Goal: Task Accomplishment & Management: Manage account settings

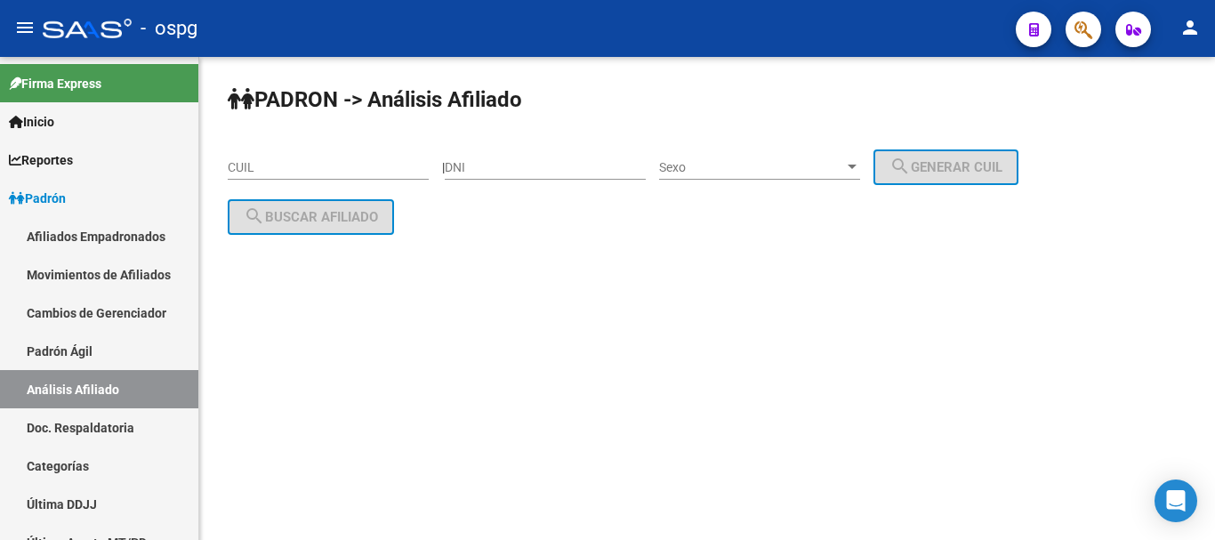
click at [504, 174] on input "DNI" at bounding box center [545, 167] width 201 height 15
paste input "31989464"
type input "31989464"
click at [717, 169] on span "Sexo" at bounding box center [751, 167] width 185 height 15
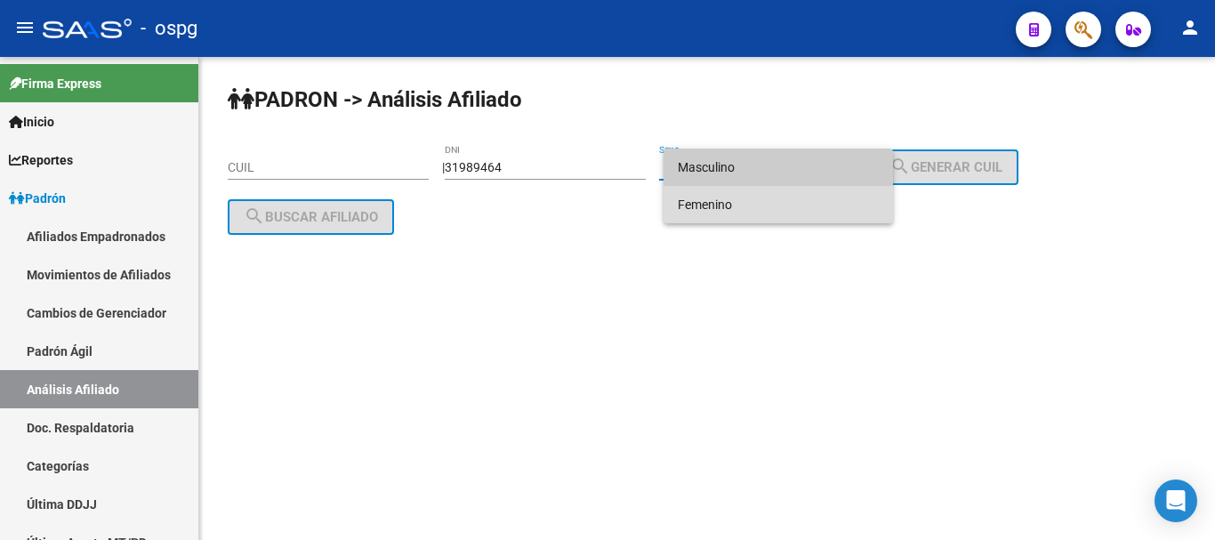
drag, startPoint x: 715, startPoint y: 204, endPoint x: 1046, endPoint y: 169, distance: 332.8
click at [722, 204] on span "Femenino" at bounding box center [778, 204] width 201 height 37
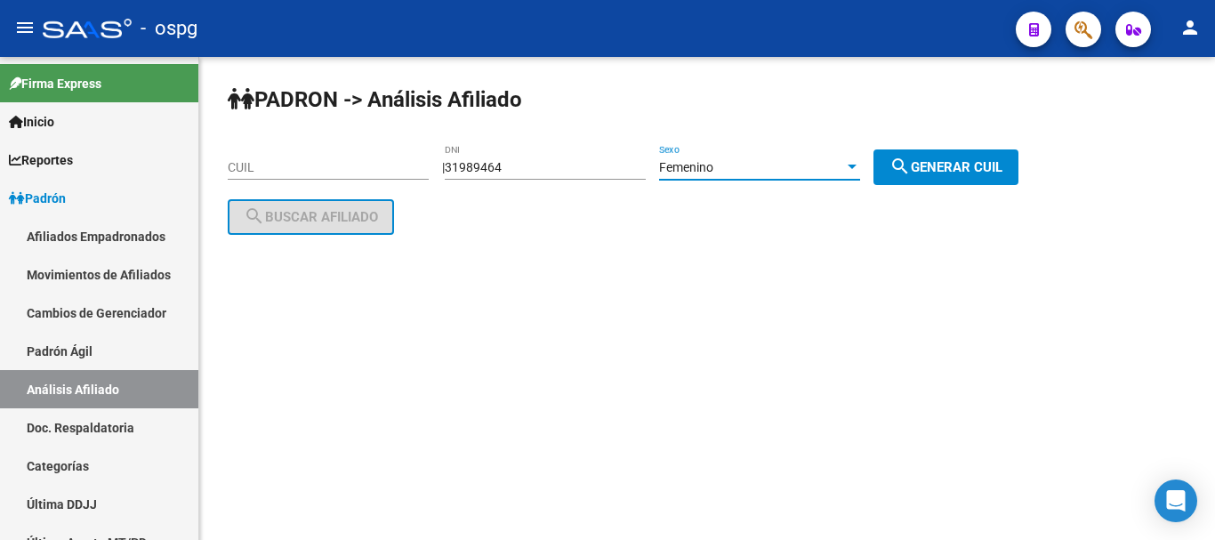
drag, startPoint x: 977, startPoint y: 174, endPoint x: 782, endPoint y: 174, distance: 194.9
click at [969, 174] on span "search Generar CUIL" at bounding box center [946, 167] width 113 height 16
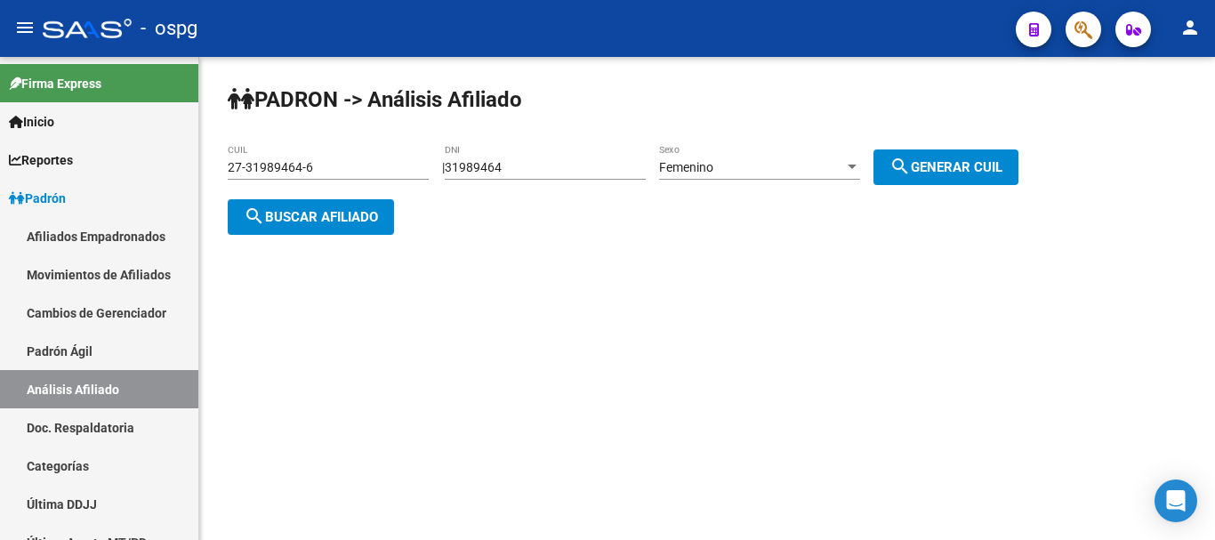
click at [330, 214] on span "search Buscar afiliado" at bounding box center [311, 217] width 134 height 16
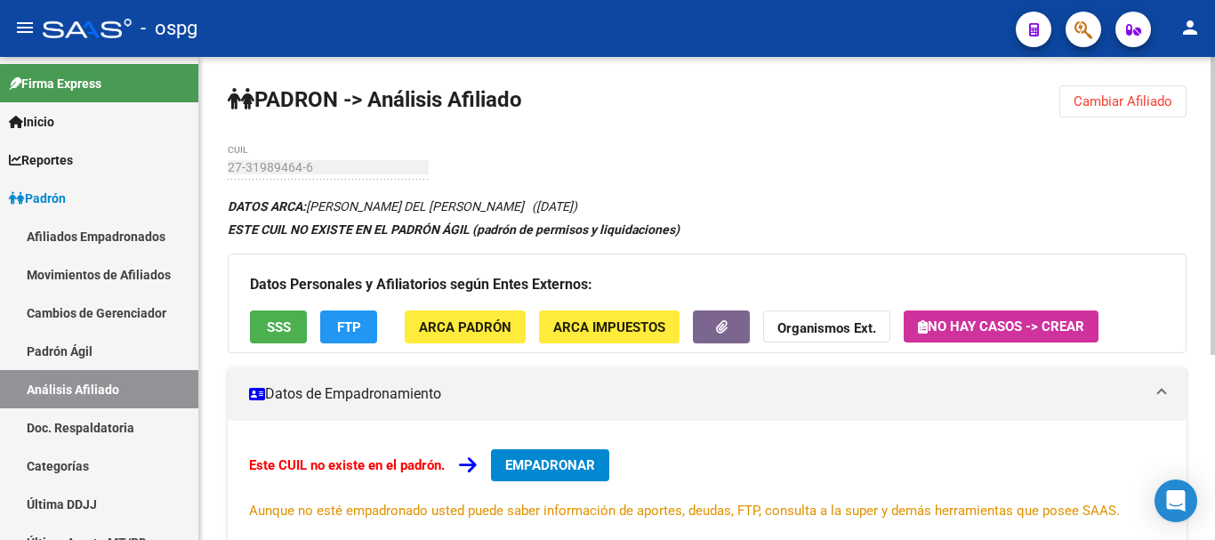
click at [290, 299] on div "Datos Personales y Afiliatorios según Entes Externos: SSS FTP ARCA Padrón ARCA …" at bounding box center [707, 304] width 959 height 100
click at [267, 332] on span "SSS" at bounding box center [279, 327] width 24 height 16
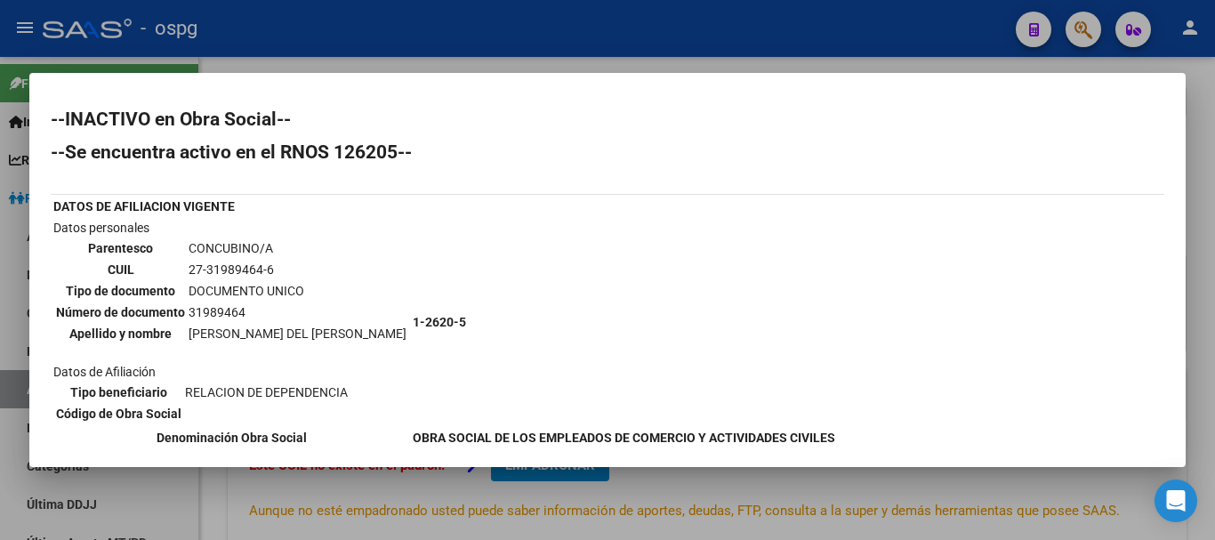
scroll to position [61, 0]
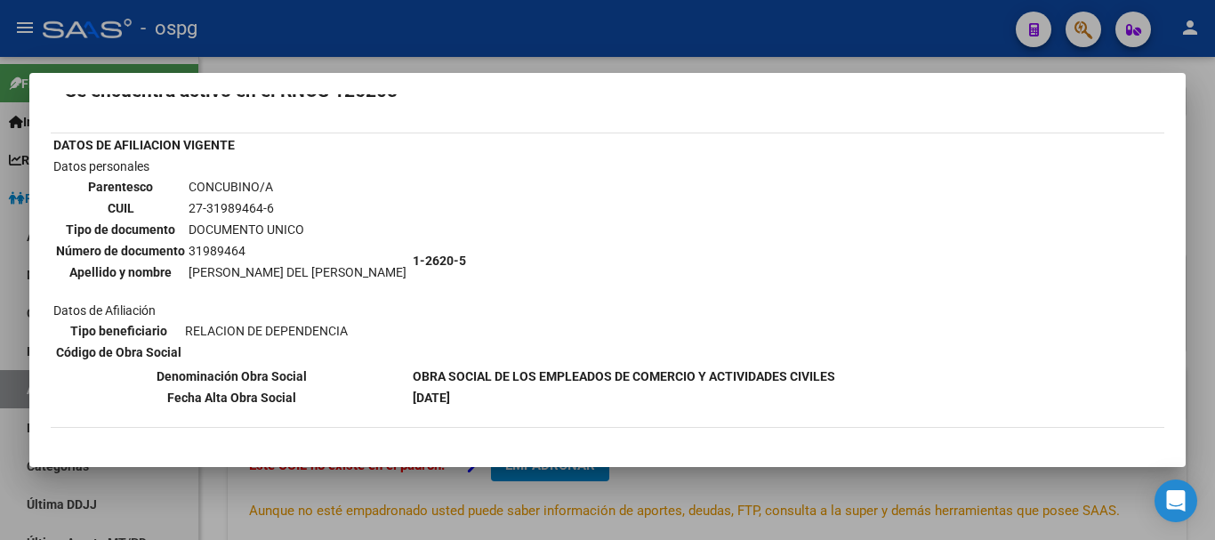
click at [1199, 212] on div at bounding box center [607, 270] width 1215 height 540
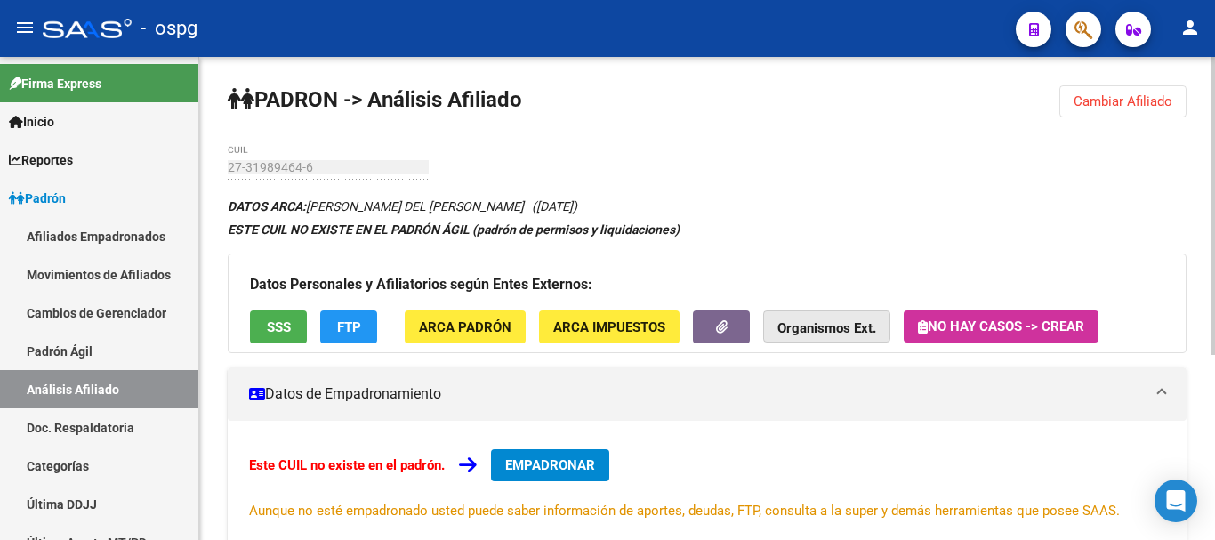
click at [837, 342] on button "Organismos Ext." at bounding box center [826, 327] width 127 height 33
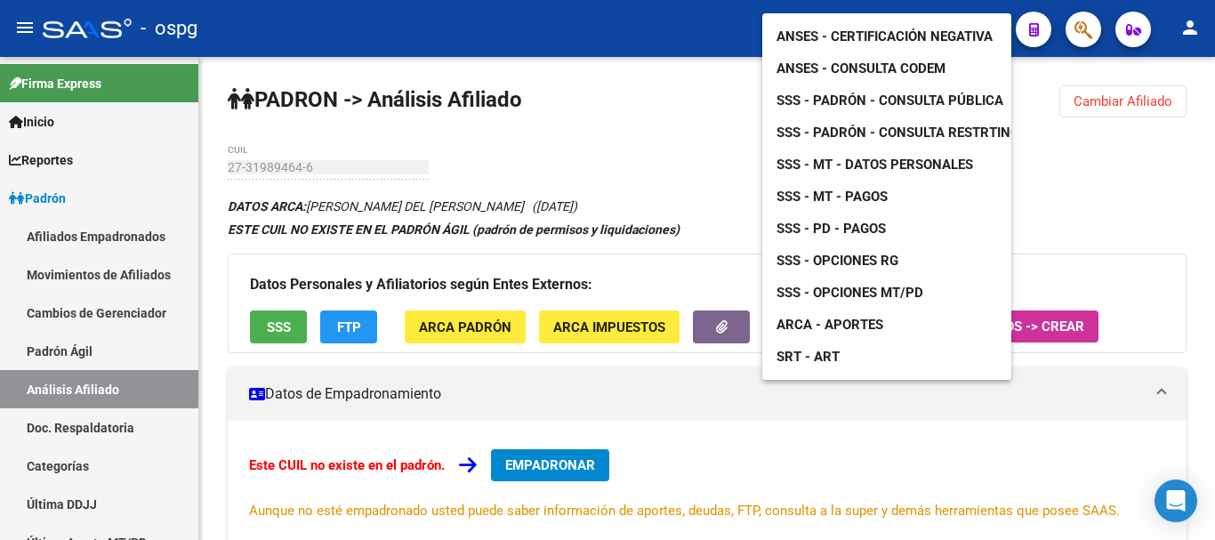
click at [892, 31] on link "ANSES - Certificación Negativa" at bounding box center [885, 36] width 245 height 32
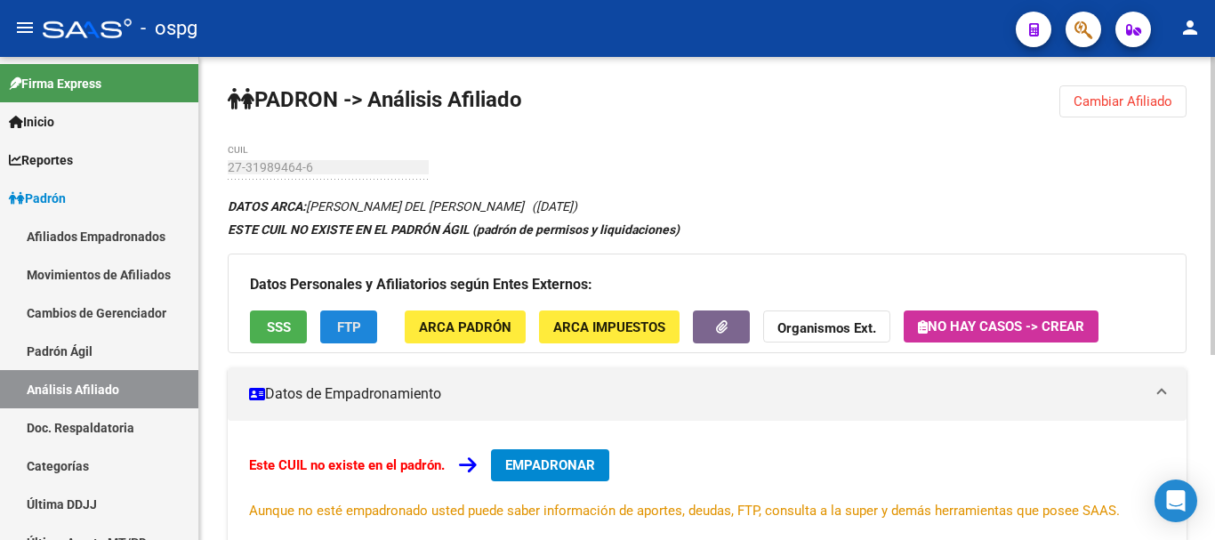
click at [351, 324] on span "FTP" at bounding box center [349, 327] width 24 height 16
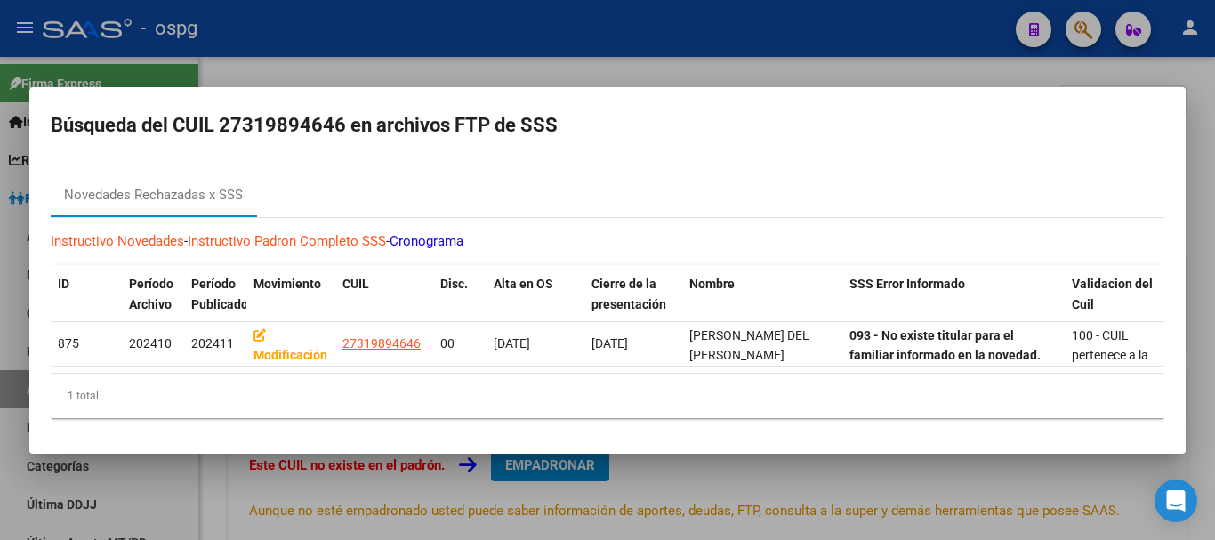
click at [660, 65] on div at bounding box center [607, 270] width 1215 height 540
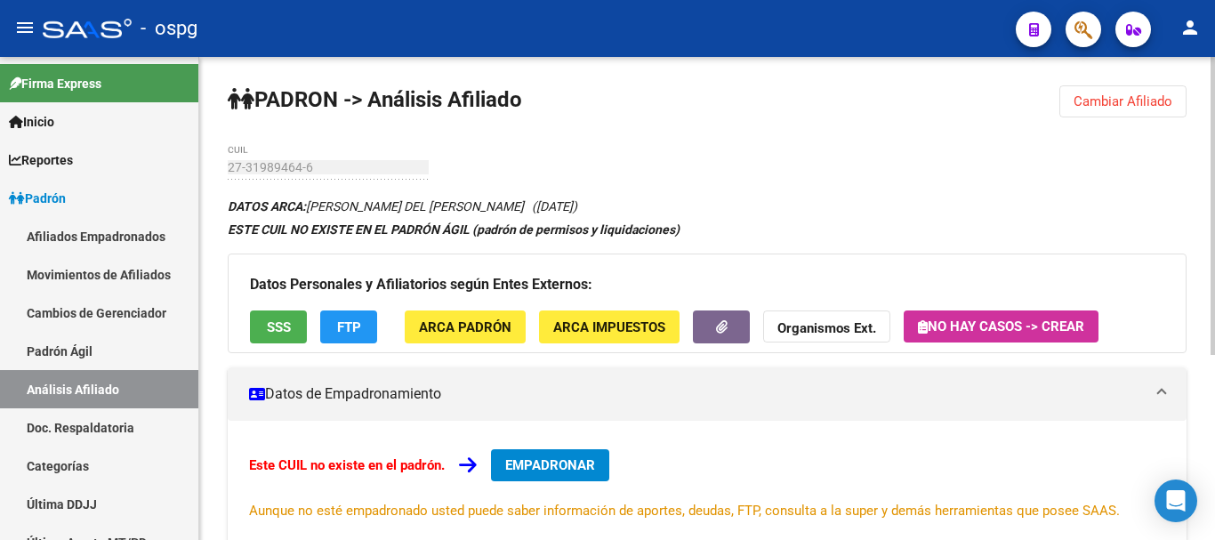
click at [284, 342] on button "SSS" at bounding box center [278, 327] width 57 height 33
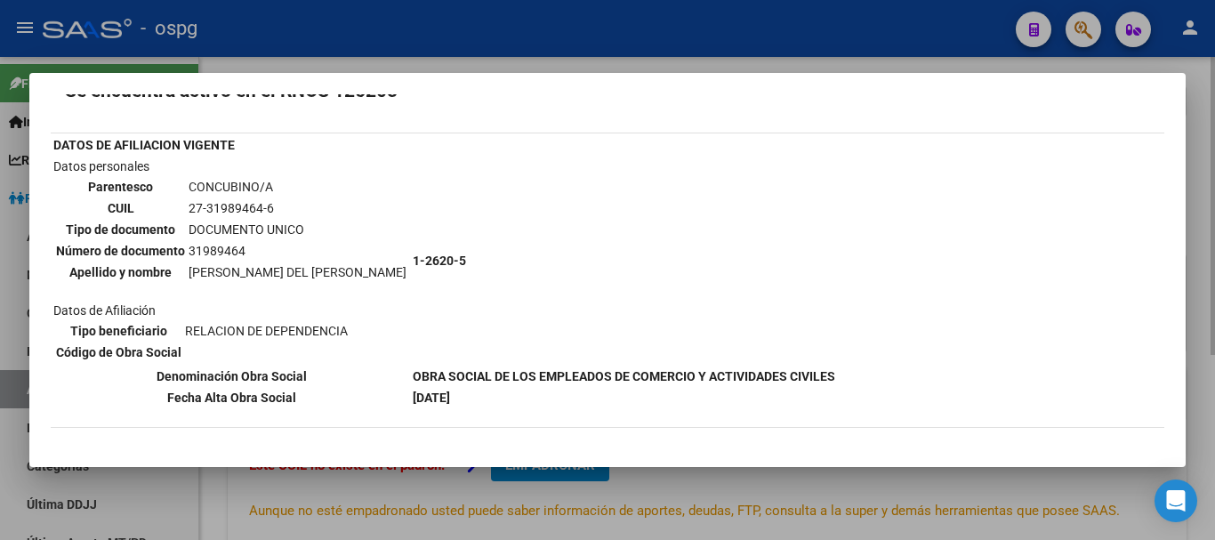
drag, startPoint x: 1201, startPoint y: 186, endPoint x: 1189, endPoint y: 190, distance: 13.0
click at [1199, 186] on div at bounding box center [607, 270] width 1215 height 540
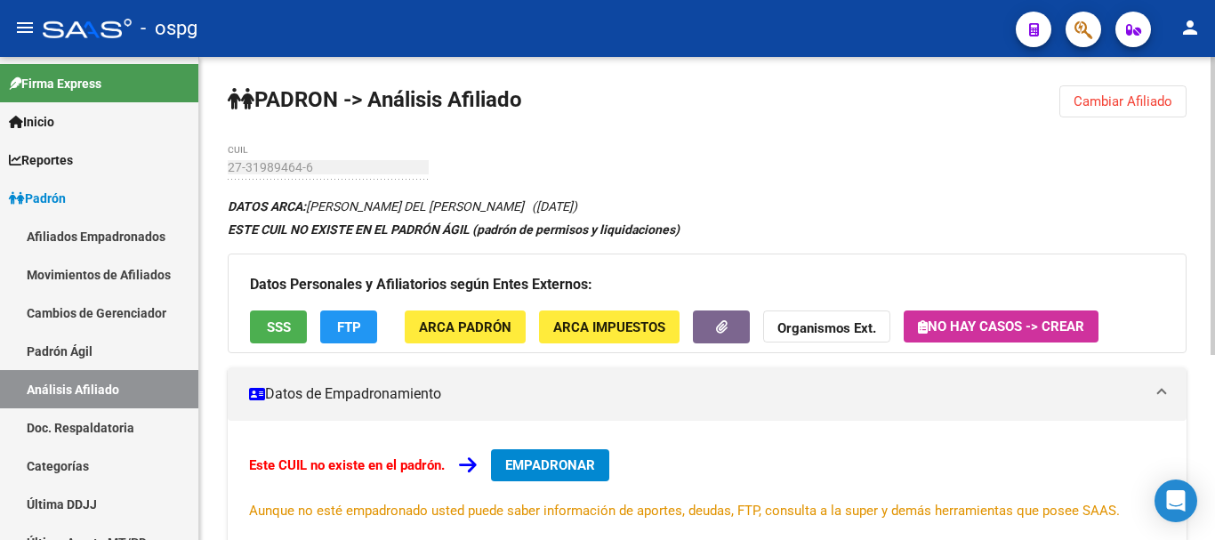
click at [811, 319] on button "Organismos Ext." at bounding box center [826, 327] width 127 height 33
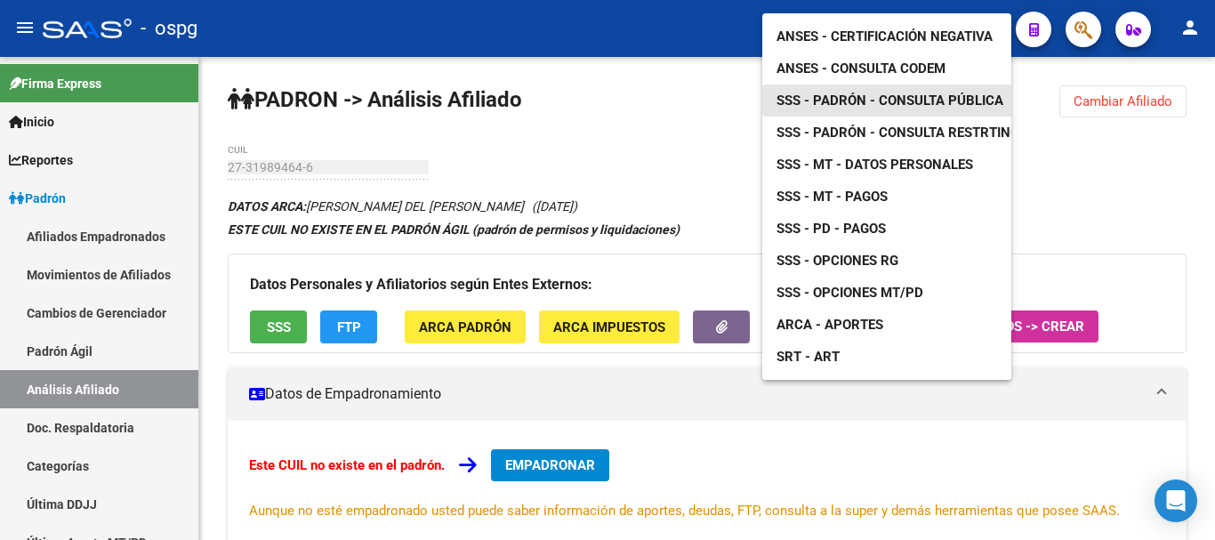
click at [915, 93] on span "SSS - Padrón - Consulta Pública" at bounding box center [890, 101] width 227 height 16
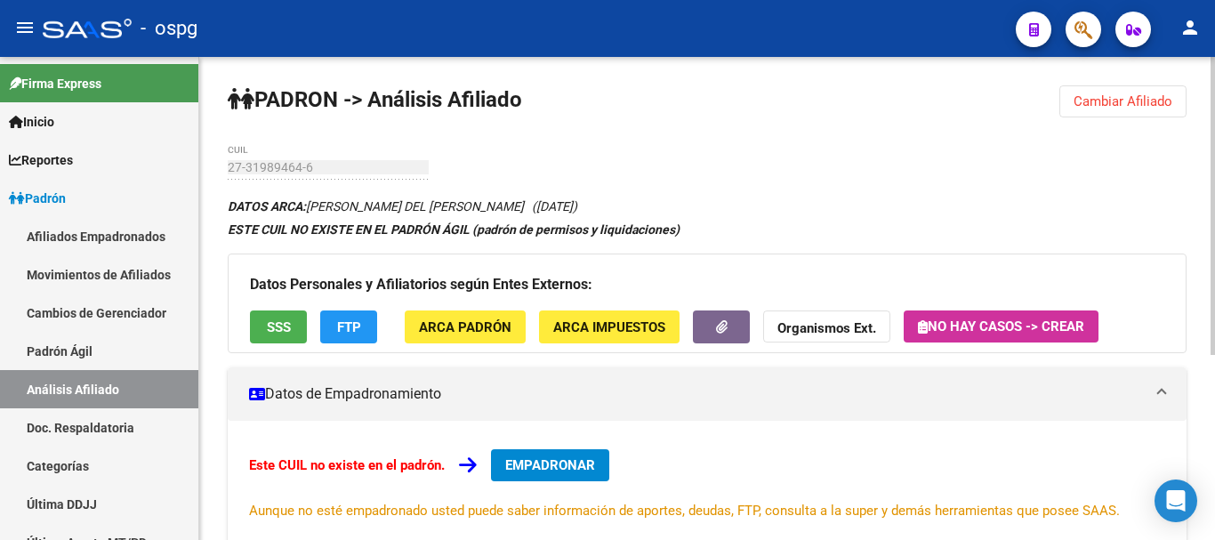
drag, startPoint x: 1117, startPoint y: 93, endPoint x: 783, endPoint y: 138, distance: 336.7
click at [1108, 95] on button "Cambiar Afiliado" at bounding box center [1123, 101] width 127 height 32
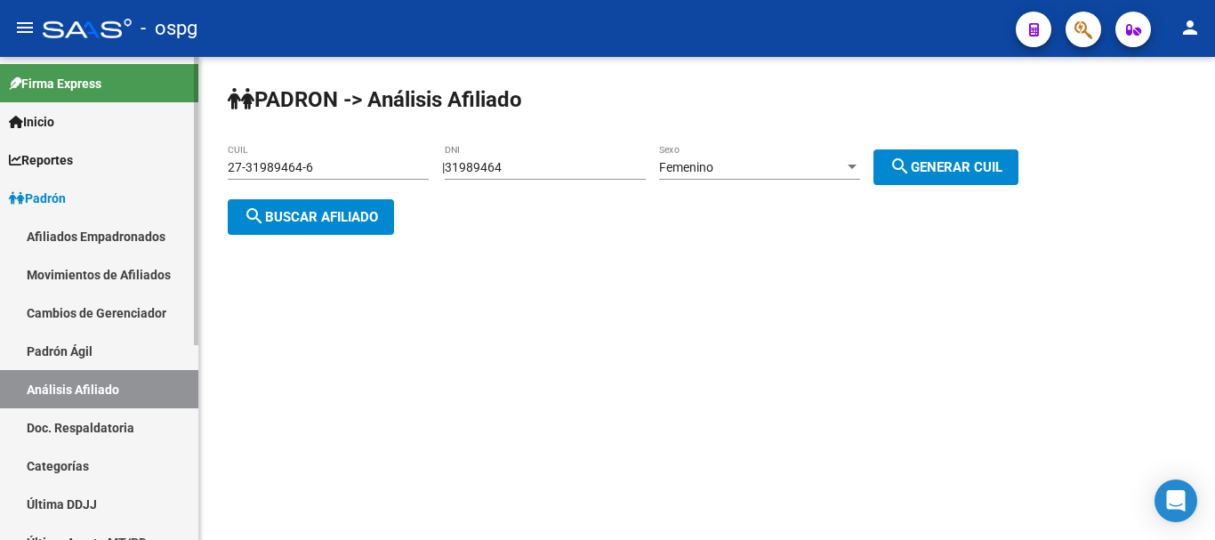
drag, startPoint x: 362, startPoint y: 164, endPoint x: 23, endPoint y: 189, distance: 339.9
click at [23, 189] on mat-sidenav-container "Firma Express Inicio Calendario SSS Instructivos Contacto OS Reportes Ingresos …" at bounding box center [607, 298] width 1215 height 483
paste input "29445231-7"
type input "27-29445231-7"
click at [350, 231] on button "search Buscar afiliado" at bounding box center [311, 217] width 166 height 36
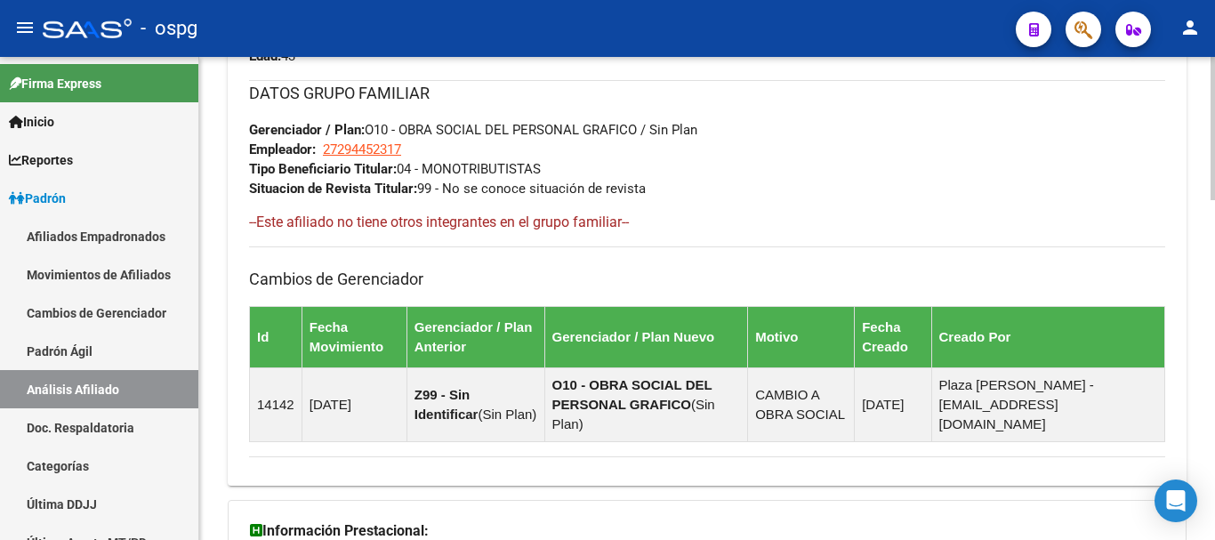
scroll to position [1146, 0]
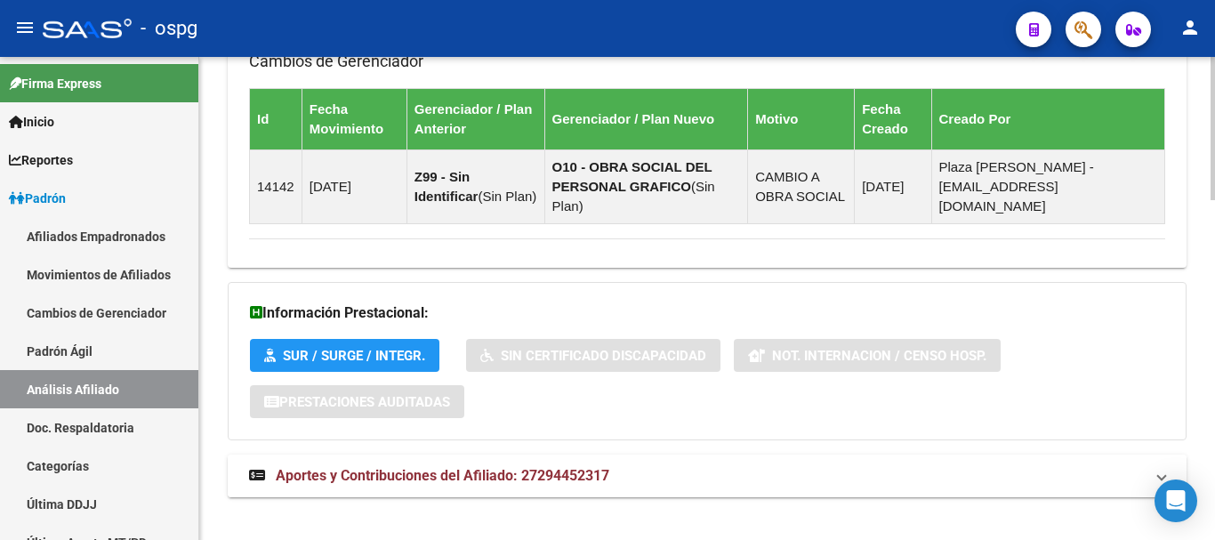
drag, startPoint x: 393, startPoint y: 467, endPoint x: 709, endPoint y: 452, distance: 316.2
click at [400, 470] on mat-expansion-panel-header "Aportes y Contribuciones del Afiliado: 27294452317" at bounding box center [707, 476] width 959 height 43
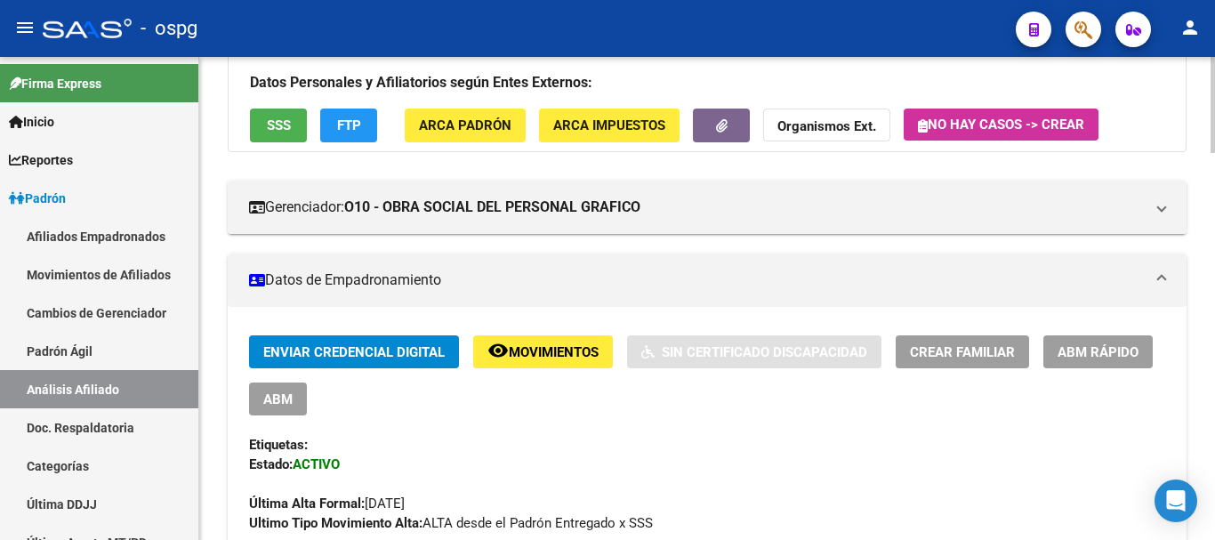
scroll to position [0, 0]
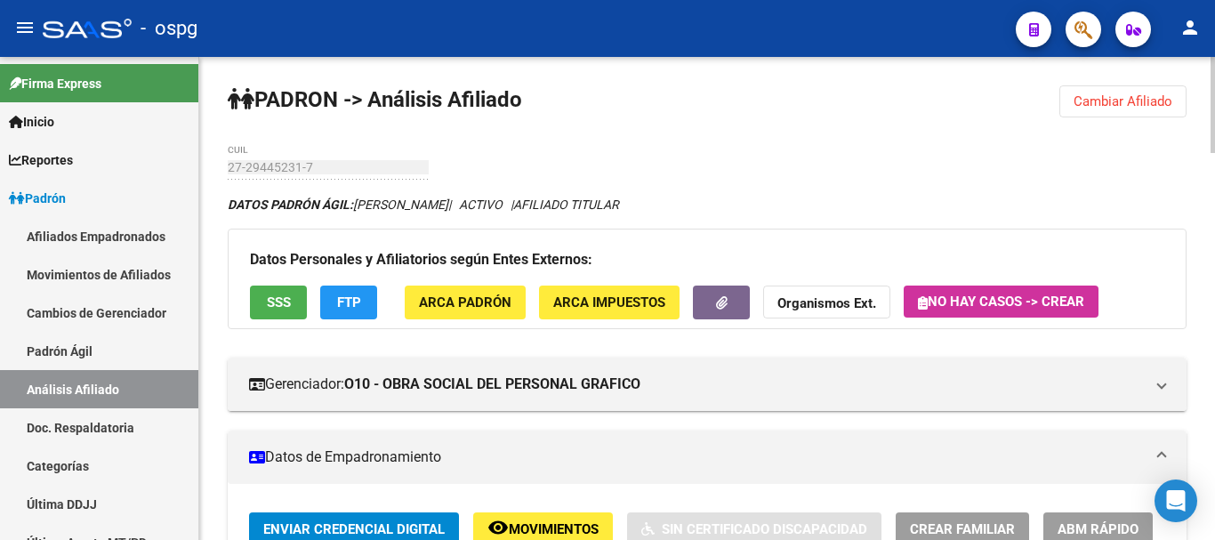
click at [838, 306] on strong "Organismos Ext." at bounding box center [827, 304] width 99 height 16
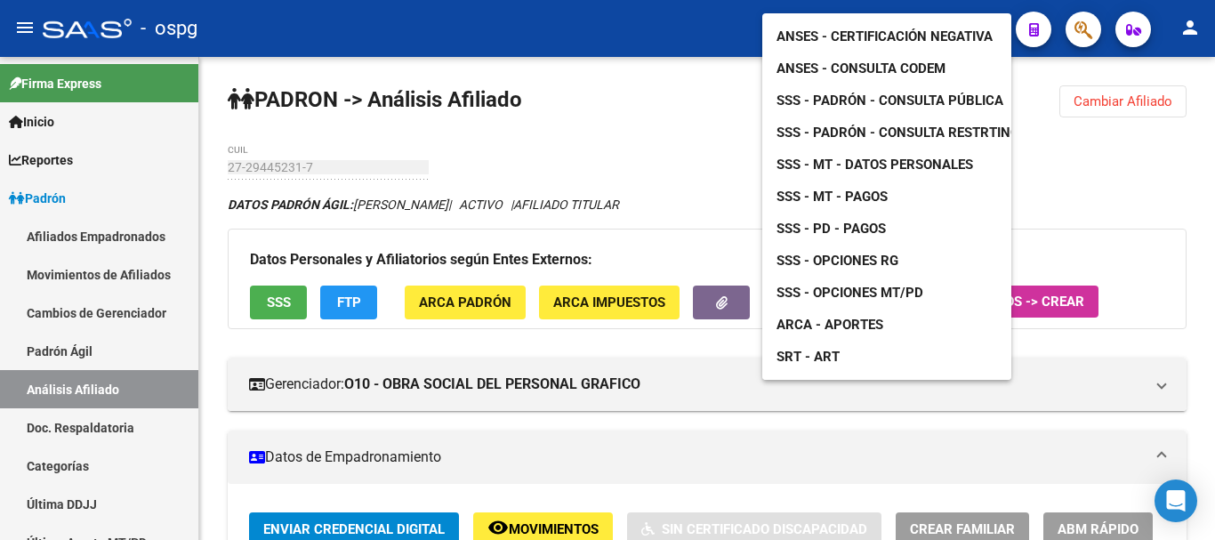
click at [893, 28] on span "ANSES - Certificación Negativa" at bounding box center [885, 36] width 216 height 16
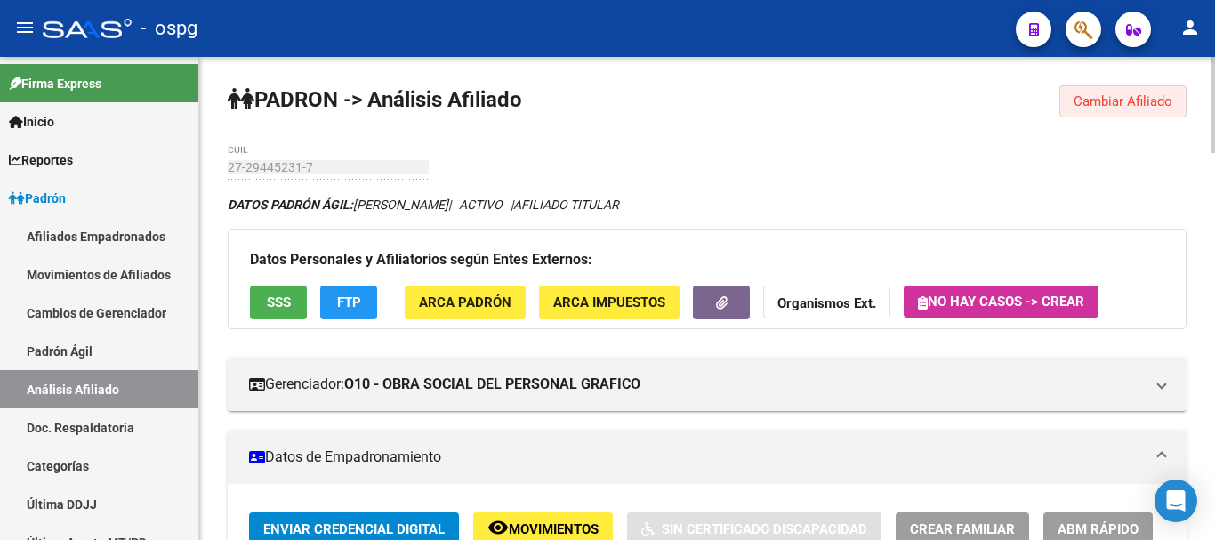
click at [1125, 114] on button "Cambiar Afiliado" at bounding box center [1123, 101] width 127 height 32
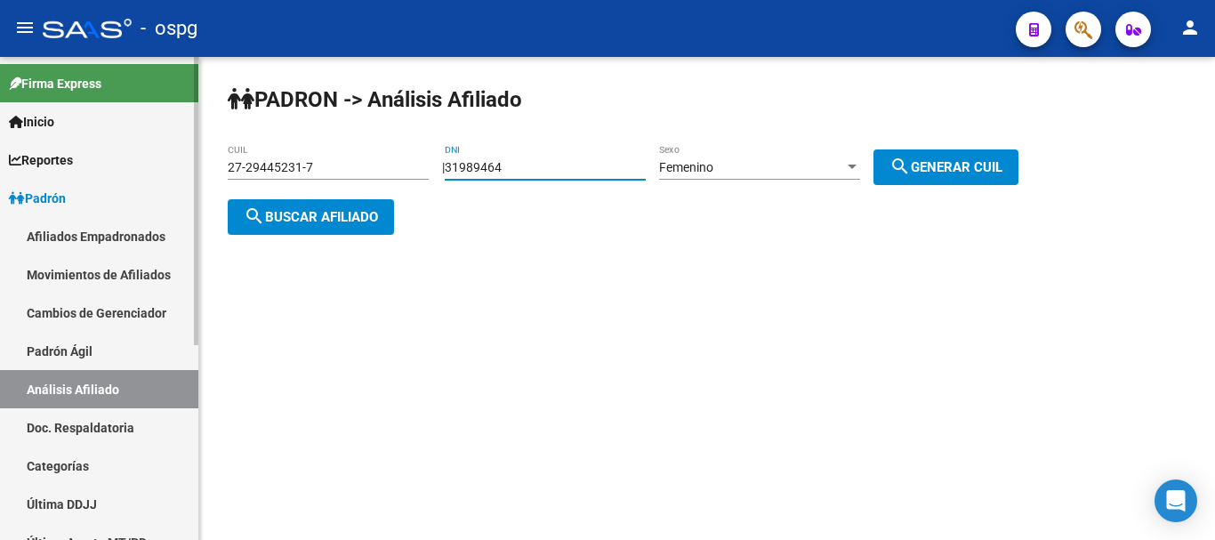
drag, startPoint x: 27, startPoint y: 153, endPoint x: 38, endPoint y: 136, distance: 20.5
click at [26, 153] on mat-sidenav-container "Firma Express Inicio Calendario SSS Instructivos Contacto OS Reportes Ingresos …" at bounding box center [607, 298] width 1215 height 483
type input "46285507"
click at [765, 153] on div "Femenino Sexo" at bounding box center [759, 162] width 201 height 36
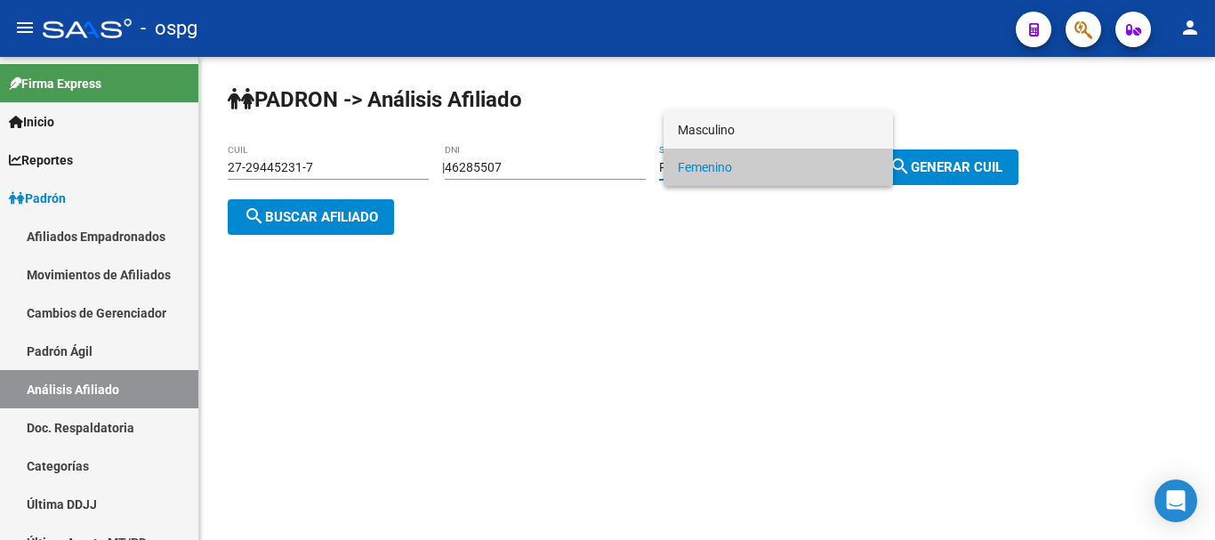
click at [766, 133] on span "Masculino" at bounding box center [778, 129] width 201 height 37
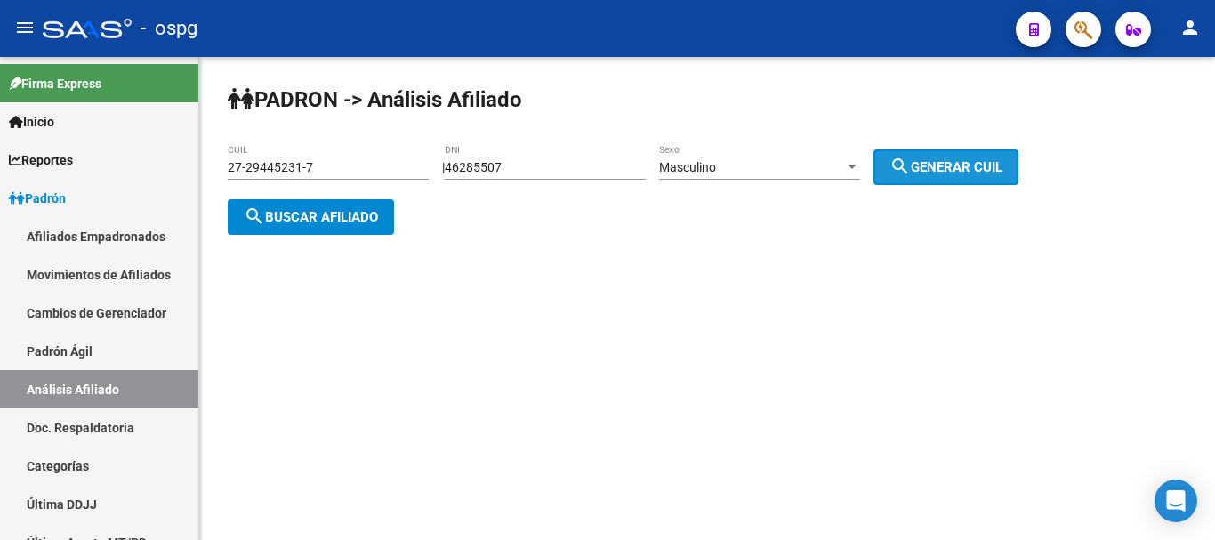
drag, startPoint x: 1012, startPoint y: 179, endPoint x: 960, endPoint y: 179, distance: 51.6
click at [1011, 174] on button "search Generar CUIL" at bounding box center [946, 167] width 145 height 36
type input "23-46285507-9"
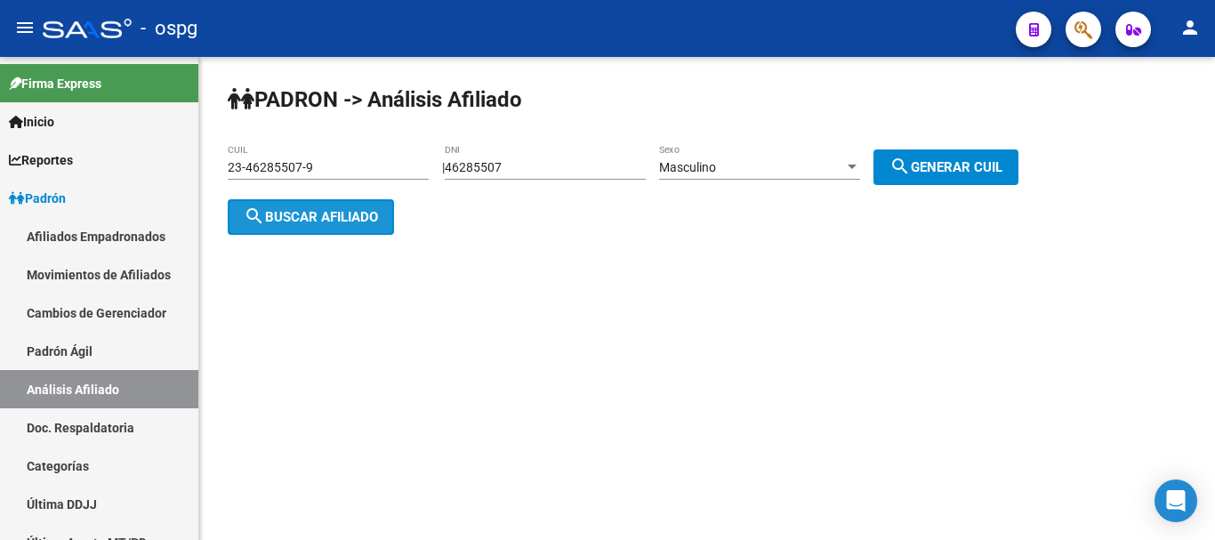
click at [278, 219] on span "search Buscar afiliado" at bounding box center [311, 217] width 134 height 16
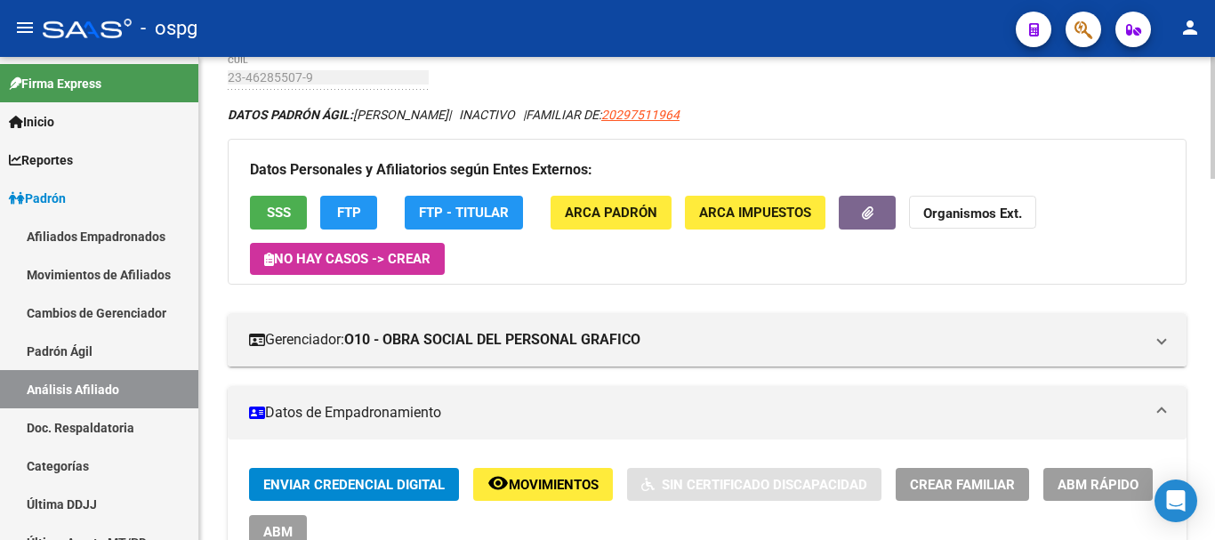
scroll to position [267, 0]
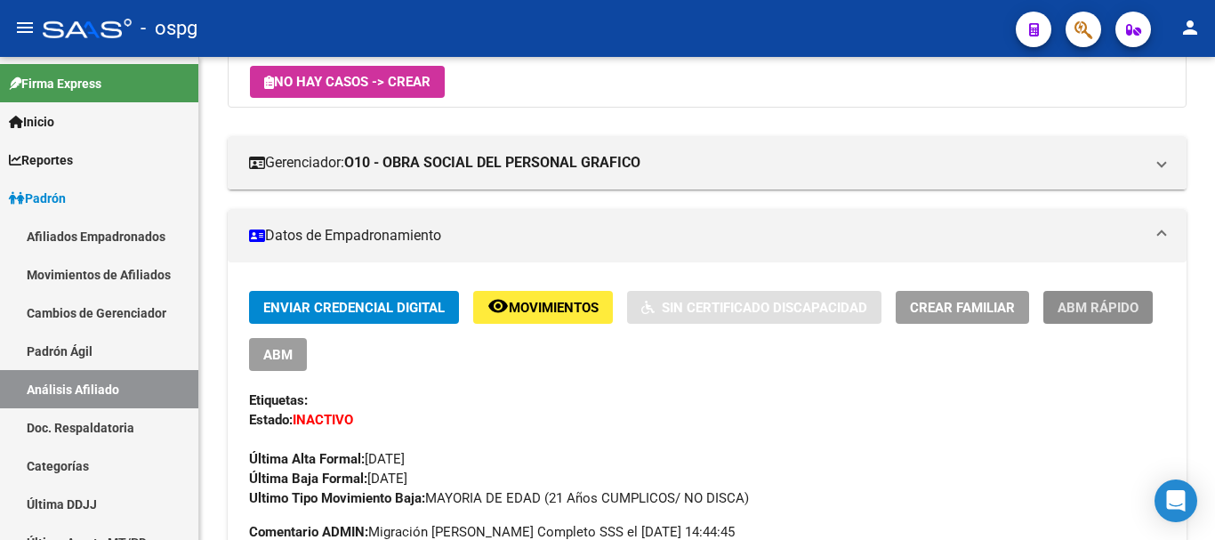
click at [1134, 309] on span "ABM Rápido" at bounding box center [1098, 308] width 81 height 16
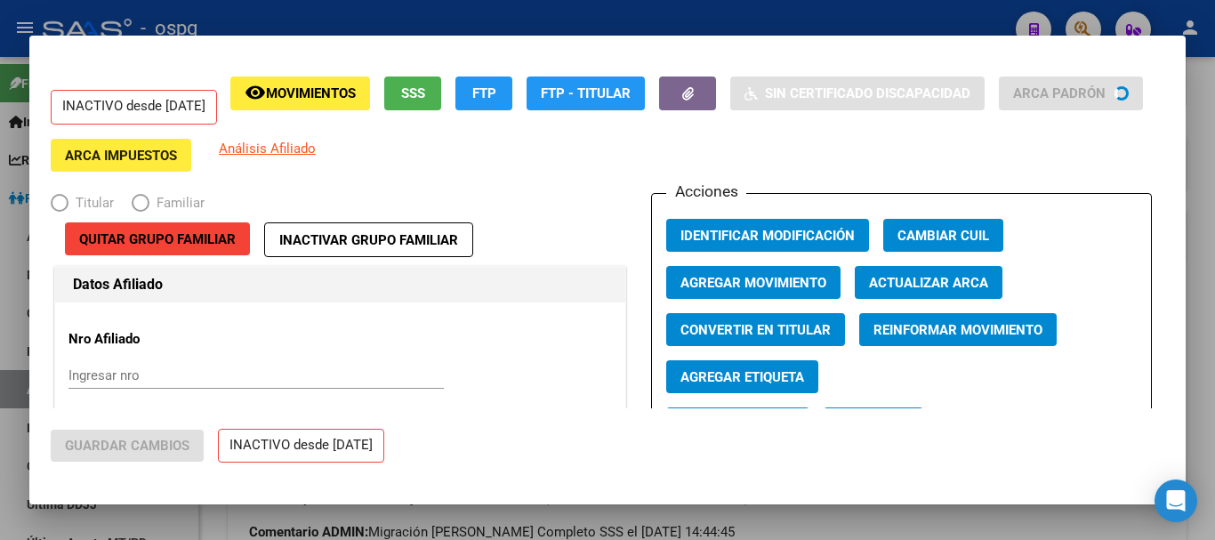
radio input "true"
type input "30-50018871-1"
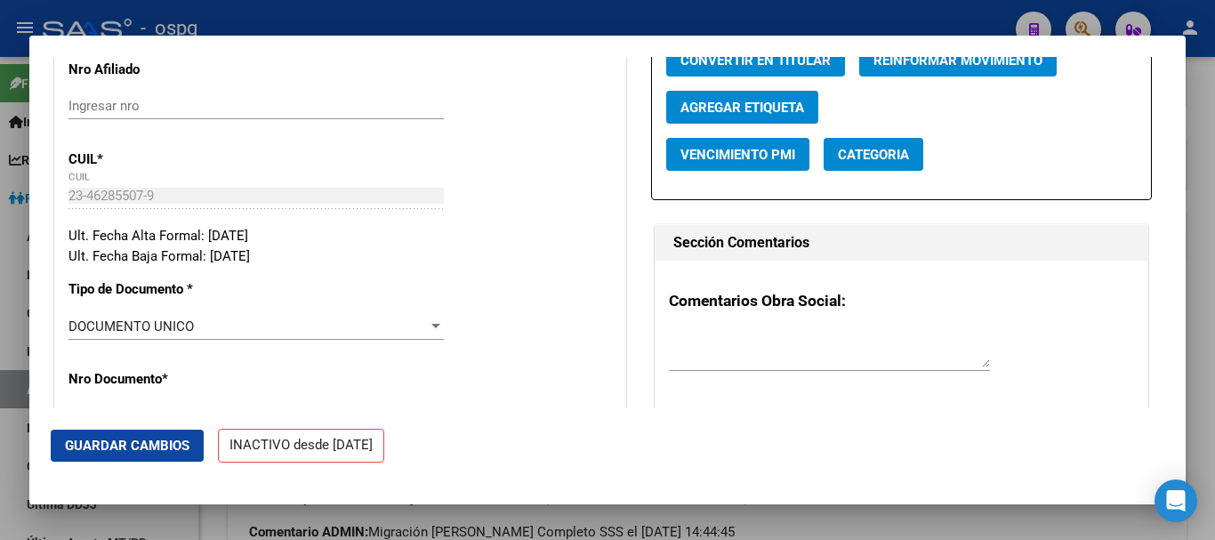
scroll to position [89, 0]
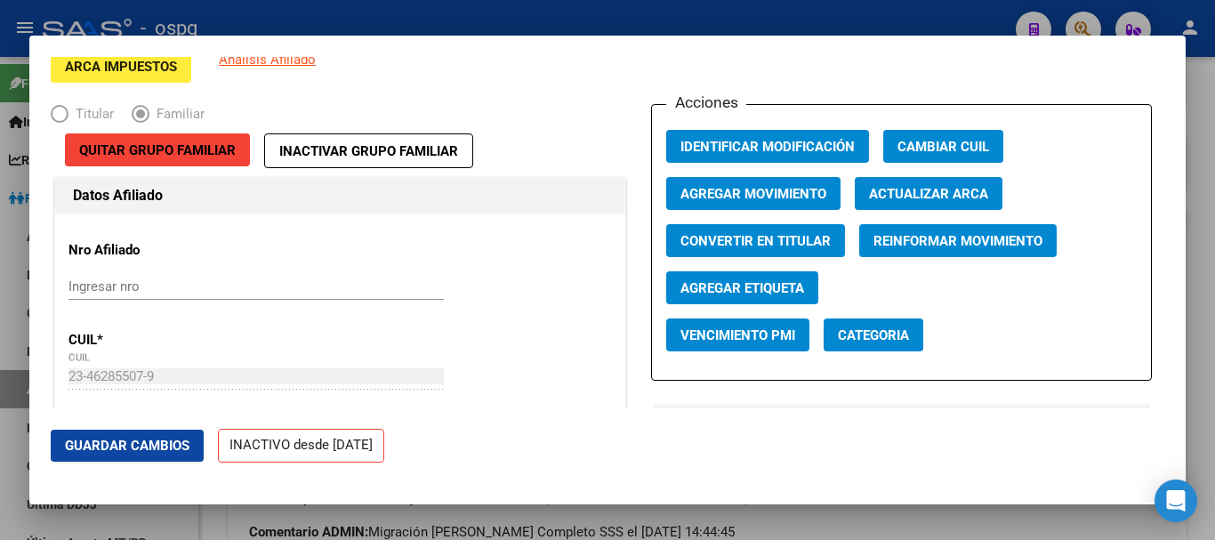
click at [772, 196] on span "Agregar Movimiento" at bounding box center [754, 194] width 146 height 16
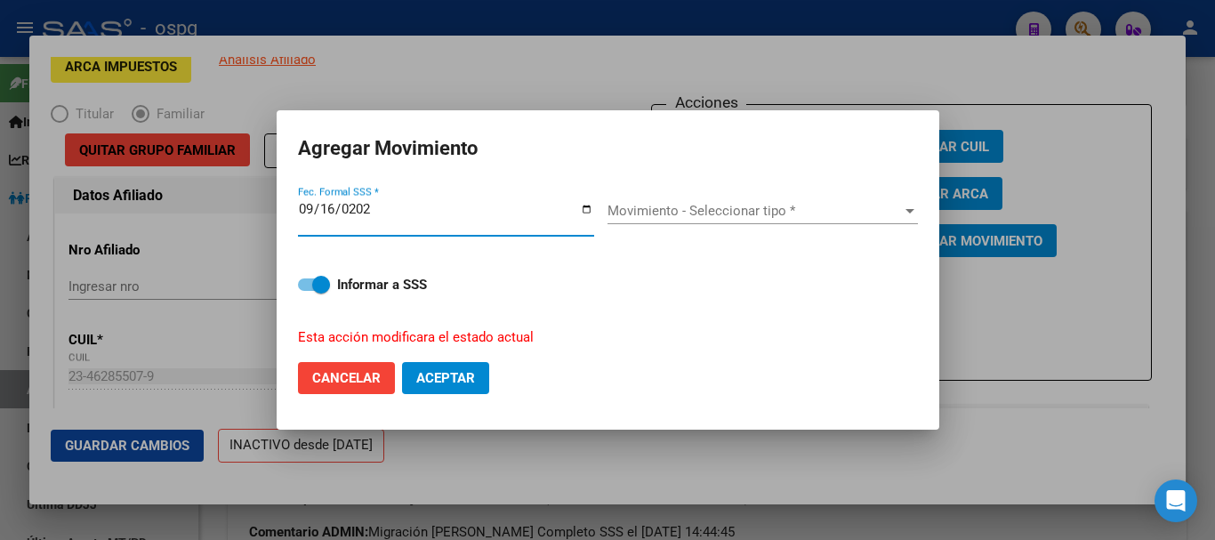
type input "[DATE]"
click at [674, 206] on span "Movimiento - Seleccionar tipo *" at bounding box center [755, 211] width 295 height 16
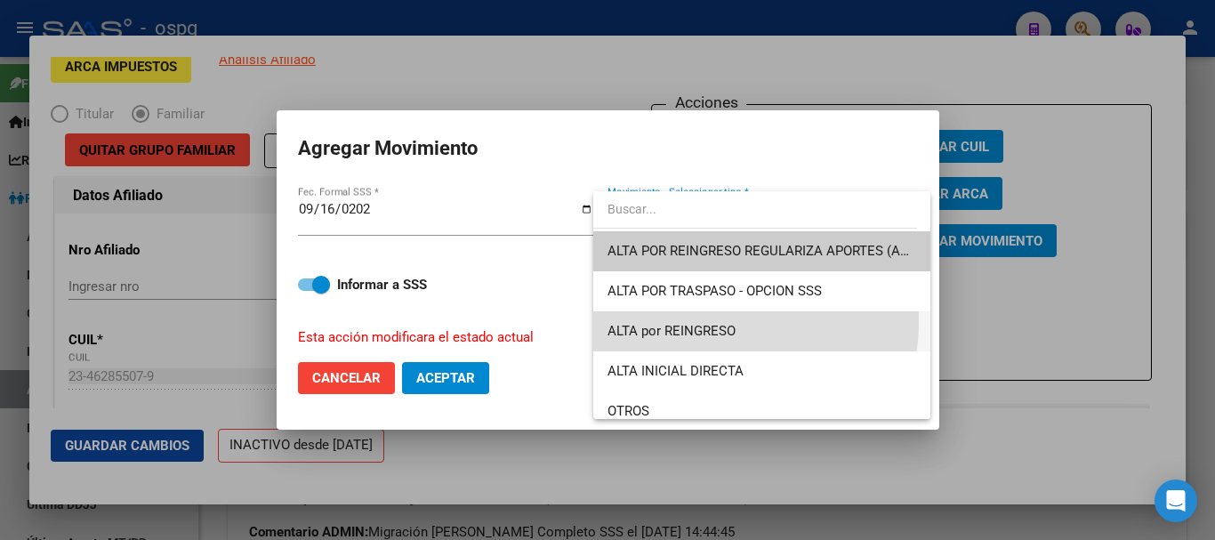
click at [694, 321] on span "ALTA por REINGRESO" at bounding box center [762, 331] width 309 height 40
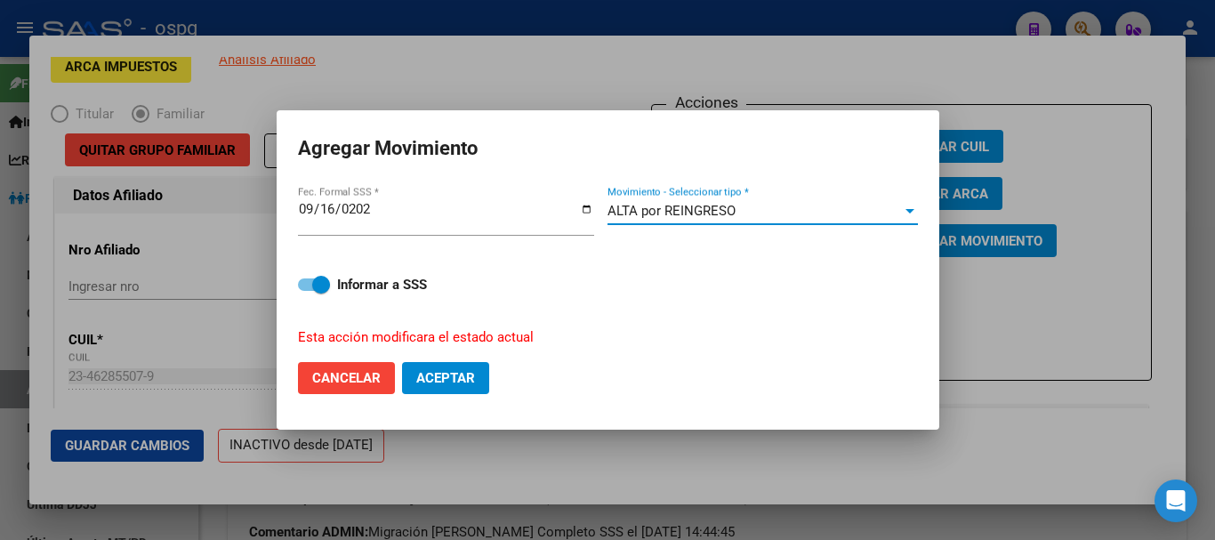
click at [760, 208] on div "ALTA por REINGRESO" at bounding box center [755, 211] width 295 height 16
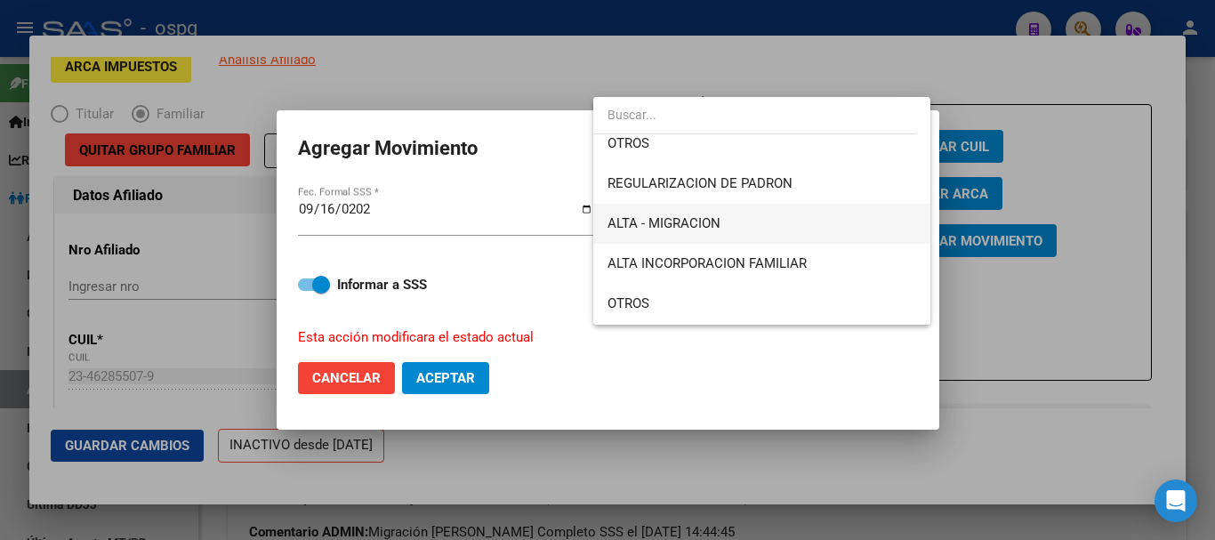
scroll to position [205, 0]
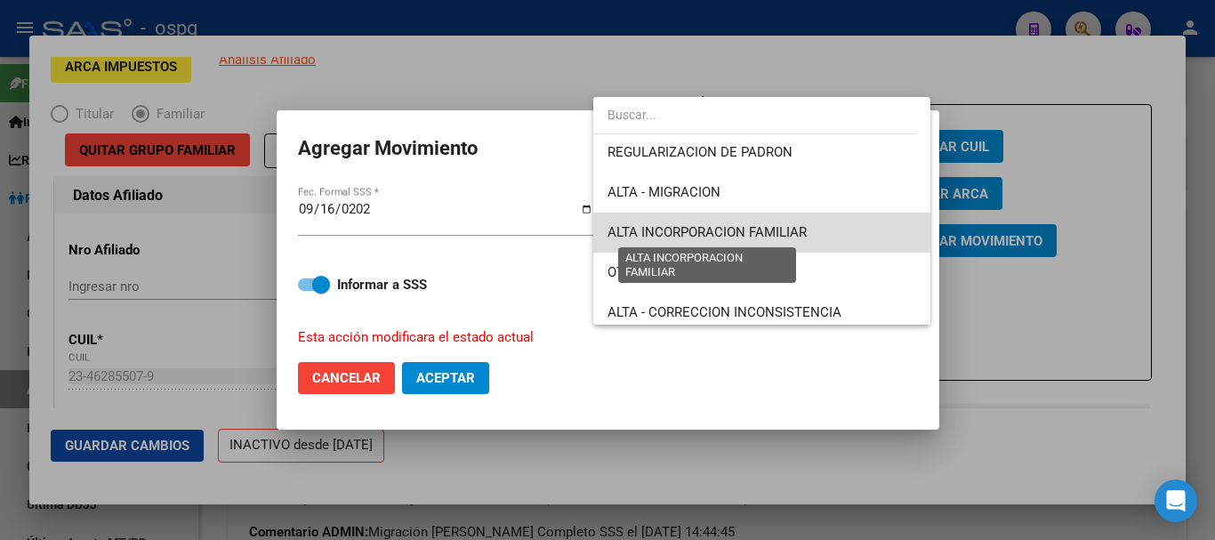
drag, startPoint x: 798, startPoint y: 238, endPoint x: 704, endPoint y: 303, distance: 115.0
click at [798, 236] on span "ALTA INCORPORACION FAMILIAR" at bounding box center [707, 232] width 199 height 16
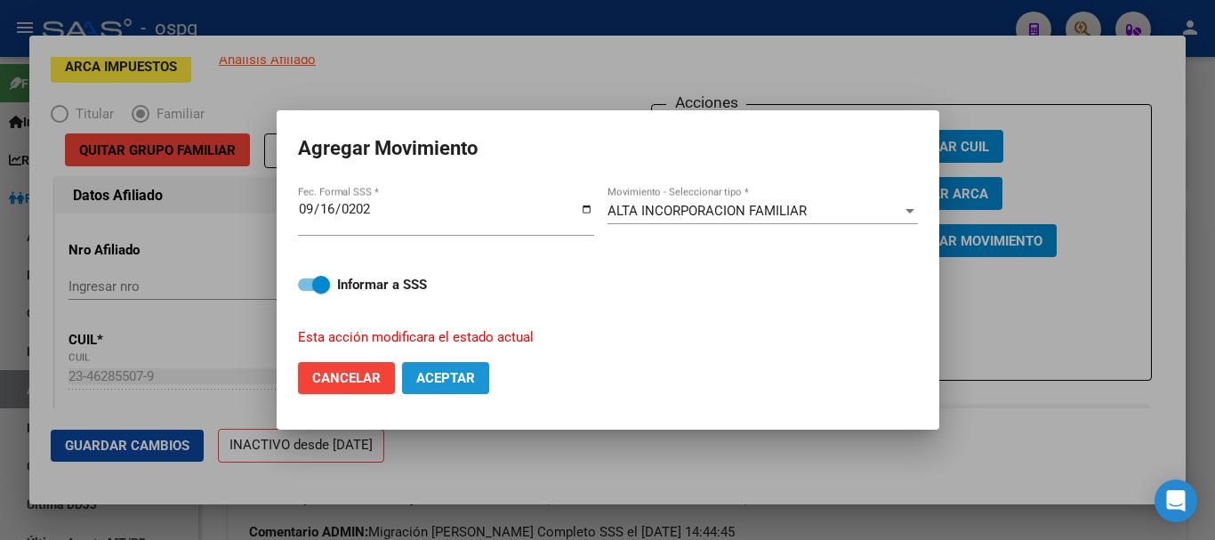
click at [448, 383] on span "Aceptar" at bounding box center [445, 378] width 59 height 16
checkbox input "false"
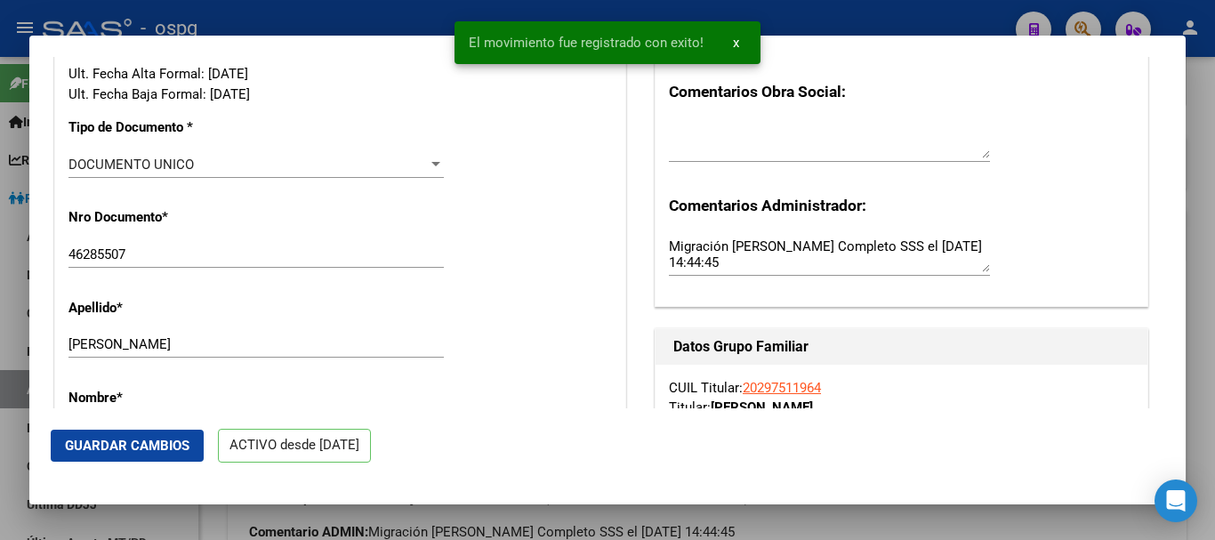
scroll to position [472, 0]
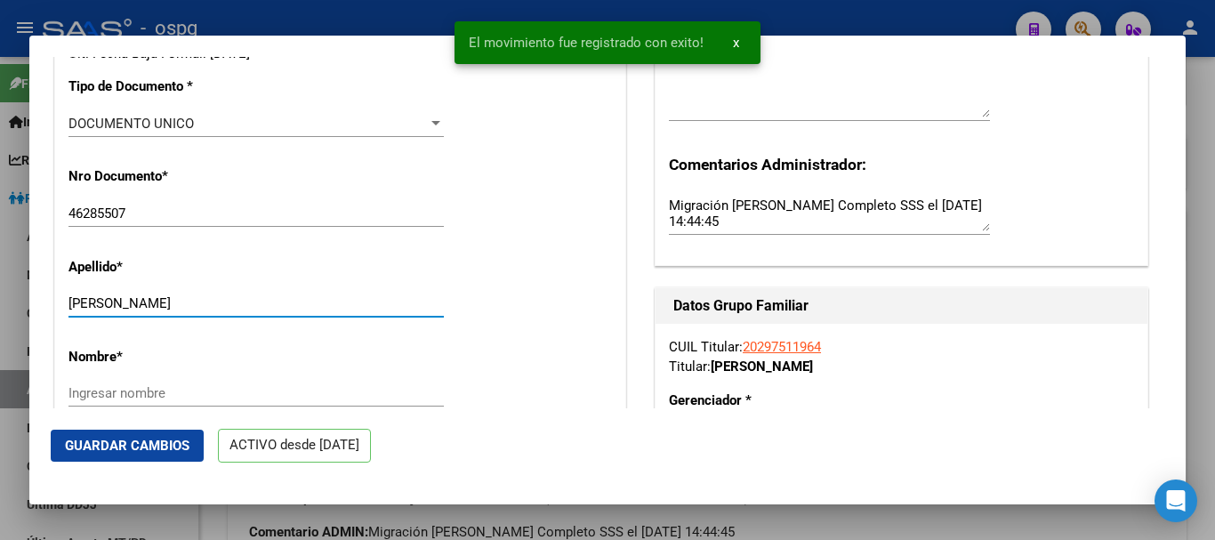
drag, startPoint x: 123, startPoint y: 301, endPoint x: 295, endPoint y: 311, distance: 172.1
click at [341, 312] on div "CABRAL, AGUSTIN LEONEL Ingresar apellido" at bounding box center [256, 303] width 375 height 27
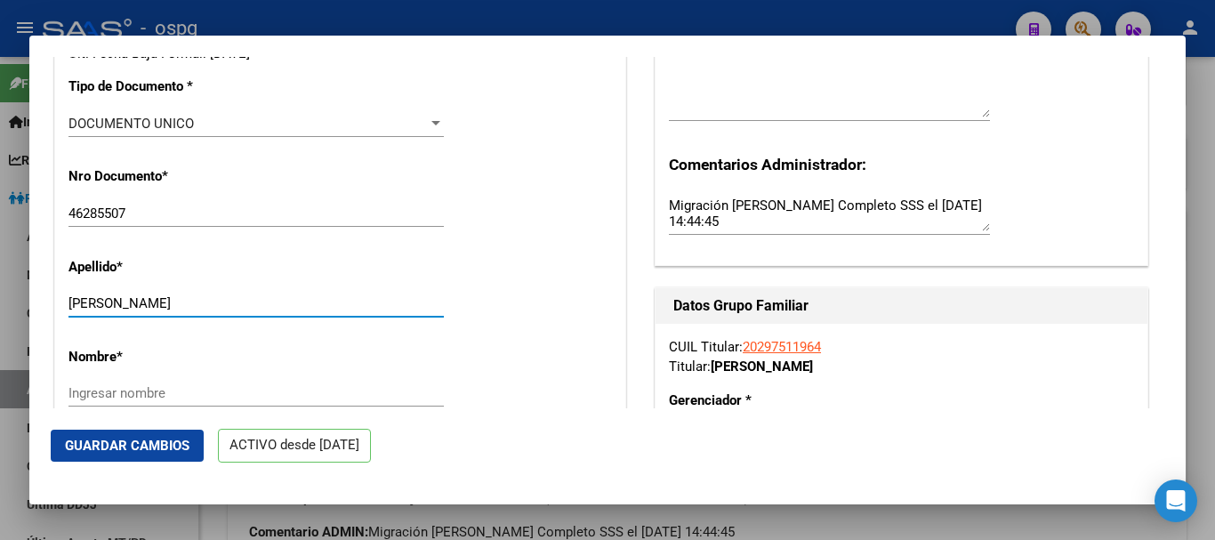
type input "CABRAL"
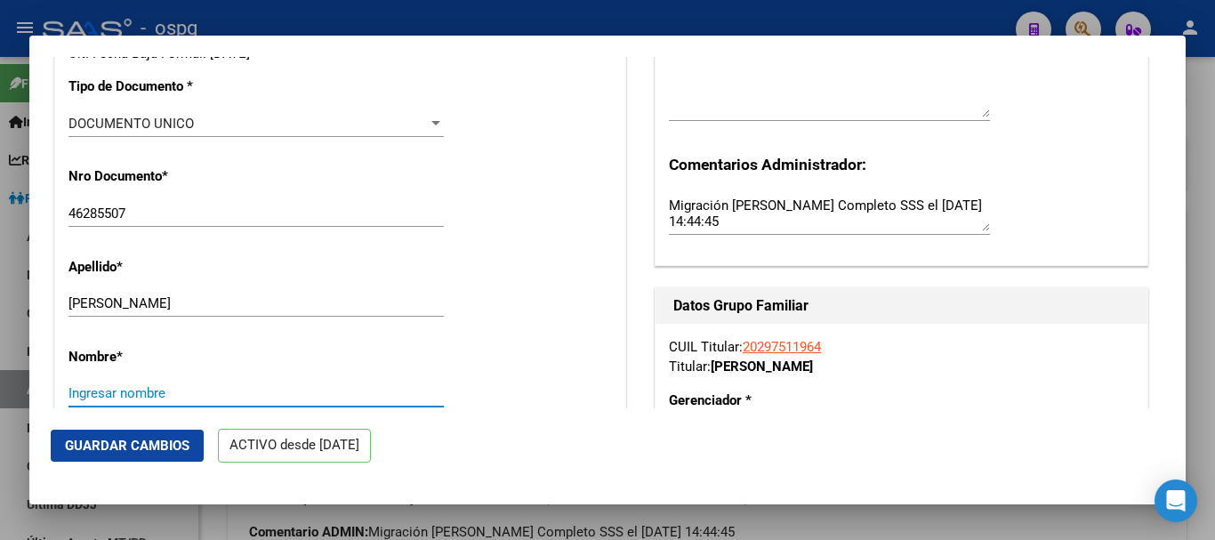
click at [146, 400] on input "Ingresar nombre" at bounding box center [256, 393] width 375 height 16
paste input "AGUSTIN LEONEL"
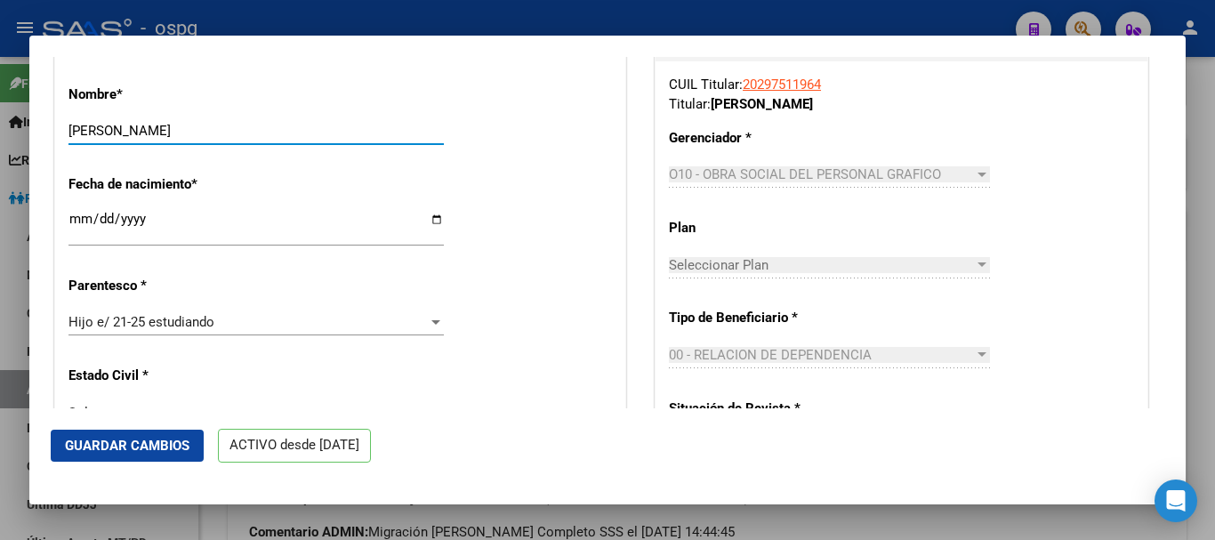
scroll to position [917, 0]
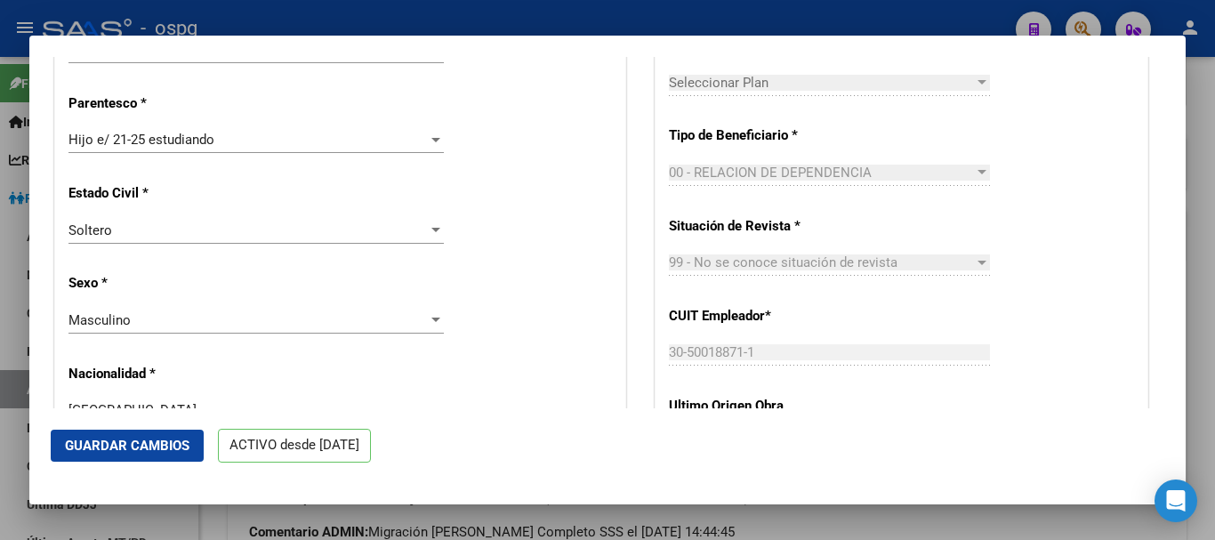
type input "AGUSTIN LEONEL"
click at [119, 448] on span "Guardar Cambios" at bounding box center [127, 446] width 125 height 16
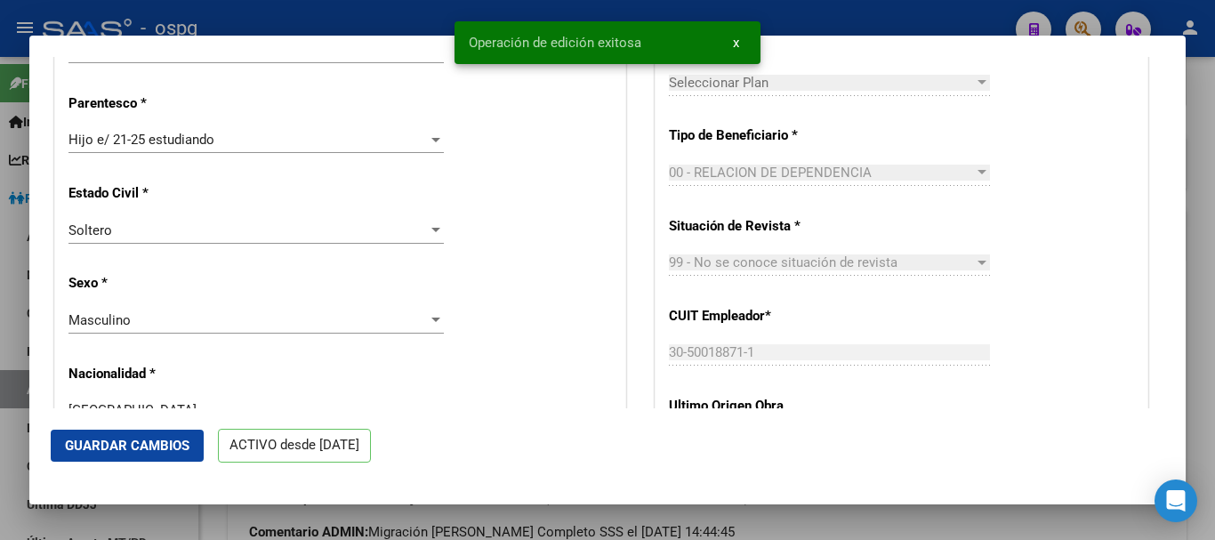
click at [1214, 125] on div at bounding box center [607, 270] width 1215 height 540
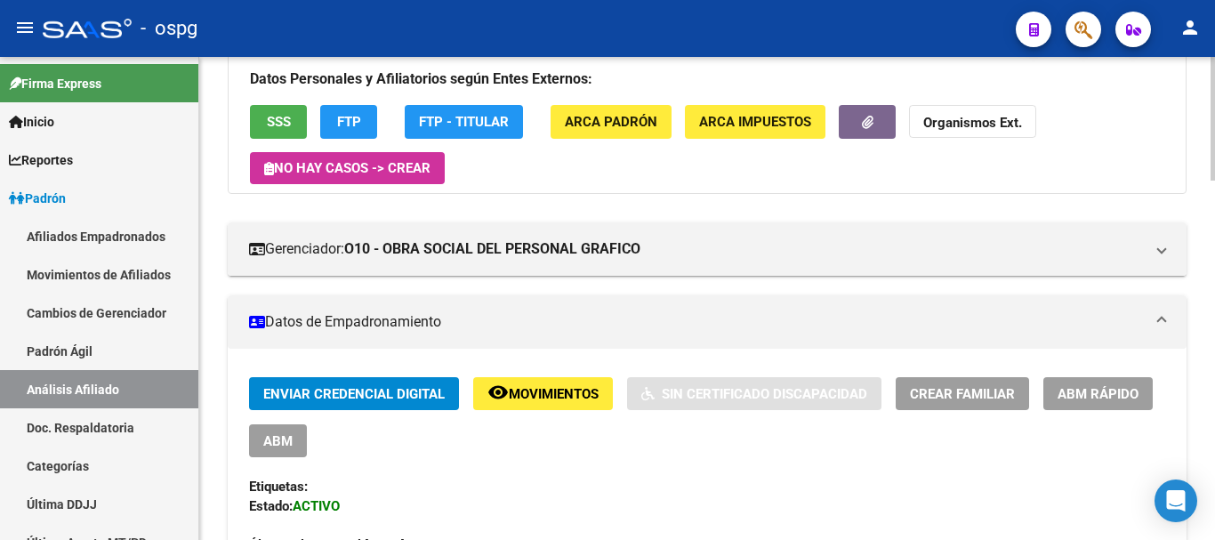
scroll to position [0, 0]
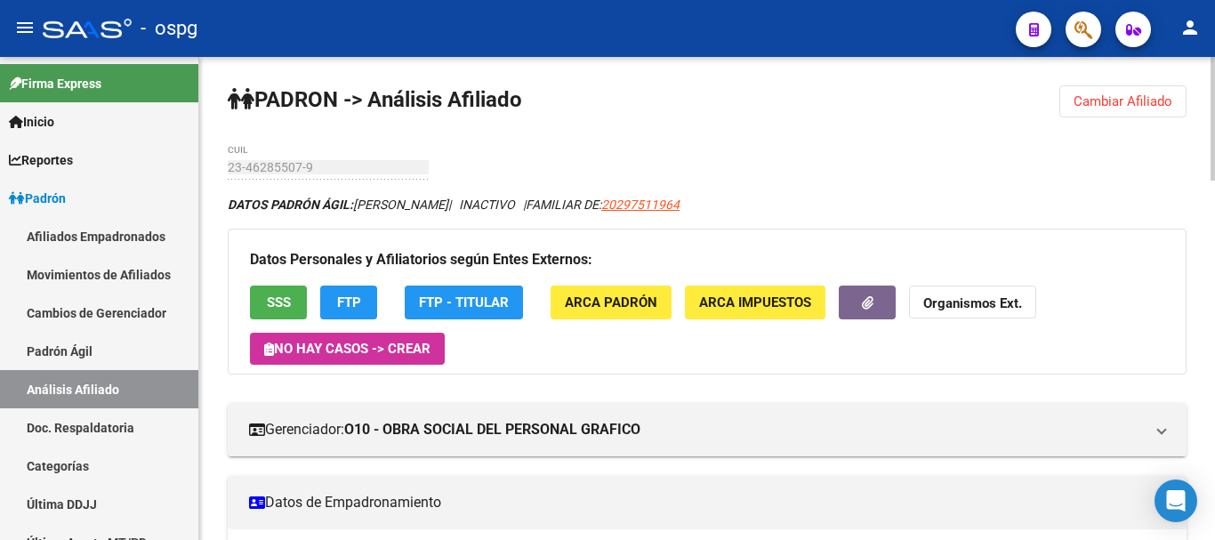
click at [1126, 108] on span "Cambiar Afiliado" at bounding box center [1123, 101] width 99 height 16
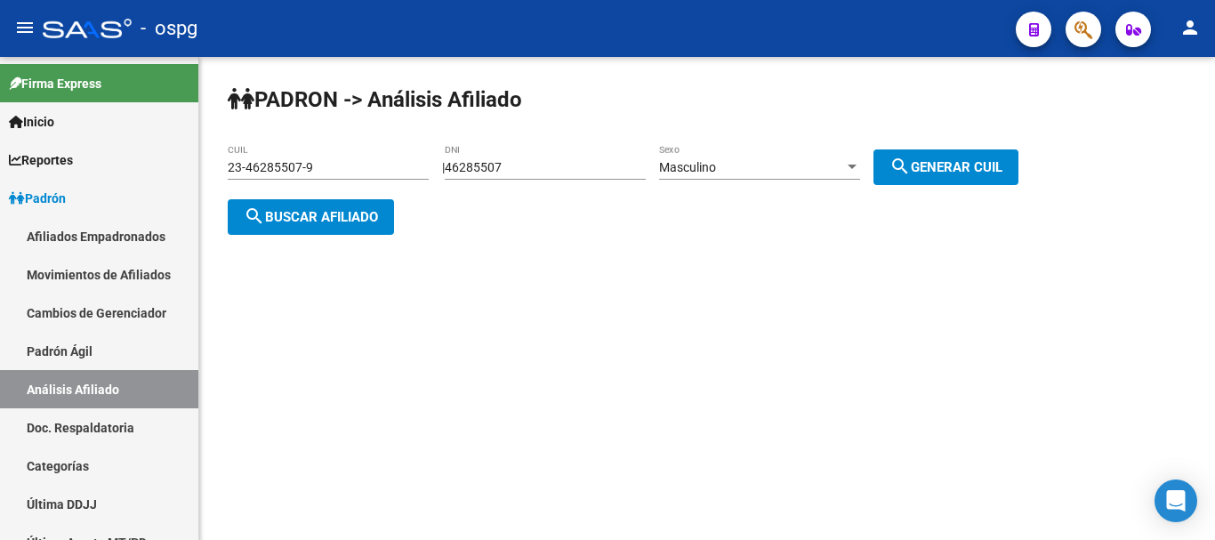
click at [314, 217] on span "search Buscar afiliado" at bounding box center [311, 217] width 134 height 16
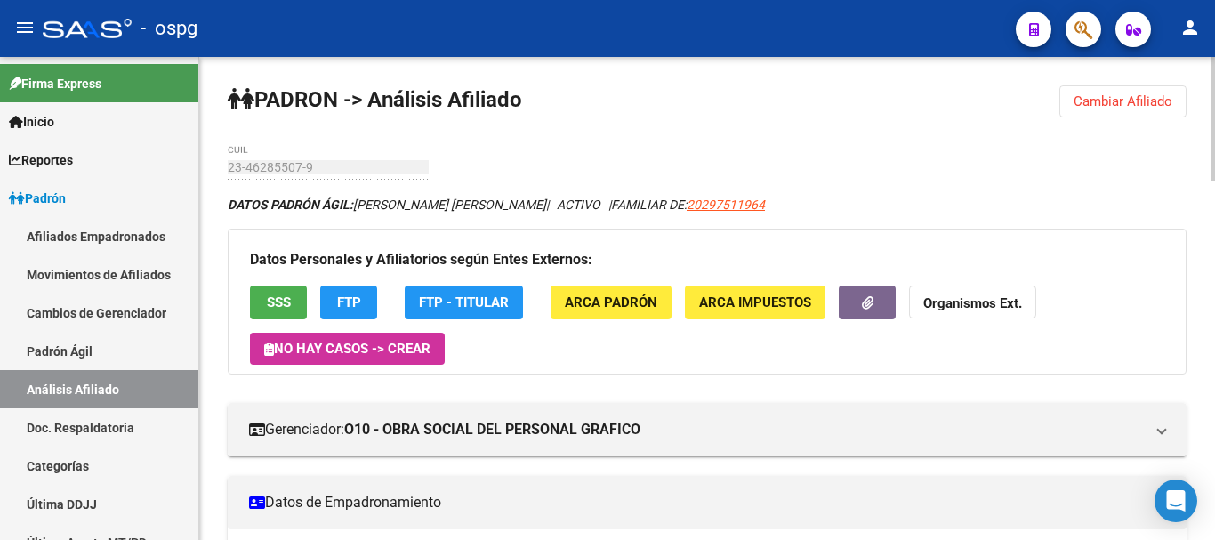
scroll to position [89, 0]
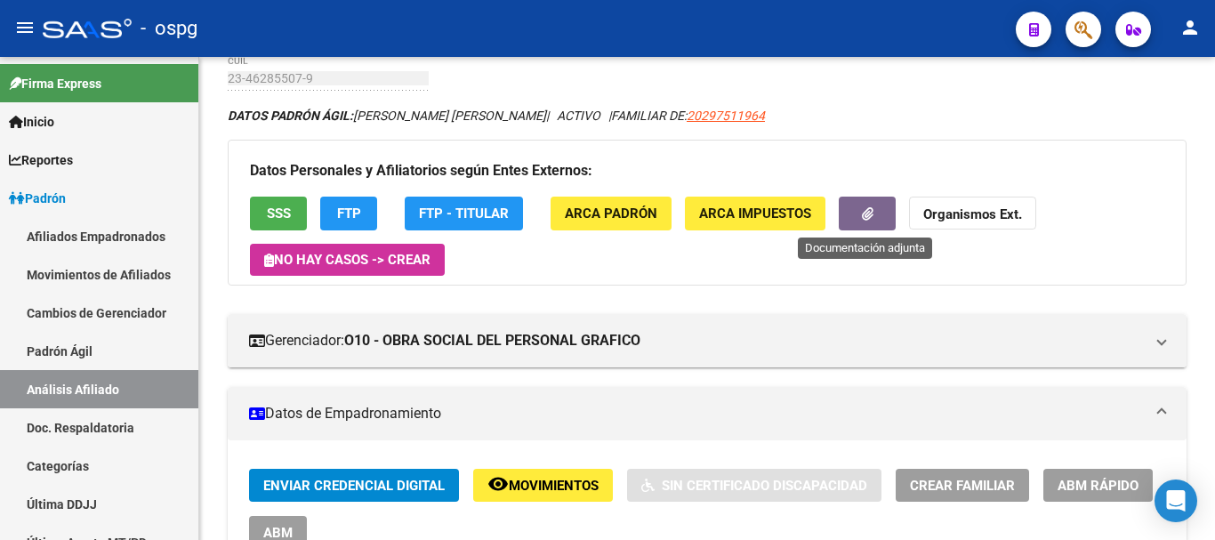
click at [857, 215] on button "button" at bounding box center [867, 213] width 57 height 33
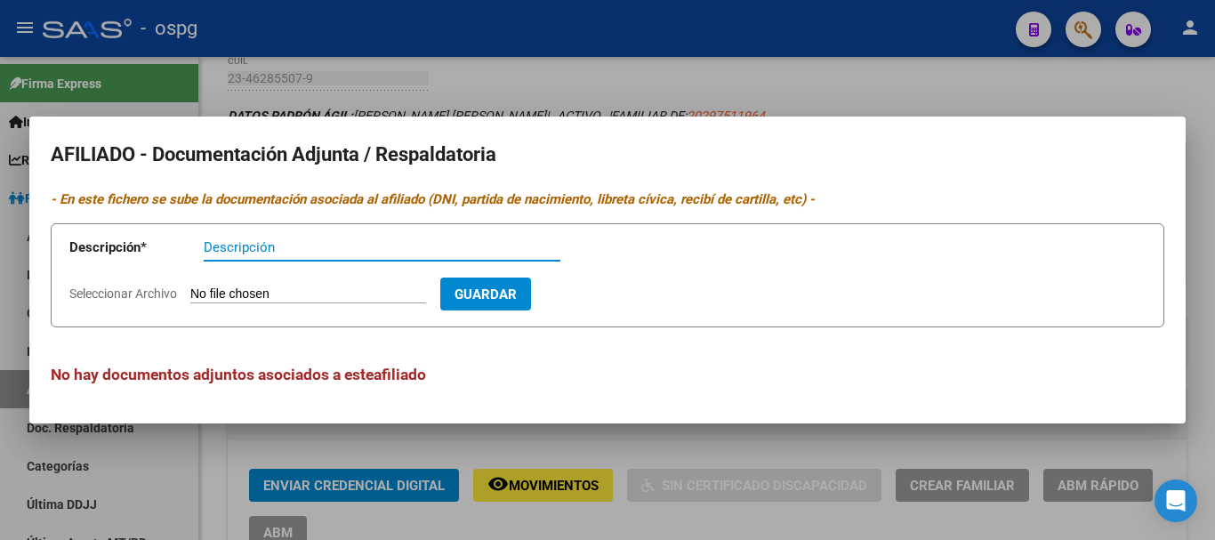
click at [278, 246] on input "Descripción" at bounding box center [382, 247] width 357 height 16
type input "cert"
click at [233, 301] on input "Seleccionar Archivo" at bounding box center [308, 295] width 236 height 17
type input "C:\fakepath\20250916084118409.pdf"
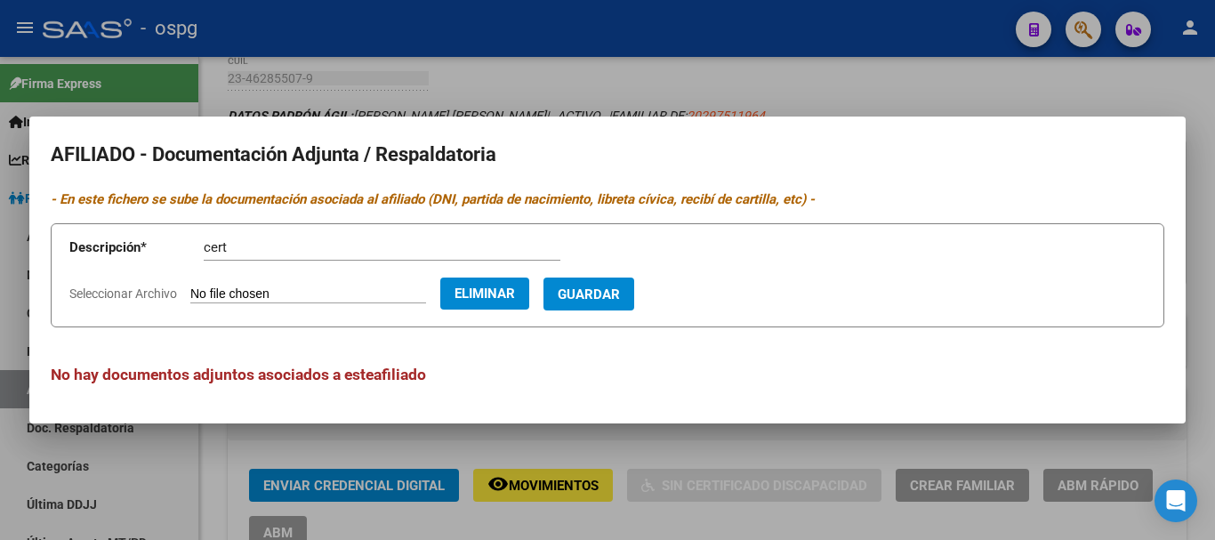
click at [620, 291] on span "Guardar" at bounding box center [589, 295] width 62 height 16
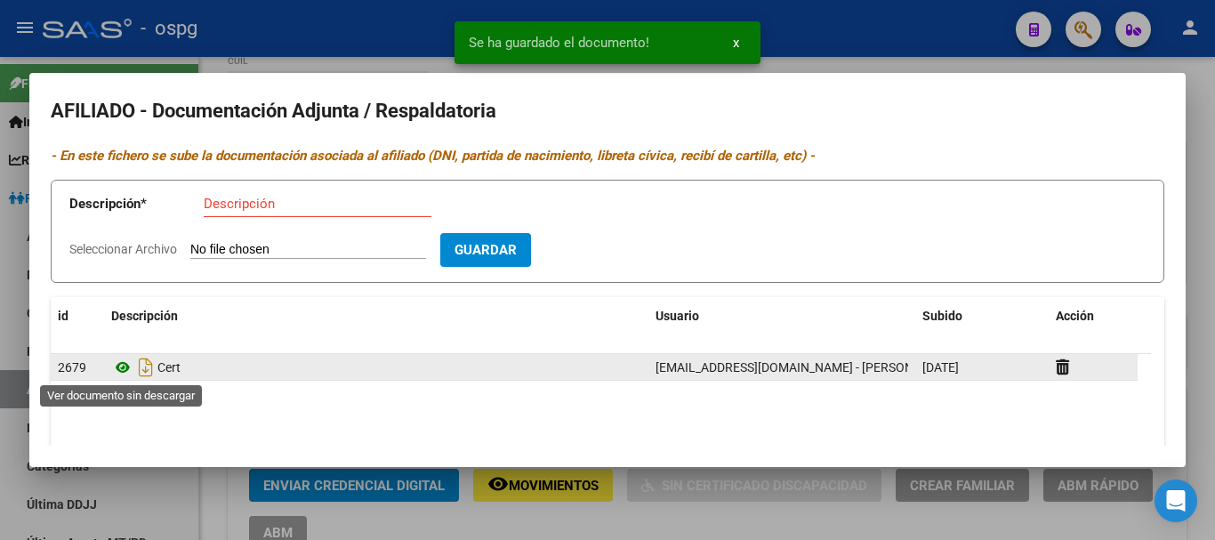
click at [126, 367] on icon at bounding box center [122, 367] width 23 height 21
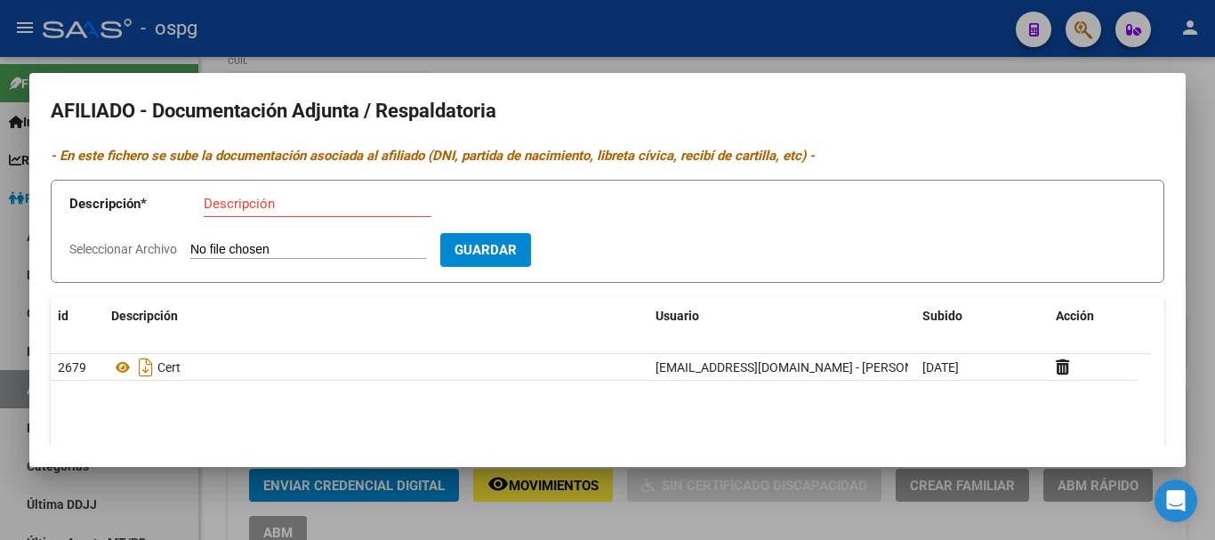
click at [1200, 112] on div at bounding box center [607, 270] width 1215 height 540
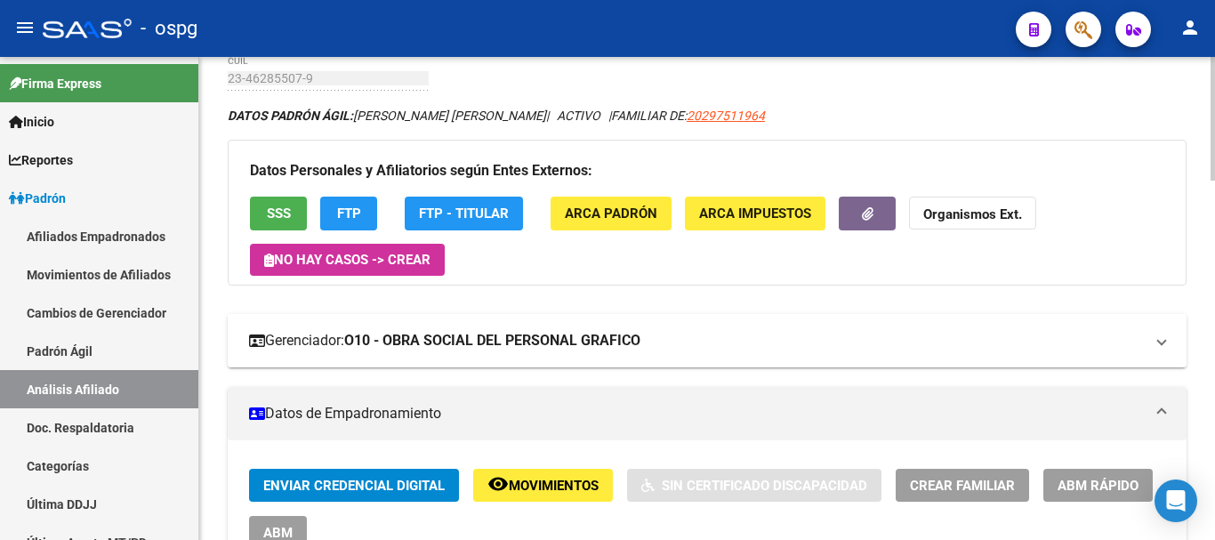
scroll to position [0, 0]
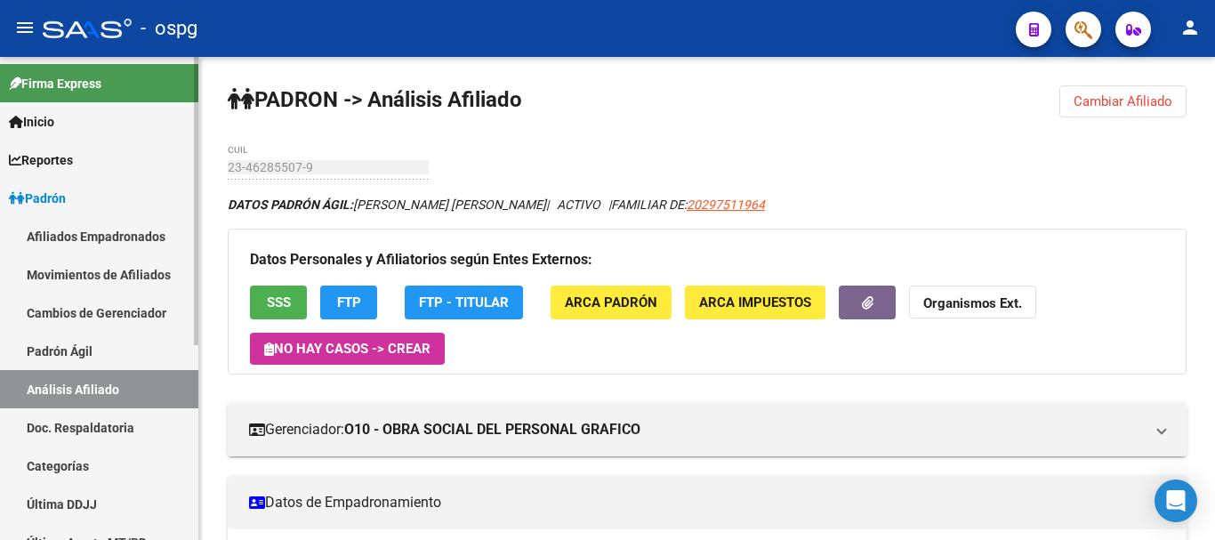
click at [51, 386] on link "Análisis Afiliado" at bounding box center [99, 389] width 198 height 38
click at [77, 384] on link "Análisis Afiliado" at bounding box center [99, 389] width 198 height 38
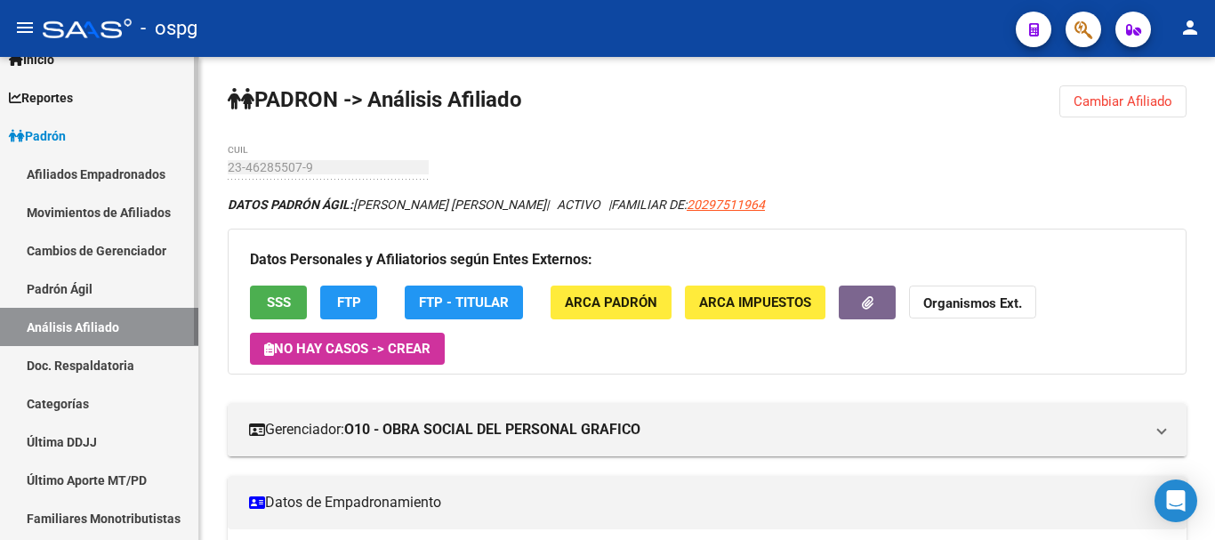
scroll to position [89, 0]
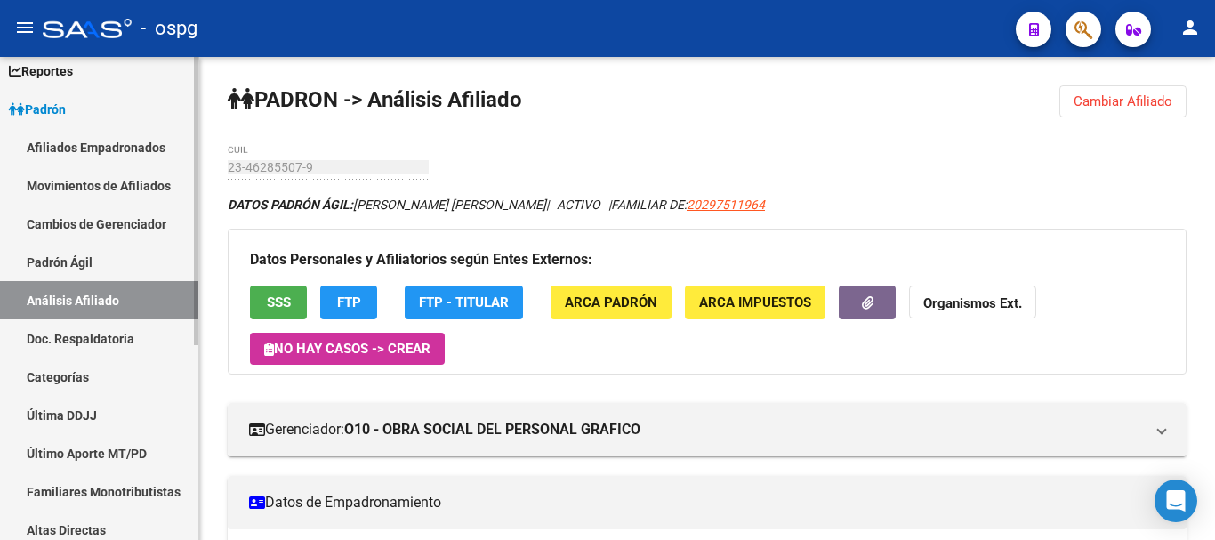
click at [108, 141] on link "Afiliados Empadronados" at bounding box center [99, 147] width 198 height 38
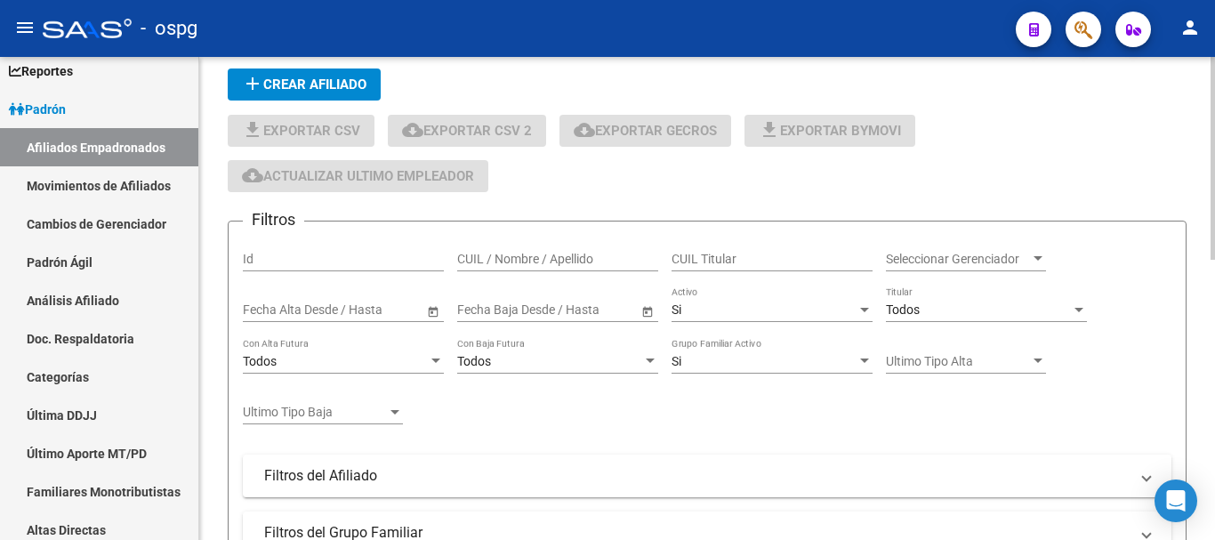
scroll to position [178, 0]
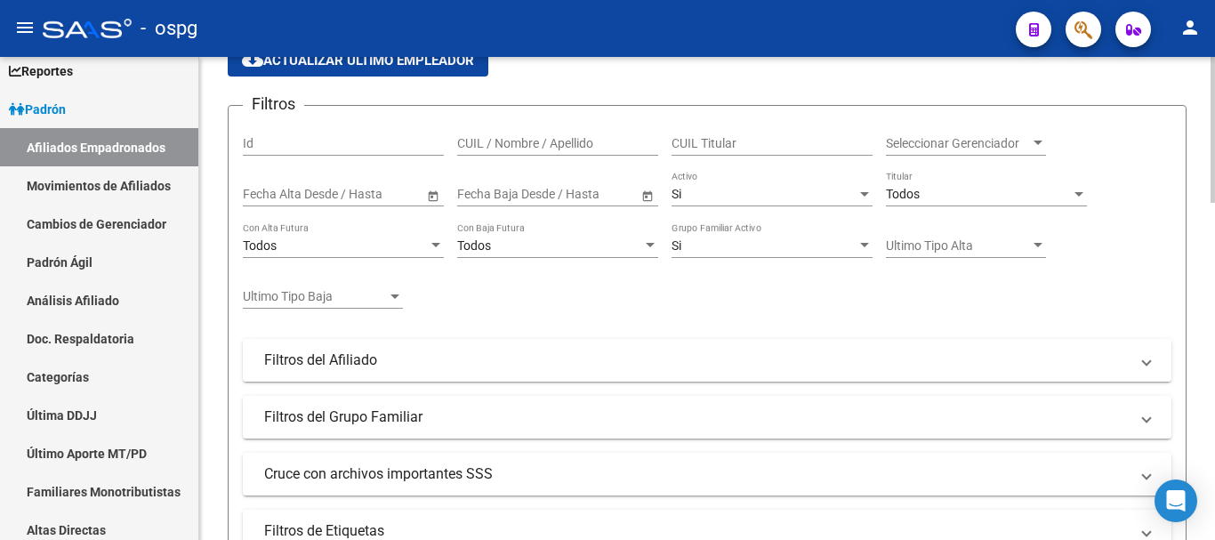
click at [355, 365] on mat-panel-title "Filtros del Afiliado" at bounding box center [696, 361] width 865 height 20
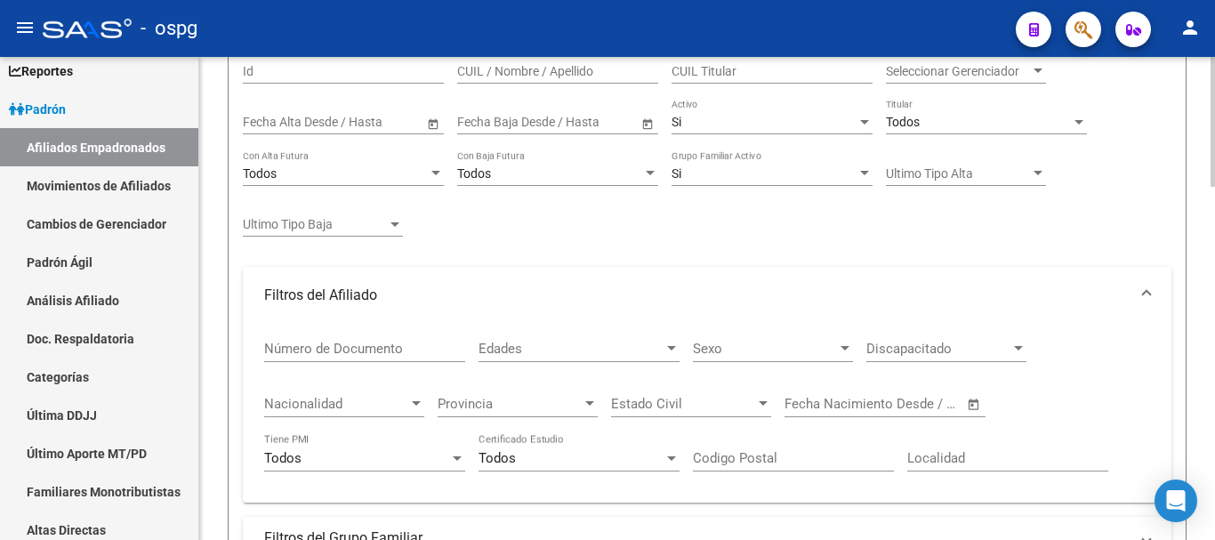
scroll to position [356, 0]
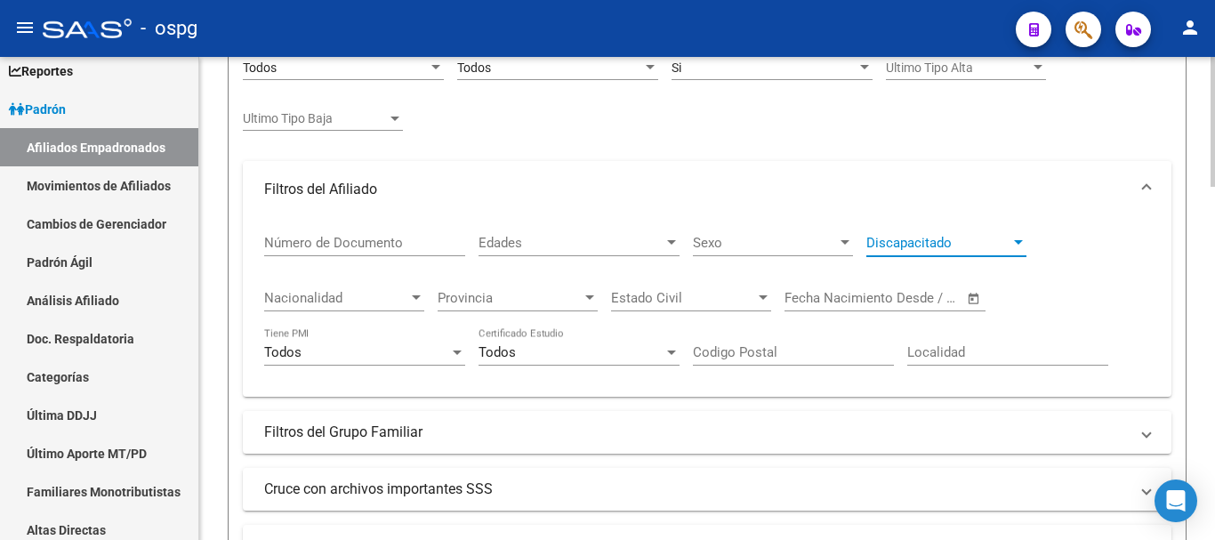
click at [981, 246] on span "Discapacitado" at bounding box center [939, 243] width 144 height 16
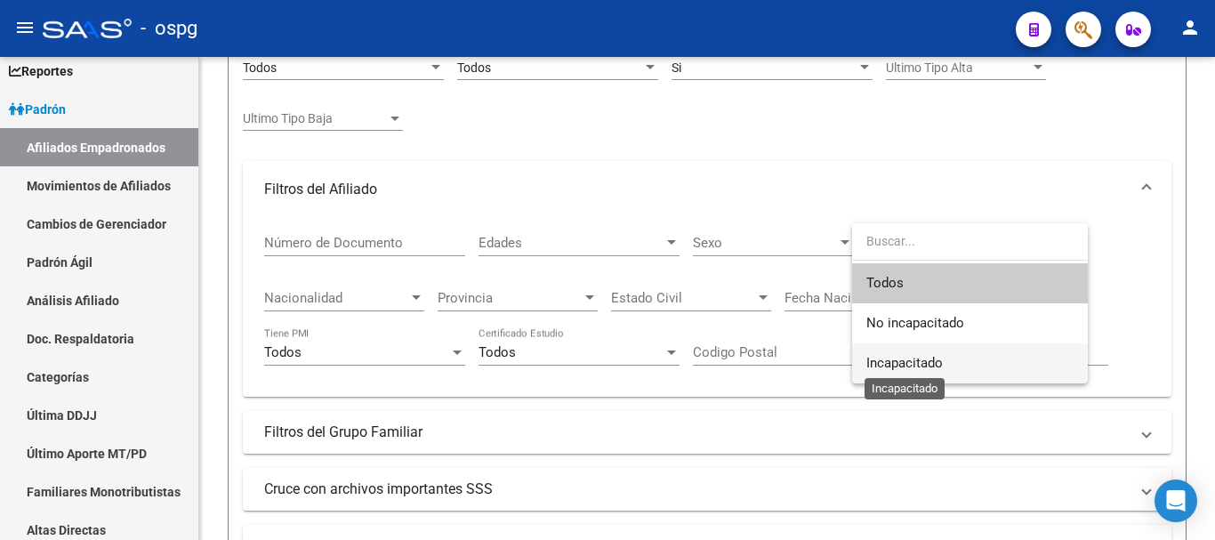
click at [937, 366] on span "Incapacitado" at bounding box center [905, 363] width 77 height 16
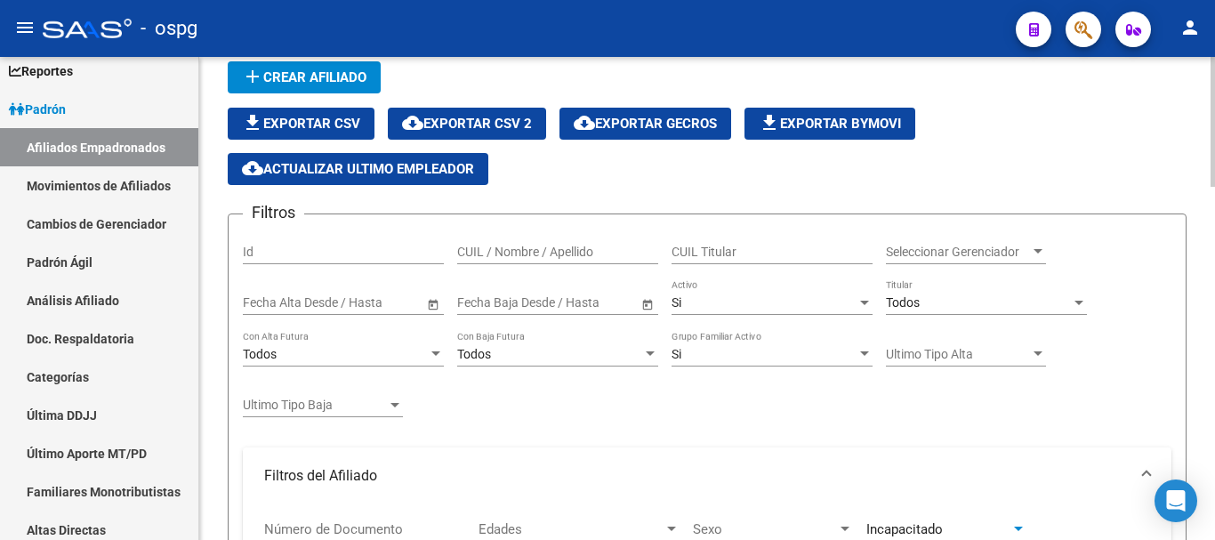
scroll to position [0, 0]
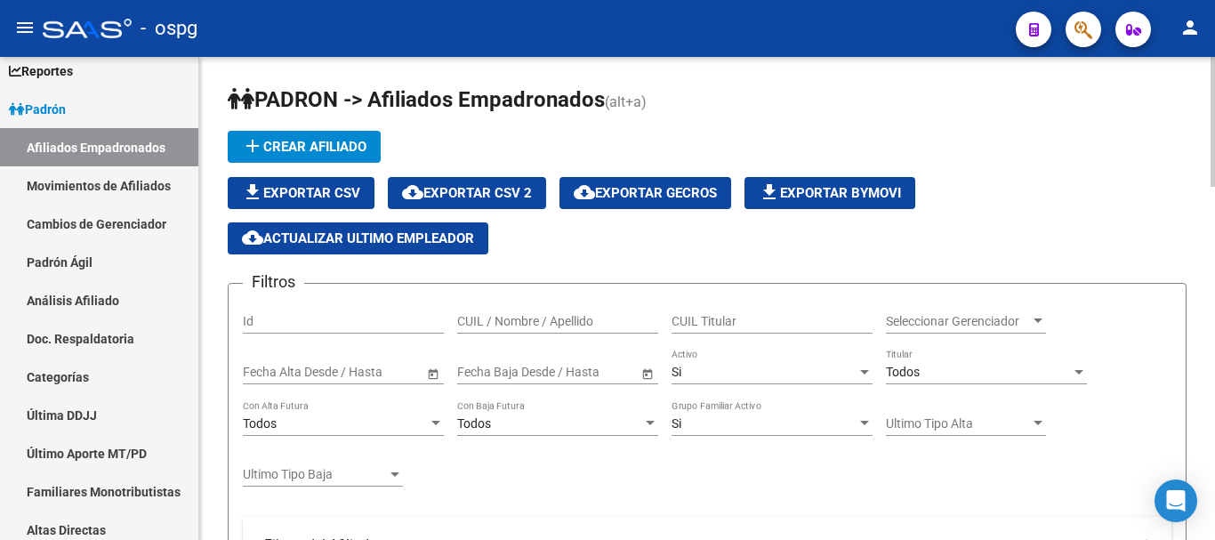
click at [965, 334] on div "Seleccionar Gerenciador Seleccionar Gerenciador" at bounding box center [966, 323] width 160 height 51
click at [971, 322] on span "Seleccionar Gerenciador" at bounding box center [958, 321] width 144 height 15
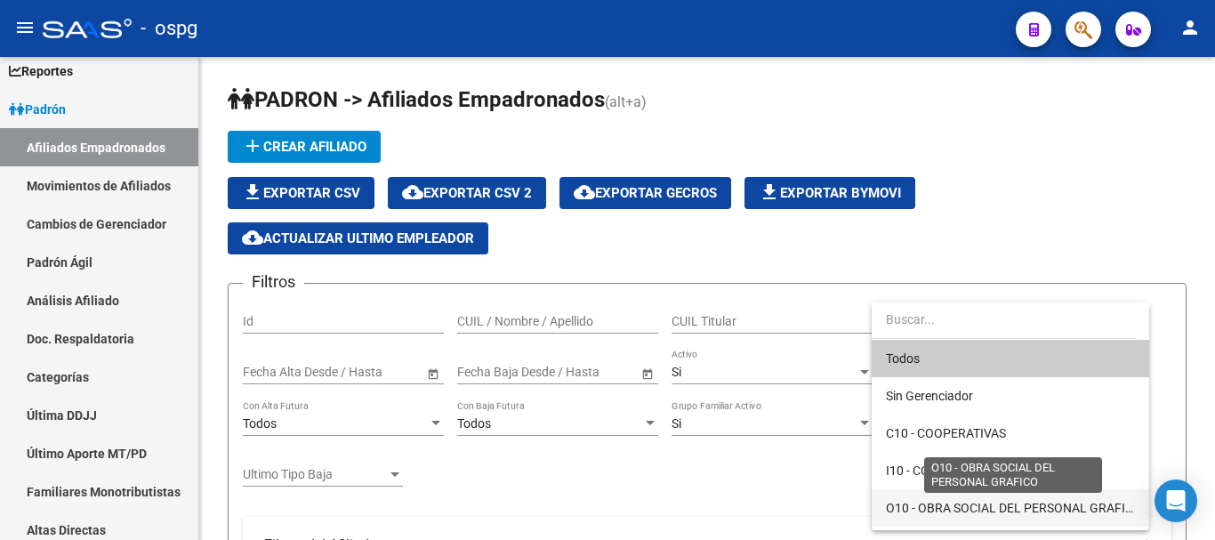
click at [1057, 501] on span "O10 - OBRA SOCIAL DEL PERSONAL GRAFICO" at bounding box center [1014, 508] width 256 height 14
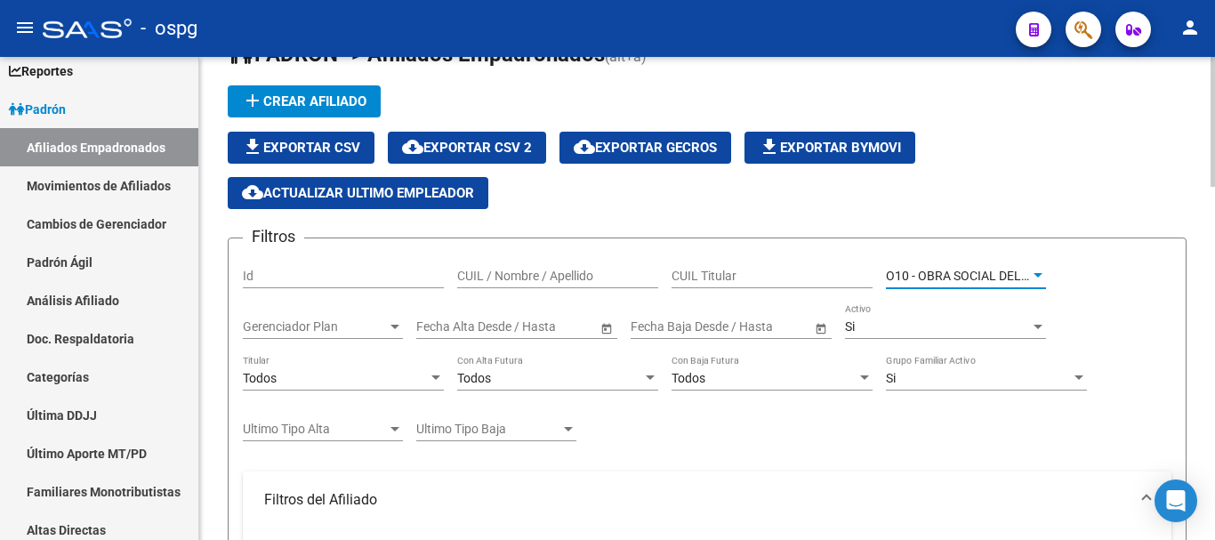
scroll to position [89, 0]
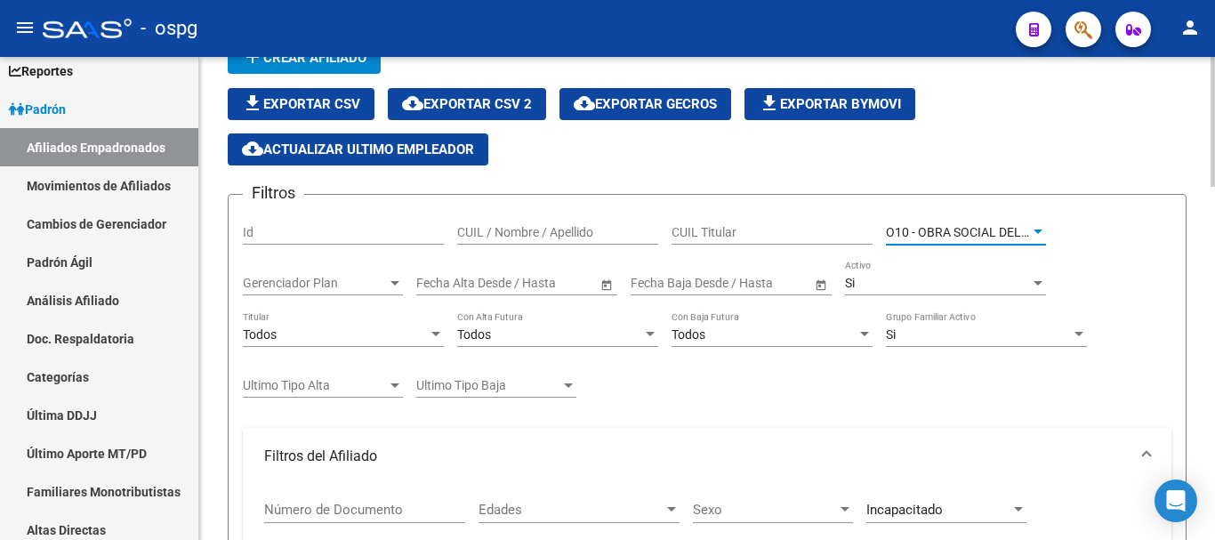
click at [308, 335] on div "Todos" at bounding box center [335, 334] width 185 height 15
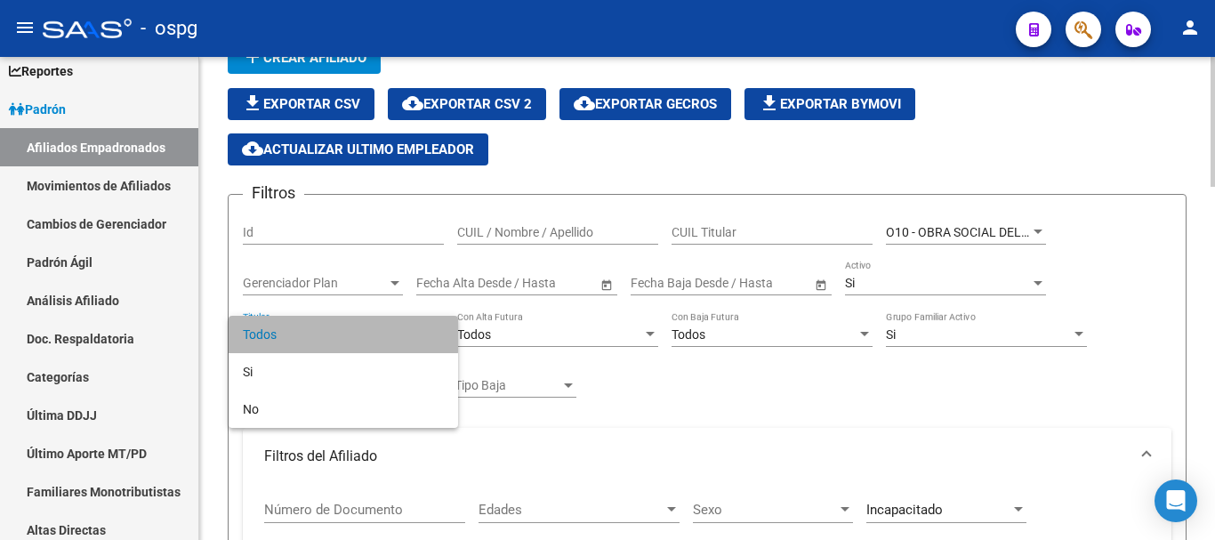
click at [308, 335] on span "Todos" at bounding box center [343, 334] width 201 height 37
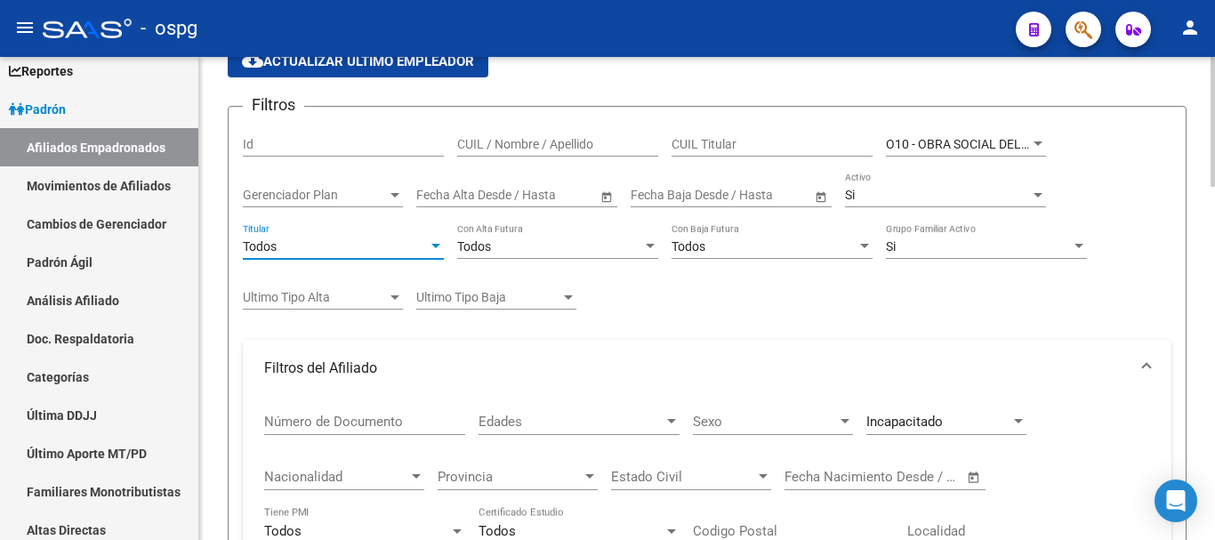
scroll to position [178, 0]
click at [377, 300] on span "Ultimo Tipo Alta" at bounding box center [315, 296] width 144 height 15
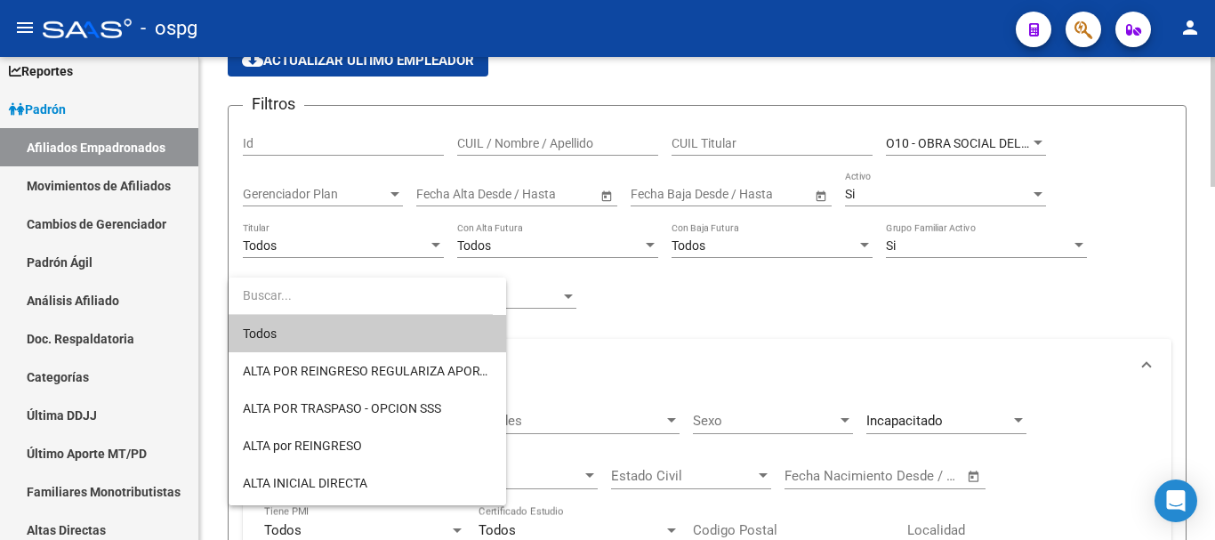
click at [377, 300] on input "dropdown search" at bounding box center [361, 295] width 264 height 37
click at [571, 300] on div at bounding box center [607, 270] width 1215 height 540
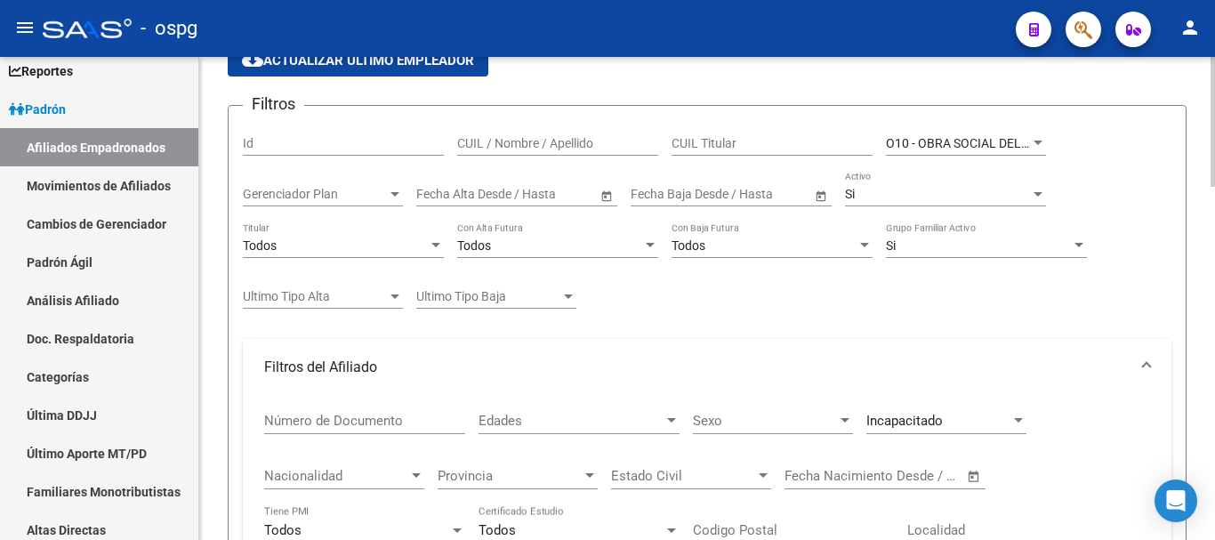
click at [567, 295] on div at bounding box center [568, 297] width 9 height 4
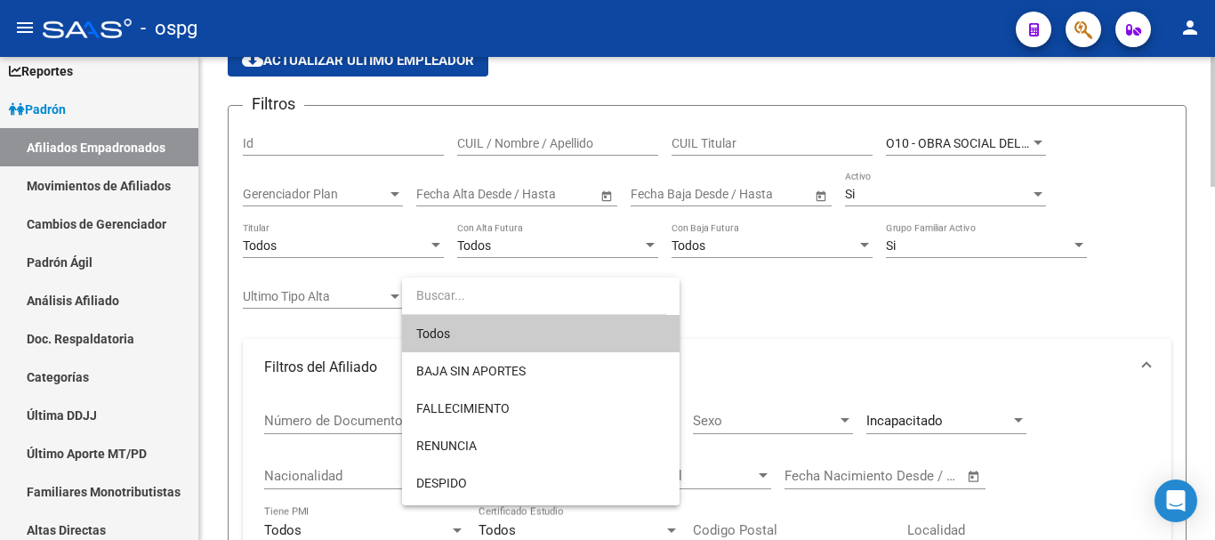
click at [567, 295] on input "dropdown search" at bounding box center [534, 295] width 264 height 37
click at [801, 325] on div at bounding box center [607, 270] width 1215 height 540
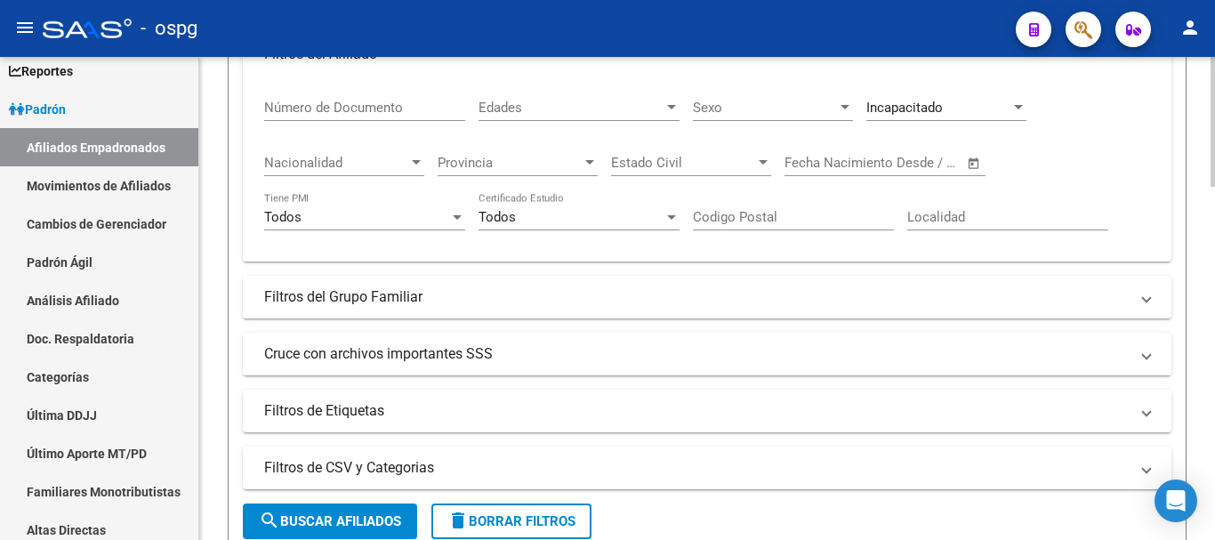
scroll to position [534, 0]
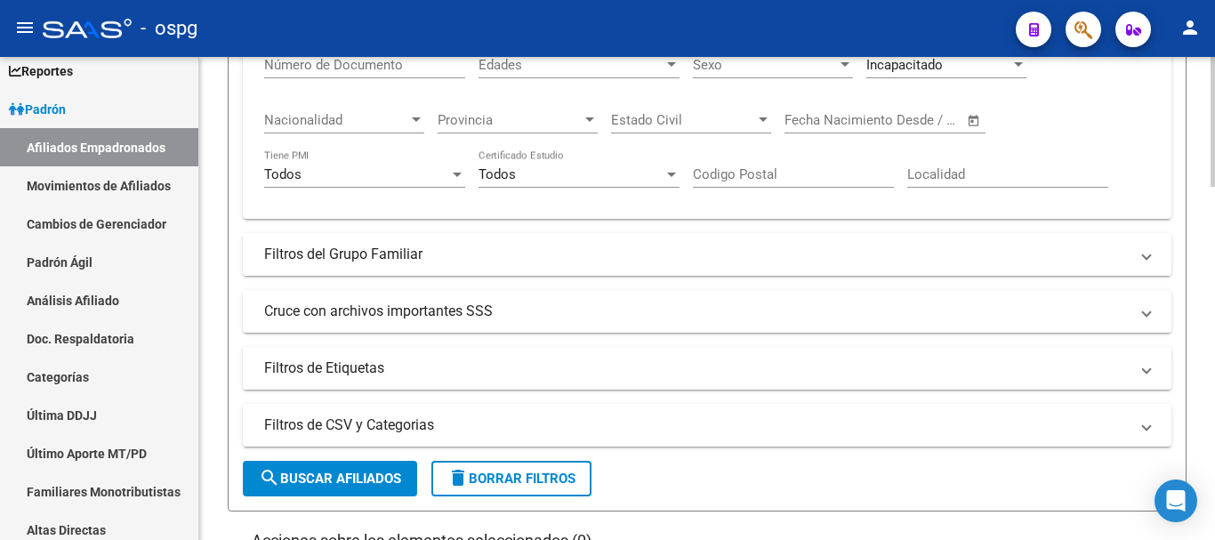
click at [346, 259] on mat-panel-title "Filtros del Grupo Familiar" at bounding box center [696, 255] width 865 height 20
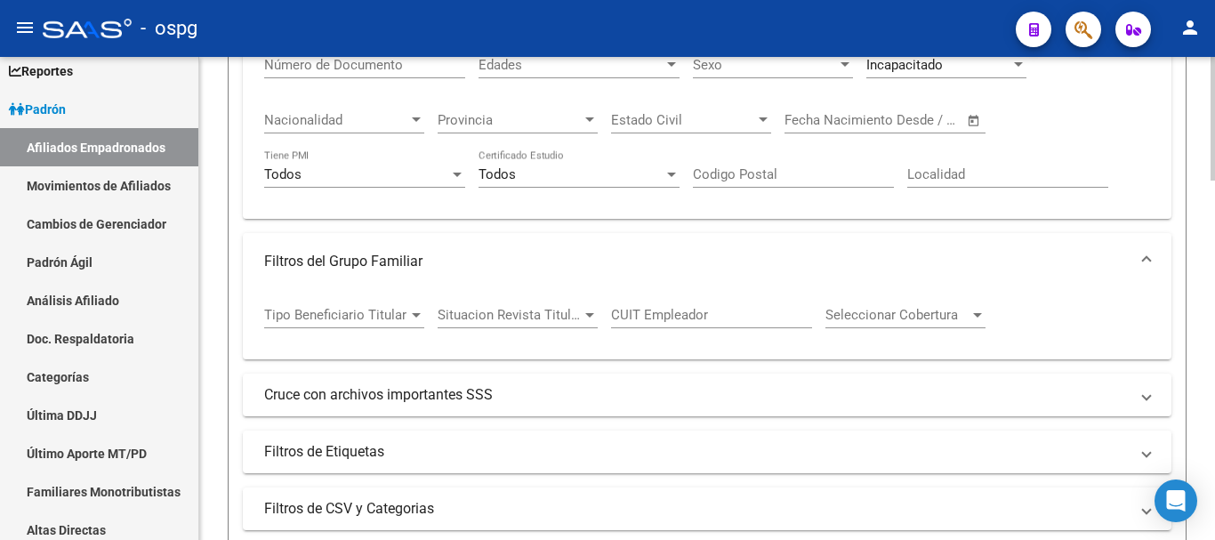
click at [386, 319] on span "Tipo Beneficiario Titular" at bounding box center [336, 315] width 144 height 16
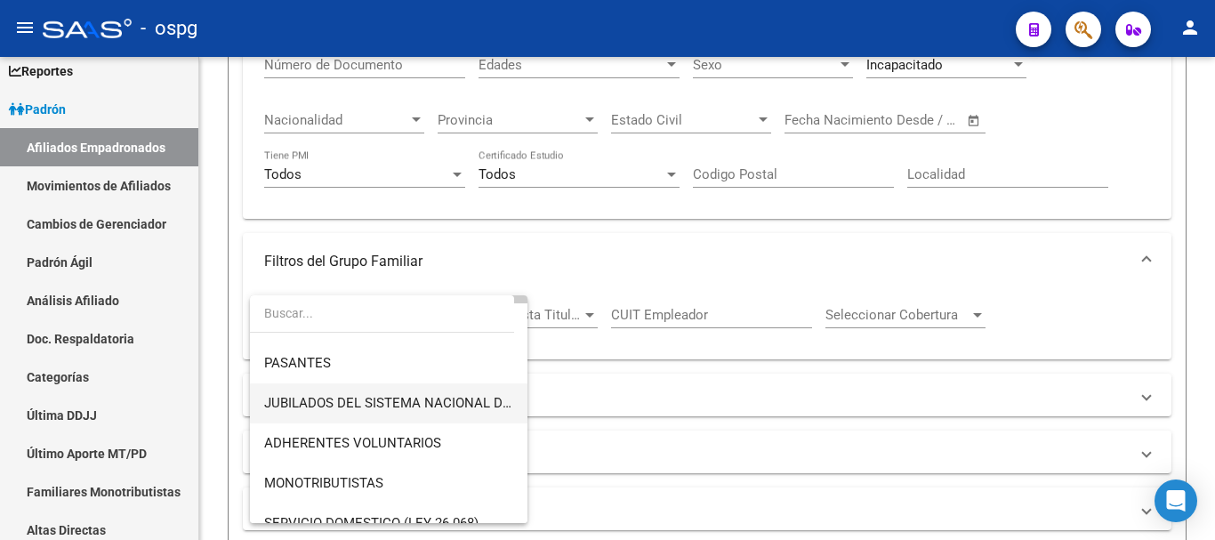
scroll to position [178, 0]
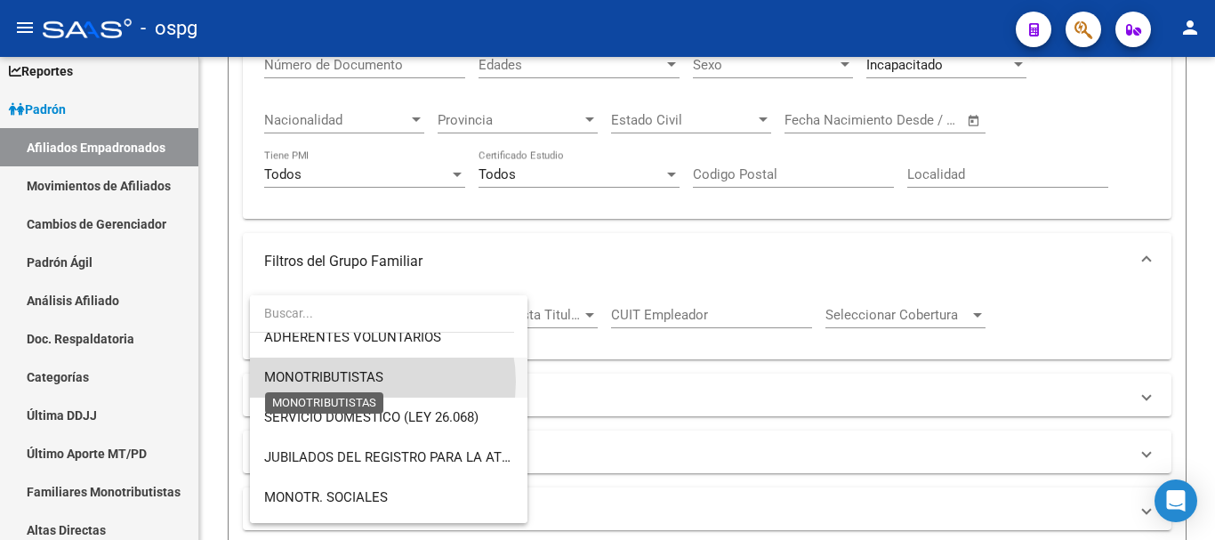
click at [363, 382] on span "MONOTRIBUTISTAS" at bounding box center [323, 377] width 119 height 16
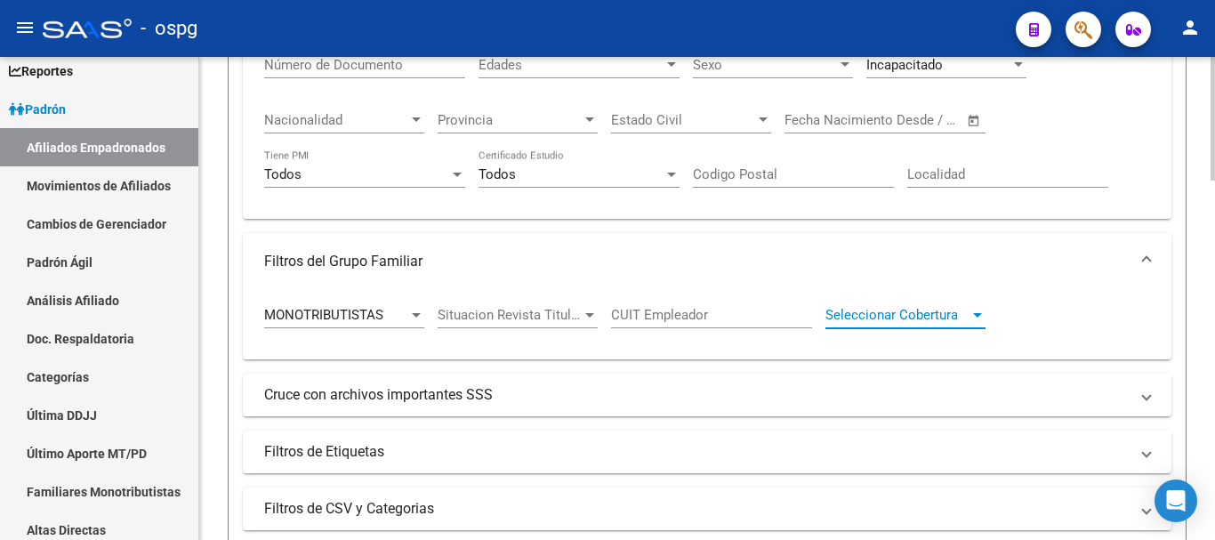
click at [974, 319] on div at bounding box center [978, 315] width 16 height 14
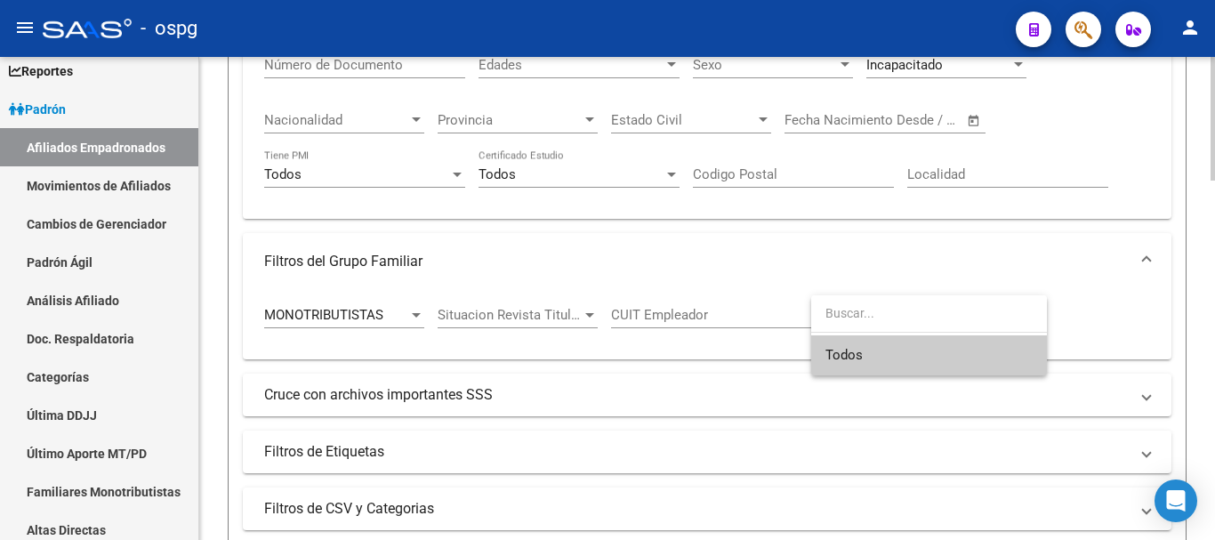
click at [974, 319] on input "dropdown search" at bounding box center [929, 313] width 236 height 37
click at [691, 316] on div at bounding box center [607, 270] width 1215 height 540
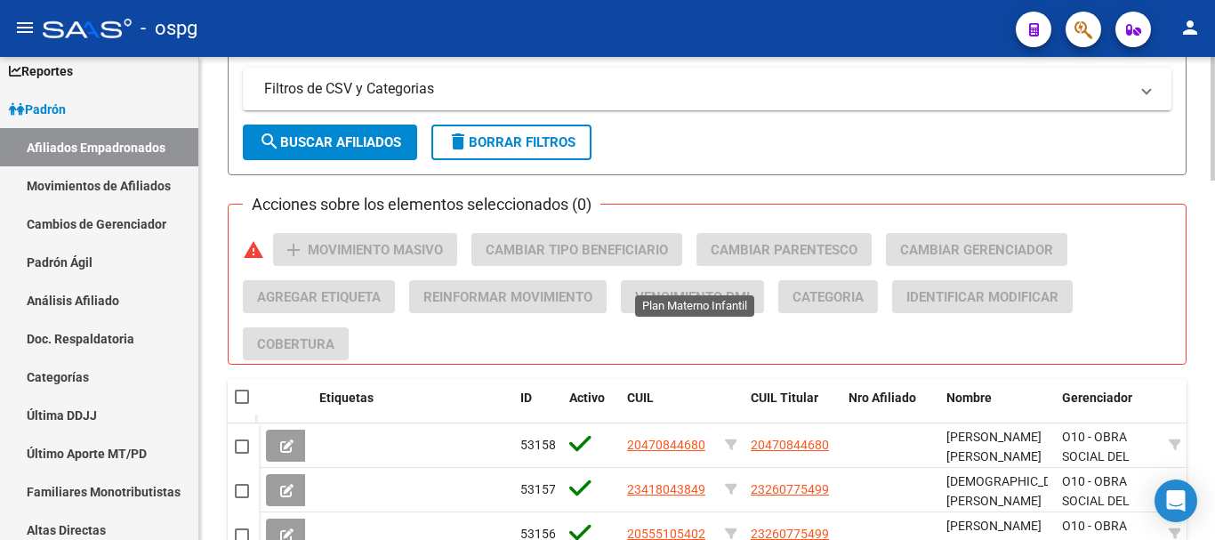
scroll to position [979, 0]
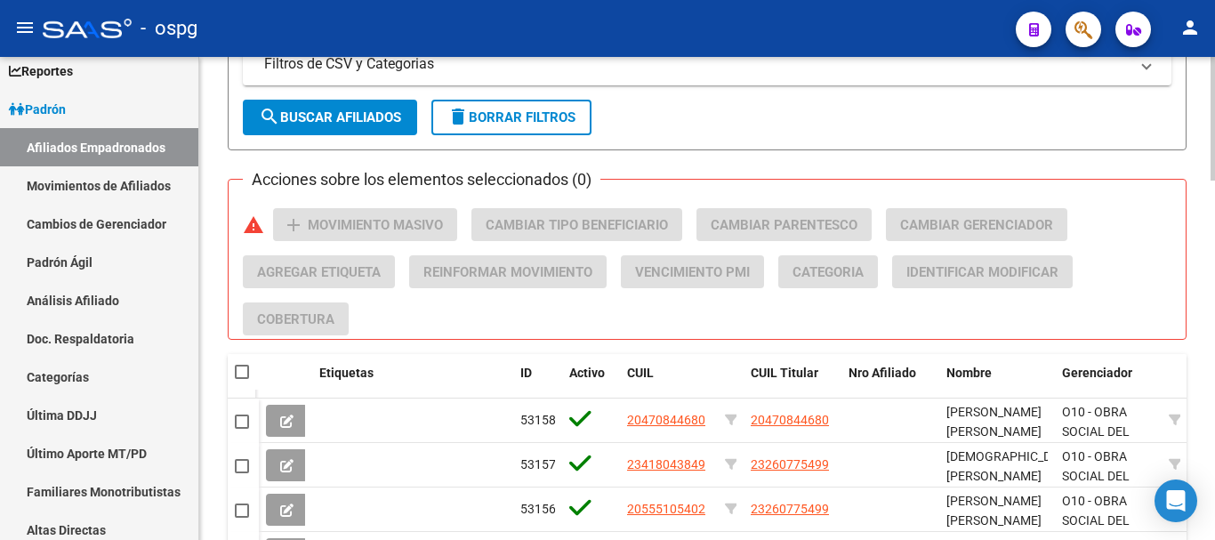
click at [321, 116] on span "search Buscar Afiliados" at bounding box center [330, 117] width 142 height 16
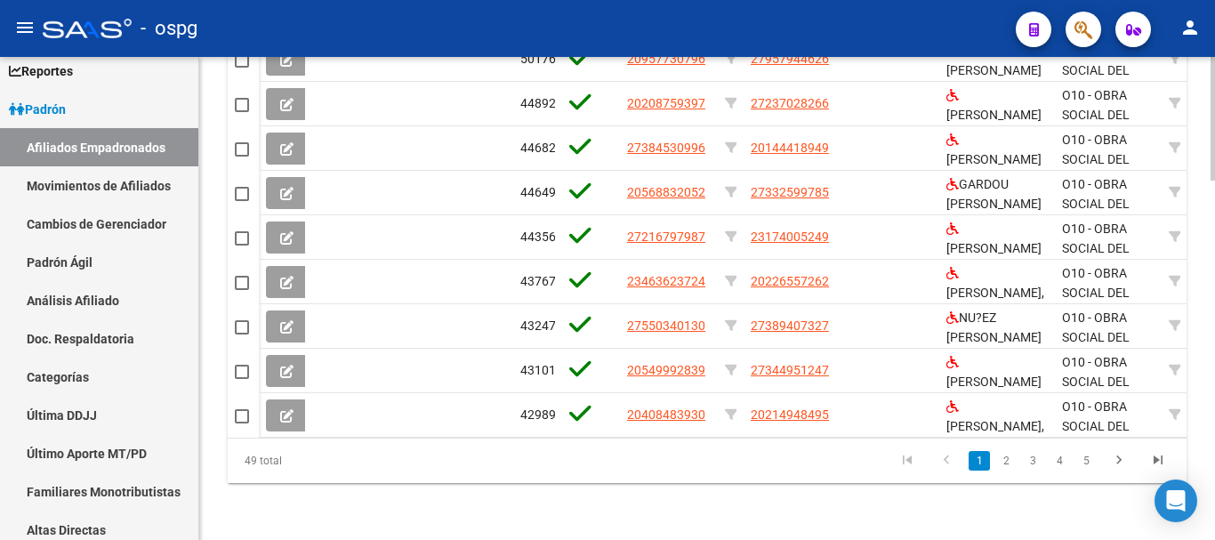
scroll to position [1398, 0]
click at [1161, 457] on icon "go to last page" at bounding box center [1158, 462] width 23 height 21
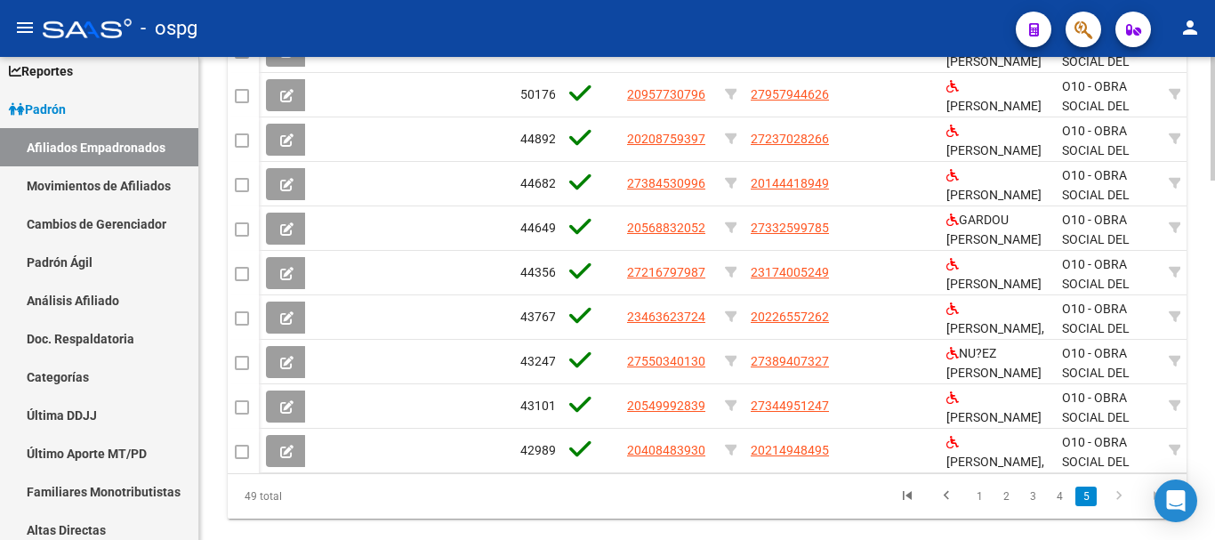
click at [1161, 488] on icon "go to last page" at bounding box center [1158, 498] width 23 height 21
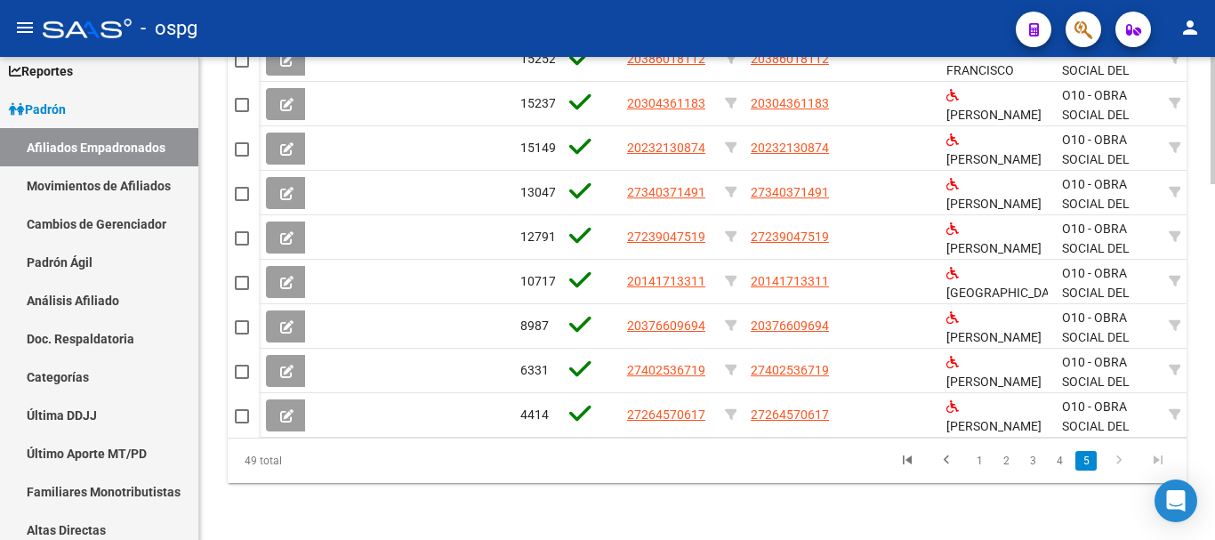
click at [1158, 464] on icon "go to last page" at bounding box center [1158, 462] width 23 height 21
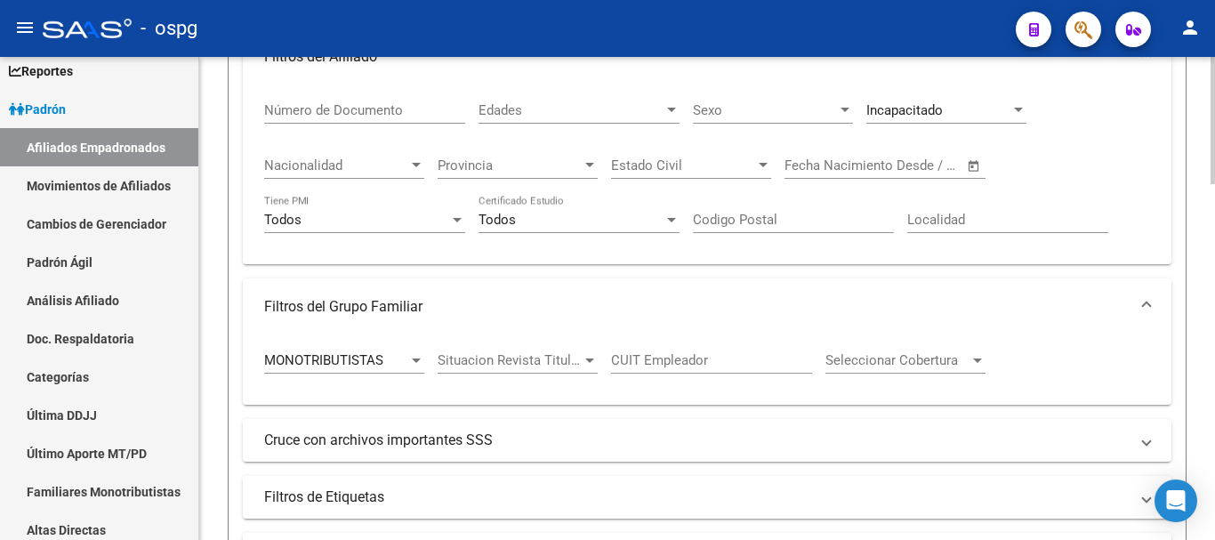
scroll to position [464, 0]
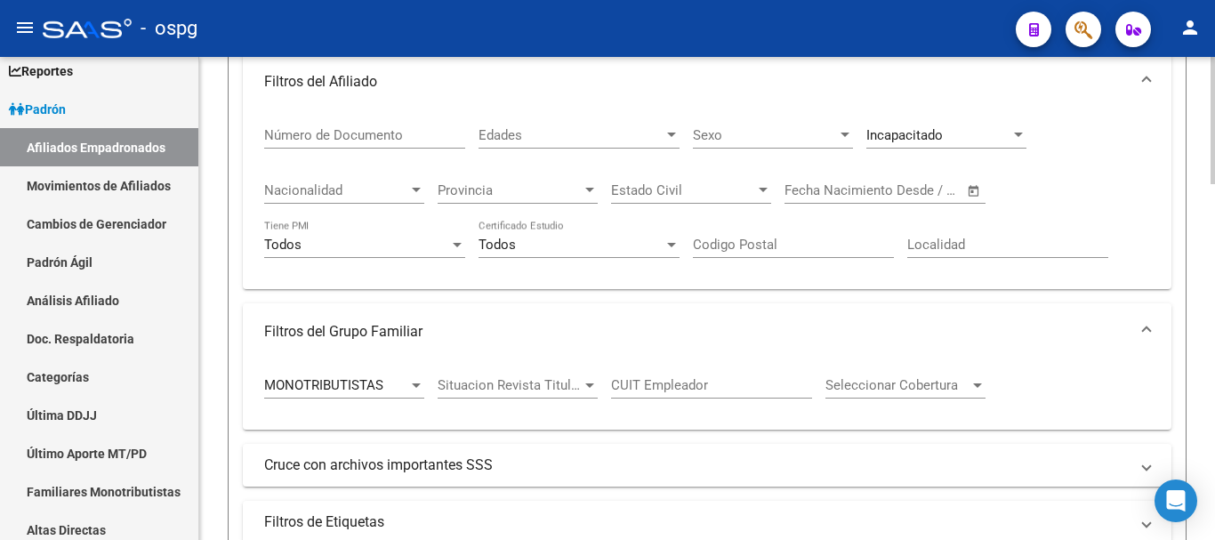
click at [523, 387] on span "Situacion Revista Titular" at bounding box center [510, 385] width 144 height 16
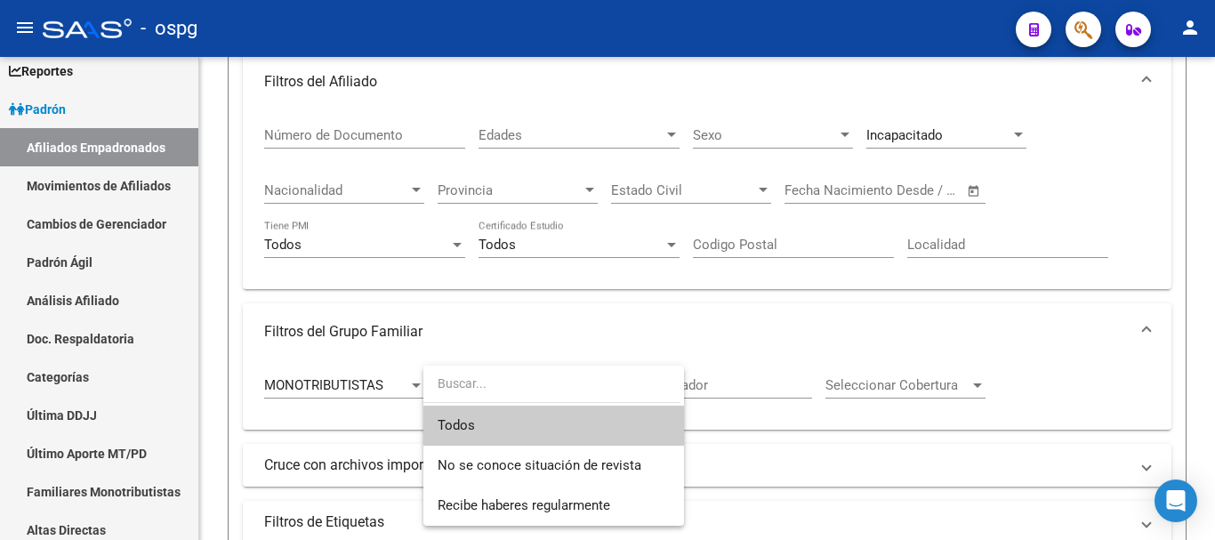
click at [544, 367] on input "dropdown search" at bounding box center [552, 383] width 257 height 37
drag, startPoint x: 606, startPoint y: 287, endPoint x: 955, endPoint y: 387, distance: 362.7
click at [609, 287] on div at bounding box center [607, 270] width 1215 height 540
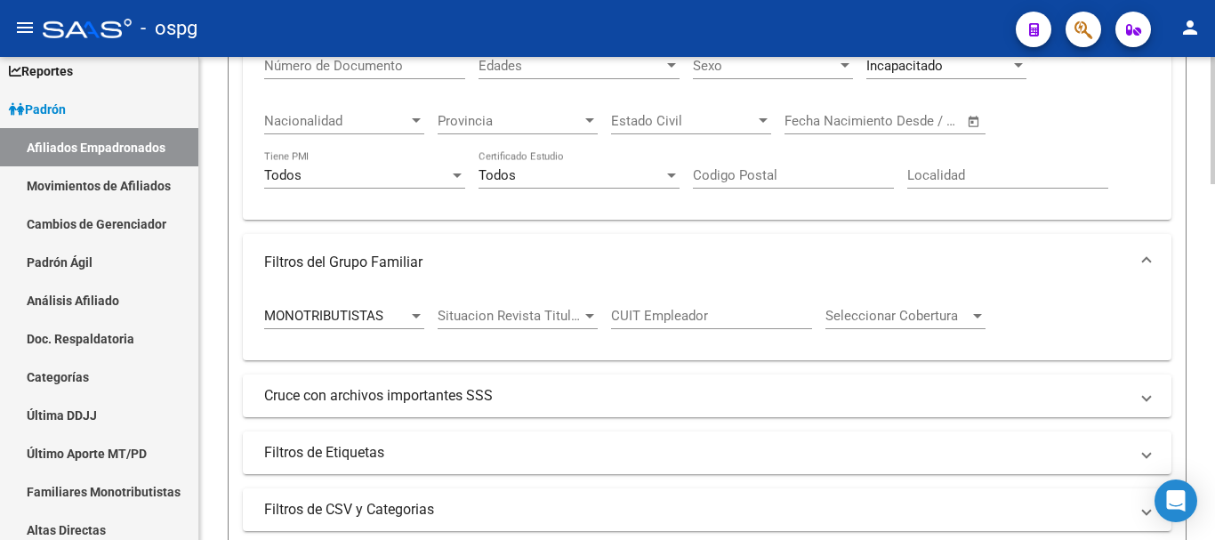
scroll to position [534, 0]
click at [423, 307] on div "MONOTRIBUTISTAS Tipo Beneficiario Titular" at bounding box center [344, 309] width 160 height 38
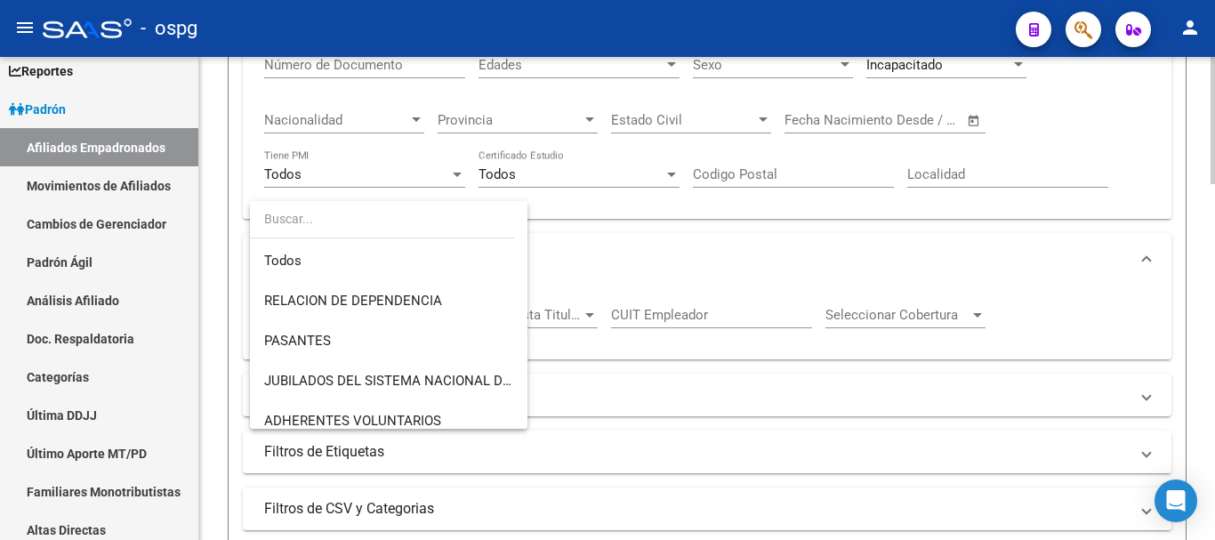
scroll to position [147, 0]
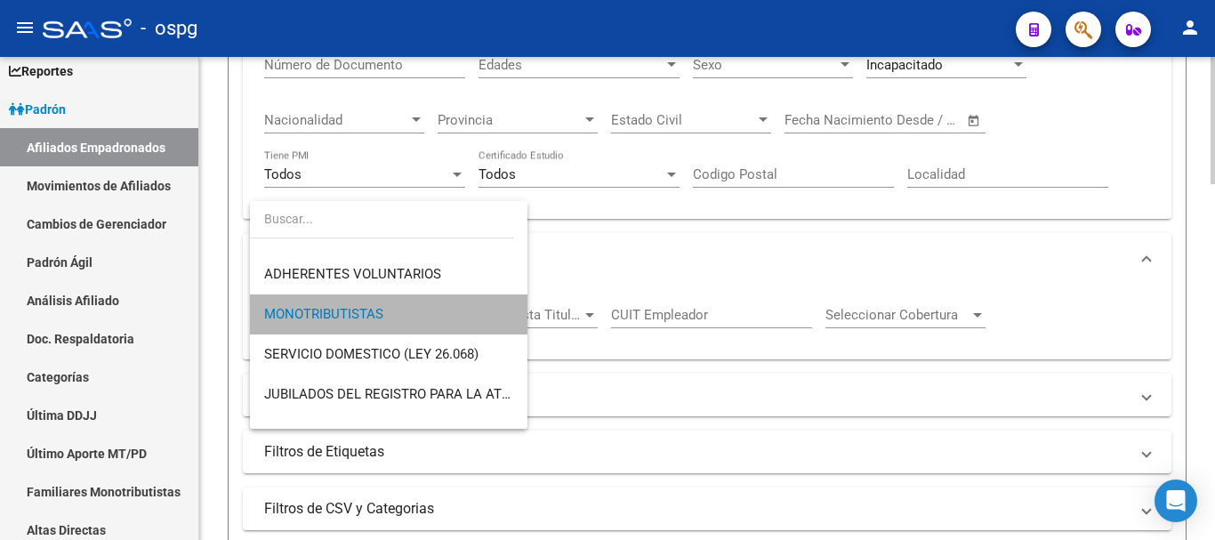
click at [423, 309] on span "MONOTRIBUTISTAS" at bounding box center [388, 315] width 249 height 40
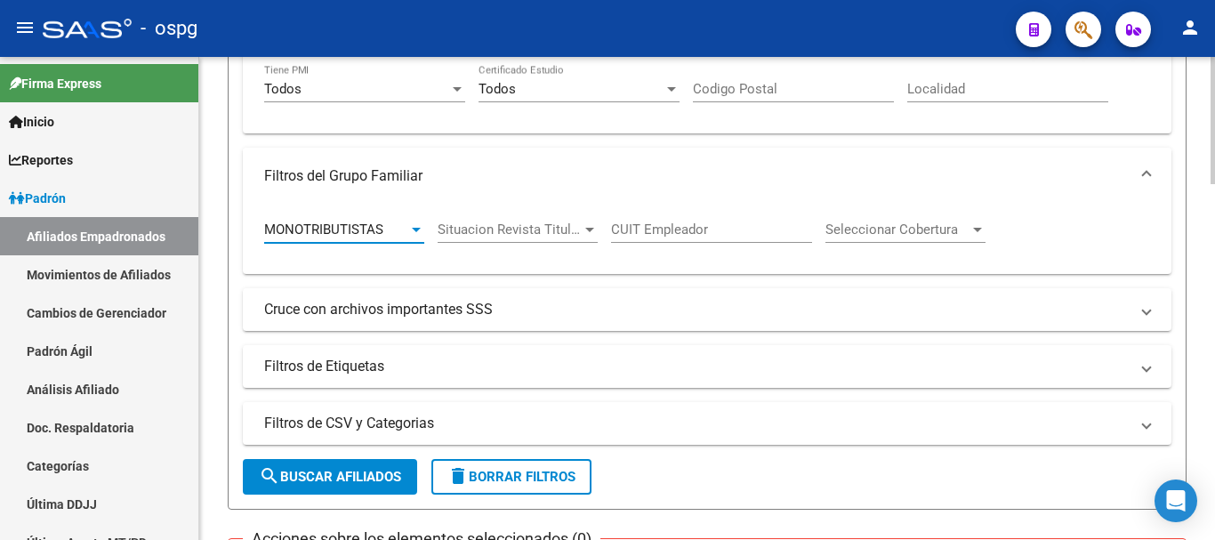
scroll to position [553, 0]
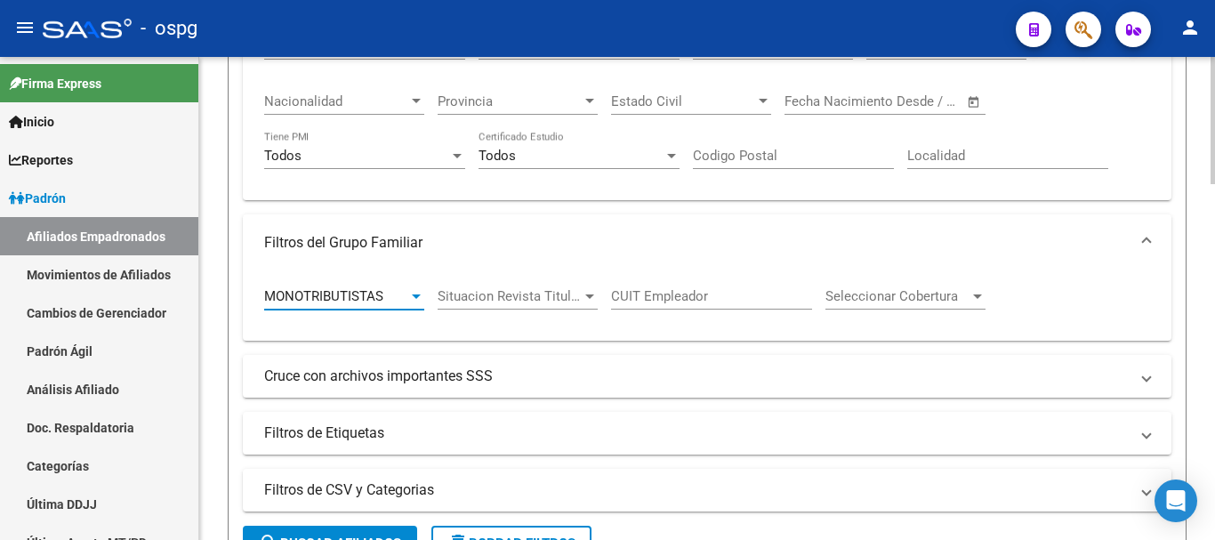
click at [404, 302] on div "MONOTRIBUTISTAS" at bounding box center [336, 296] width 144 height 16
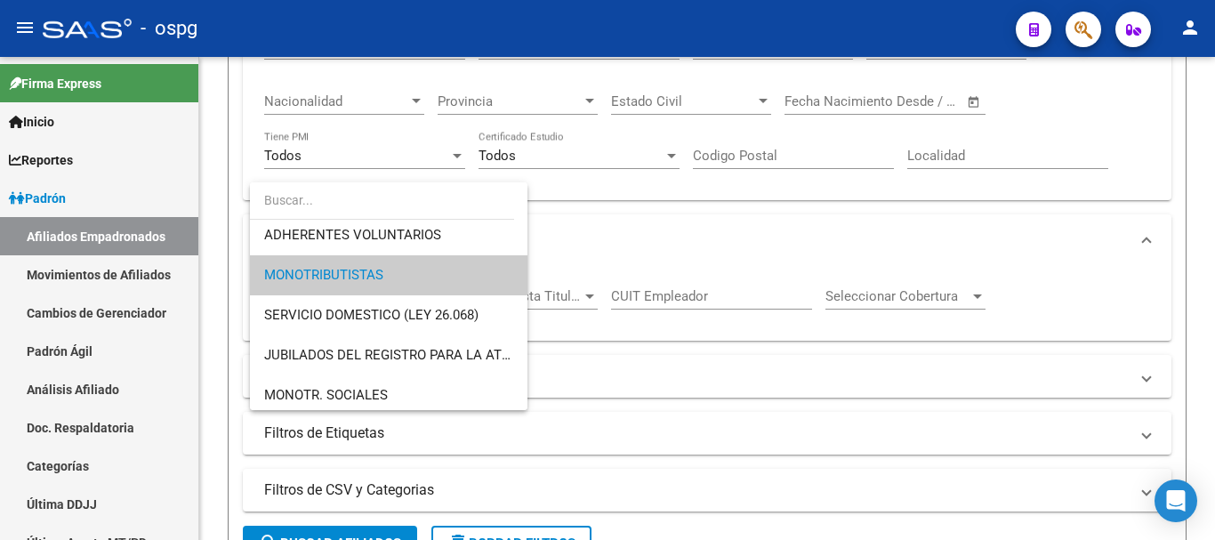
scroll to position [195, 0]
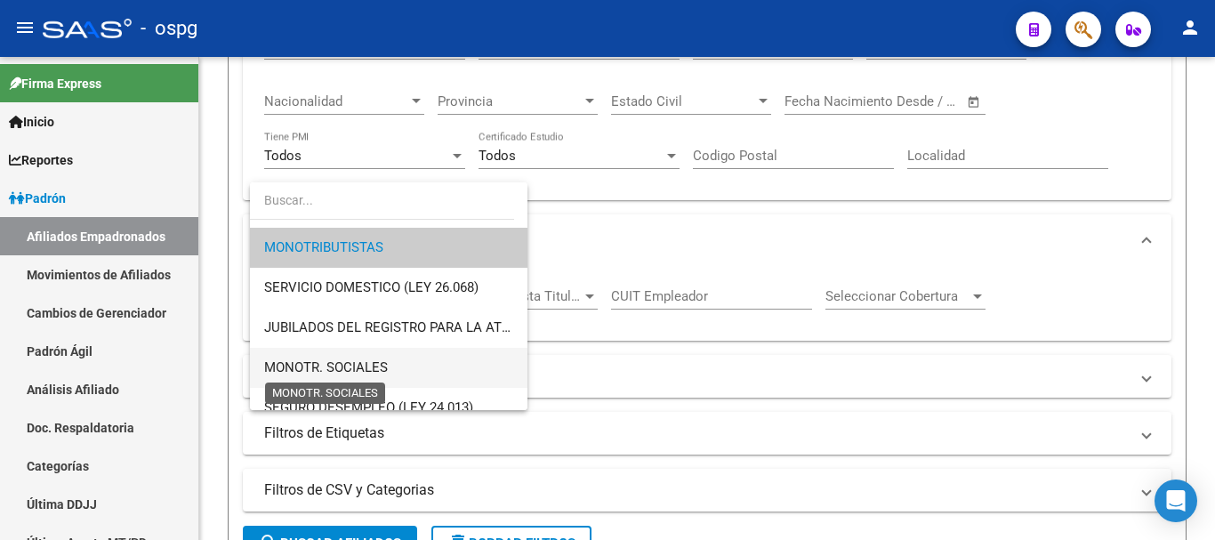
click at [368, 362] on span "MONOTR. SOCIALES" at bounding box center [326, 367] width 124 height 16
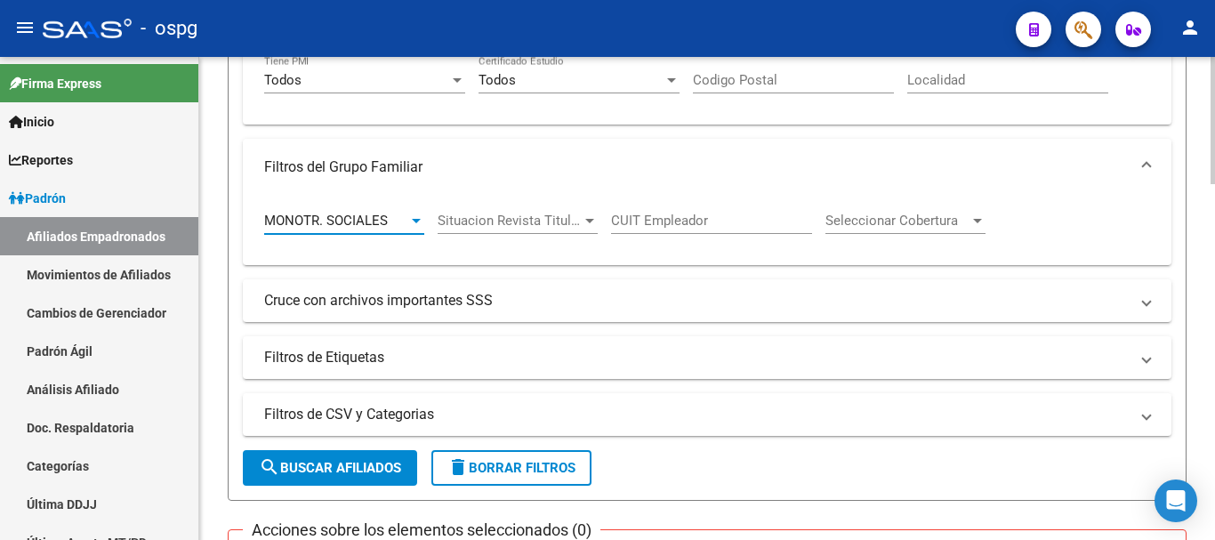
scroll to position [730, 0]
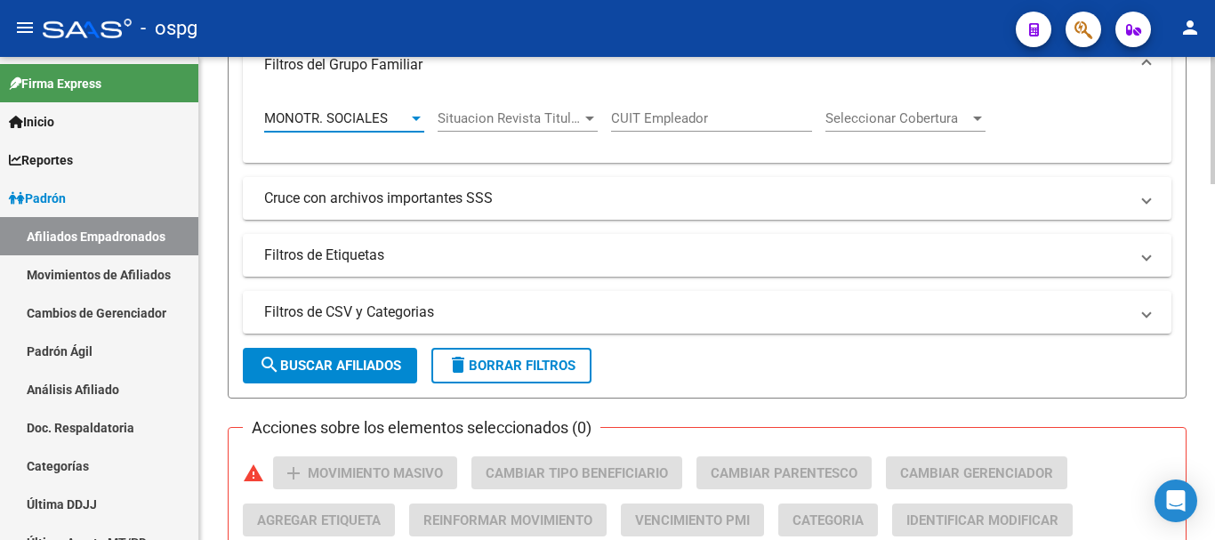
click at [334, 363] on span "search Buscar Afiliados" at bounding box center [330, 366] width 142 height 16
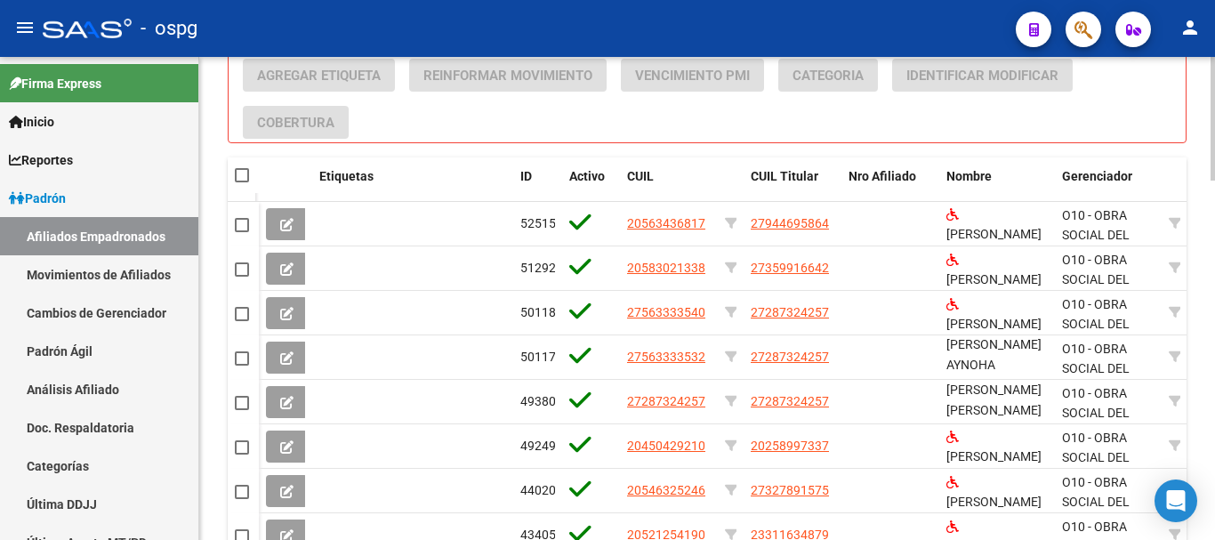
scroll to position [1398, 0]
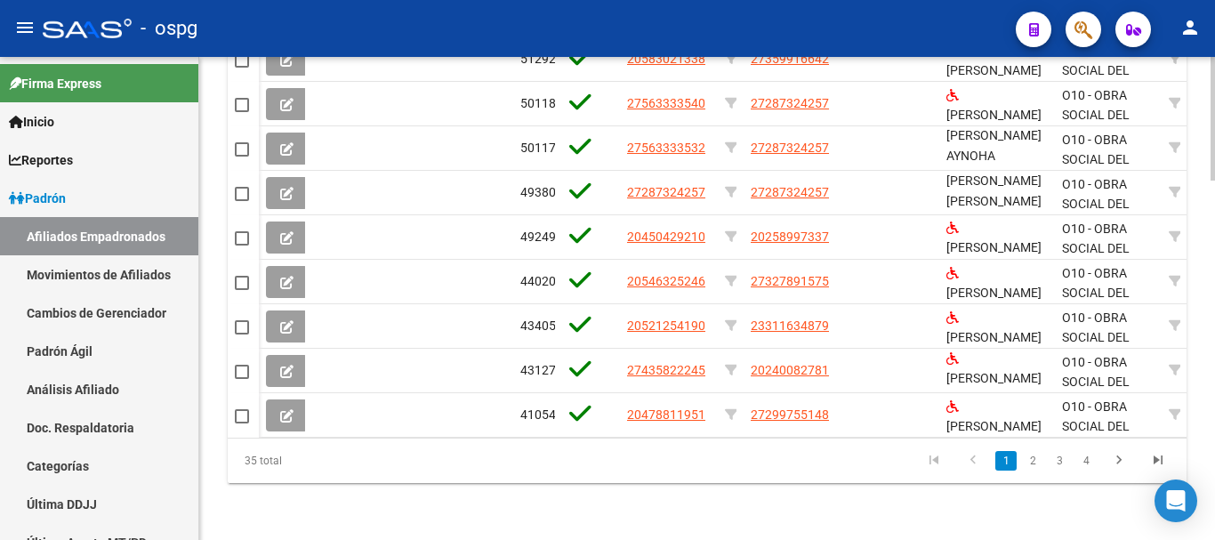
click at [1159, 463] on icon "go to last page" at bounding box center [1158, 462] width 23 height 21
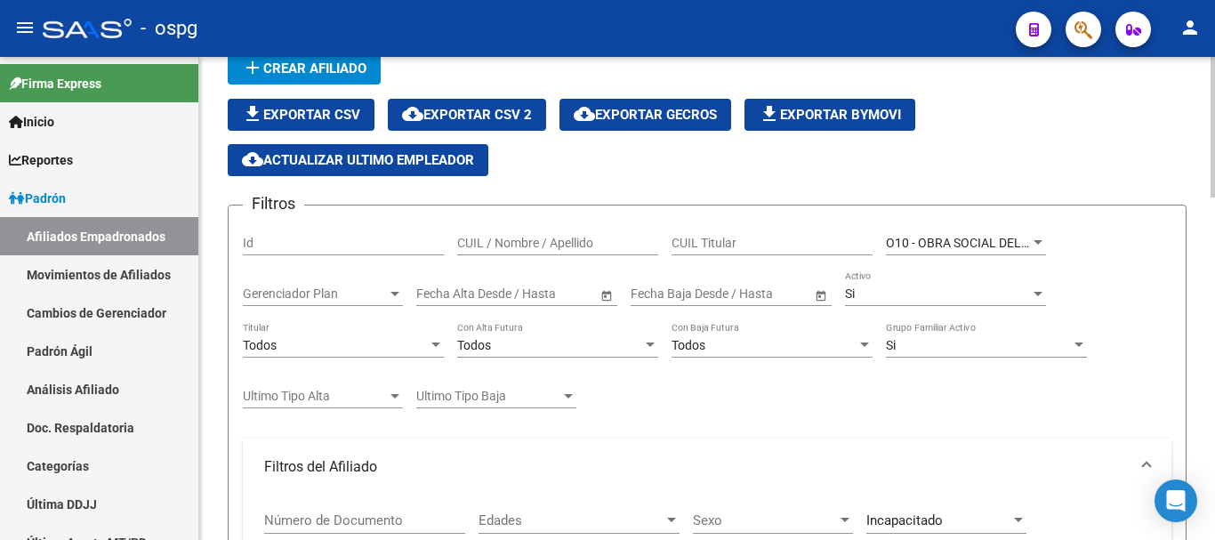
scroll to position [19, 0]
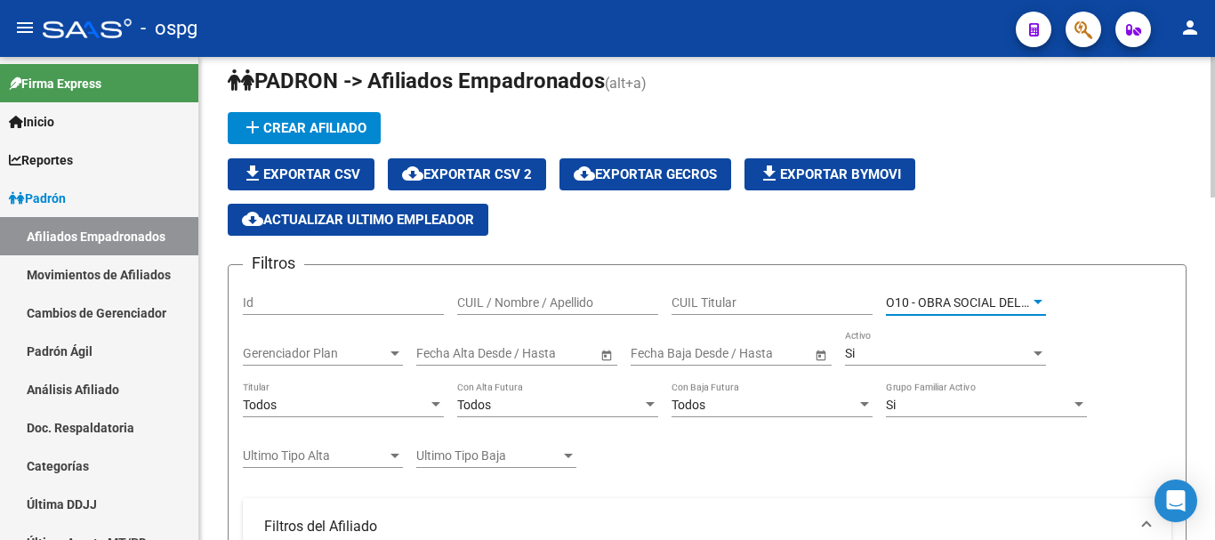
click at [1025, 302] on span "O10 - OBRA SOCIAL DEL PERSONAL GRAFICO" at bounding box center [1014, 302] width 256 height 14
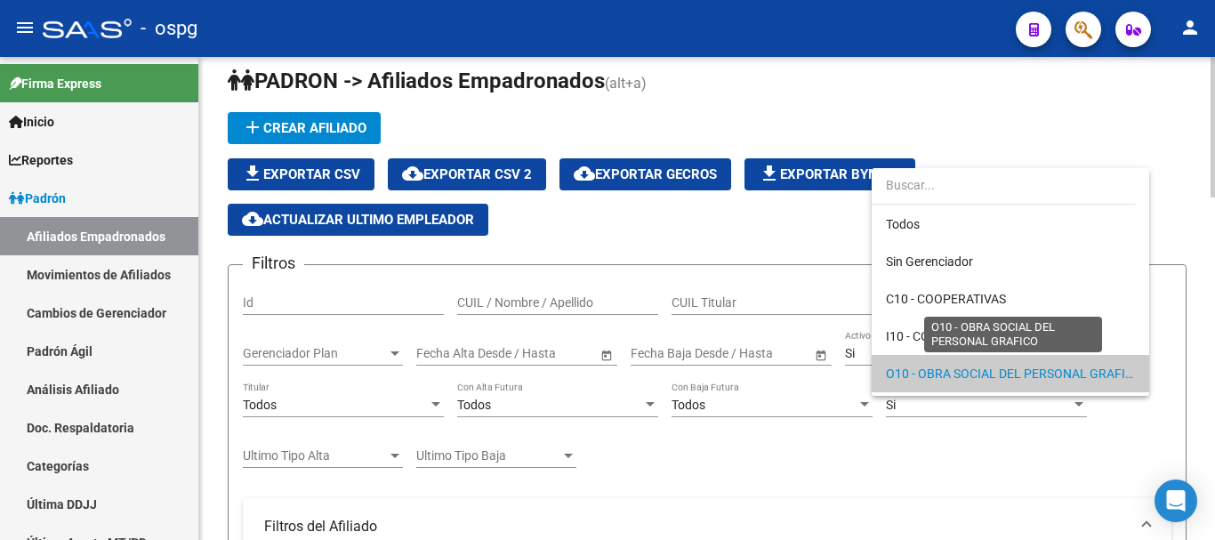
scroll to position [71, 0]
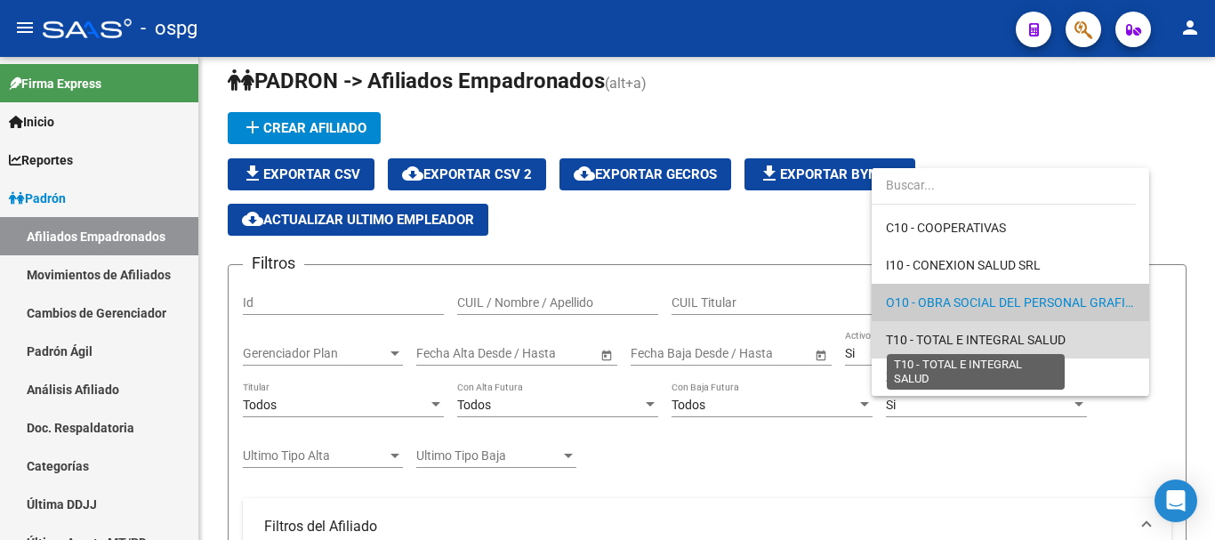
click at [1066, 340] on span "T10 - TOTAL E INTEGRAL SALUD" at bounding box center [976, 340] width 180 height 14
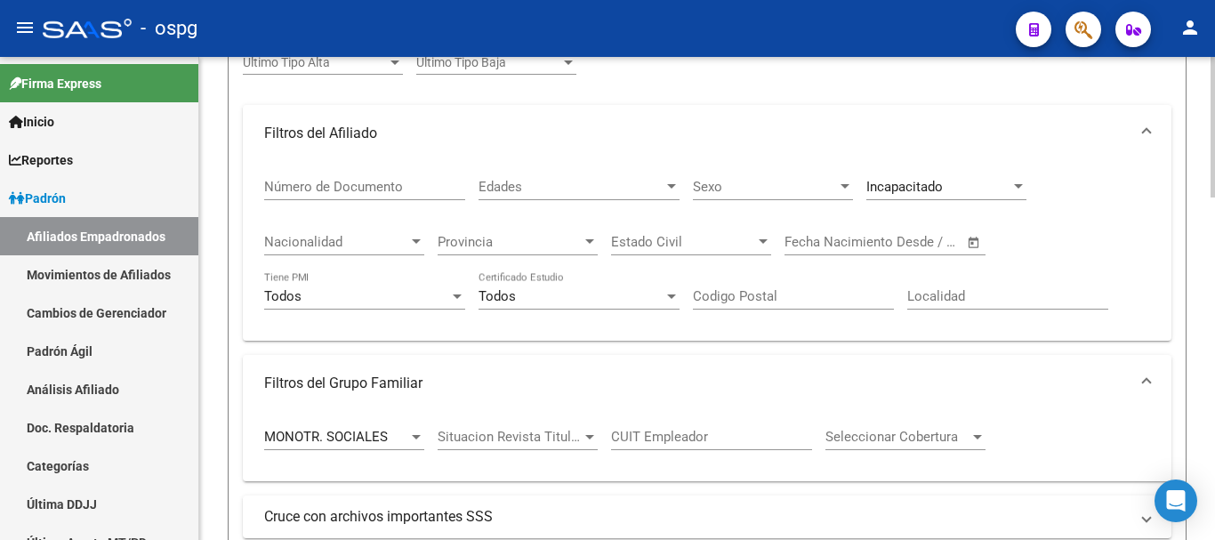
scroll to position [642, 0]
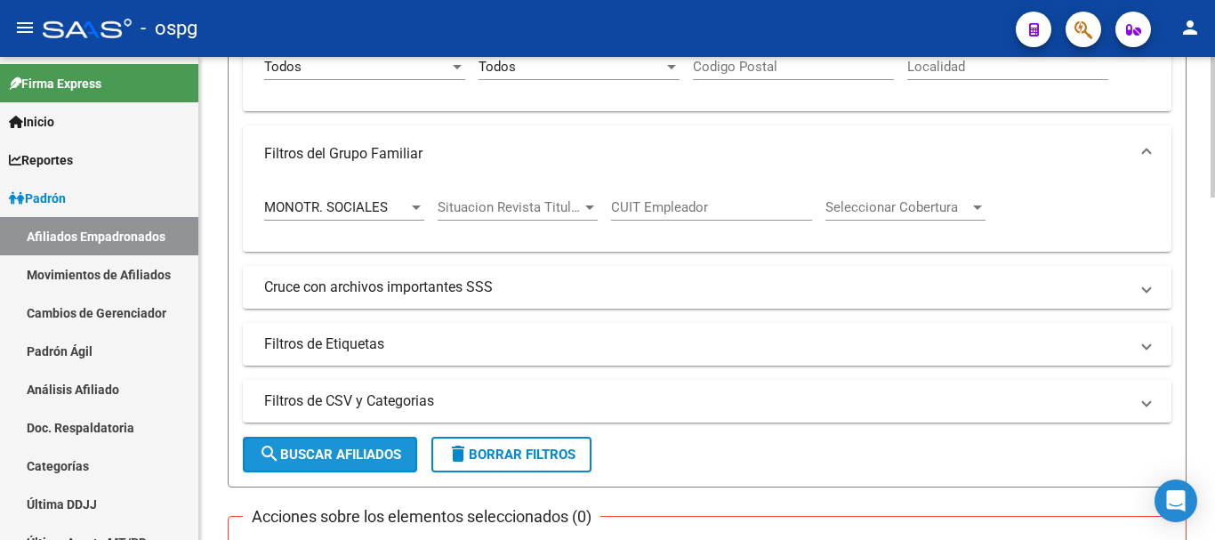
click at [324, 454] on span "search Buscar Afiliados" at bounding box center [330, 455] width 142 height 16
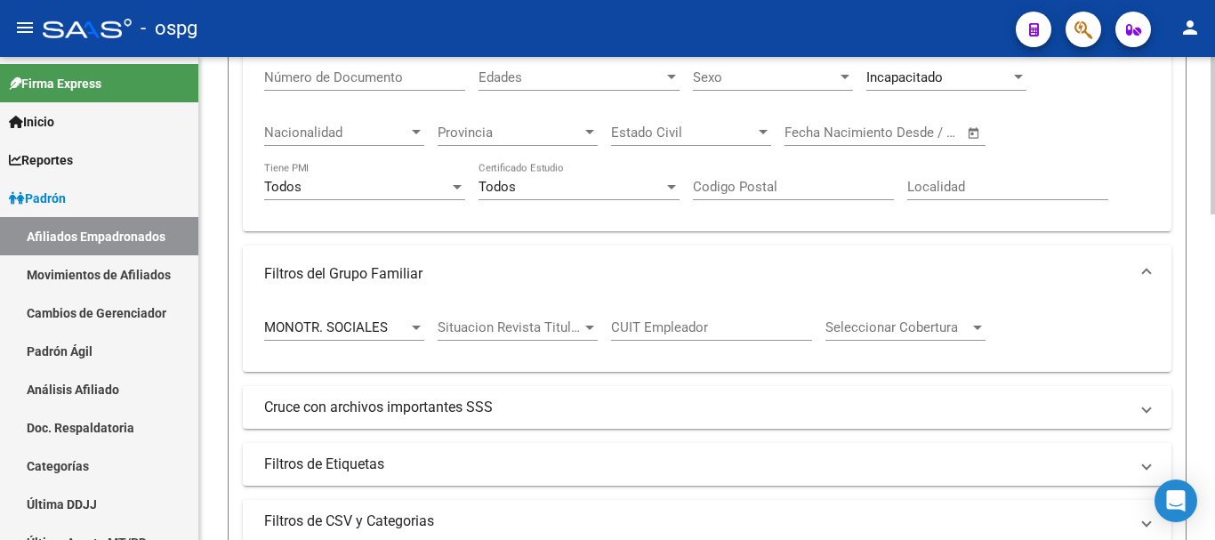
scroll to position [534, 0]
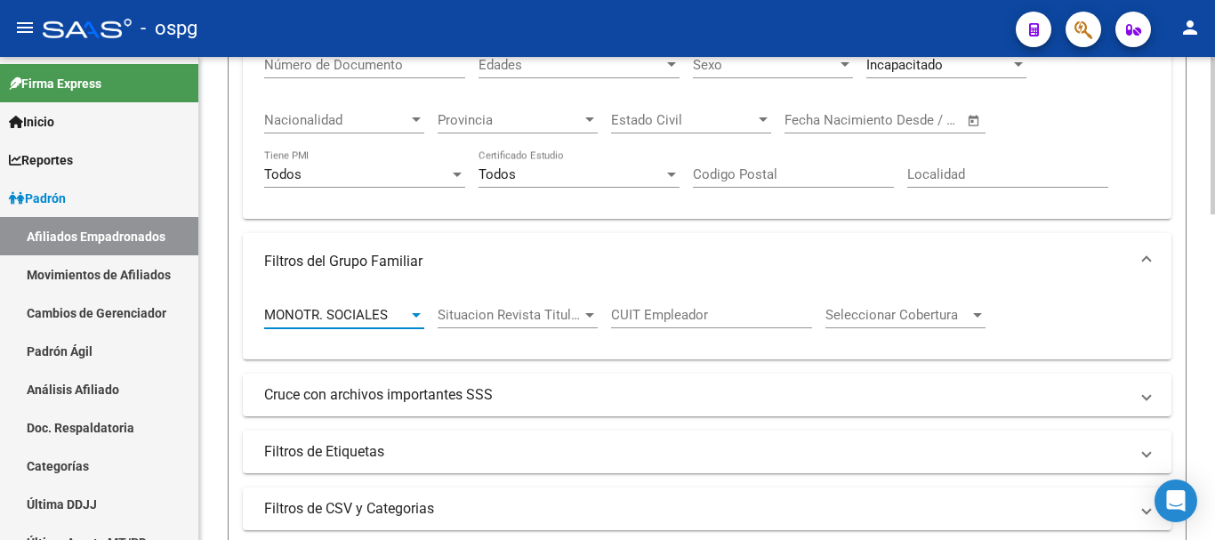
click at [412, 314] on div at bounding box center [416, 315] width 9 height 4
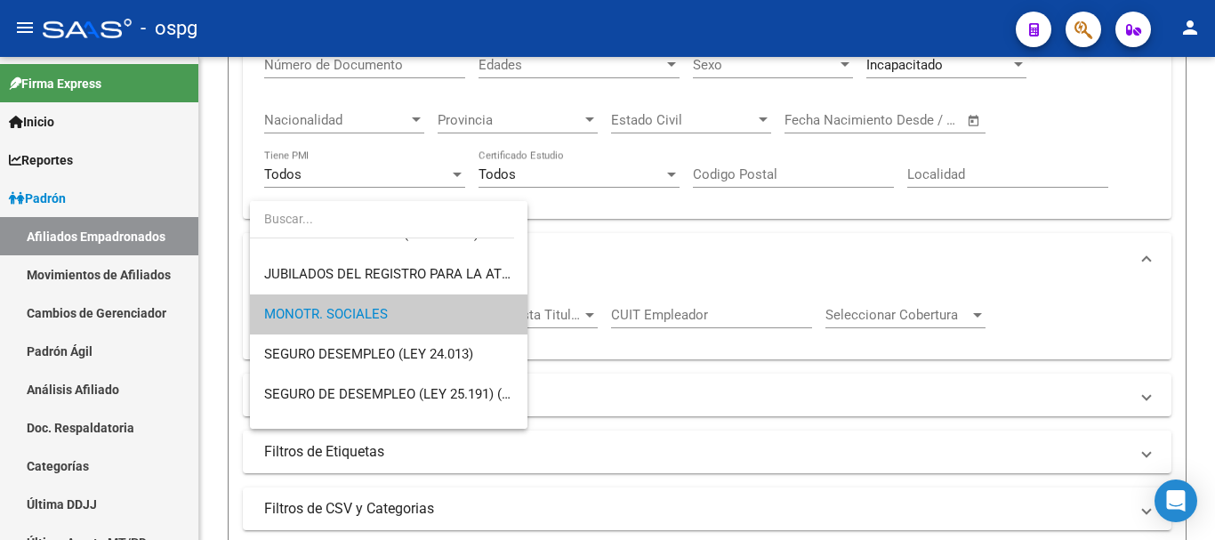
scroll to position [0, 0]
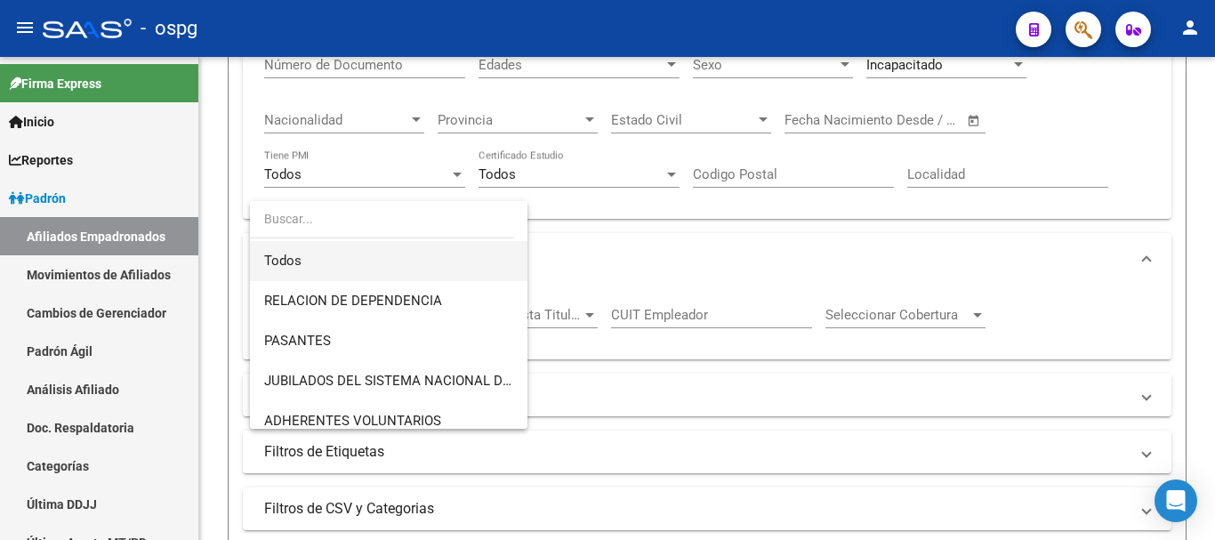
click at [366, 263] on span "Todos" at bounding box center [388, 261] width 249 height 40
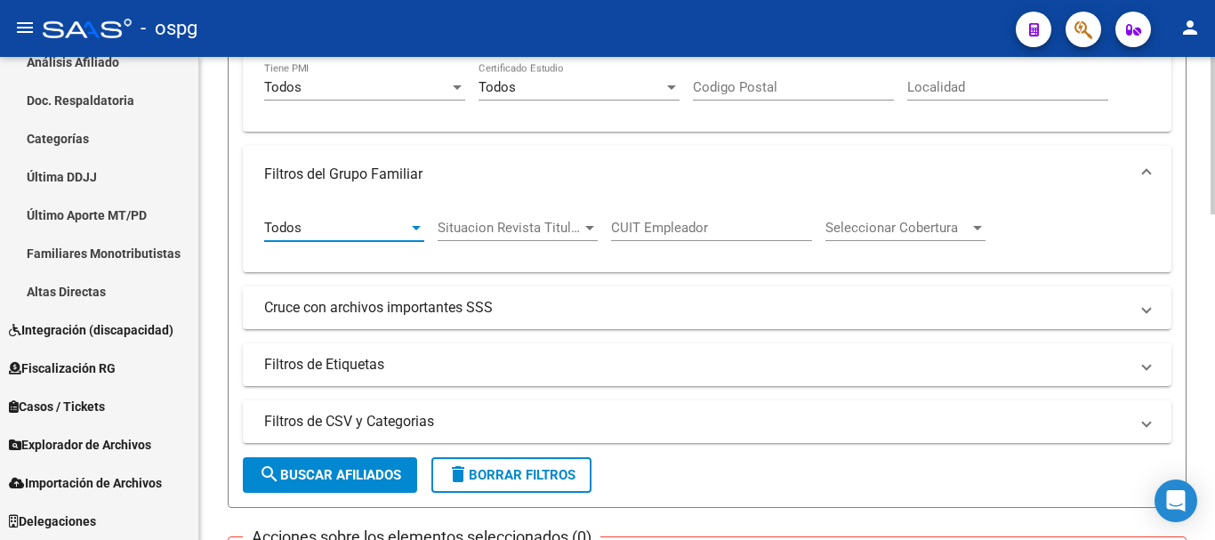
scroll to position [801, 0]
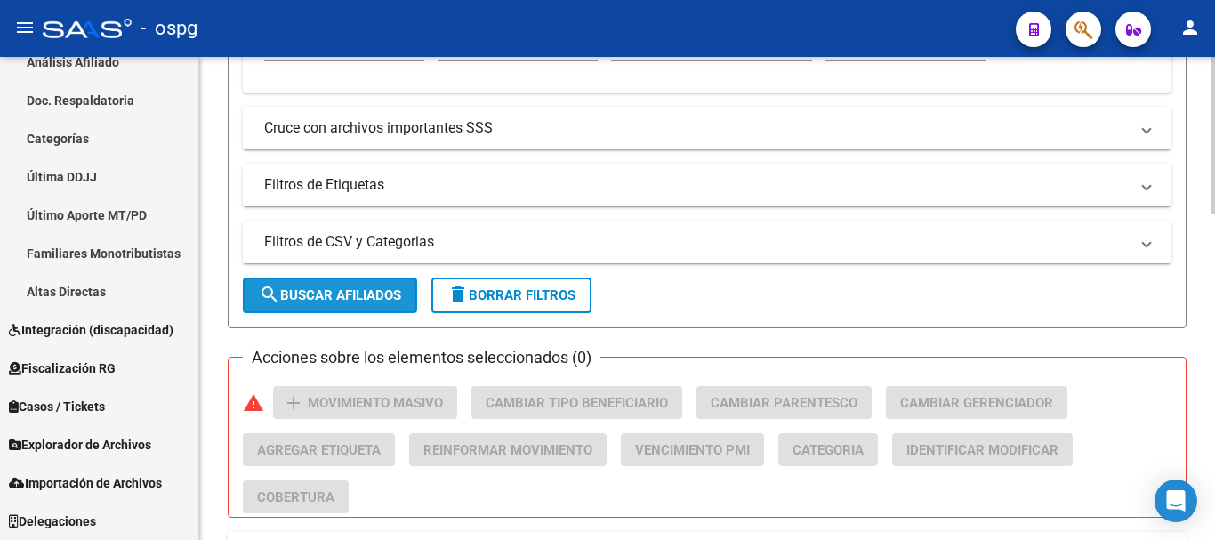
click at [358, 306] on button "search Buscar Afiliados" at bounding box center [330, 296] width 174 height 36
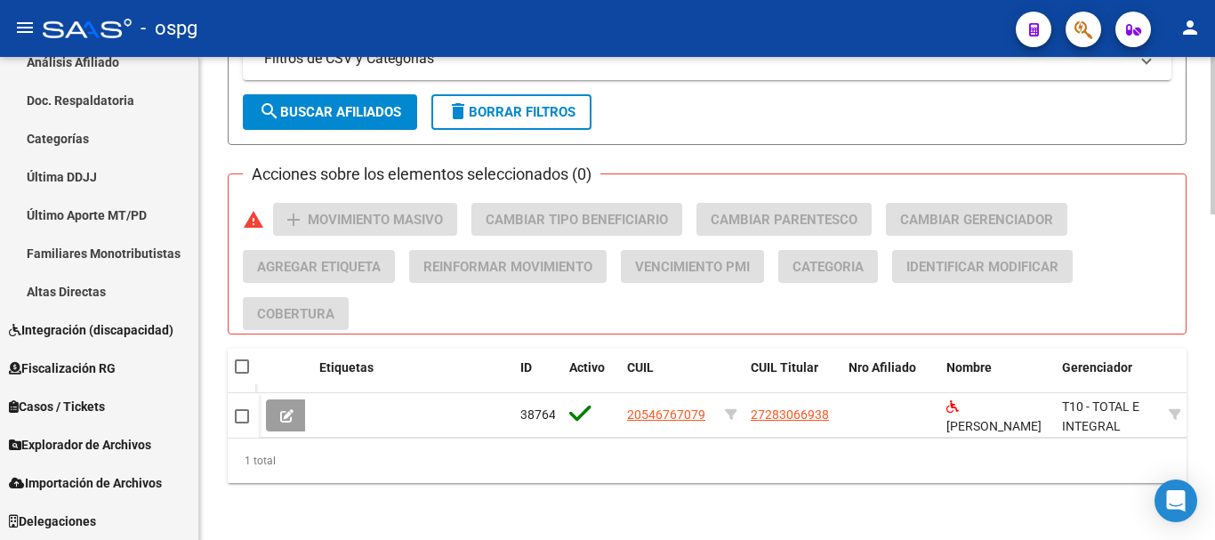
scroll to position [0, 0]
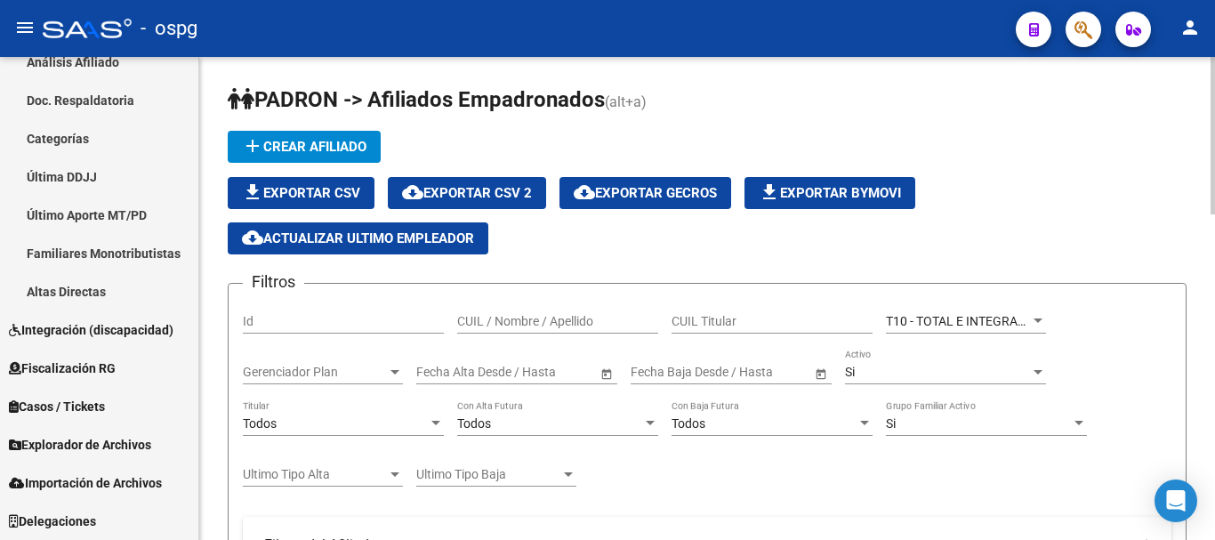
click at [1036, 325] on div at bounding box center [1038, 321] width 16 height 14
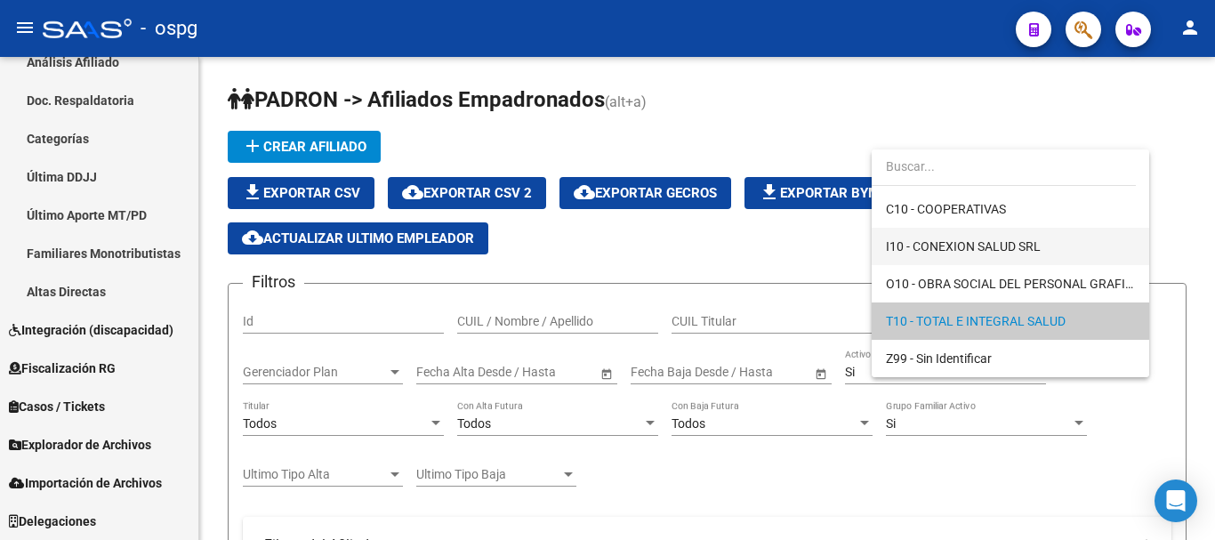
click at [1041, 244] on span "I10 - CONEXION SALUD SRL" at bounding box center [1010, 246] width 249 height 37
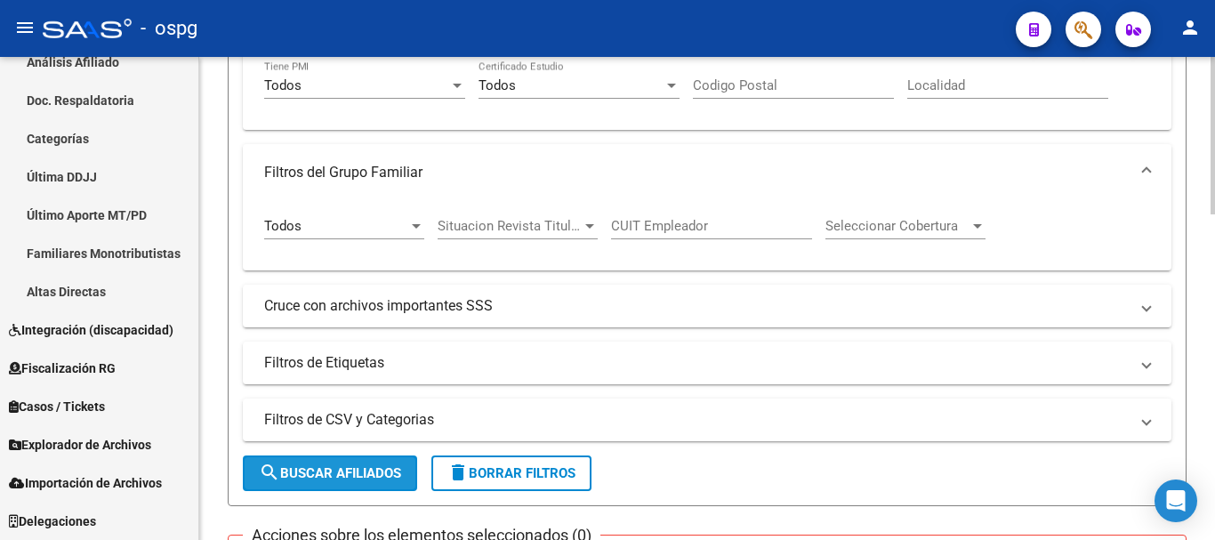
click at [355, 459] on button "search Buscar Afiliados" at bounding box center [330, 474] width 174 height 36
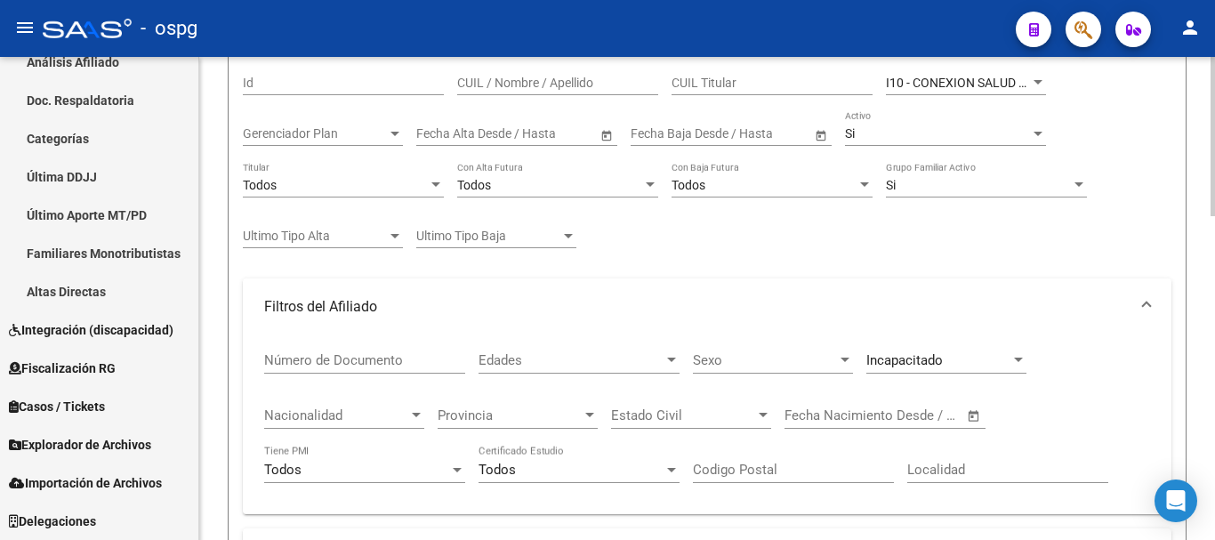
scroll to position [361, 0]
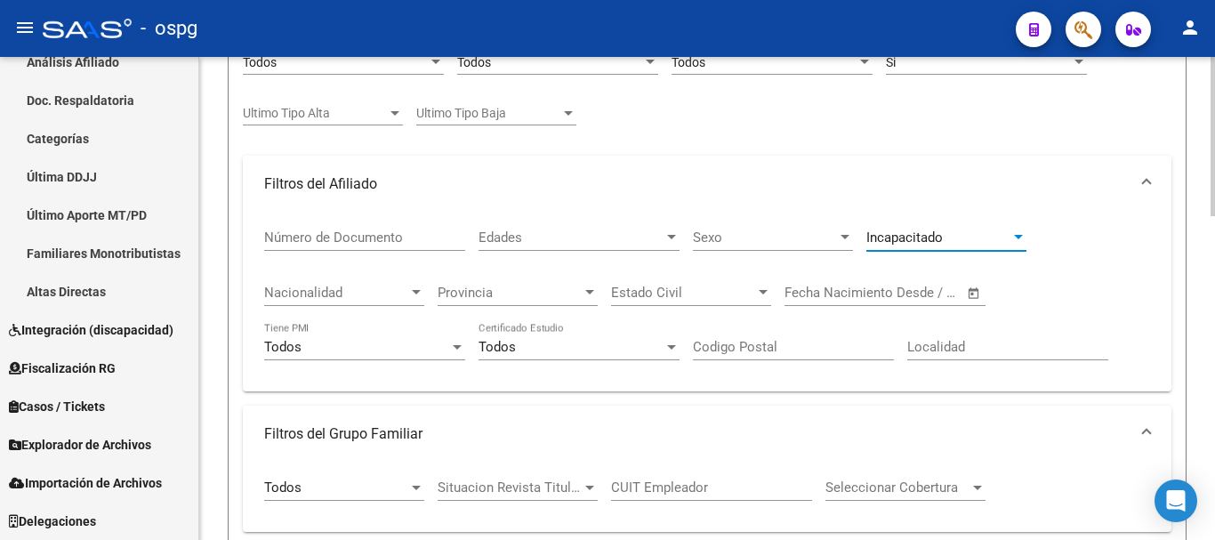
click at [887, 240] on span "Incapacitado" at bounding box center [905, 238] width 77 height 16
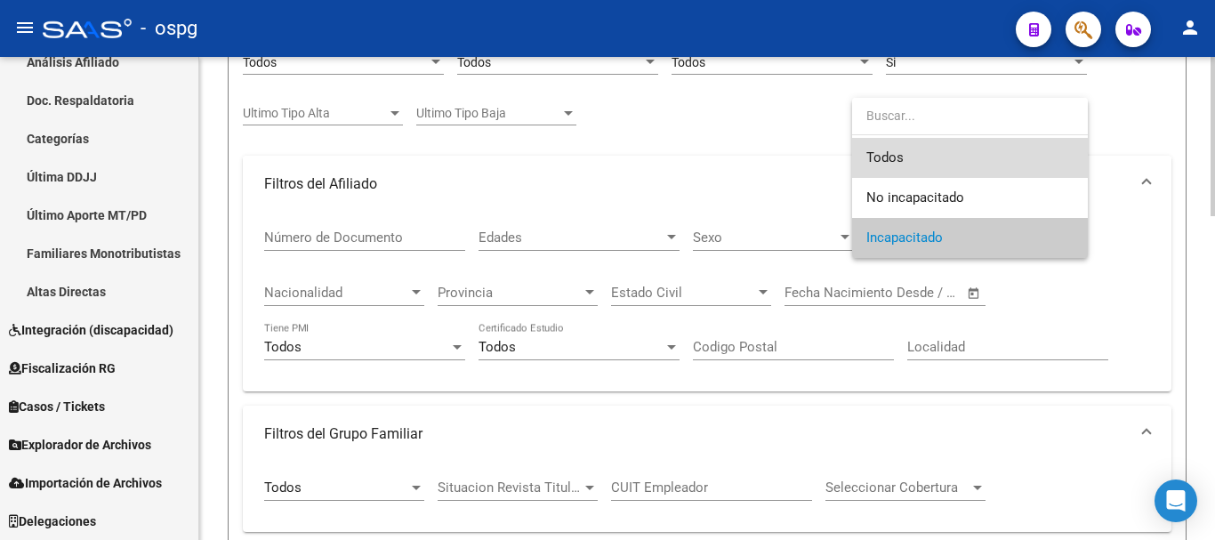
click at [896, 162] on span "Todos" at bounding box center [970, 158] width 207 height 40
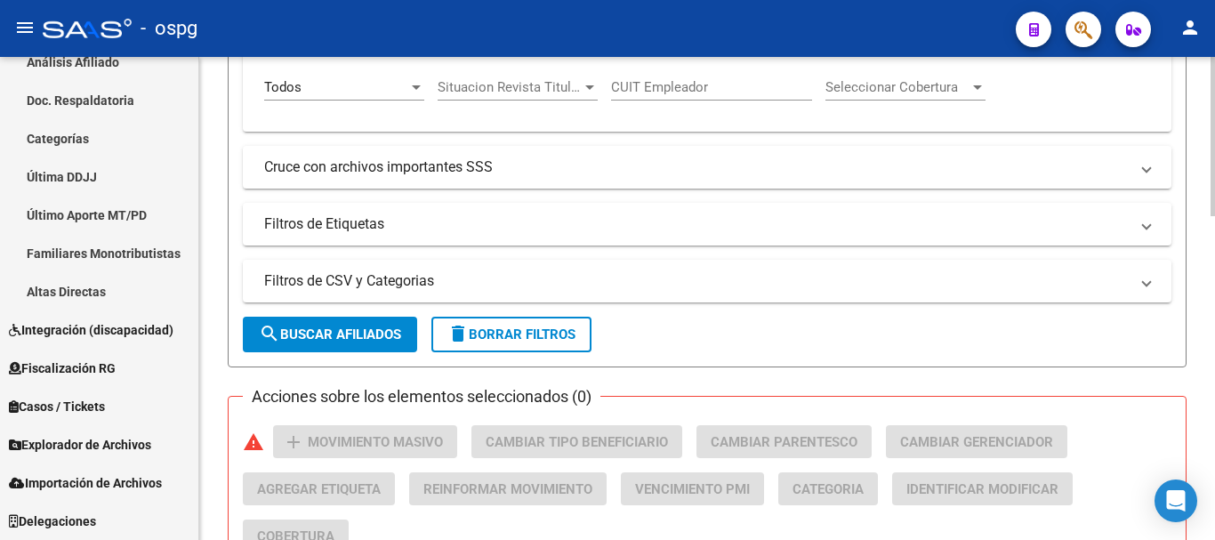
scroll to position [806, 0]
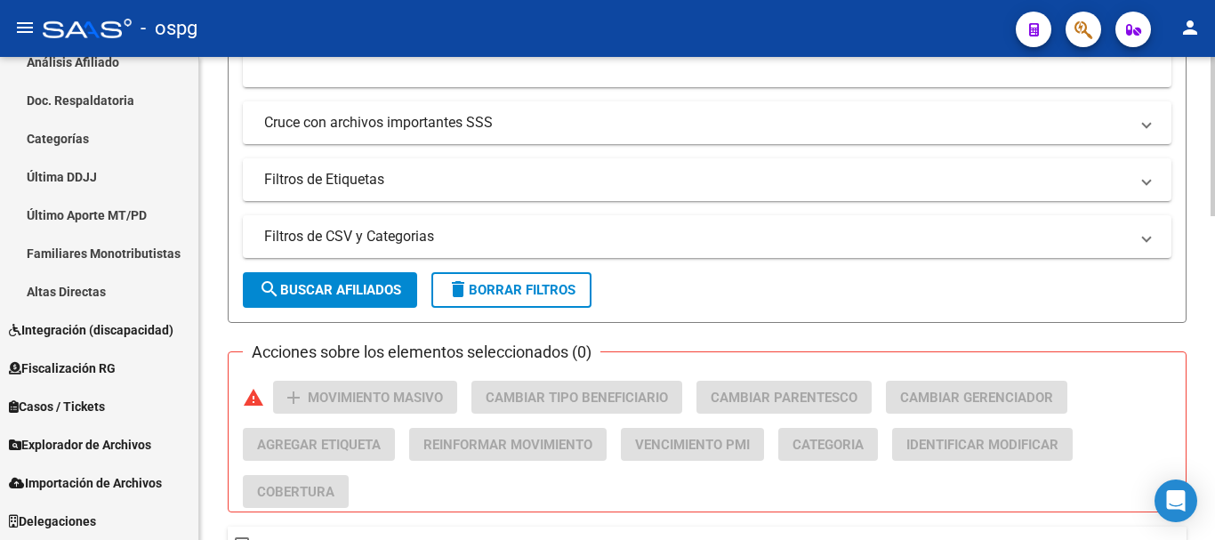
drag, startPoint x: 303, startPoint y: 308, endPoint x: 344, endPoint y: 304, distance: 41.1
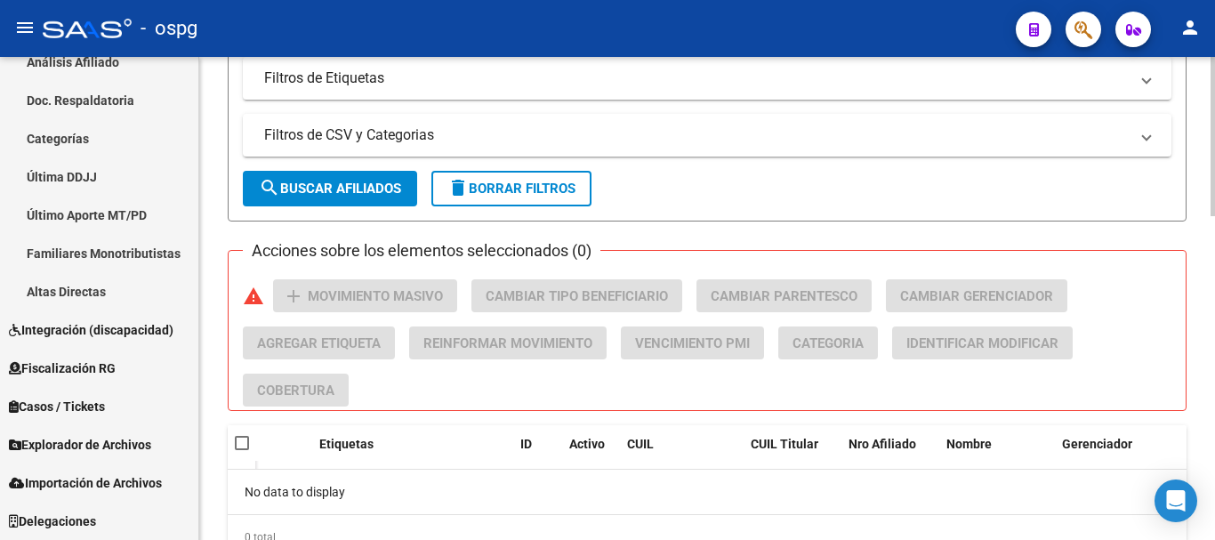
scroll to position [984, 0]
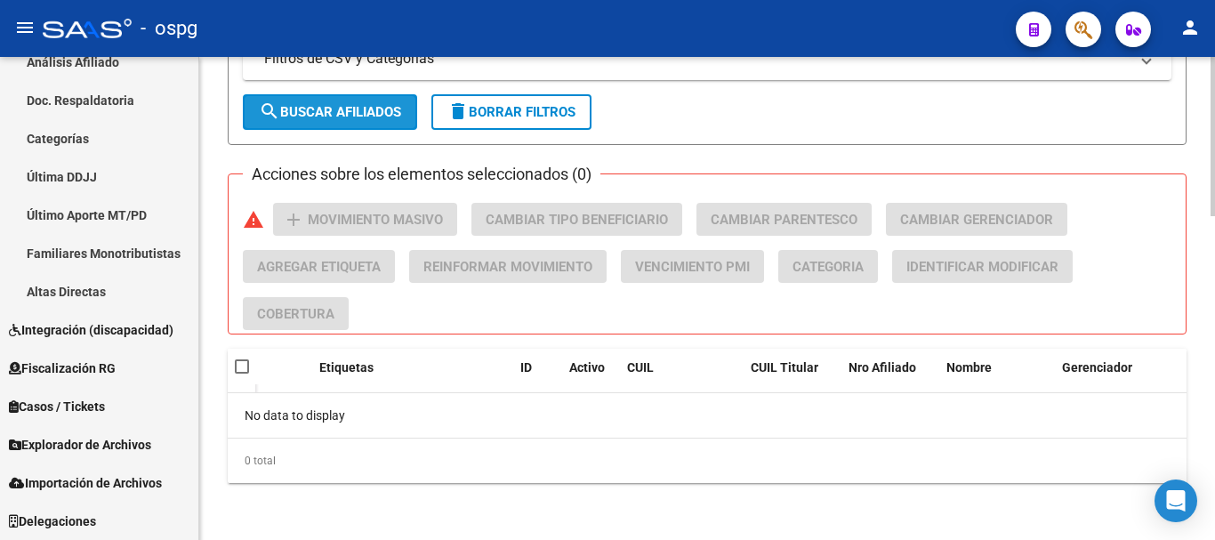
click at [356, 119] on span "search Buscar Afiliados" at bounding box center [330, 112] width 142 height 16
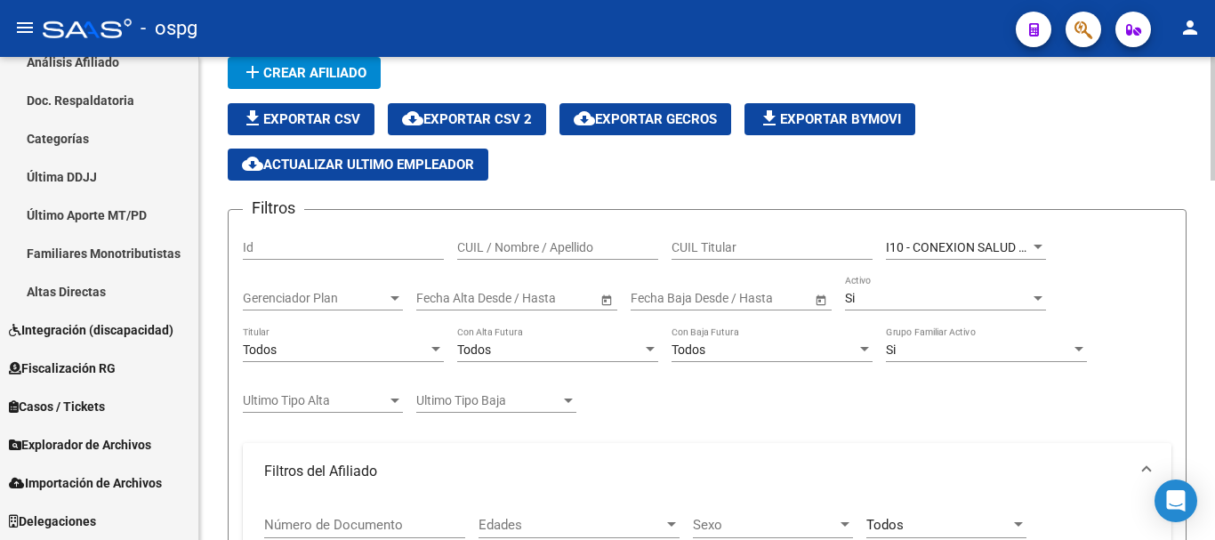
scroll to position [0, 0]
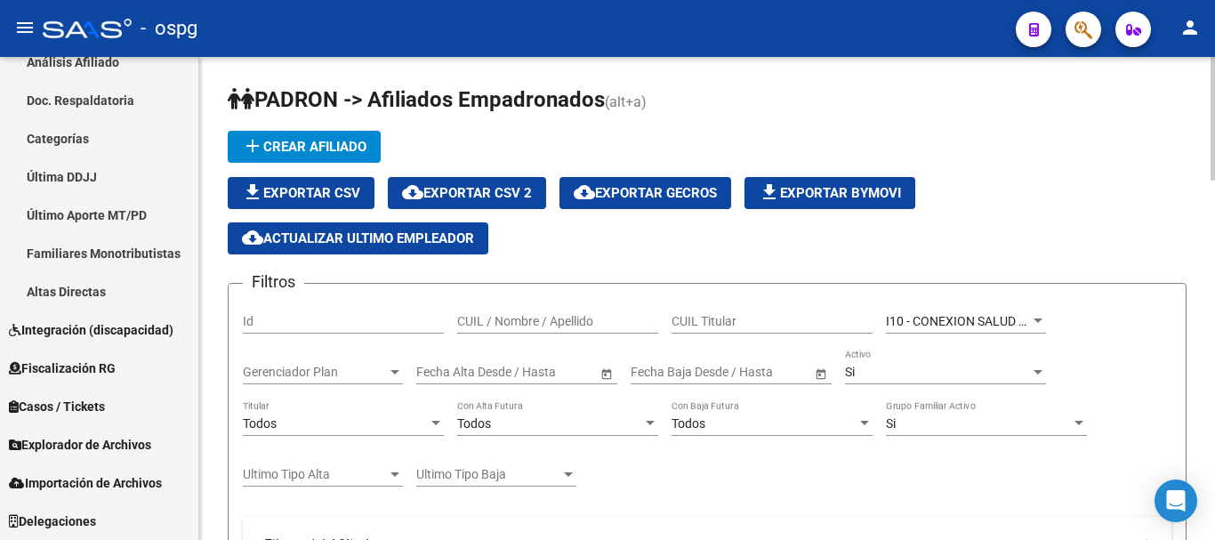
click at [289, 193] on span "file_download Exportar CSV" at bounding box center [301, 193] width 118 height 16
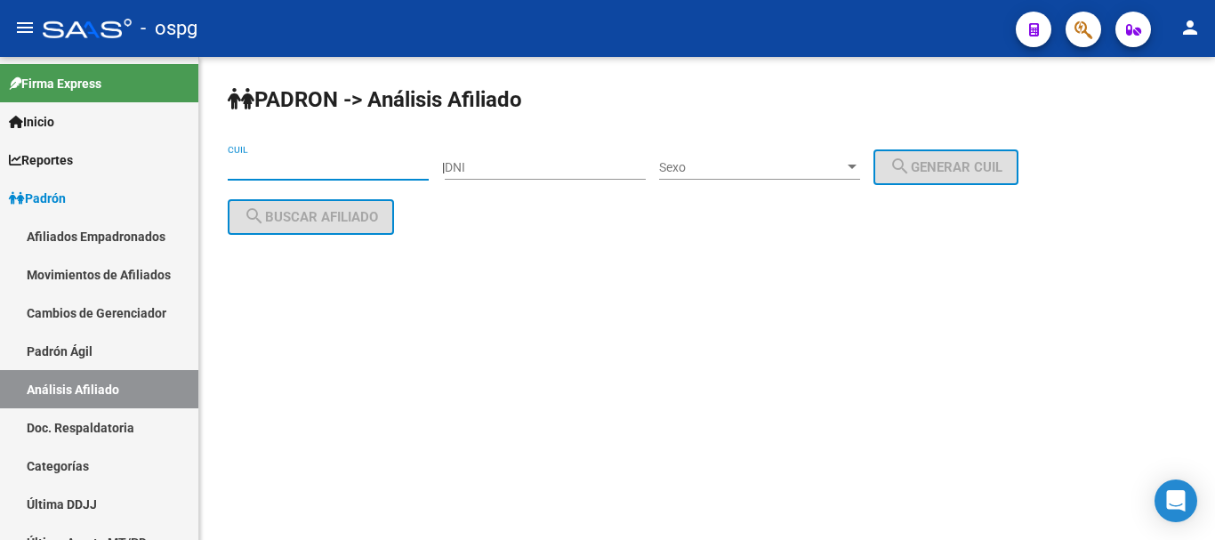
click at [297, 162] on input "CUIL" at bounding box center [328, 167] width 201 height 15
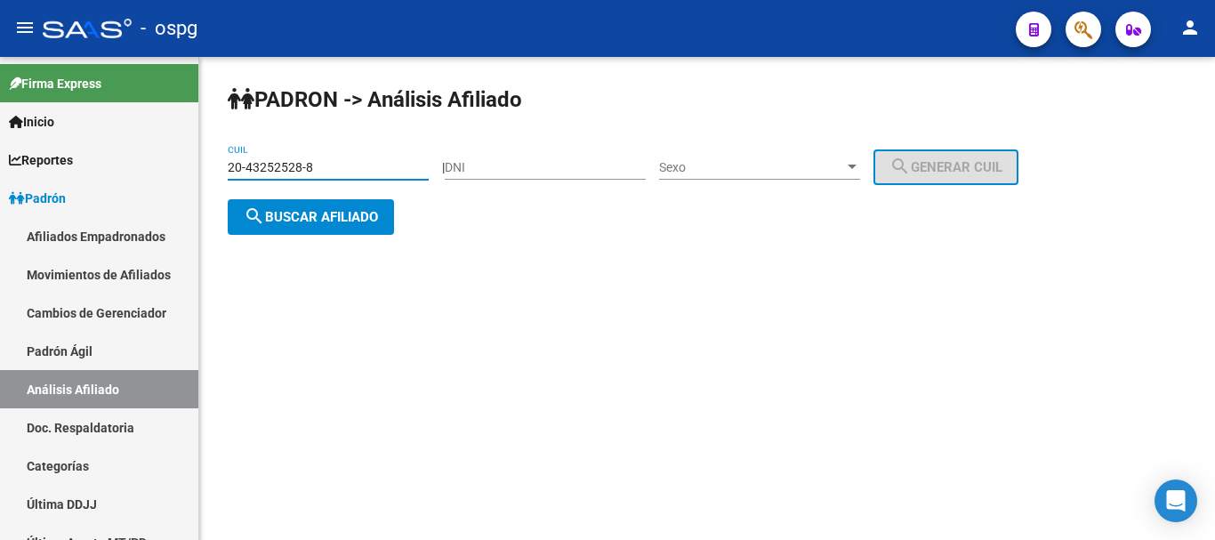
type input "20-43252528-8"
drag, startPoint x: 328, startPoint y: 182, endPoint x: 315, endPoint y: 204, distance: 25.2
click at [317, 201] on app-analisis-afiliado "[PERSON_NAME] -> Análisis Afiliado 20-43252528-8 CUIL | DNI Sexo Sexo search Ge…" at bounding box center [630, 192] width 804 height 64
click at [315, 205] on button "search Buscar afiliado" at bounding box center [311, 217] width 166 height 36
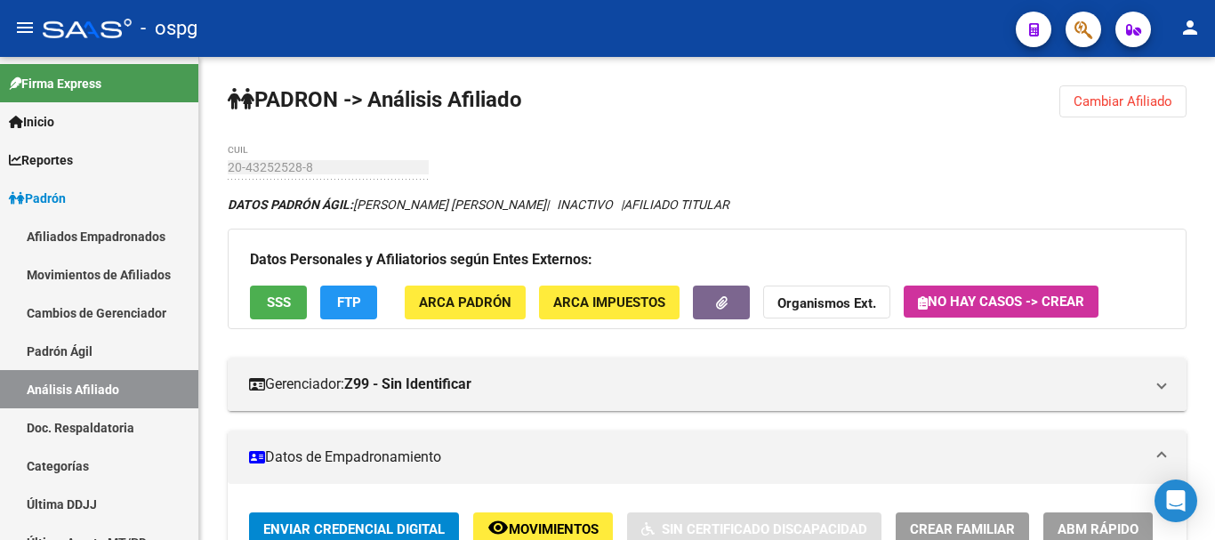
click at [1118, 524] on span "ABM Rápido" at bounding box center [1098, 529] width 81 height 16
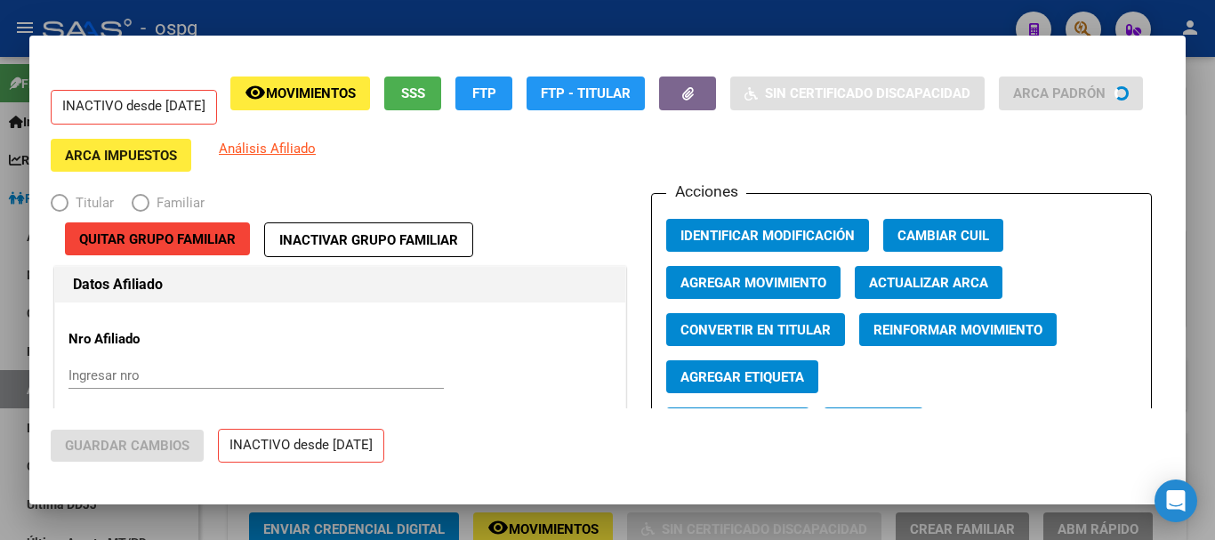
radio input "true"
type input "30-50018871-1"
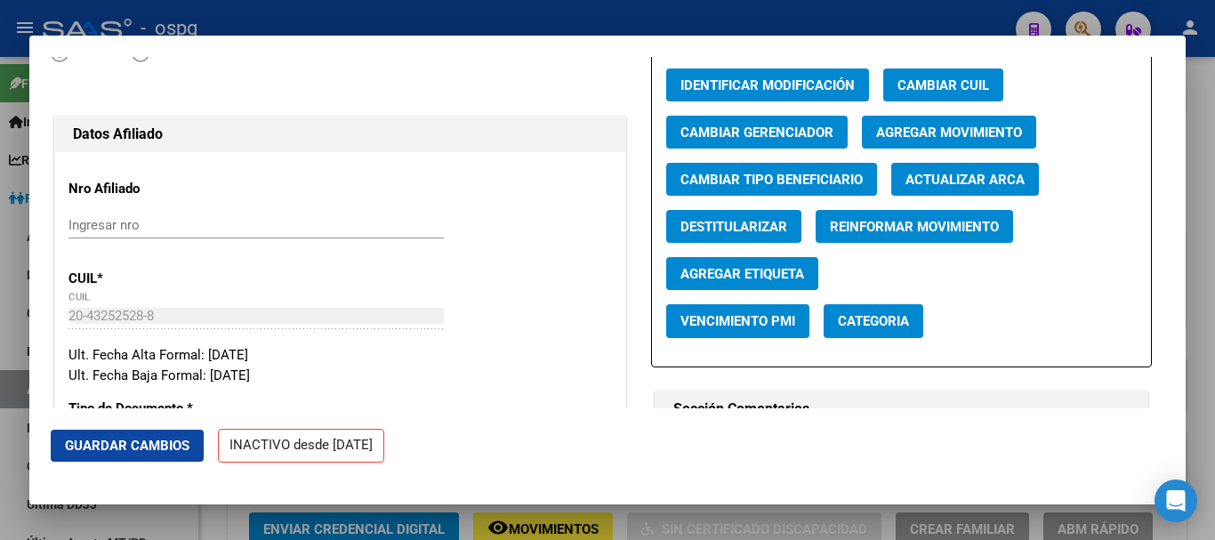
scroll to position [178, 0]
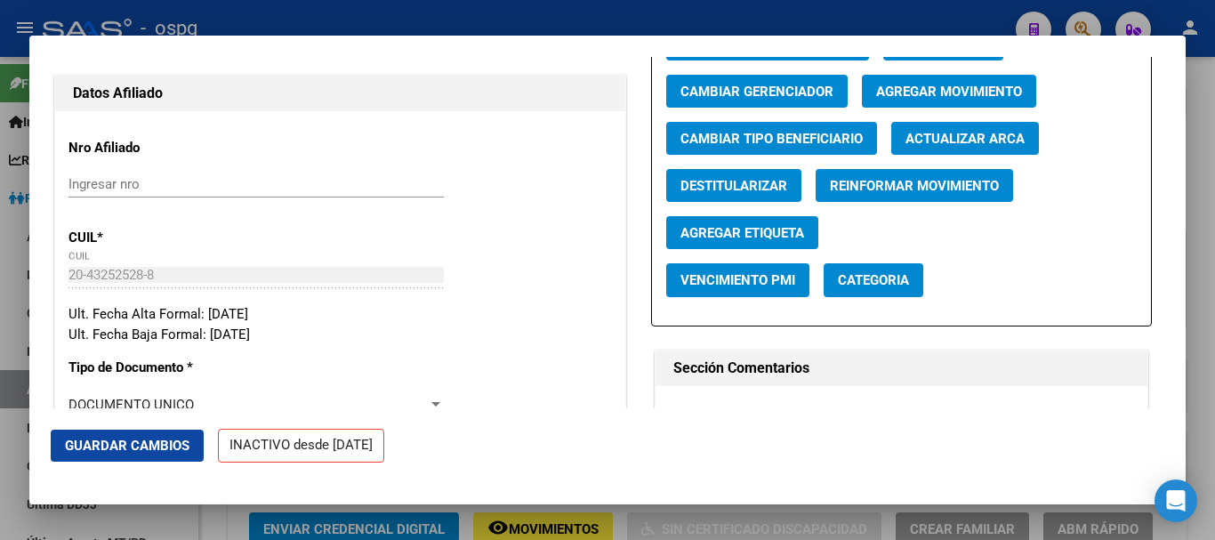
click at [966, 99] on span "Agregar Movimiento" at bounding box center [949, 92] width 146 height 16
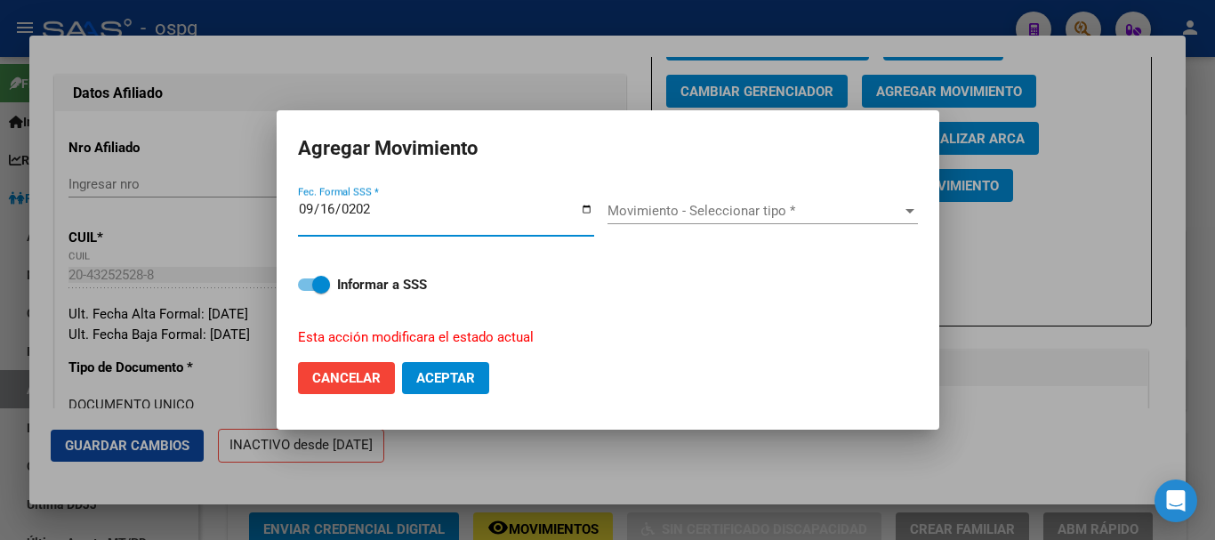
type input "[DATE]"
click at [691, 214] on span "Movimiento - Seleccionar tipo *" at bounding box center [755, 211] width 295 height 16
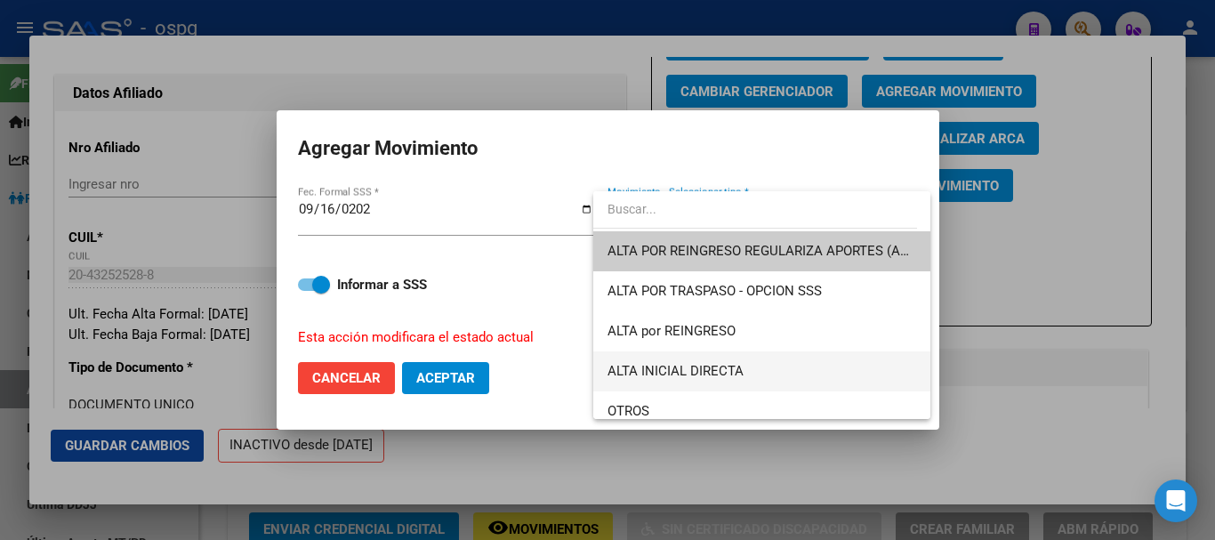
click at [785, 370] on span "ALTA INICIAL DIRECTA" at bounding box center [762, 371] width 309 height 40
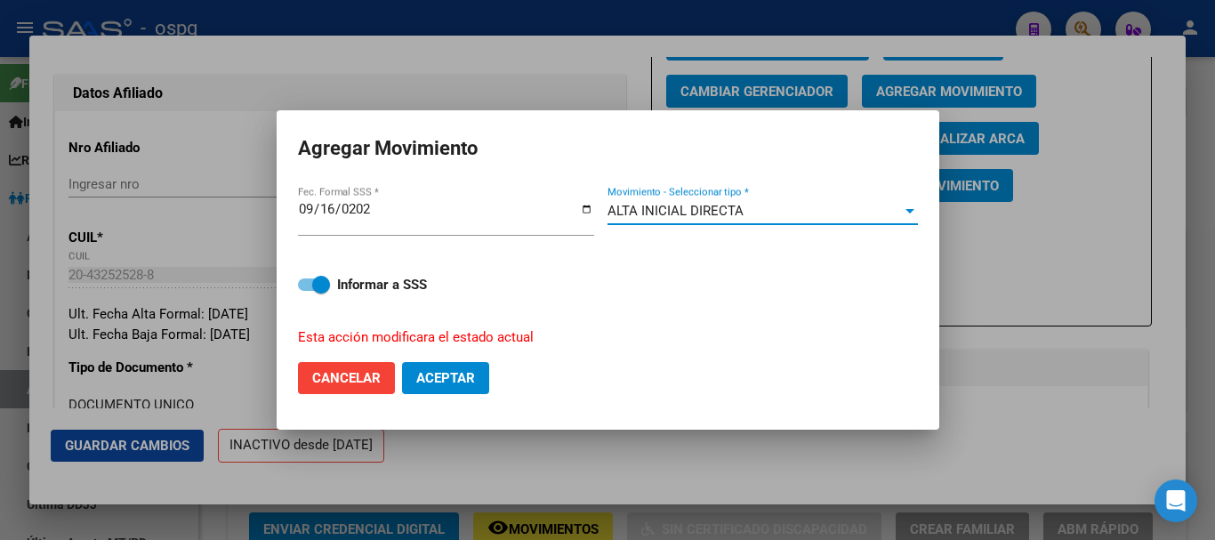
click at [468, 381] on span "Aceptar" at bounding box center [445, 378] width 59 height 16
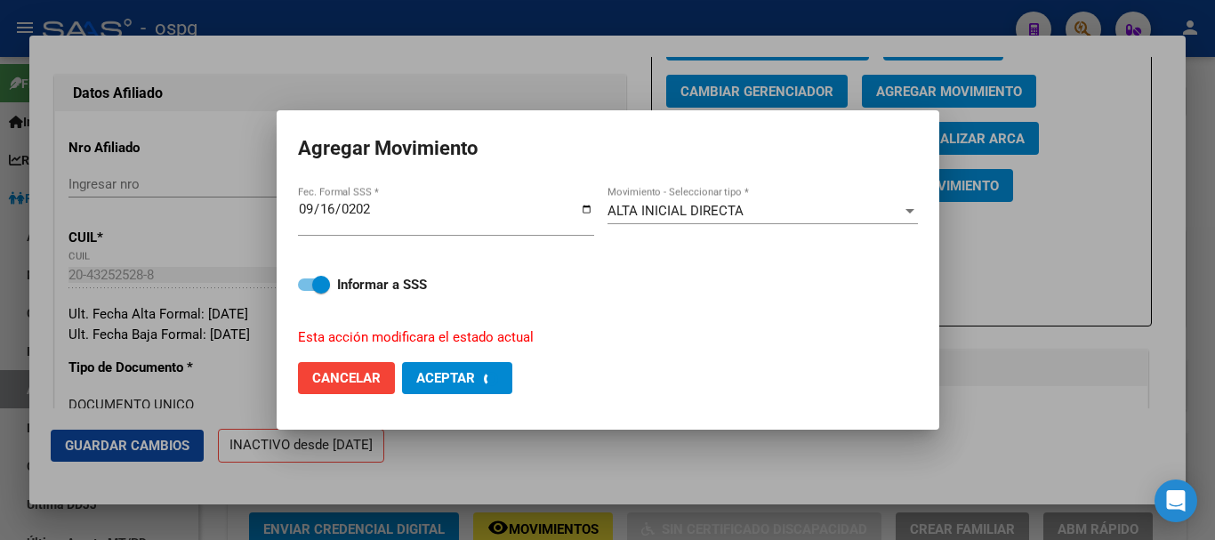
checkbox input "false"
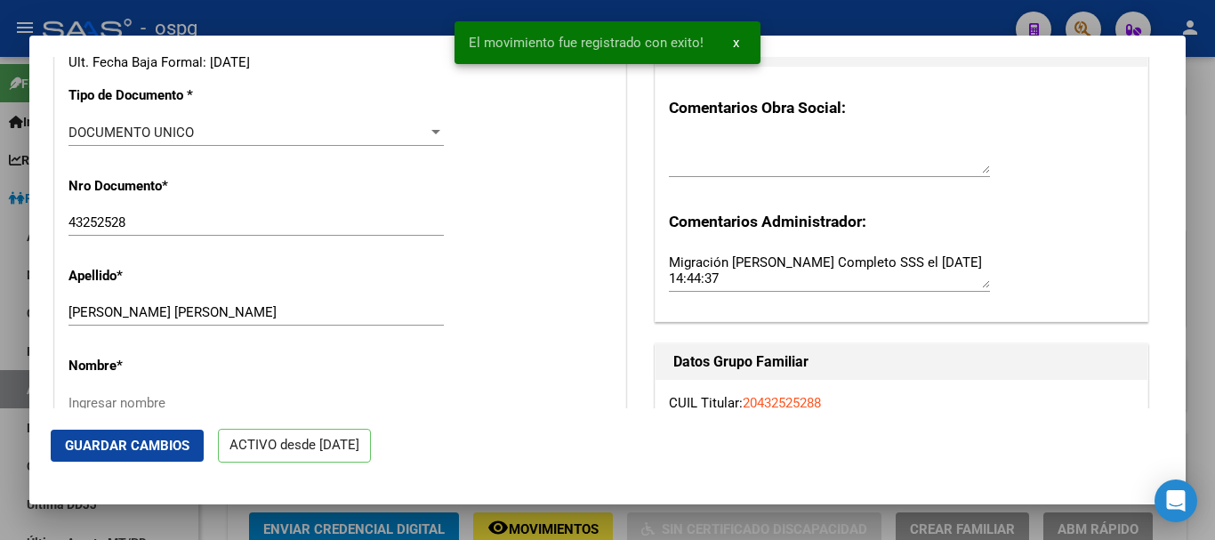
scroll to position [534, 0]
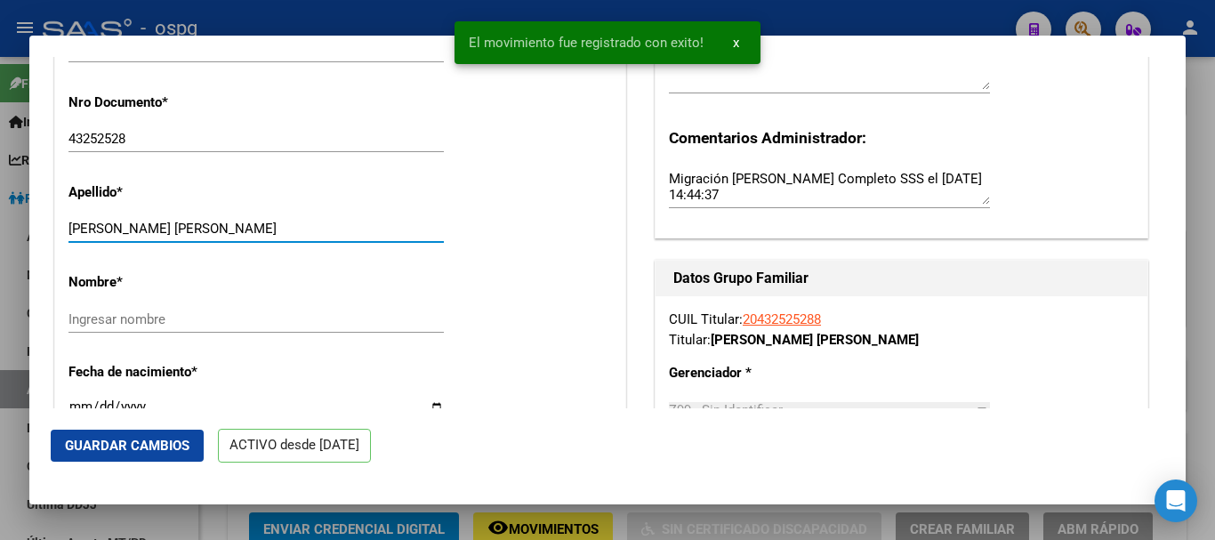
drag, startPoint x: 115, startPoint y: 240, endPoint x: 336, endPoint y: 251, distance: 221.8
click at [336, 242] on div "[PERSON_NAME] [PERSON_NAME] Ingresar apellido" at bounding box center [256, 228] width 375 height 27
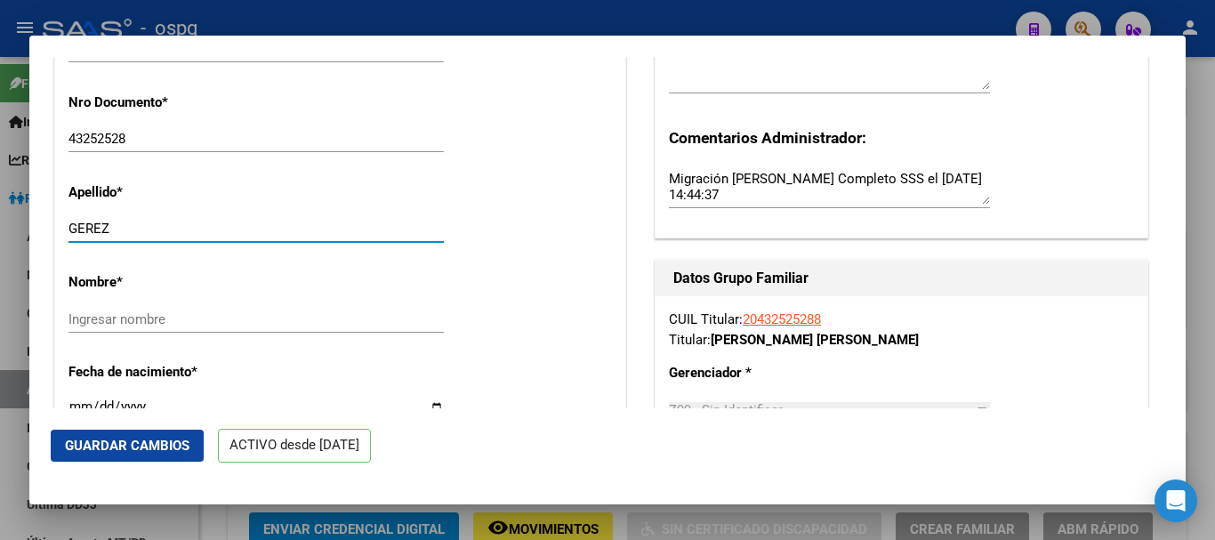
type input "GEREZ"
click at [164, 327] on input "Ingresar nombre" at bounding box center [256, 319] width 375 height 16
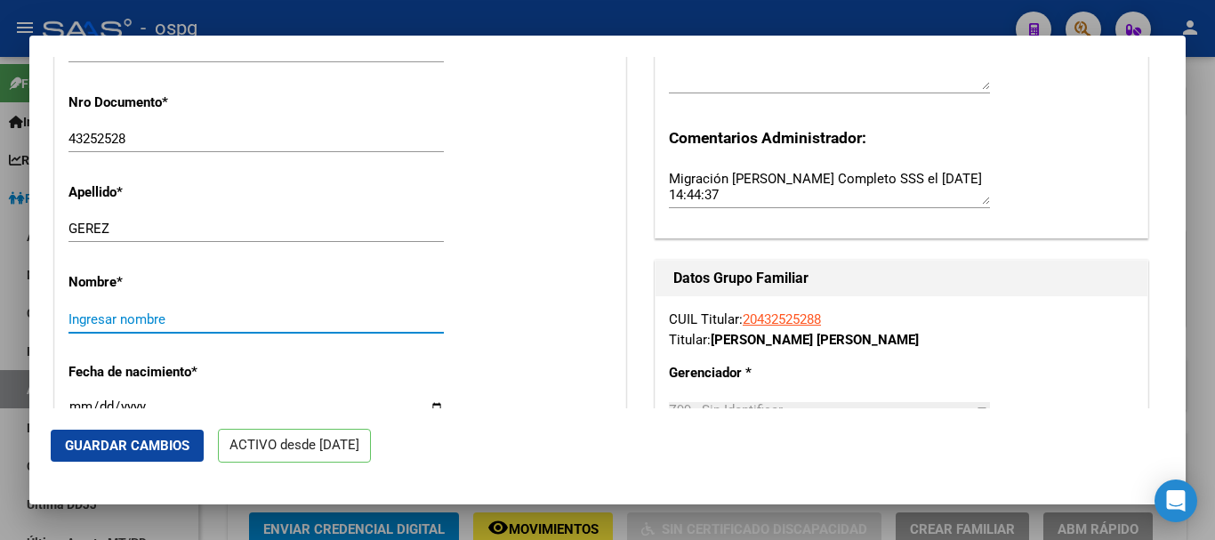
paste input "[PERSON_NAME]"
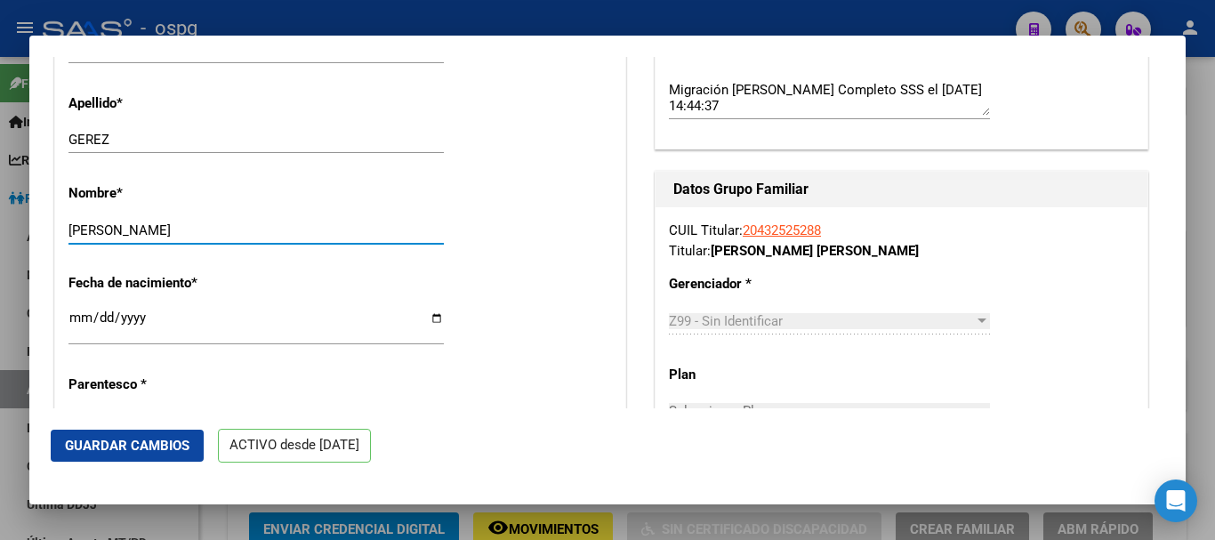
type input "[PERSON_NAME]"
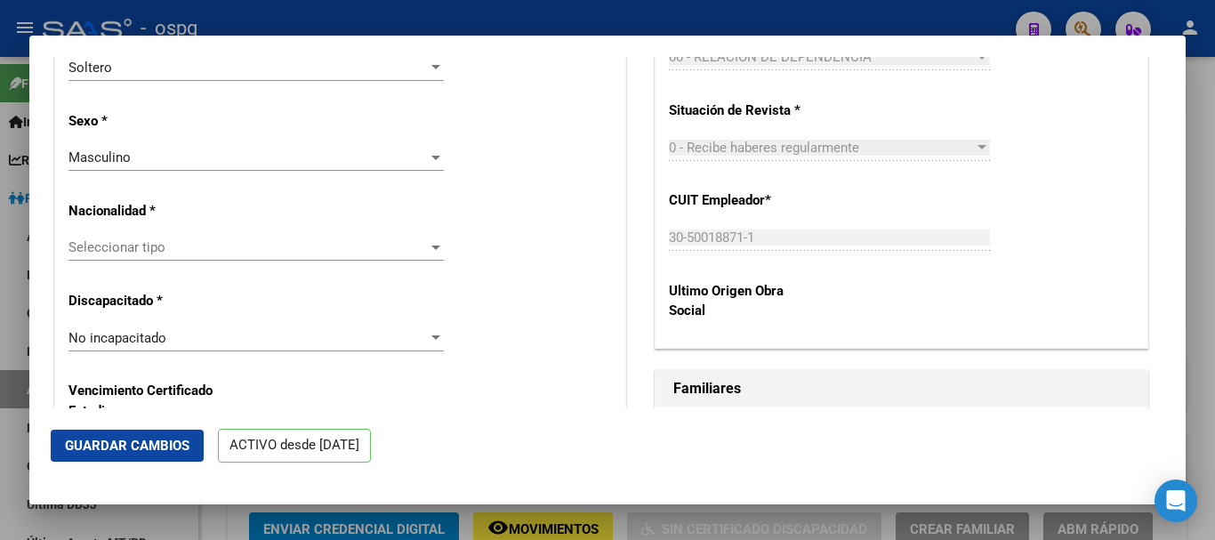
scroll to position [1068, 0]
click at [179, 254] on span "Seleccionar tipo" at bounding box center [248, 246] width 359 height 16
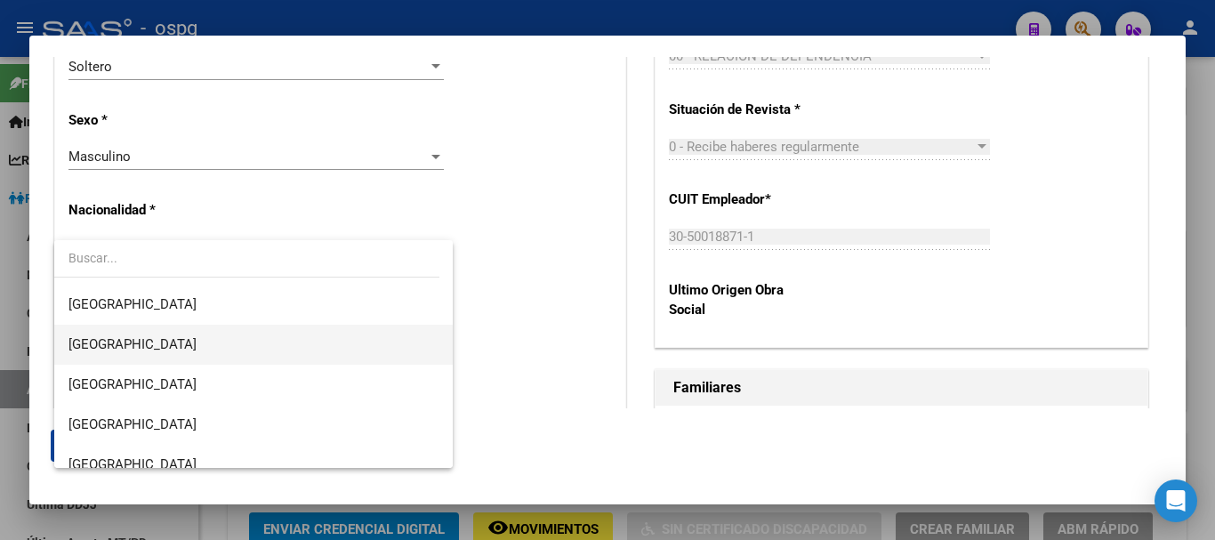
scroll to position [267, 0]
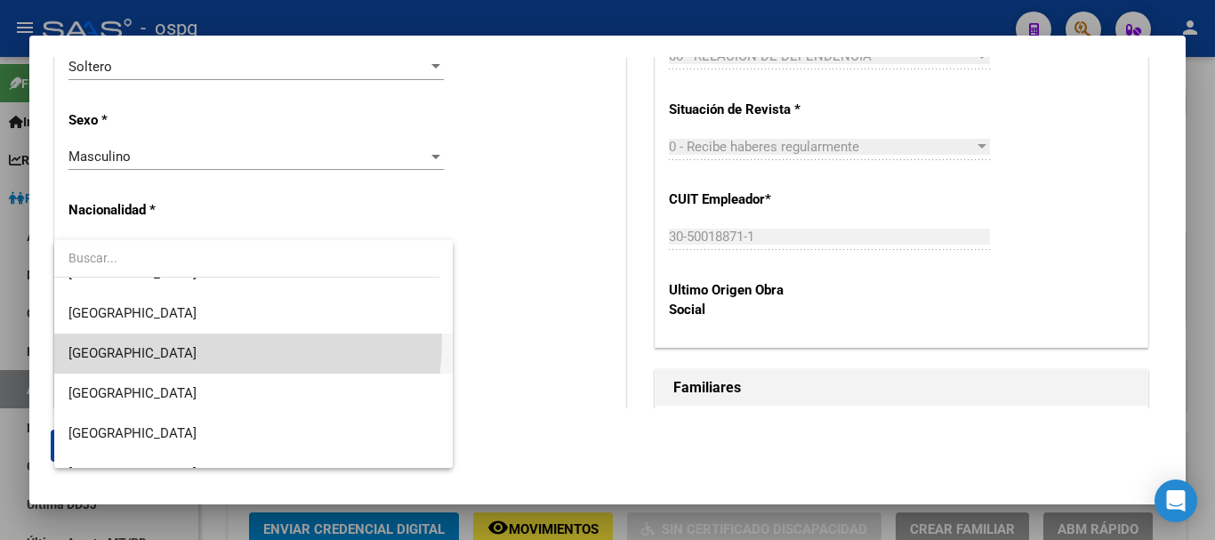
click at [138, 337] on span "[GEOGRAPHIC_DATA]" at bounding box center [254, 354] width 370 height 40
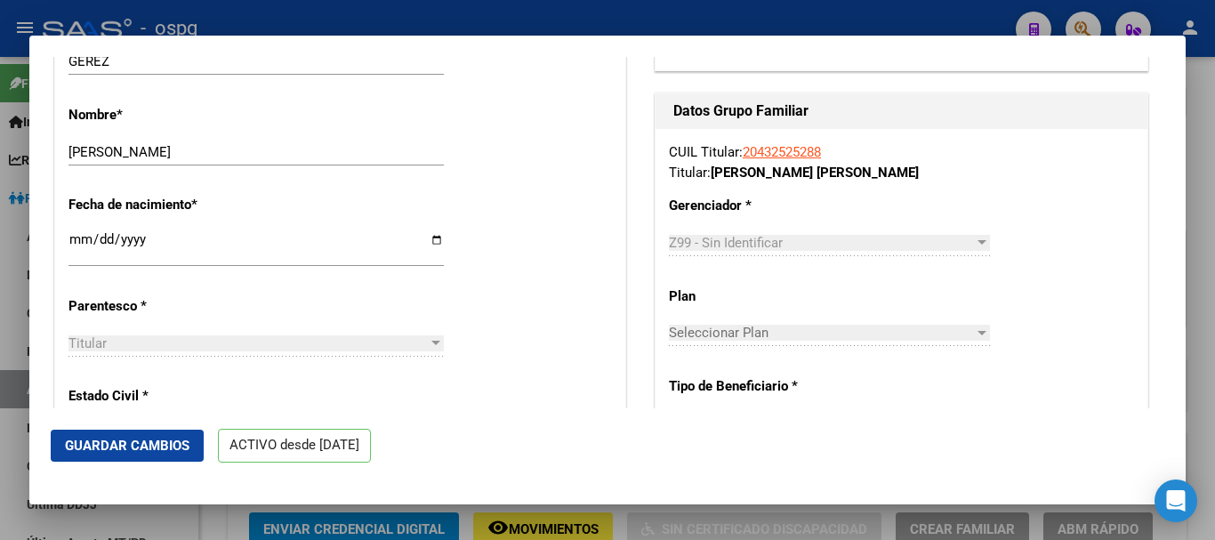
scroll to position [445, 0]
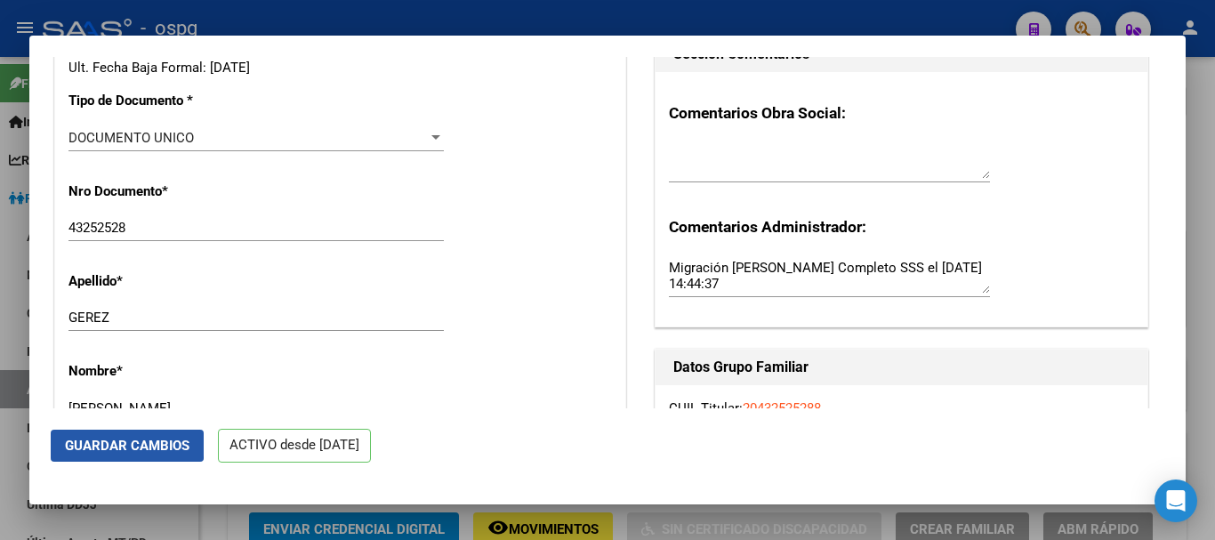
click at [110, 443] on span "Guardar Cambios" at bounding box center [127, 446] width 125 height 16
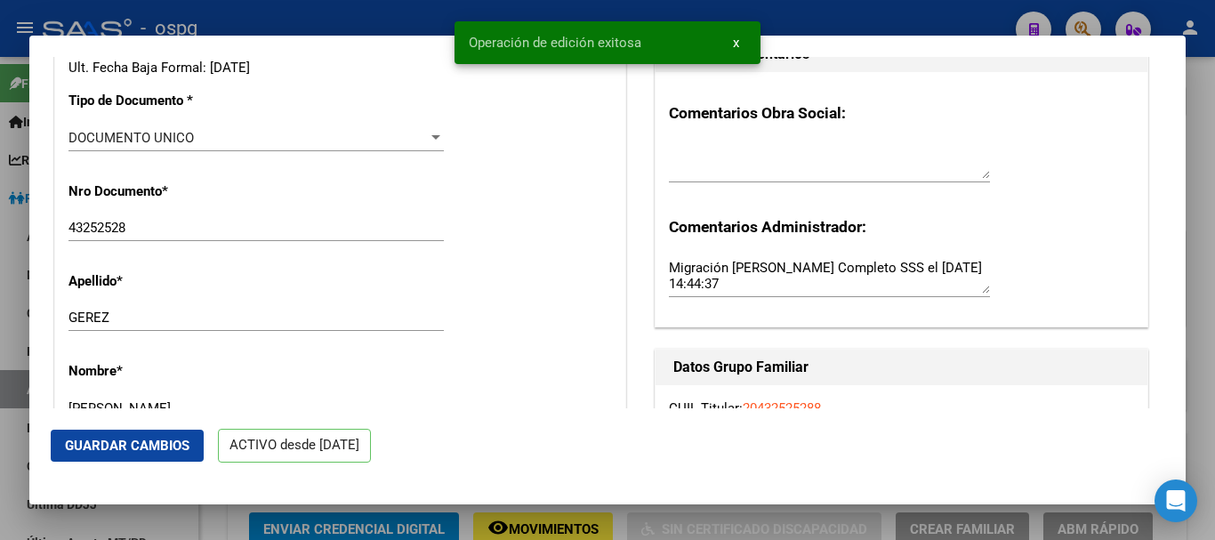
click at [1201, 201] on div at bounding box center [607, 270] width 1215 height 540
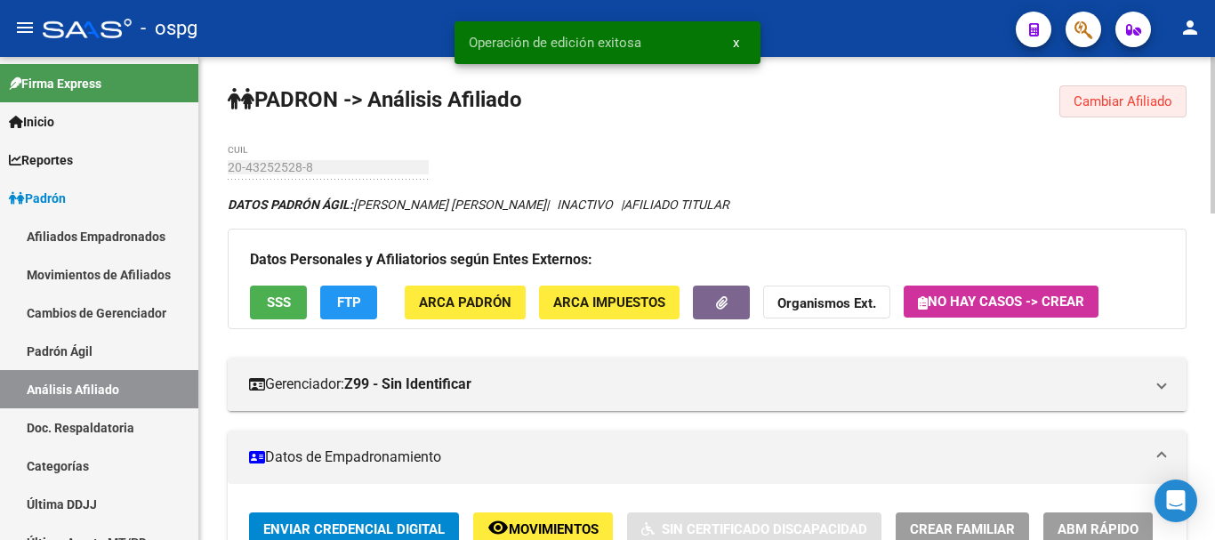
click at [1164, 102] on span "Cambiar Afiliado" at bounding box center [1123, 101] width 99 height 16
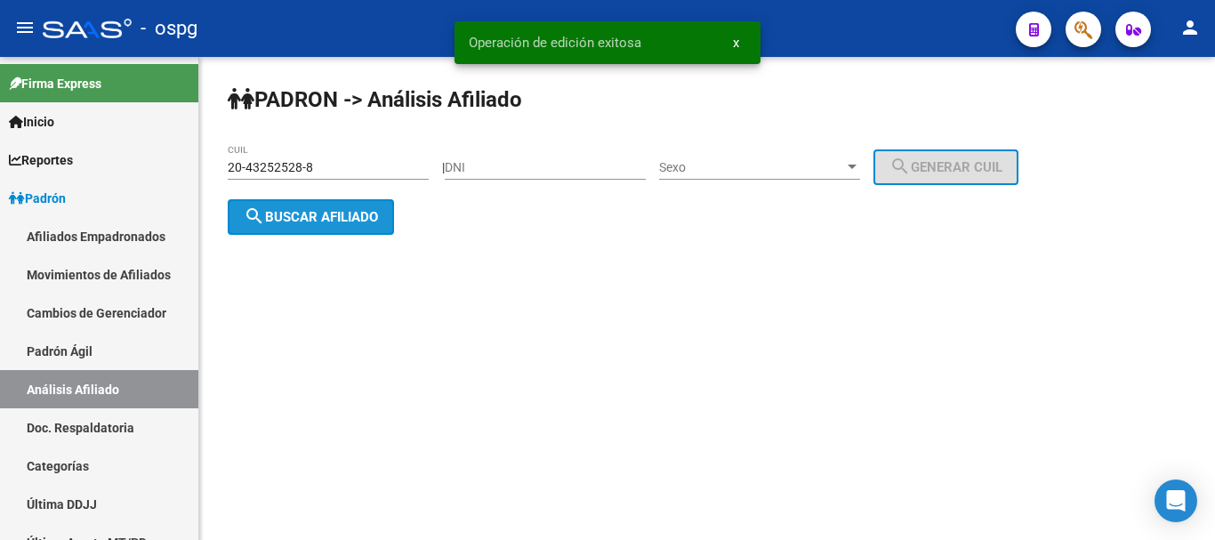
click at [314, 222] on span "search Buscar afiliado" at bounding box center [311, 217] width 134 height 16
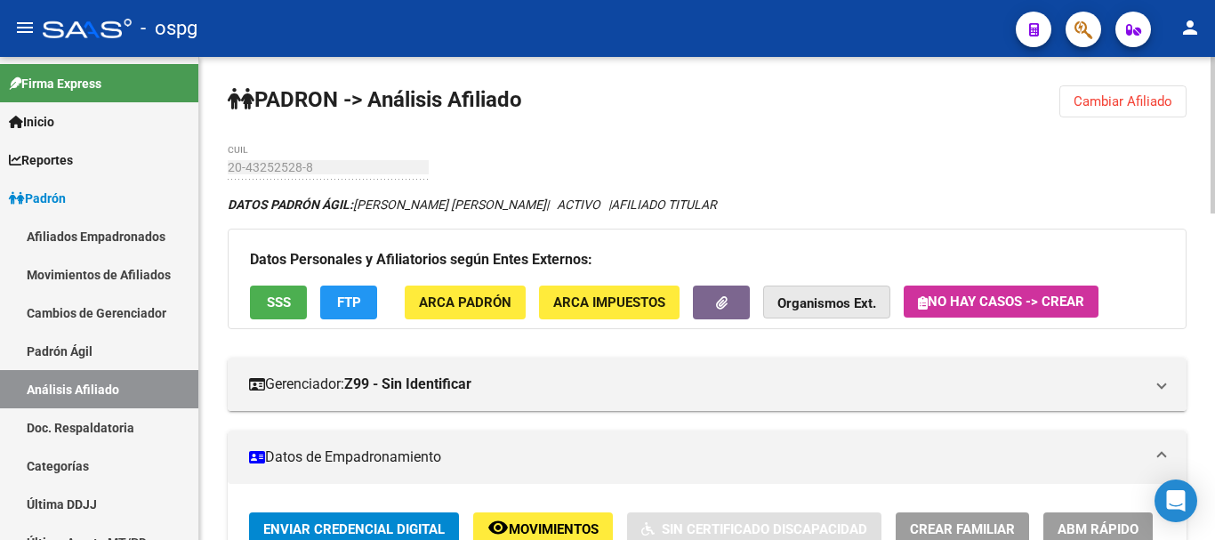
click at [827, 311] on strong "Organismos Ext." at bounding box center [827, 304] width 99 height 16
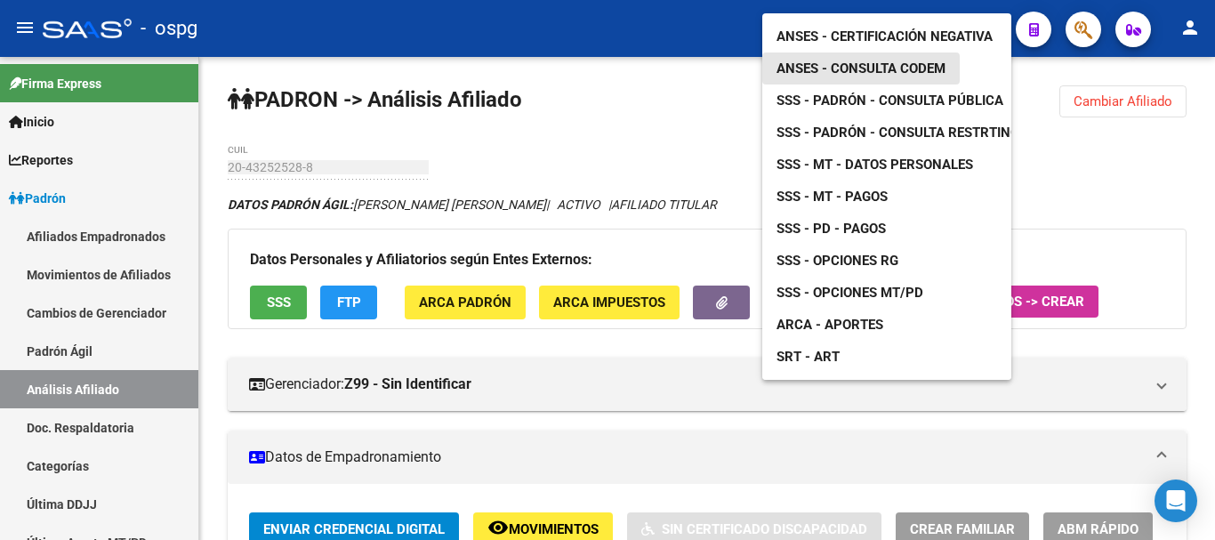
click at [894, 61] on span "ANSES - Consulta CODEM" at bounding box center [861, 69] width 169 height 16
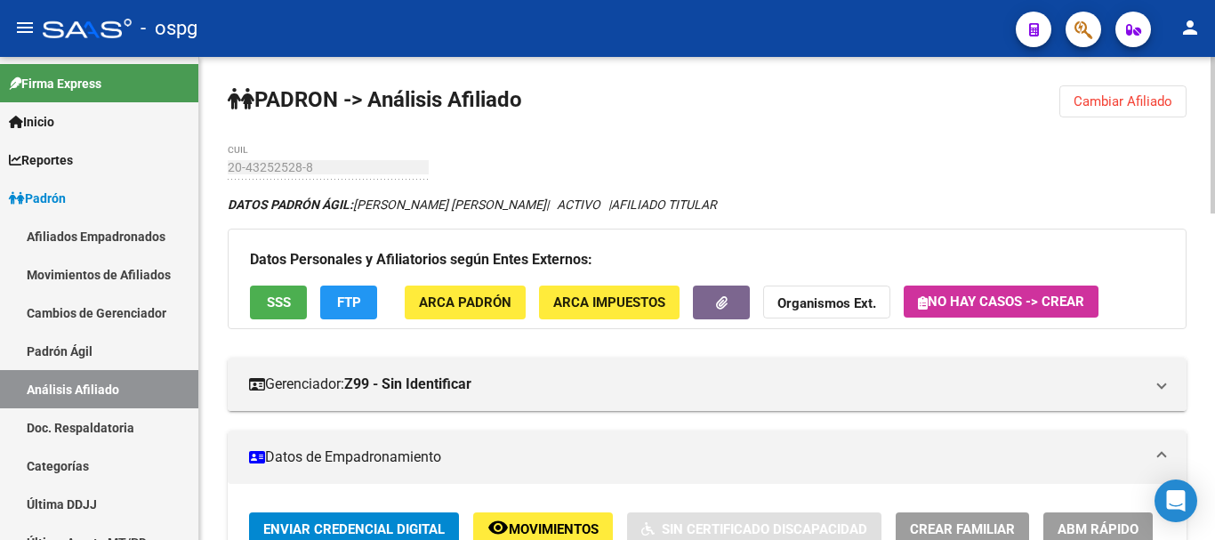
drag, startPoint x: 1121, startPoint y: 100, endPoint x: 1104, endPoint y: 104, distance: 17.5
click at [1120, 101] on span "Cambiar Afiliado" at bounding box center [1123, 101] width 99 height 16
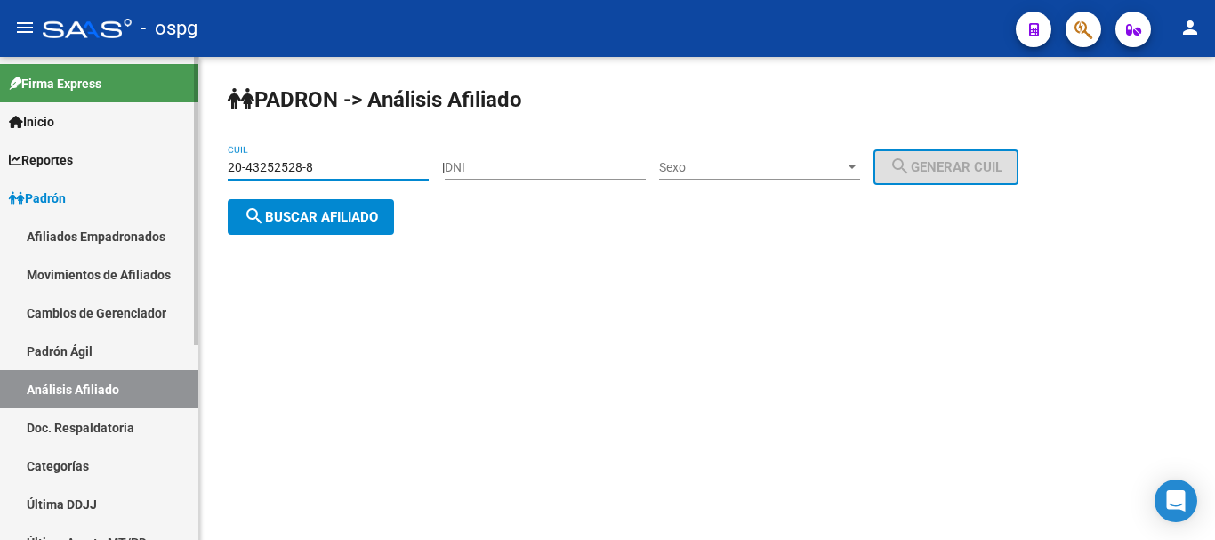
drag, startPoint x: 350, startPoint y: 164, endPoint x: 0, endPoint y: 159, distance: 349.7
click at [0, 159] on mat-sidenav-container "Firma Express Inicio Calendario SSS Instructivos Contacto OS Reportes Ingresos …" at bounding box center [607, 298] width 1215 height 483
paste input "22156540-2"
click at [374, 221] on span "search Buscar afiliado" at bounding box center [311, 217] width 134 height 16
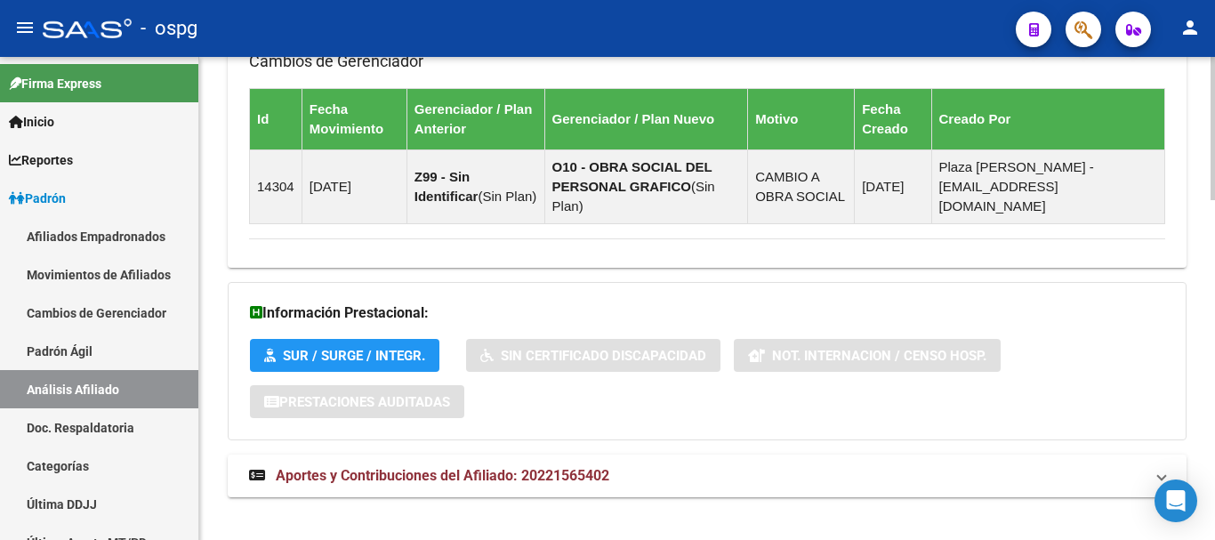
drag, startPoint x: 526, startPoint y: 455, endPoint x: 897, endPoint y: 342, distance: 387.9
click at [545, 467] on span "Aportes y Contribuciones del Afiliado: 20221565402" at bounding box center [443, 475] width 334 height 17
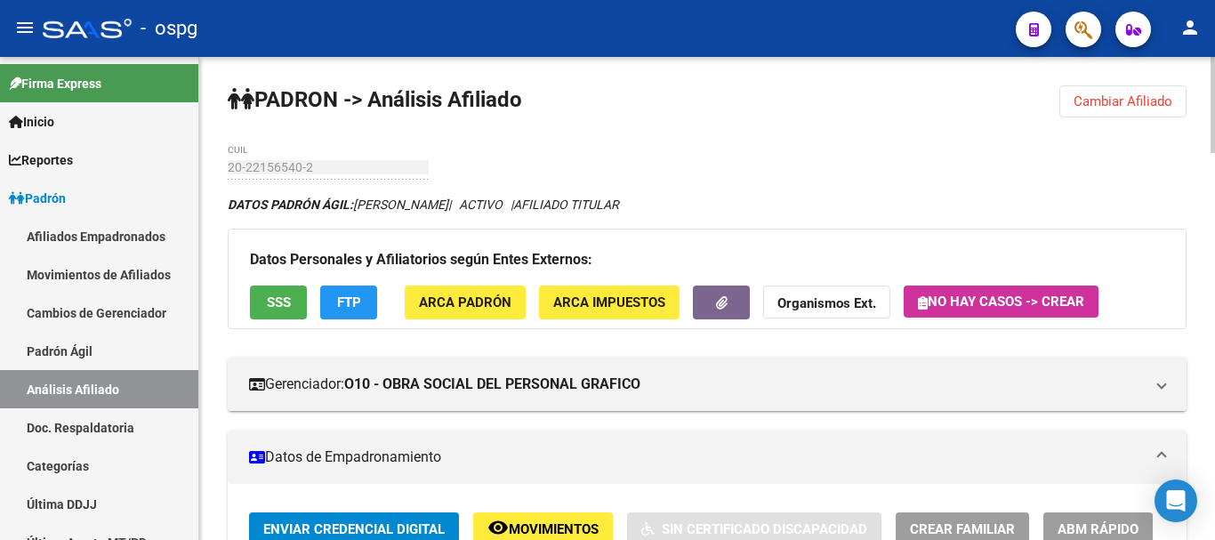
click at [1166, 101] on span "Cambiar Afiliado" at bounding box center [1123, 101] width 99 height 16
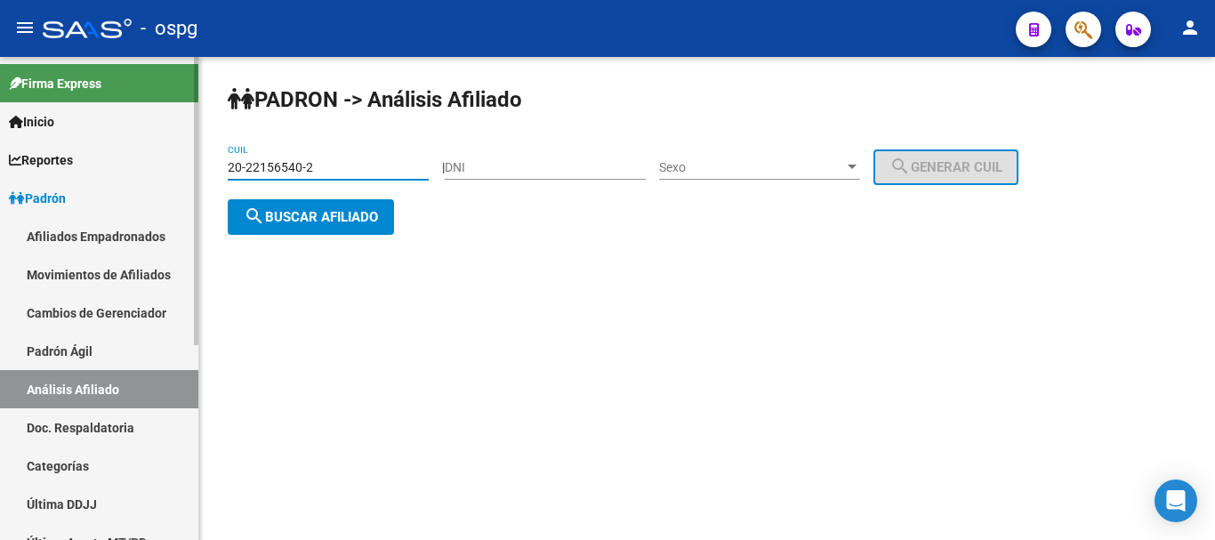
drag, startPoint x: 336, startPoint y: 174, endPoint x: 85, endPoint y: 170, distance: 251.8
click at [85, 170] on mat-sidenav-container "Firma Express Inicio Calendario SSS Instructivos Contacto OS Reportes Ingresos …" at bounding box center [607, 298] width 1215 height 483
paste input "7-93380855-1"
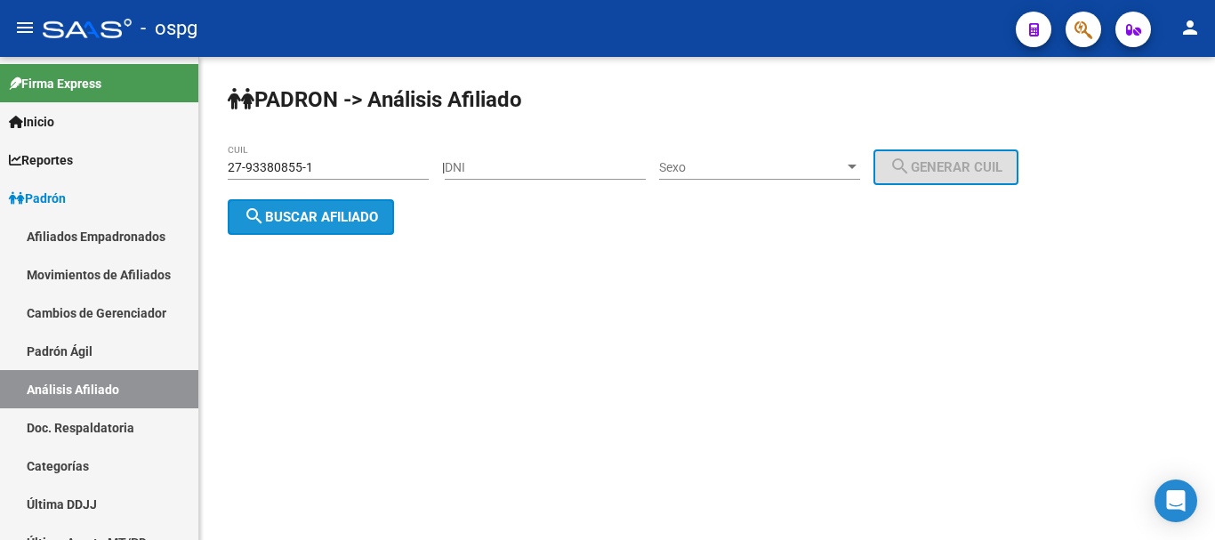
click at [326, 223] on span "search Buscar afiliado" at bounding box center [311, 217] width 134 height 16
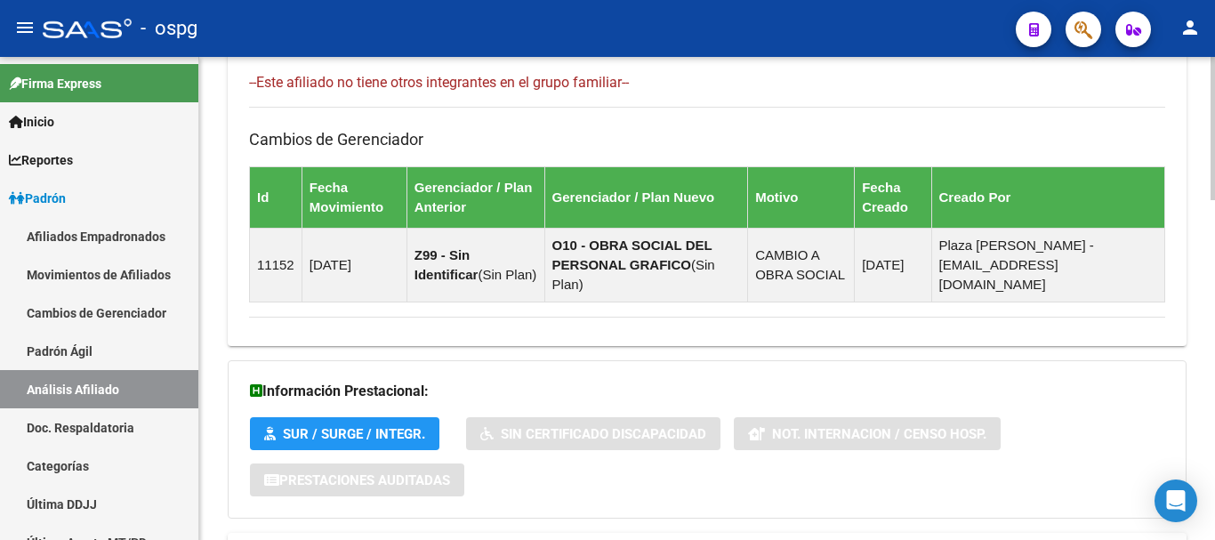
scroll to position [1146, 0]
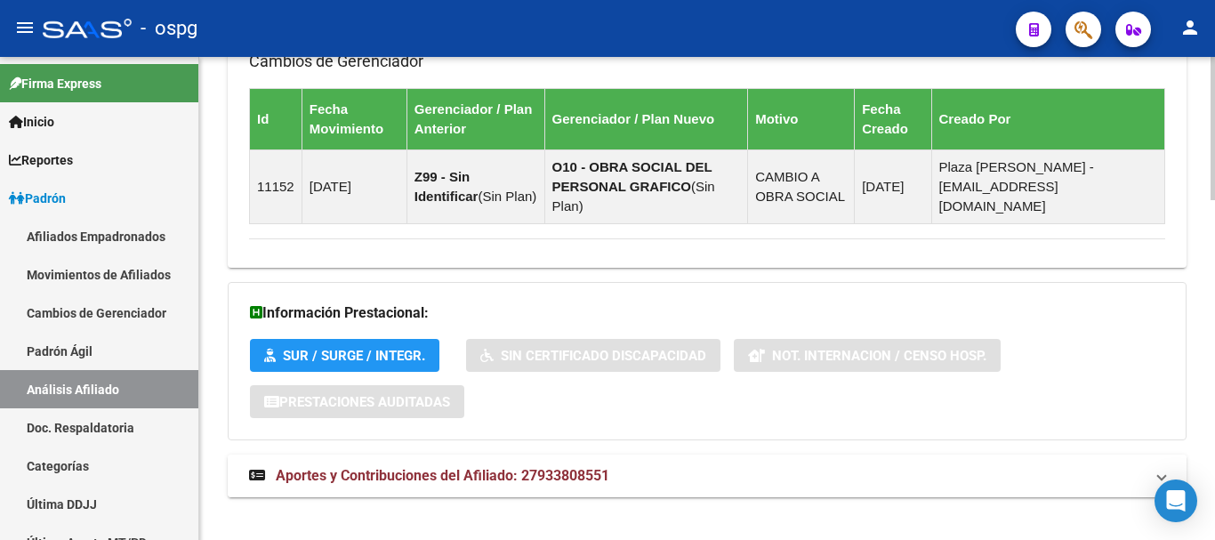
click at [623, 466] on mat-panel-title "Aportes y Contribuciones del Afiliado: 27933808551" at bounding box center [696, 476] width 895 height 20
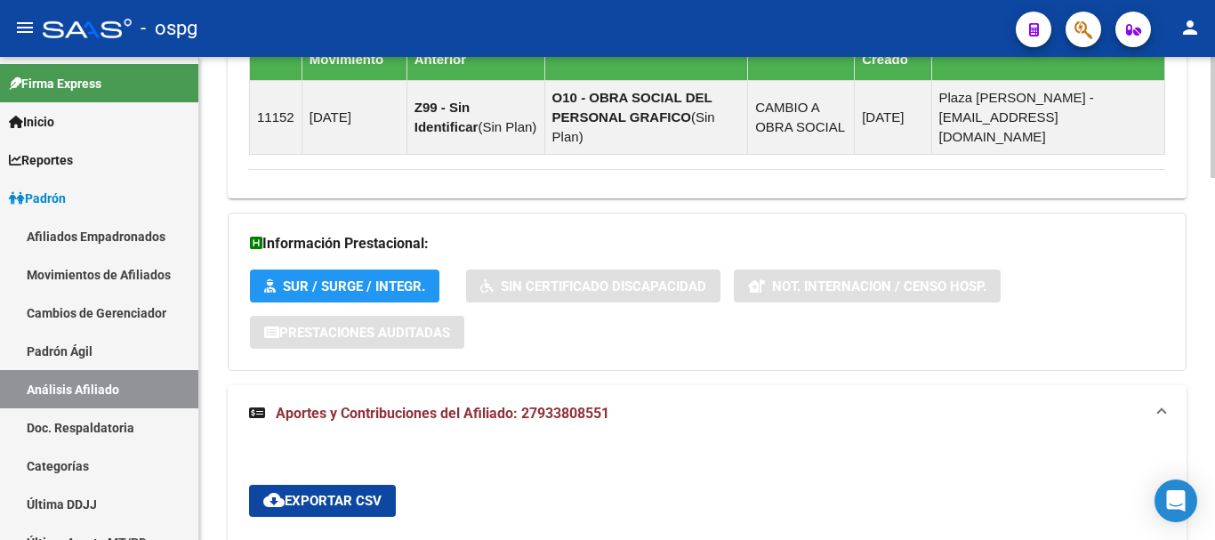
scroll to position [1413, 0]
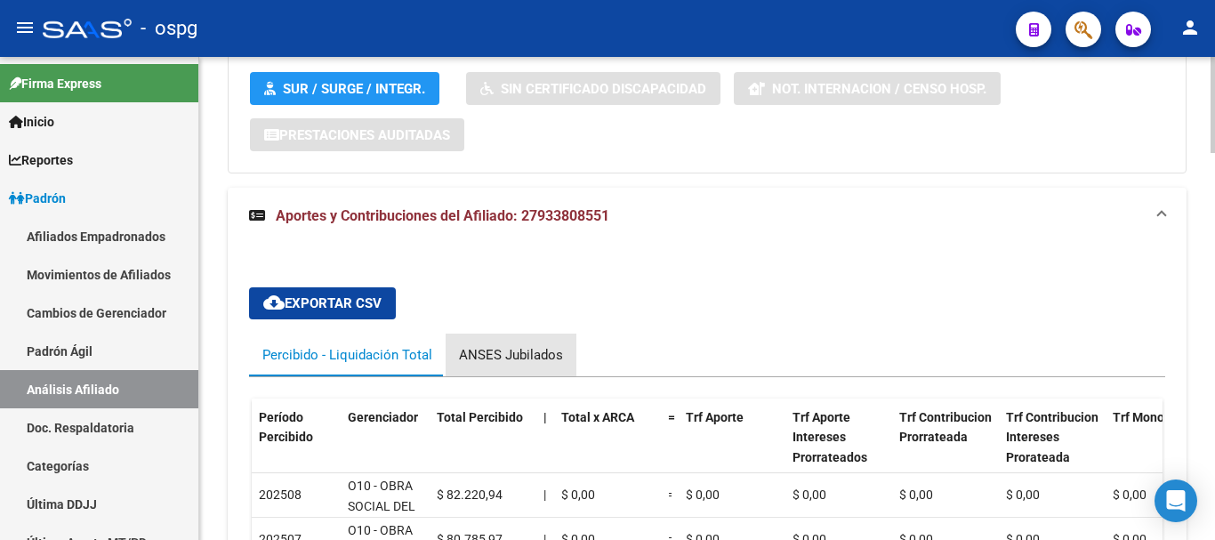
click at [521, 345] on div "ANSES Jubilados" at bounding box center [511, 355] width 104 height 20
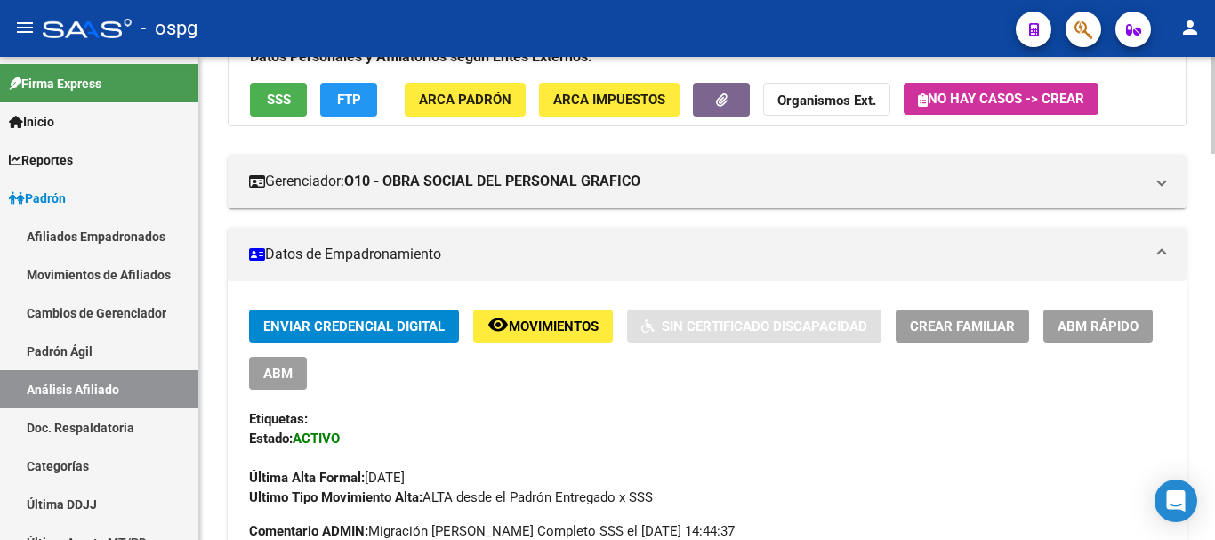
scroll to position [0, 0]
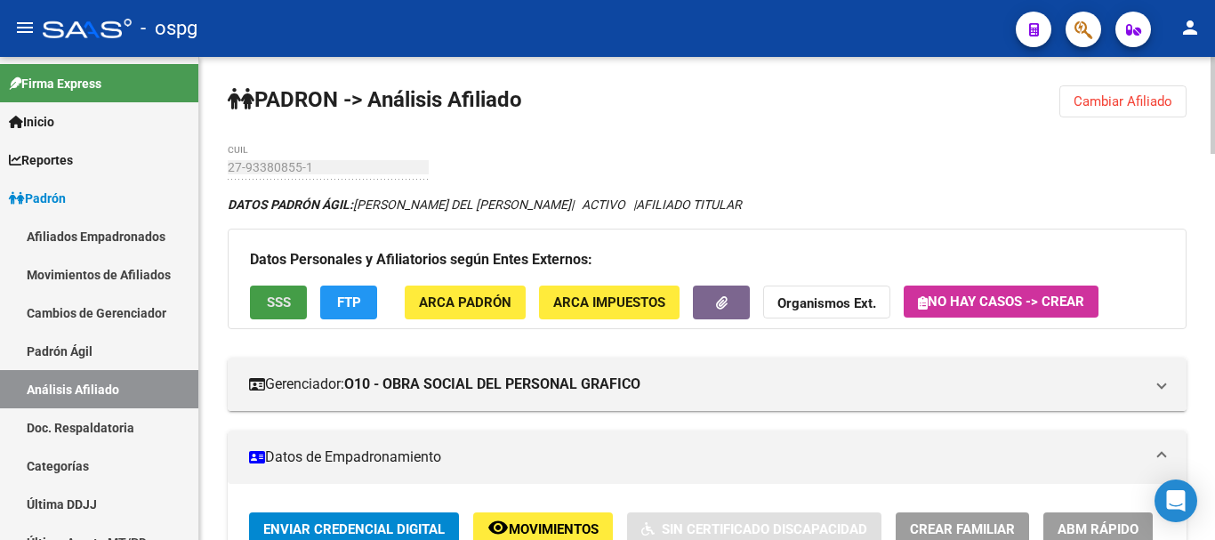
click at [295, 306] on button "SSS" at bounding box center [278, 302] width 57 height 33
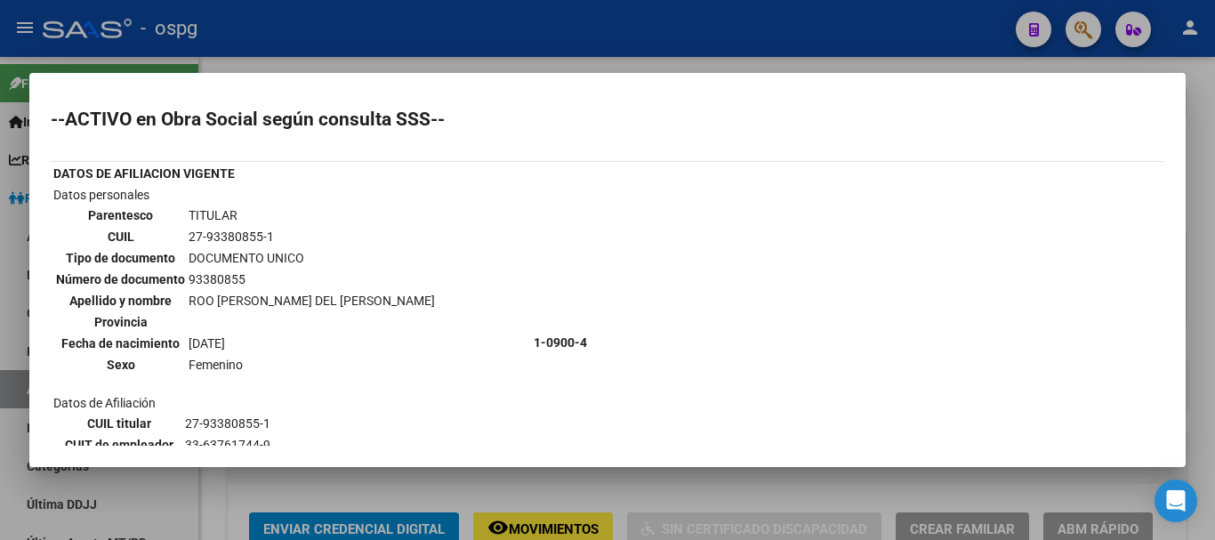
click at [796, 60] on div at bounding box center [607, 270] width 1215 height 540
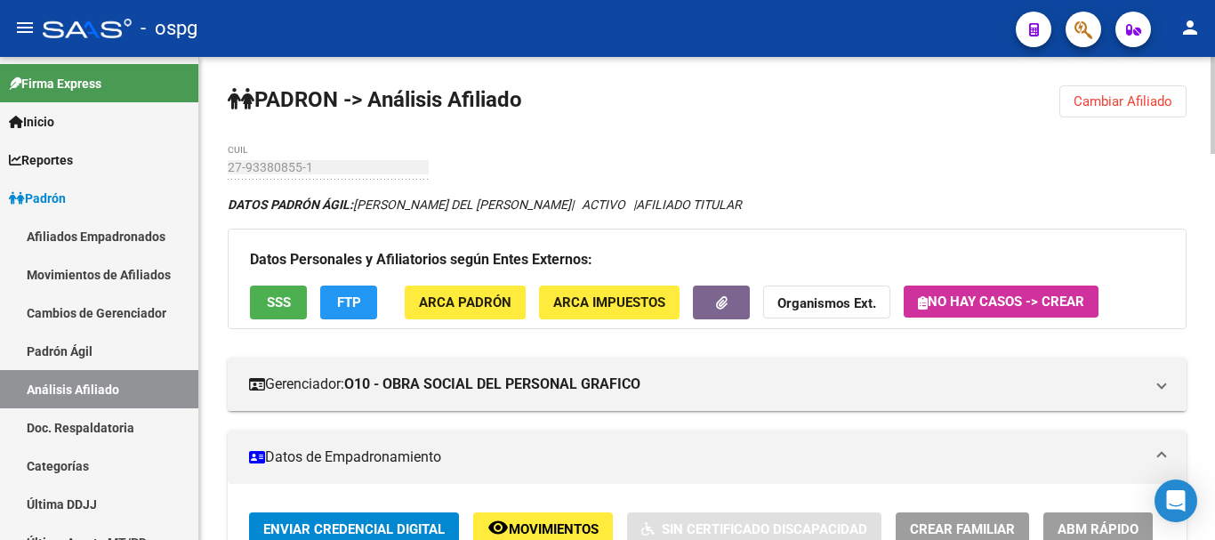
click at [1124, 103] on span "Cambiar Afiliado" at bounding box center [1123, 101] width 99 height 16
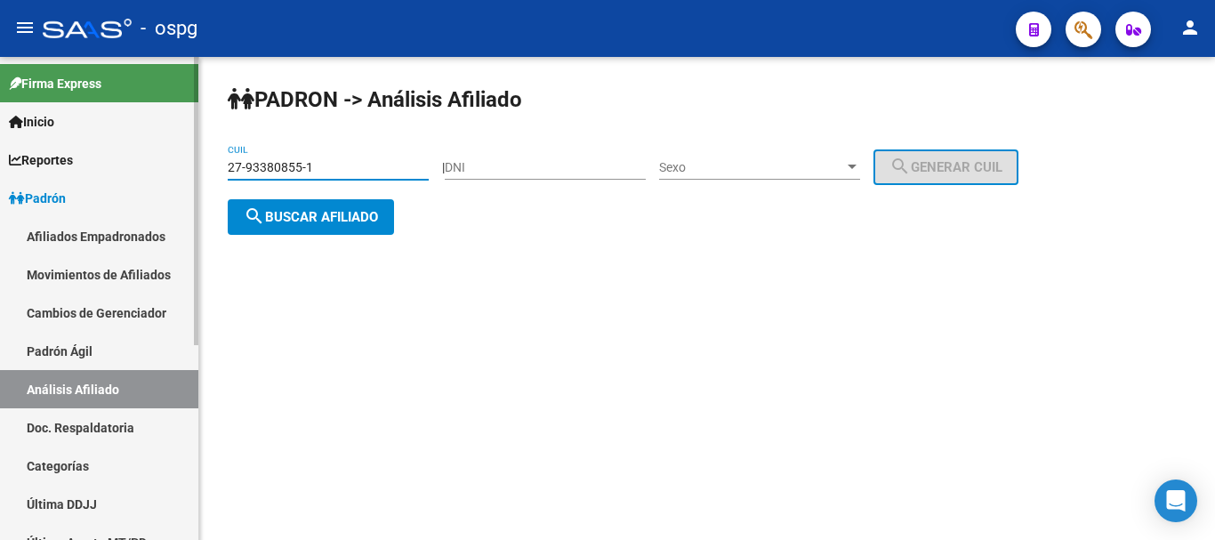
drag, startPoint x: 366, startPoint y: 165, endPoint x: 181, endPoint y: 149, distance: 185.8
click at [158, 150] on mat-sidenav-container "Firma Express Inicio Calendario SSS Instructivos Contacto OS Reportes Ingresos …" at bounding box center [607, 298] width 1215 height 483
paste input "17636553"
click at [353, 225] on button "search Buscar afiliado" at bounding box center [311, 217] width 166 height 36
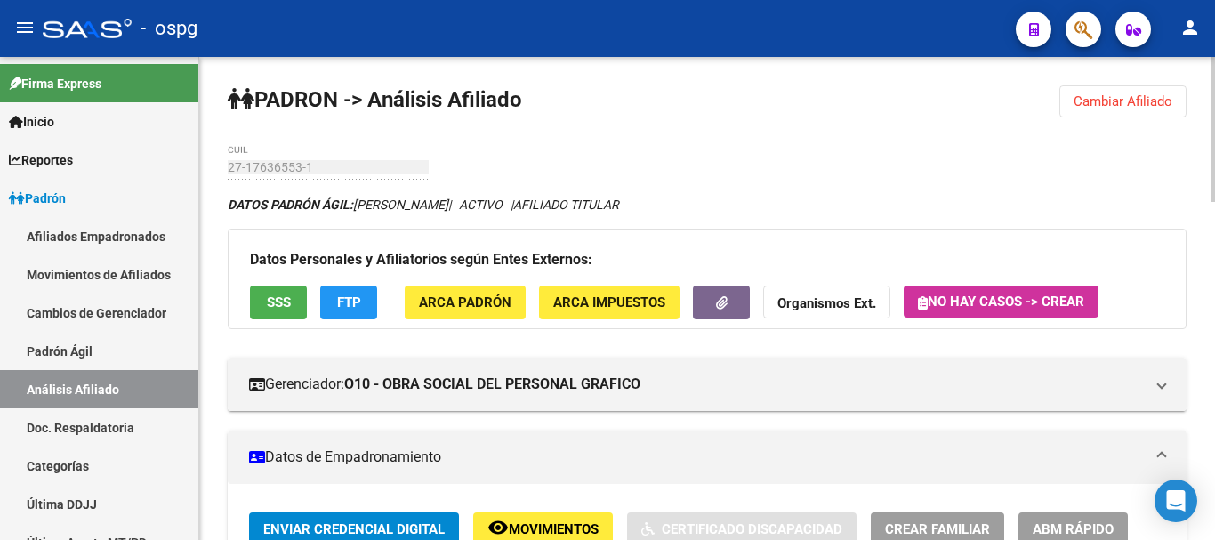
click at [297, 300] on button "SSS" at bounding box center [278, 302] width 57 height 33
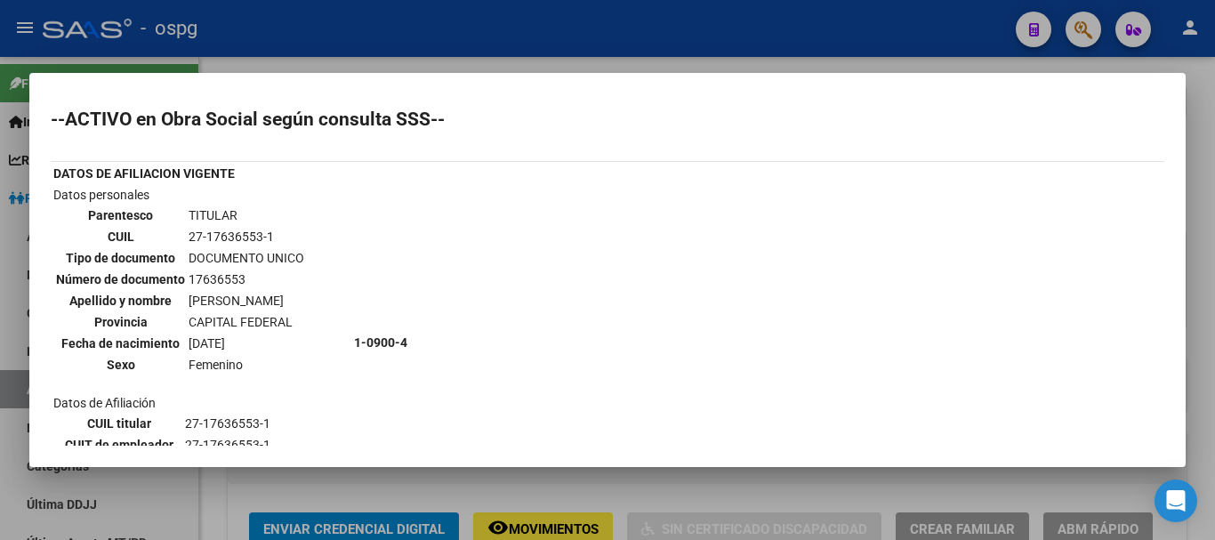
scroll to position [216, 0]
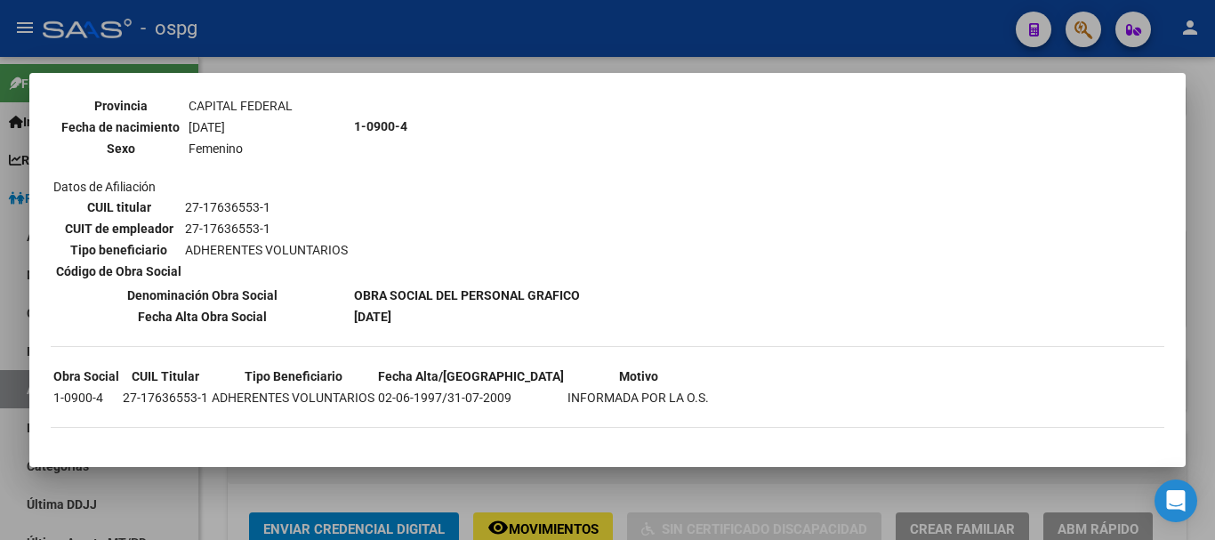
click at [1213, 305] on div at bounding box center [607, 270] width 1215 height 540
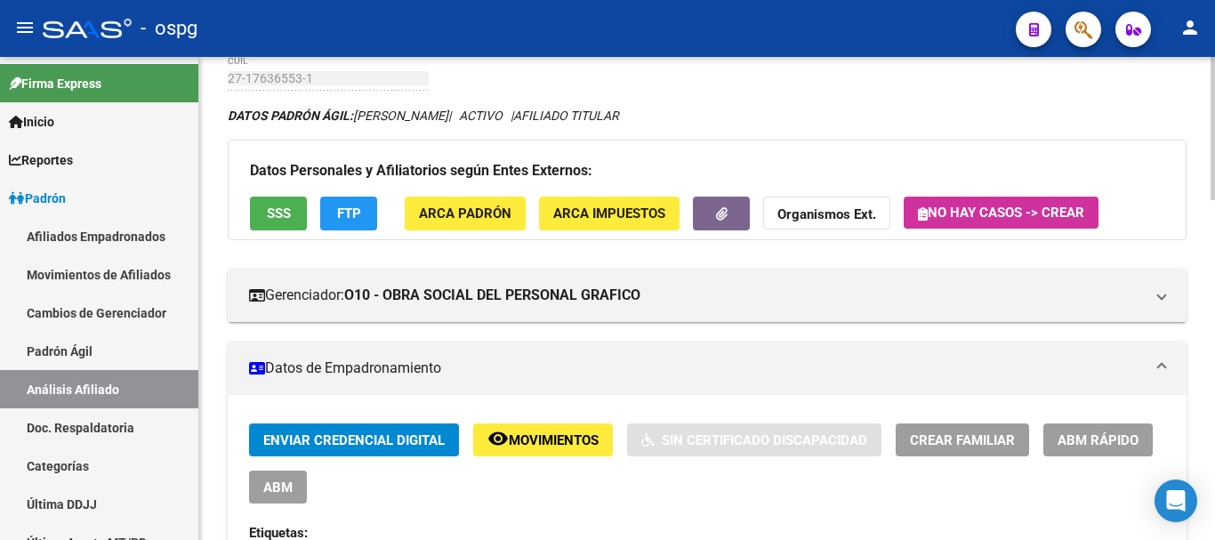
scroll to position [0, 0]
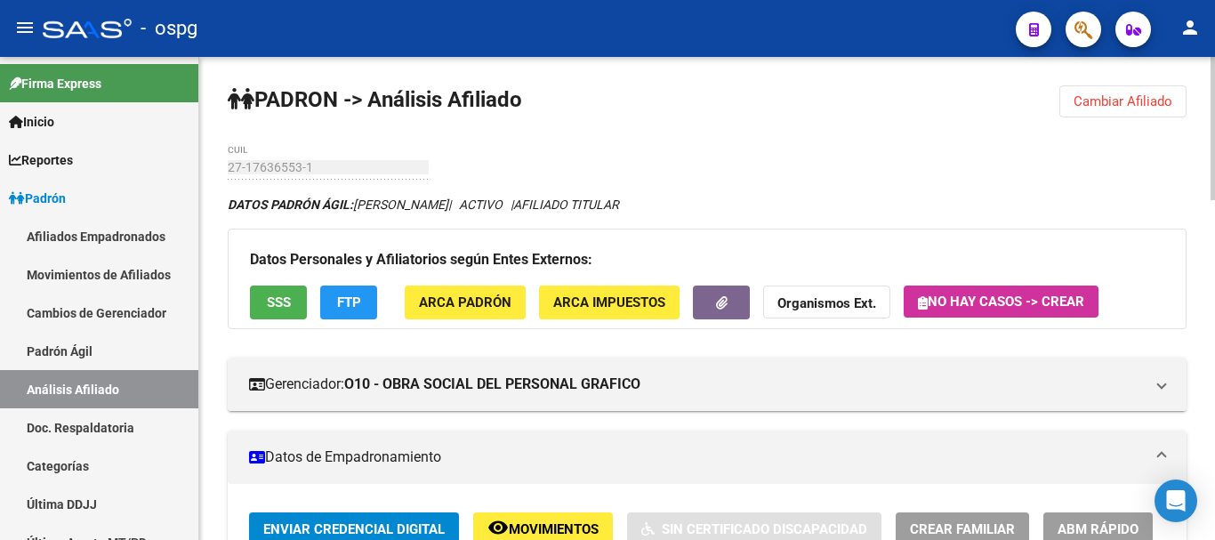
drag, startPoint x: 1102, startPoint y: 101, endPoint x: 862, endPoint y: 128, distance: 241.8
click at [1102, 101] on span "Cambiar Afiliado" at bounding box center [1123, 101] width 99 height 16
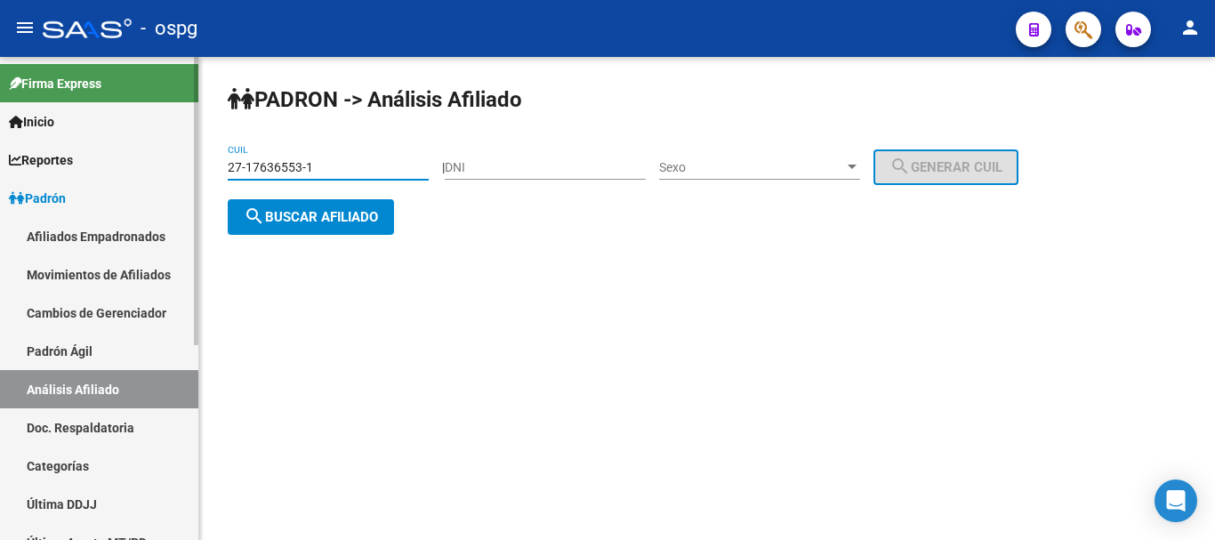
drag, startPoint x: 377, startPoint y: 172, endPoint x: 295, endPoint y: 174, distance: 81.9
click at [163, 165] on mat-sidenav-container "Firma Express Inicio Calendario SSS Instructivos Contacto OS Reportes Ingresos …" at bounding box center [607, 298] width 1215 height 483
paste input "26857637-7"
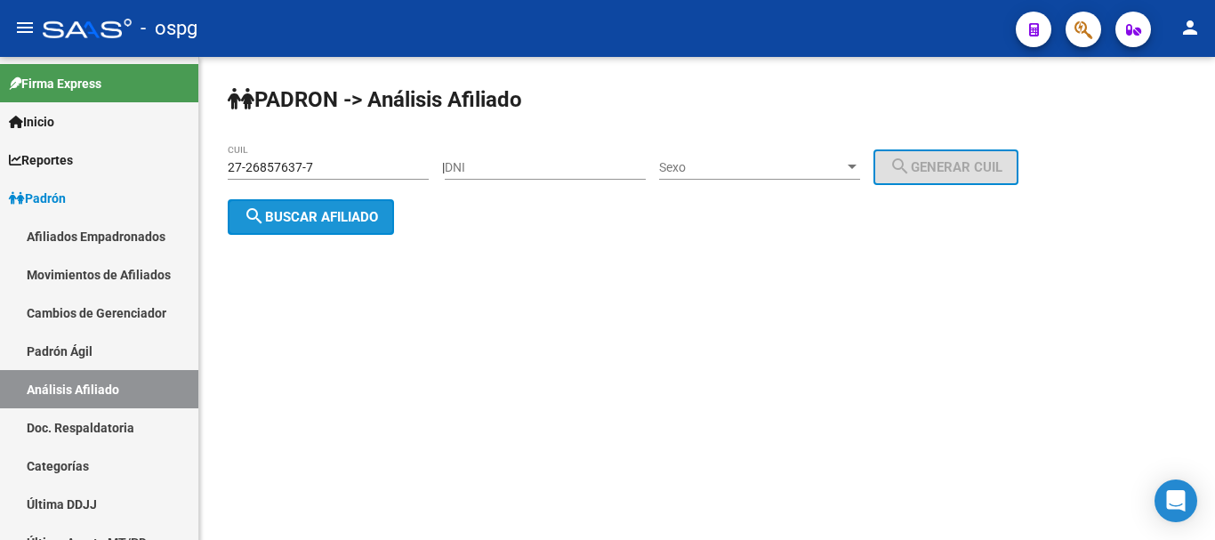
click at [325, 209] on span "search Buscar afiliado" at bounding box center [311, 217] width 134 height 16
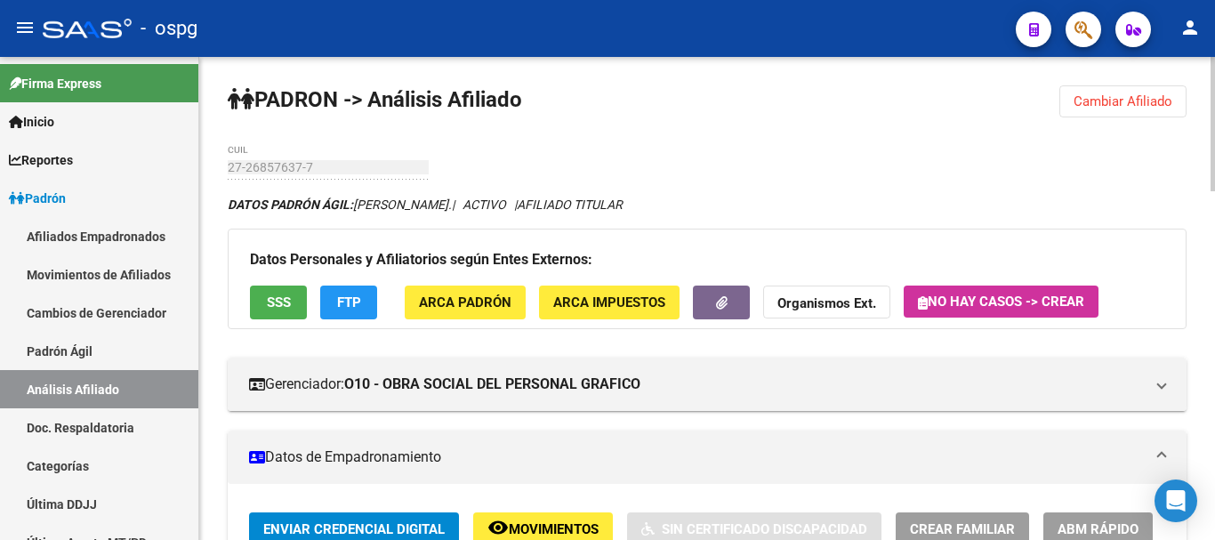
click at [278, 305] on span "SSS" at bounding box center [279, 303] width 24 height 16
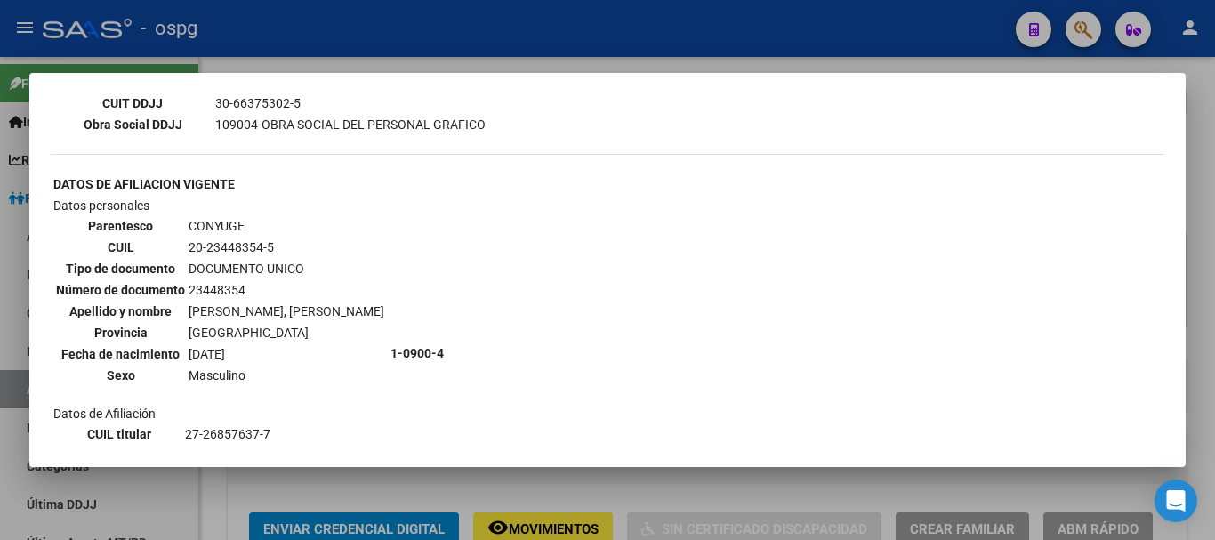
scroll to position [534, 0]
click at [1197, 314] on div at bounding box center [607, 270] width 1215 height 540
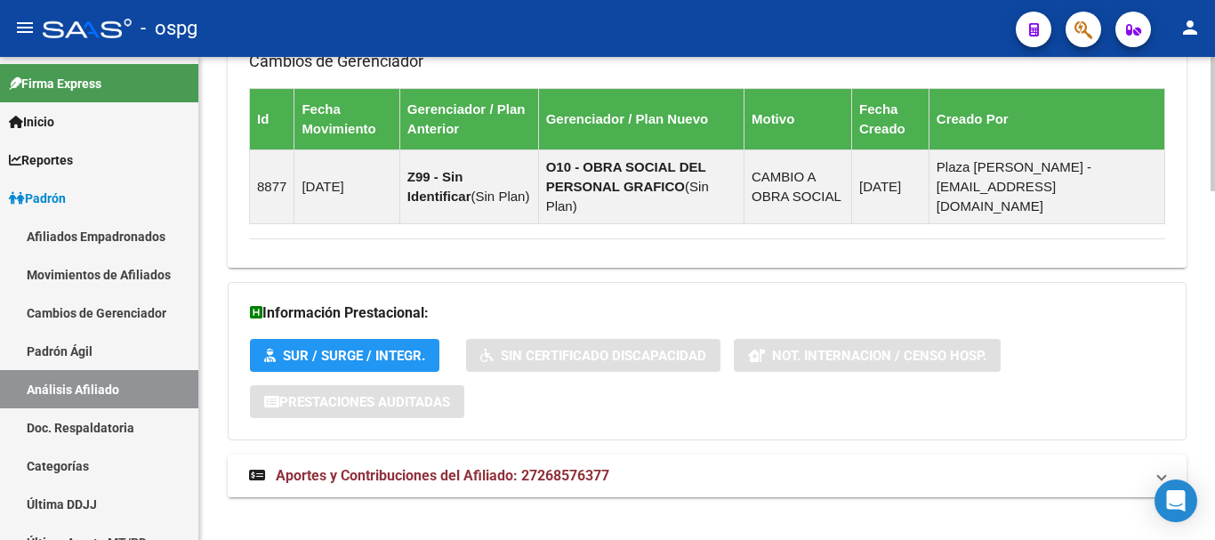
drag, startPoint x: 562, startPoint y: 460, endPoint x: 626, endPoint y: 456, distance: 63.3
click at [570, 467] on span "Aportes y Contribuciones del Afiliado: 27268576377" at bounding box center [443, 475] width 334 height 17
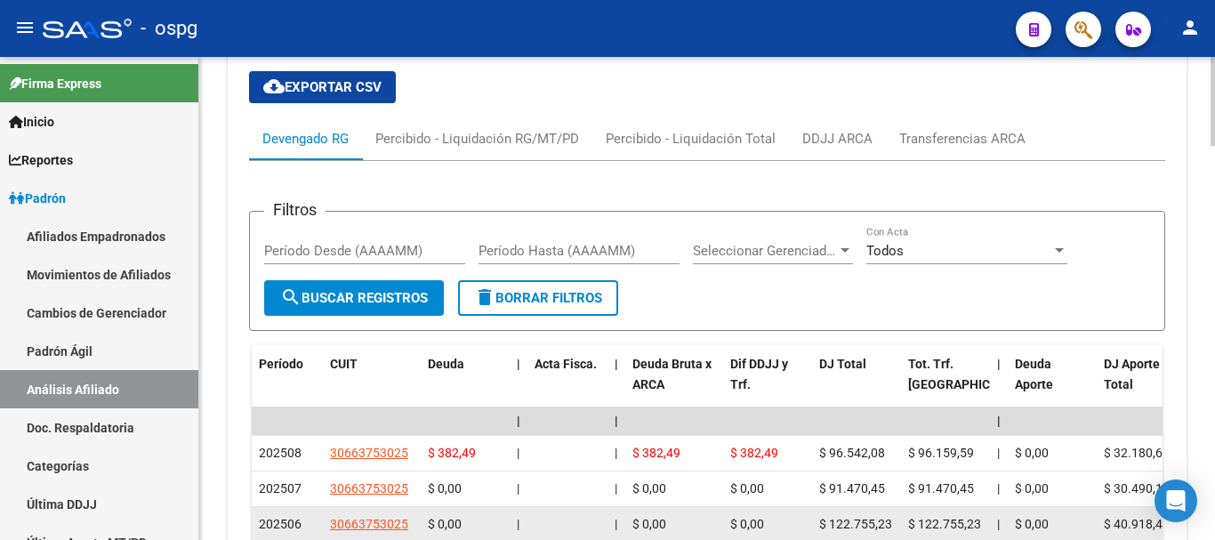
scroll to position [1805, 0]
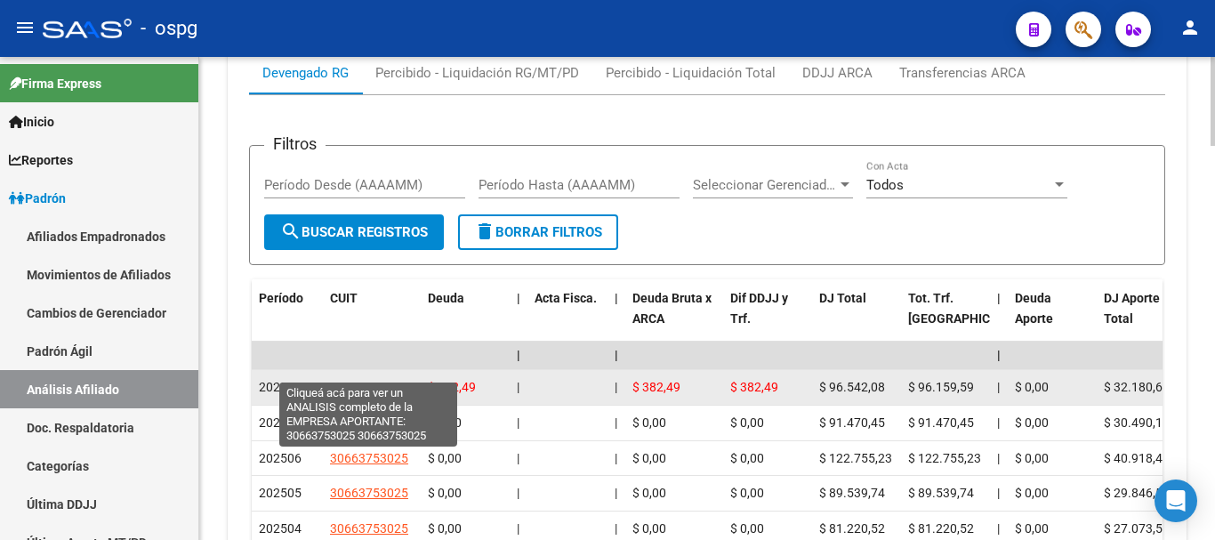
click at [383, 380] on span "30663753025" at bounding box center [369, 387] width 78 height 14
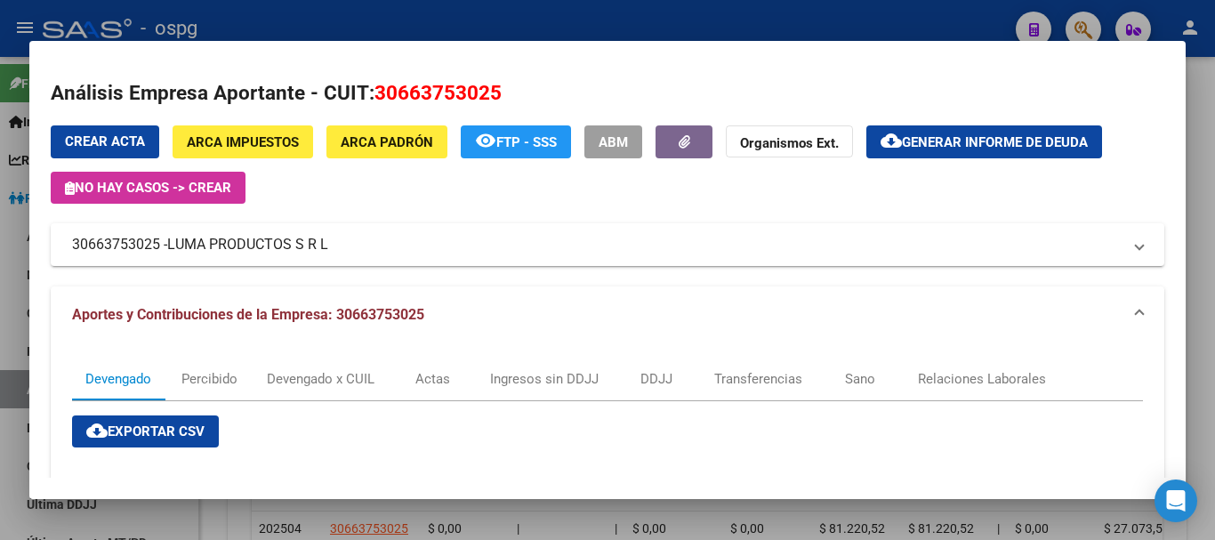
click at [1197, 125] on div at bounding box center [607, 270] width 1215 height 540
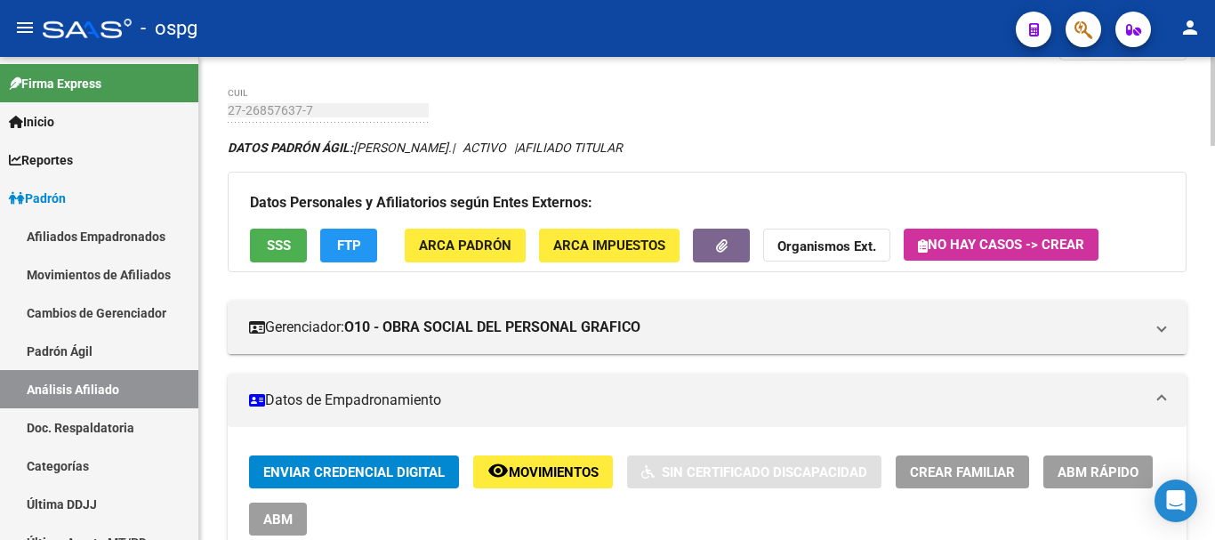
scroll to position [0, 0]
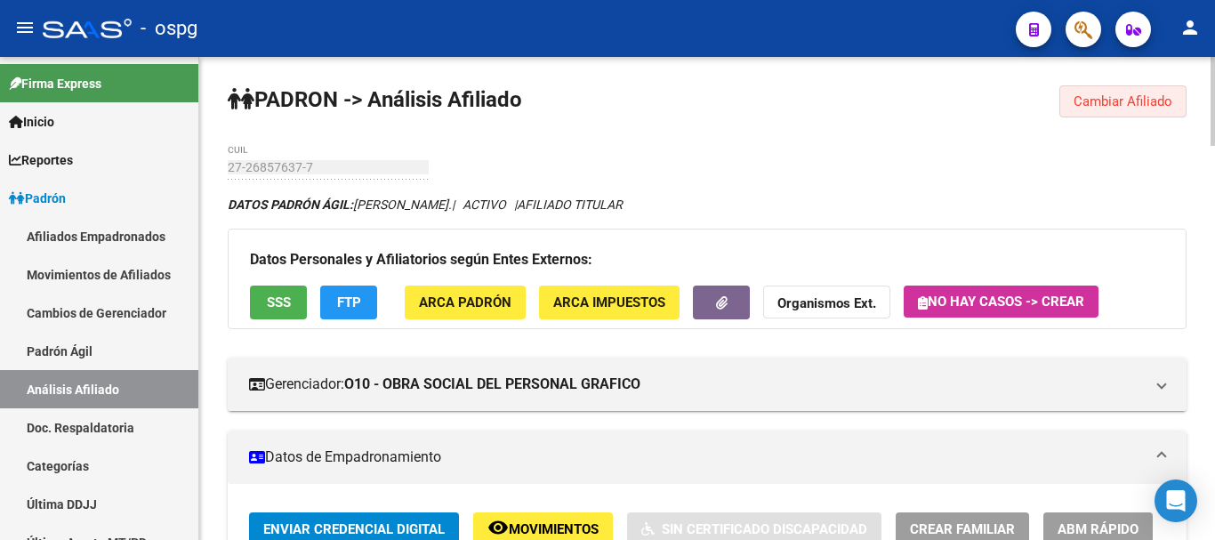
drag, startPoint x: 1166, startPoint y: 102, endPoint x: 1024, endPoint y: 104, distance: 141.5
click at [1160, 102] on span "Cambiar Afiliado" at bounding box center [1123, 101] width 99 height 16
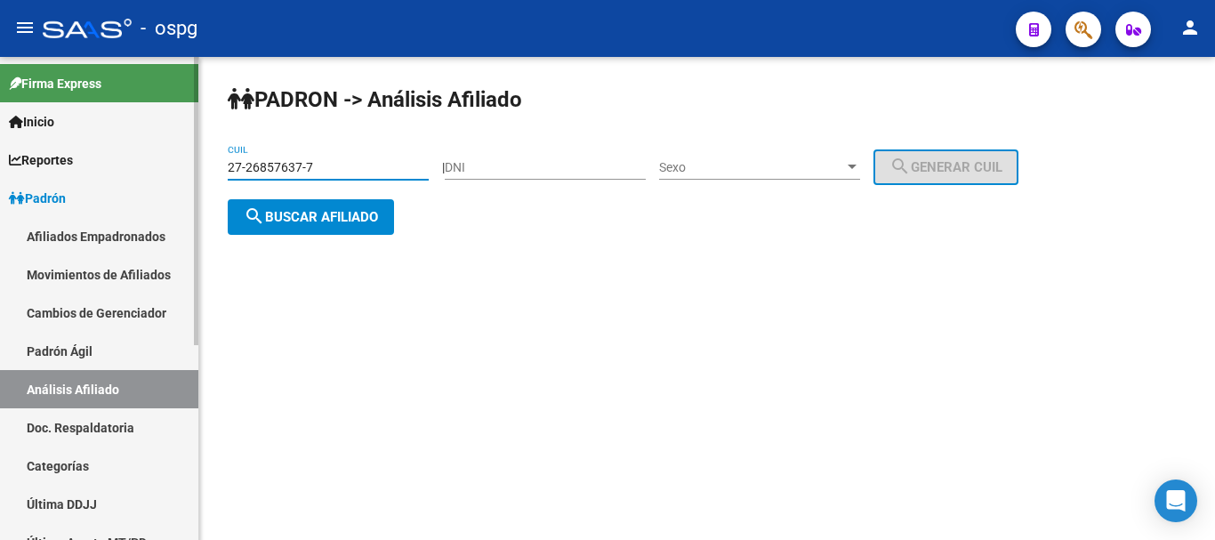
drag, startPoint x: 128, startPoint y: 145, endPoint x: 139, endPoint y: 147, distance: 10.8
click at [42, 141] on mat-sidenav-container "Firma Express Inicio Calendario SSS Instructivos Contacto OS Reportes Ingresos …" at bounding box center [607, 298] width 1215 height 483
paste input "9862141-5"
type input "27-29862141-5"
click at [366, 217] on span "search Buscar afiliado" at bounding box center [311, 217] width 134 height 16
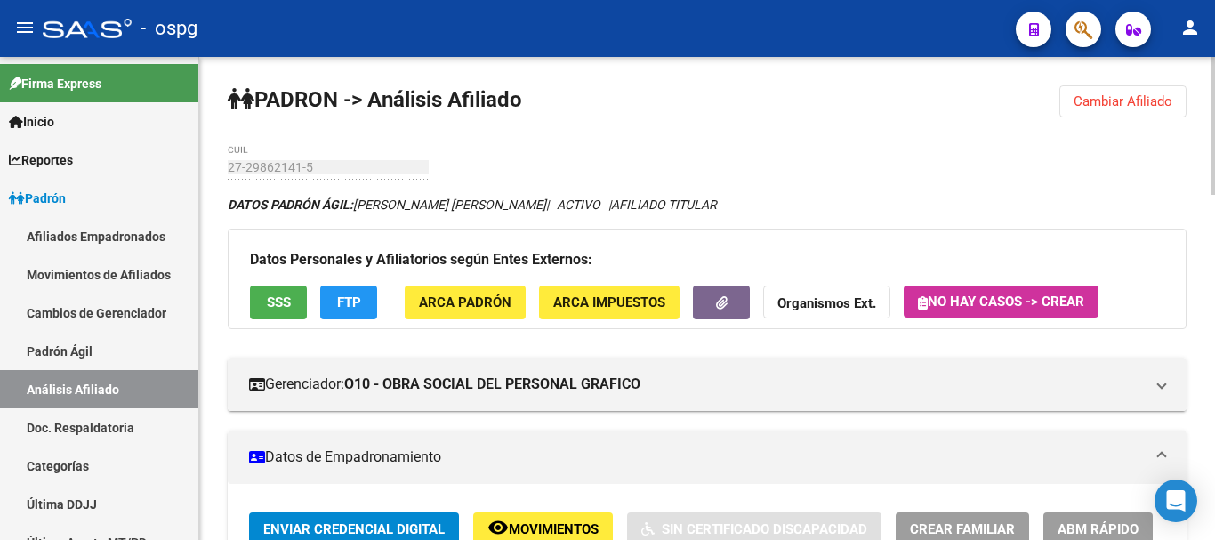
click at [271, 311] on span "SSS" at bounding box center [279, 303] width 24 height 16
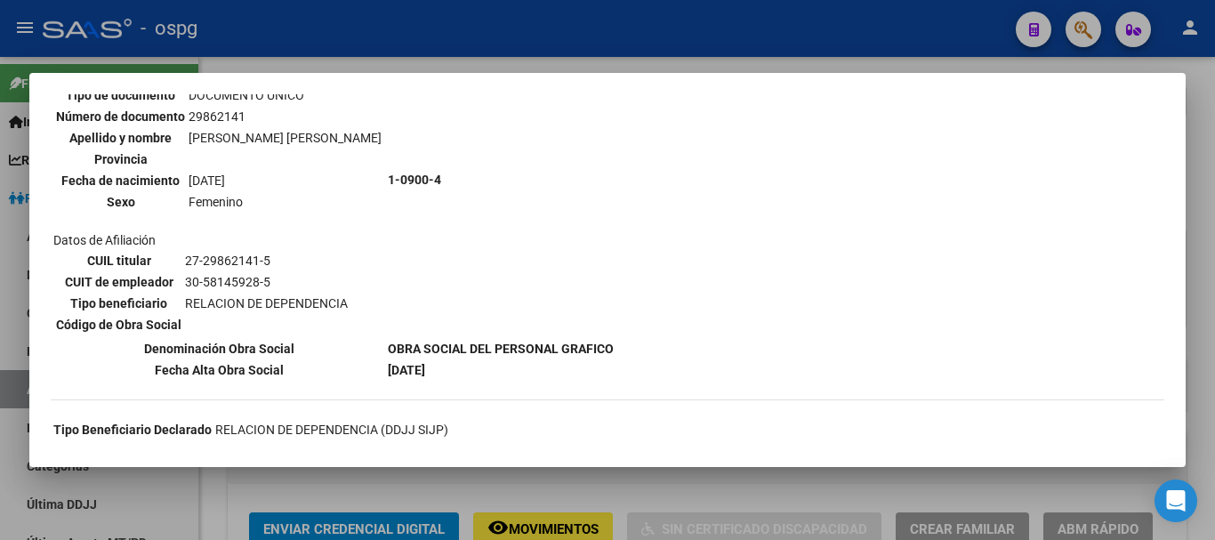
scroll to position [178, 0]
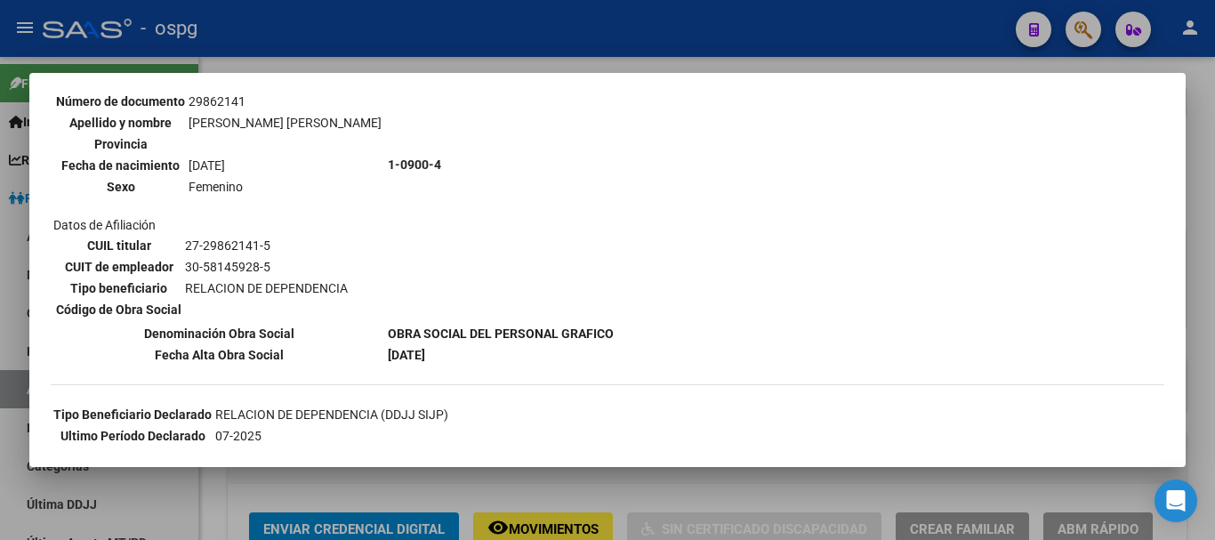
click at [545, 46] on div at bounding box center [607, 270] width 1215 height 540
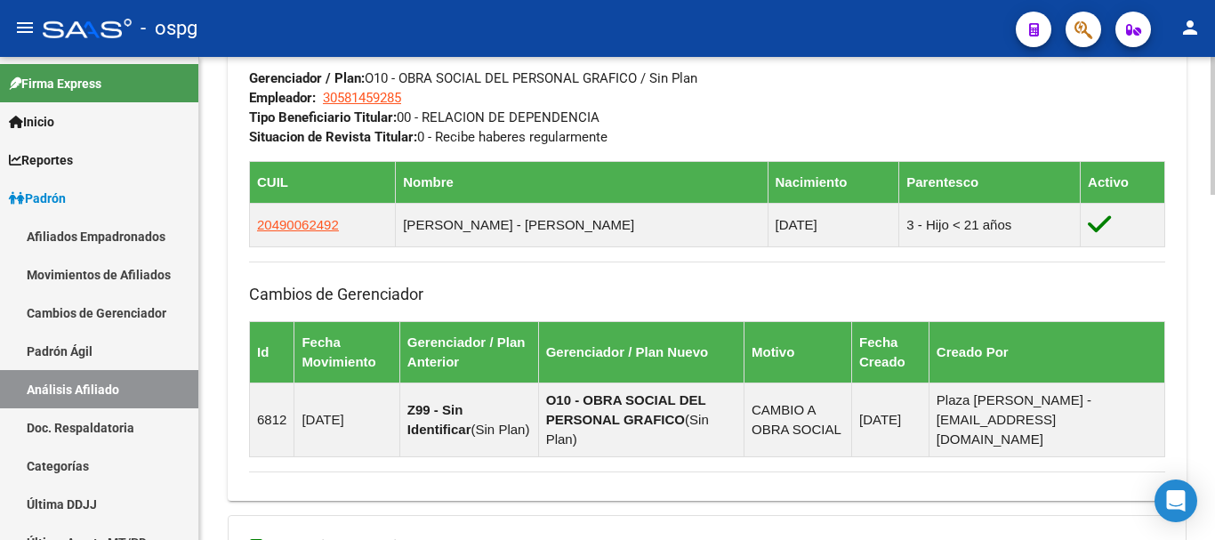
scroll to position [1213, 0]
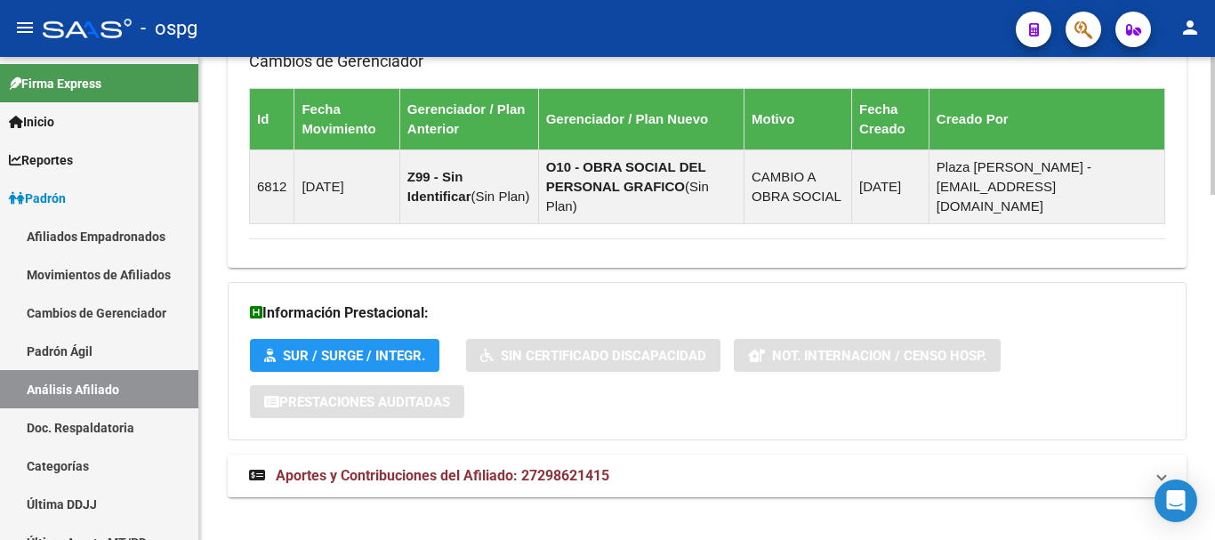
drag, startPoint x: 471, startPoint y: 451, endPoint x: 495, endPoint y: 454, distance: 24.2
click at [479, 467] on span "Aportes y Contribuciones del Afiliado: 27298621415" at bounding box center [443, 475] width 334 height 17
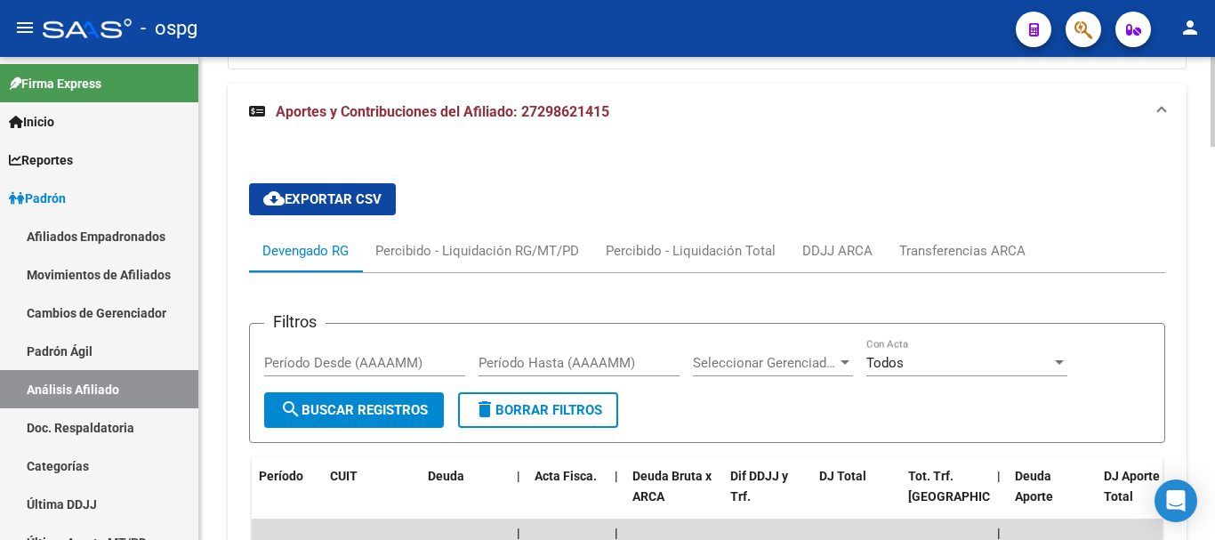
scroll to position [1762, 0]
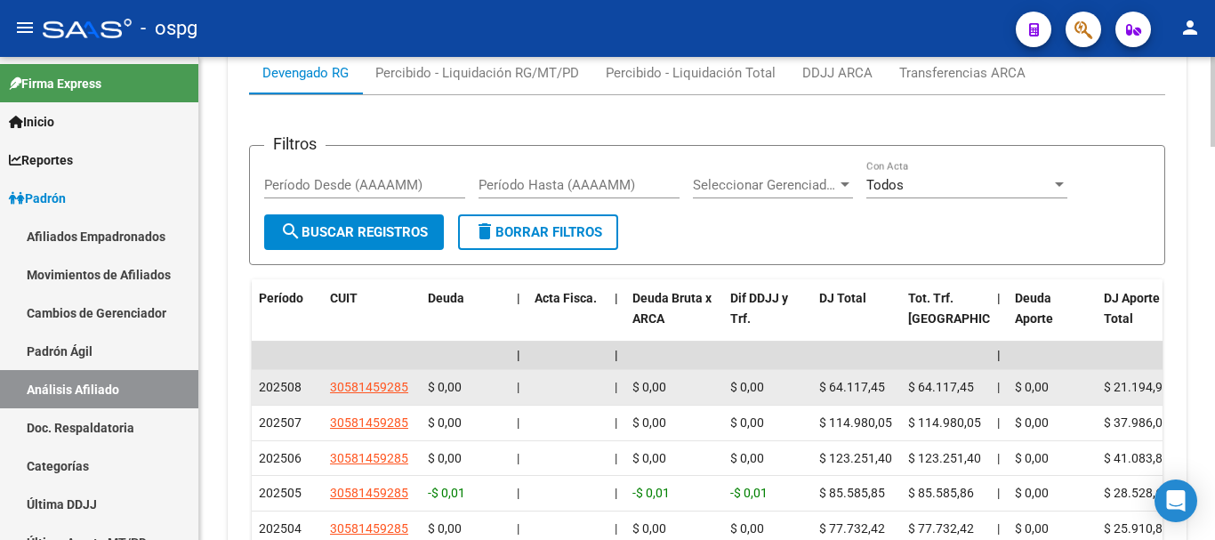
click at [371, 377] on app-link-go-to "30581459285" at bounding box center [369, 387] width 78 height 20
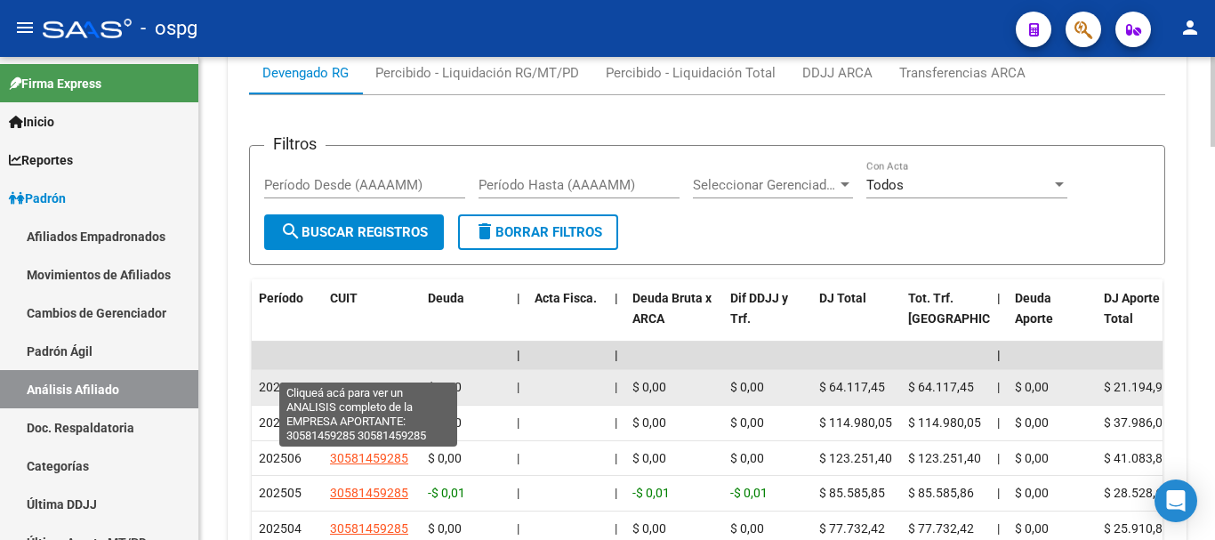
click at [384, 380] on span "30581459285" at bounding box center [369, 387] width 78 height 14
type textarea "30581459285"
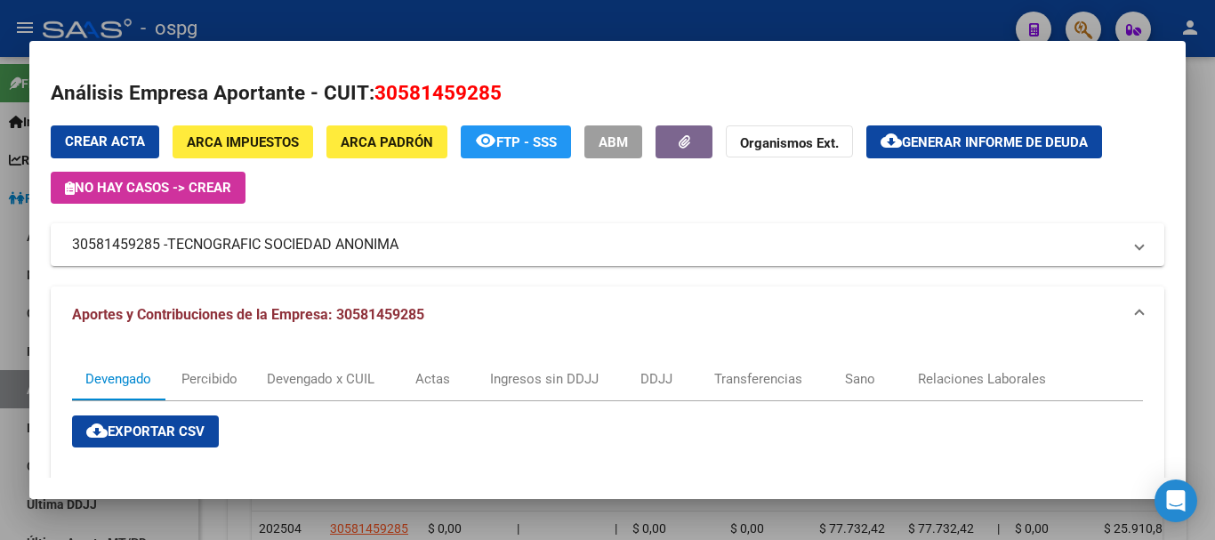
click at [1204, 202] on div at bounding box center [607, 270] width 1215 height 540
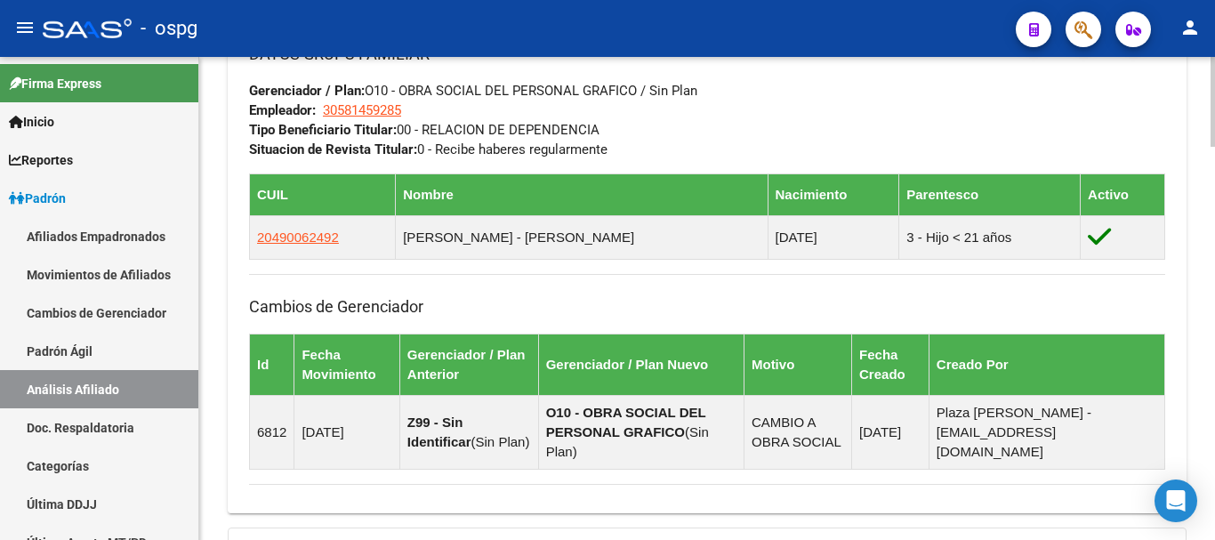
scroll to position [0, 0]
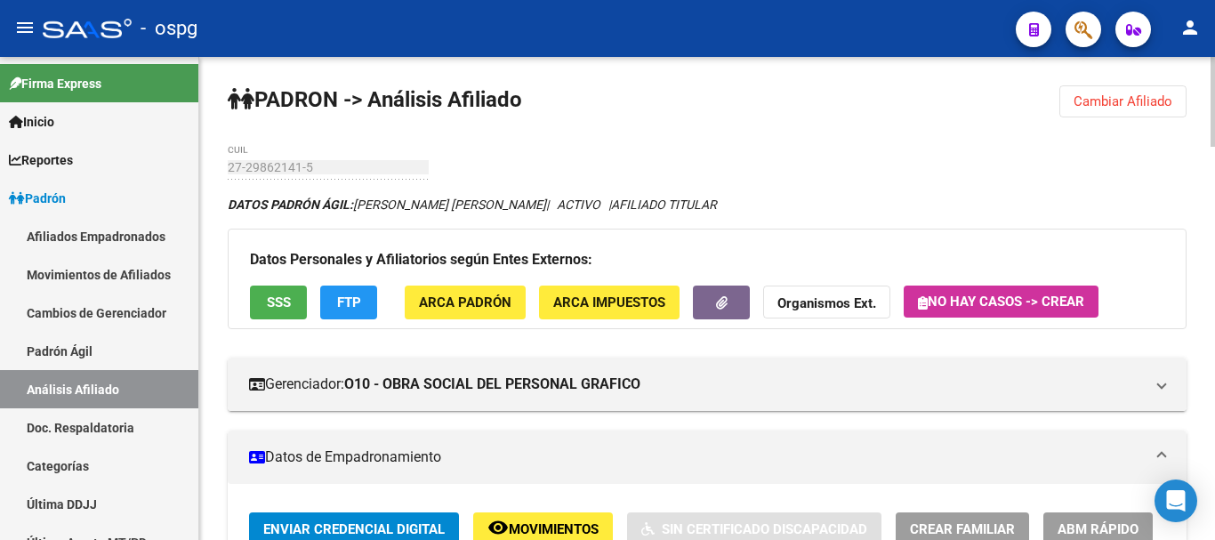
click at [1211, 29] on div "menu - ospg person Firma Express Inicio Calendario SSS Instructivos Contacto OS…" at bounding box center [607, 270] width 1215 height 540
drag, startPoint x: 1140, startPoint y: 103, endPoint x: 755, endPoint y: 202, distance: 397.7
click at [1134, 103] on span "Cambiar Afiliado" at bounding box center [1123, 101] width 99 height 16
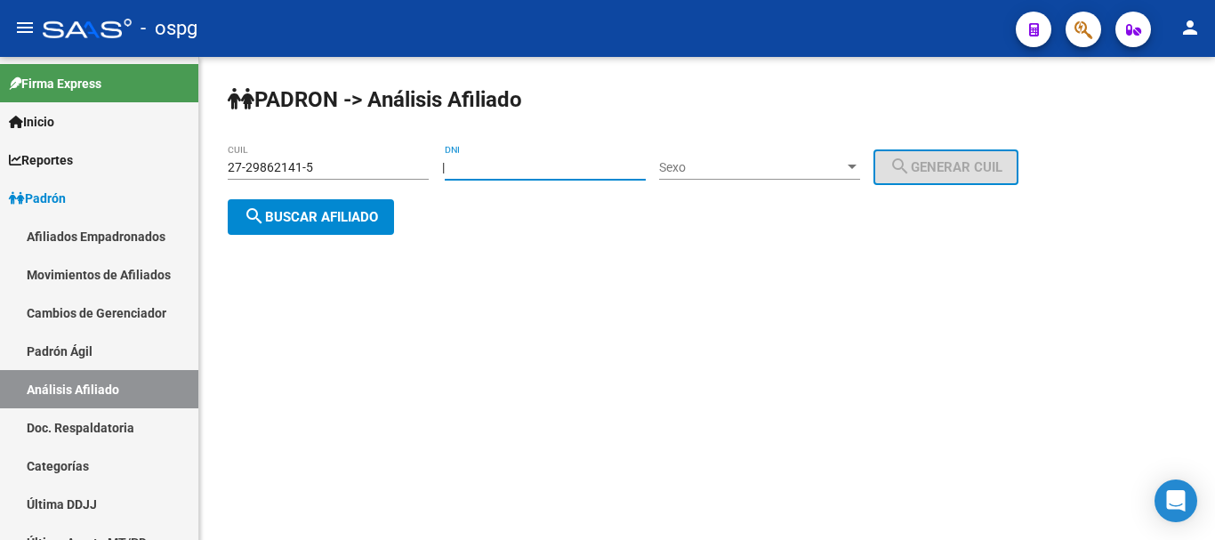
click at [498, 168] on input "DNI" at bounding box center [545, 167] width 201 height 15
type input "38776218"
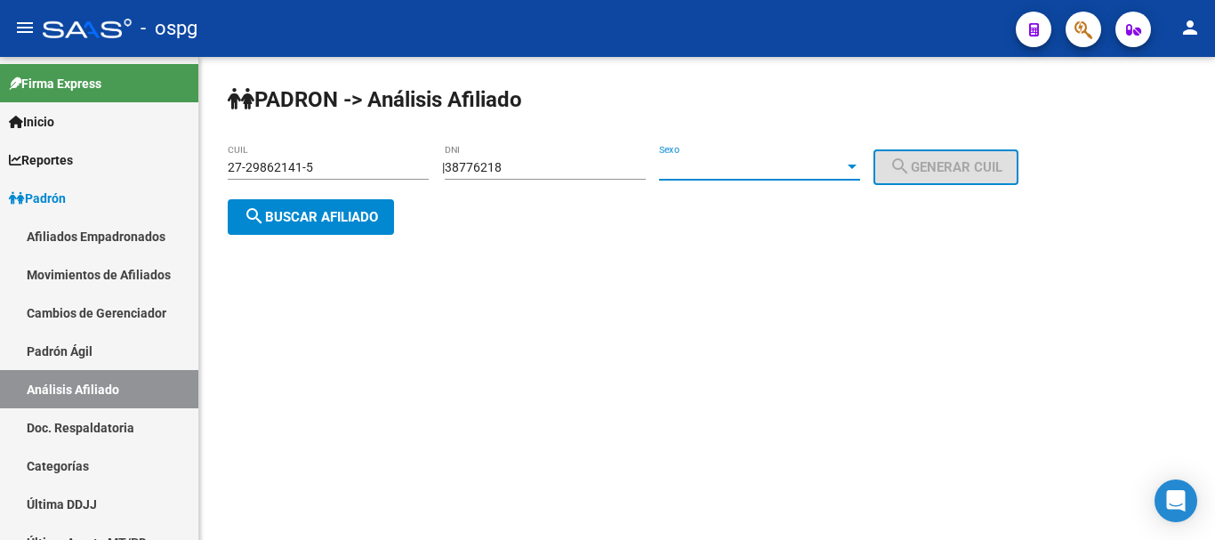
click at [689, 173] on span "Sexo" at bounding box center [751, 167] width 185 height 15
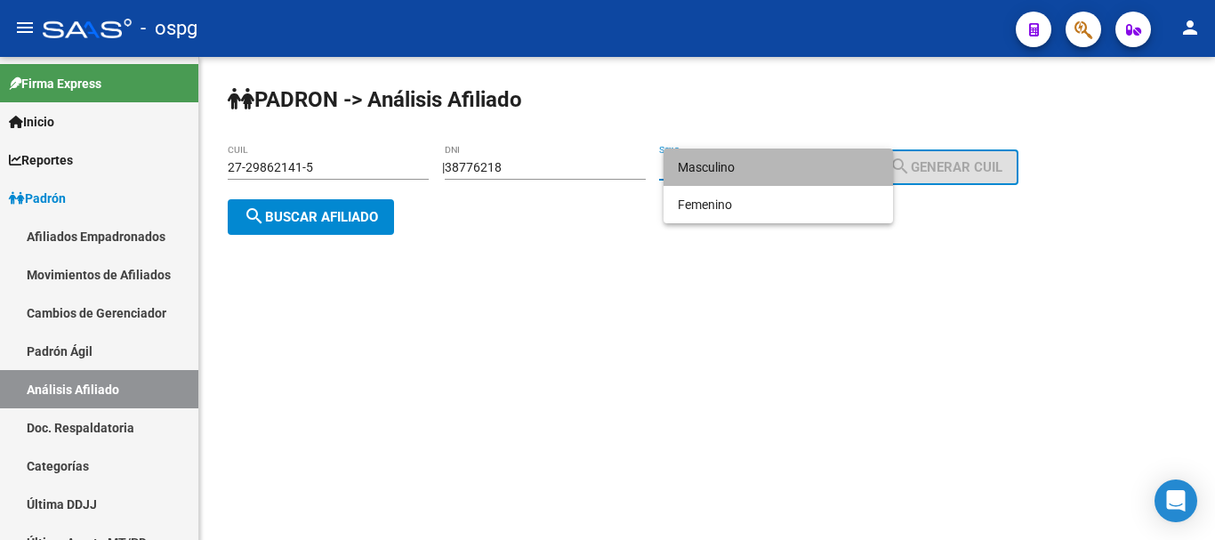
drag, startPoint x: 730, startPoint y: 165, endPoint x: 901, endPoint y: 178, distance: 171.4
click at [739, 165] on span "Masculino" at bounding box center [778, 167] width 201 height 37
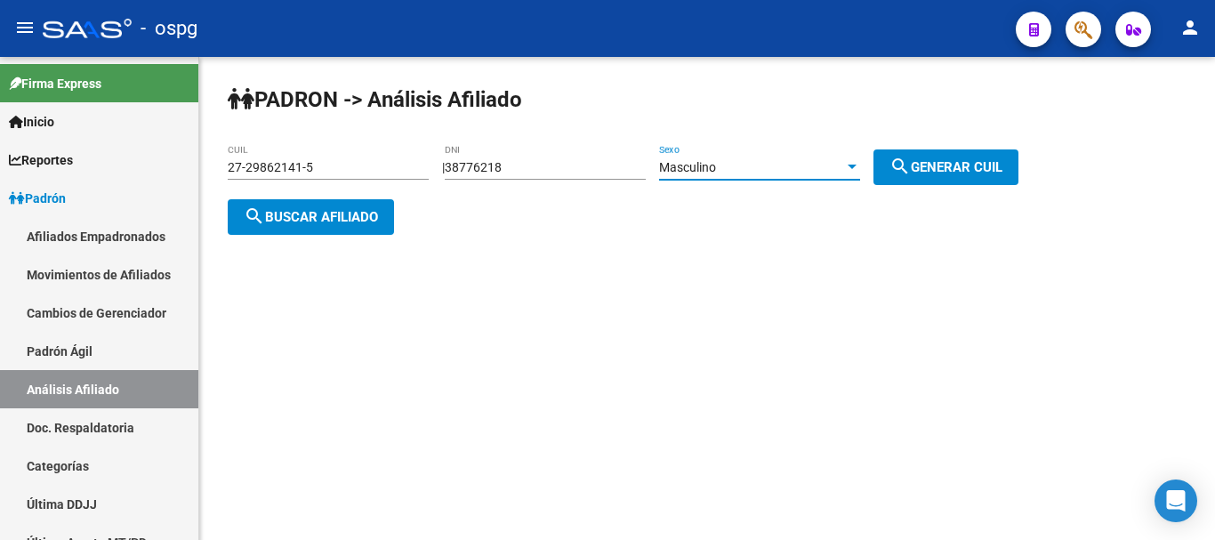
drag, startPoint x: 901, startPoint y: 178, endPoint x: 940, endPoint y: 176, distance: 39.2
click at [906, 178] on button "search Generar CUIL" at bounding box center [946, 167] width 145 height 36
drag, startPoint x: 955, startPoint y: 169, endPoint x: 781, endPoint y: 195, distance: 175.4
click at [952, 169] on span "search Generar CUIL" at bounding box center [946, 167] width 113 height 16
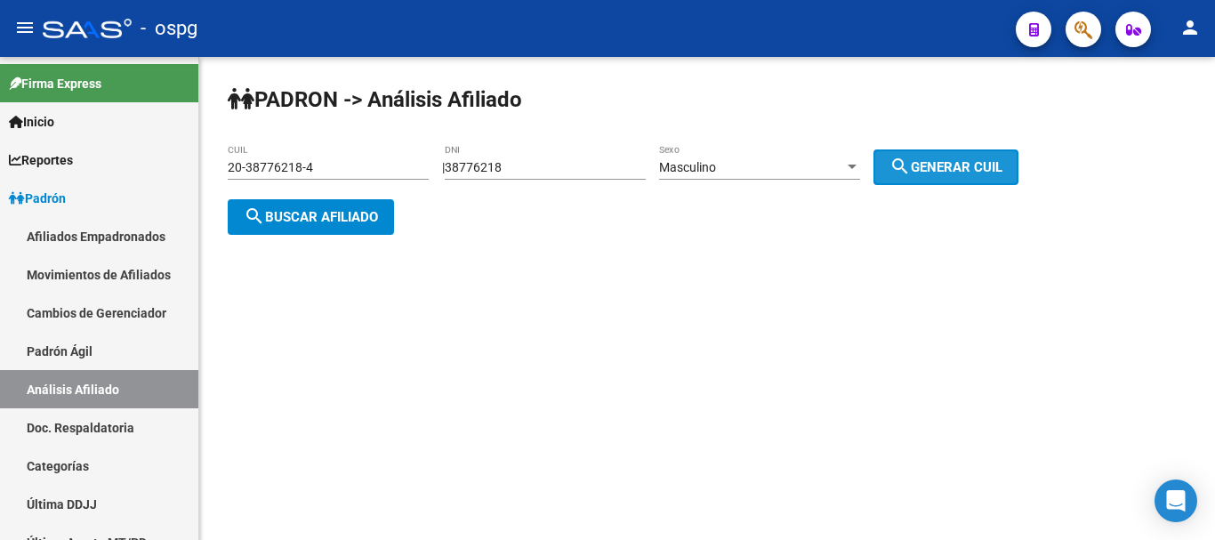
drag, startPoint x: 997, startPoint y: 163, endPoint x: 440, endPoint y: 207, distance: 559.7
click at [994, 161] on span "search Generar CUIL" at bounding box center [946, 167] width 113 height 16
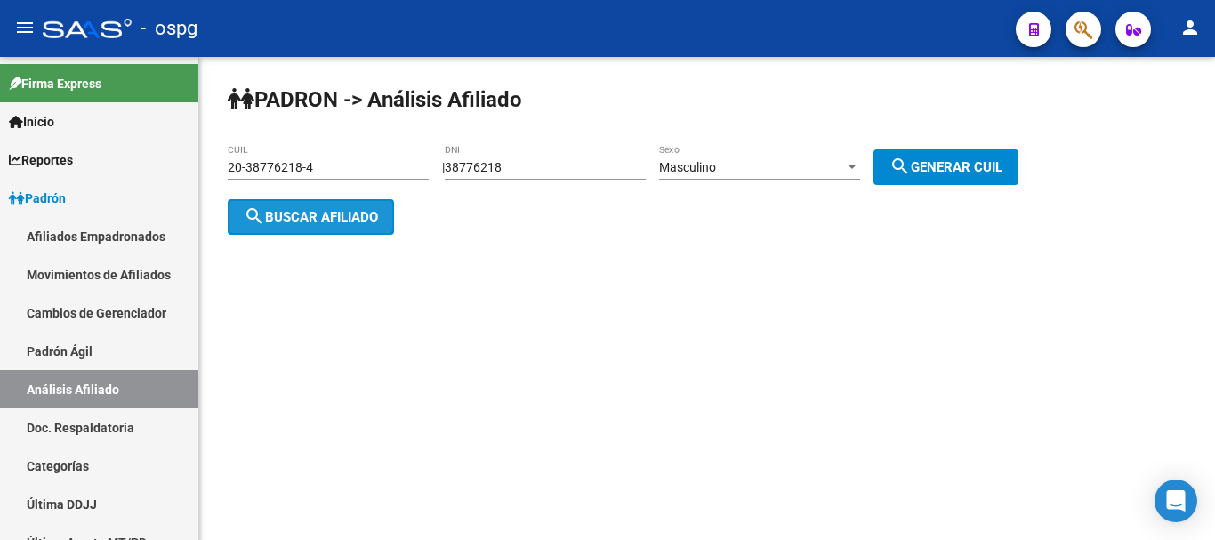
click at [304, 212] on span "search Buscar afiliado" at bounding box center [311, 217] width 134 height 16
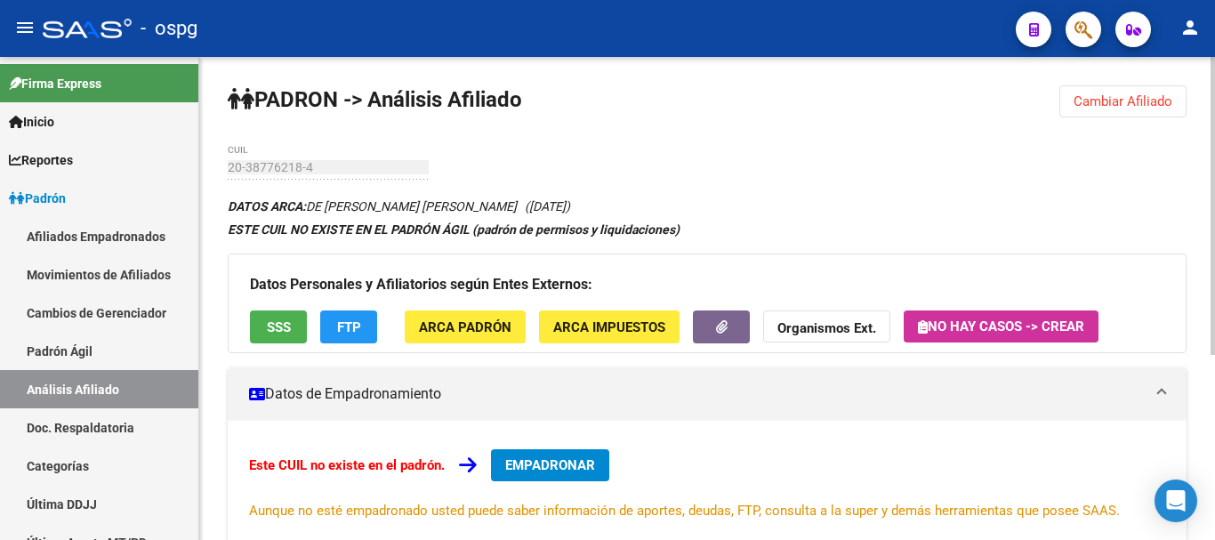
click at [273, 338] on button "SSS" at bounding box center [278, 327] width 57 height 33
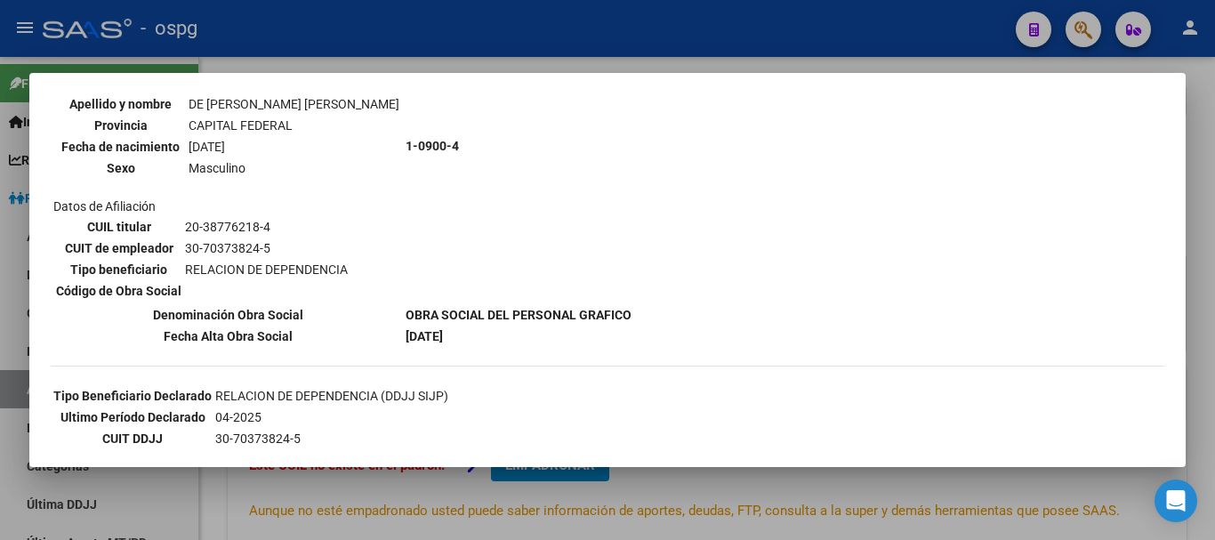
scroll to position [534, 0]
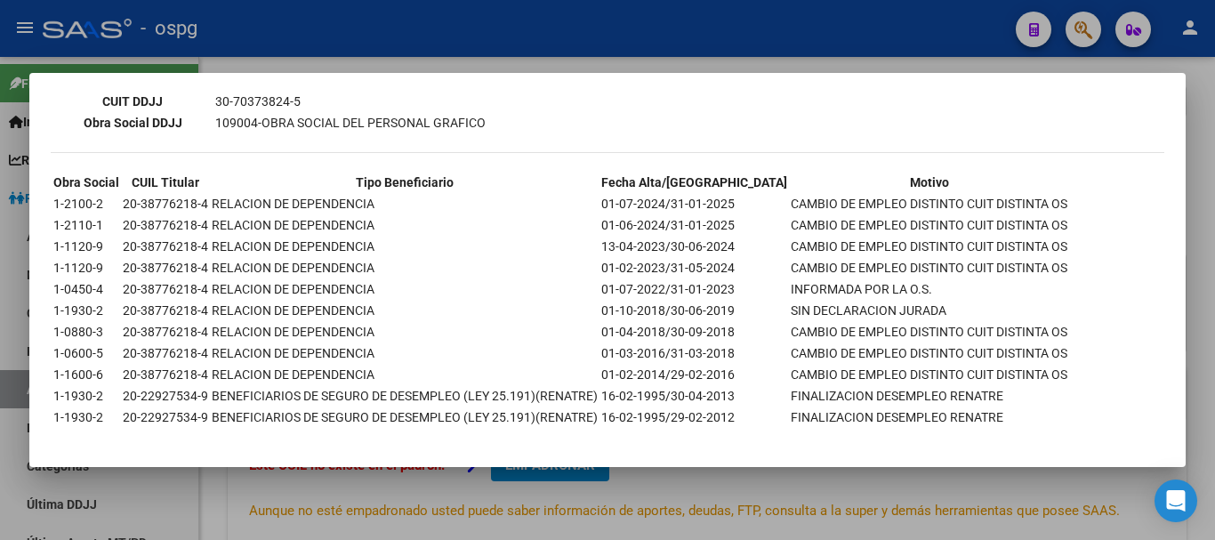
click at [671, 50] on div at bounding box center [607, 270] width 1215 height 540
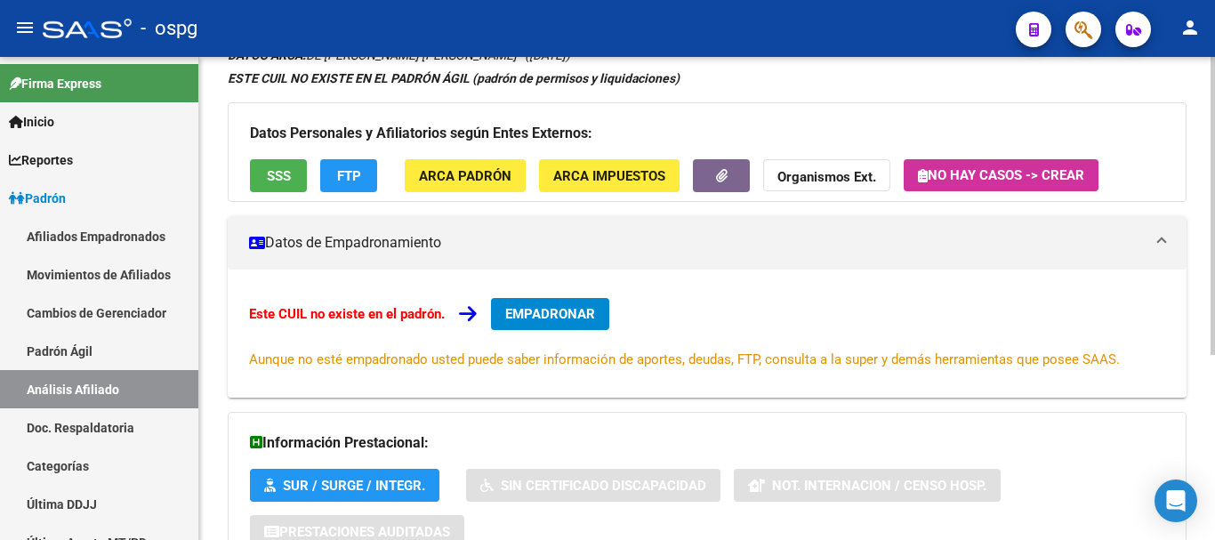
scroll to position [301, 0]
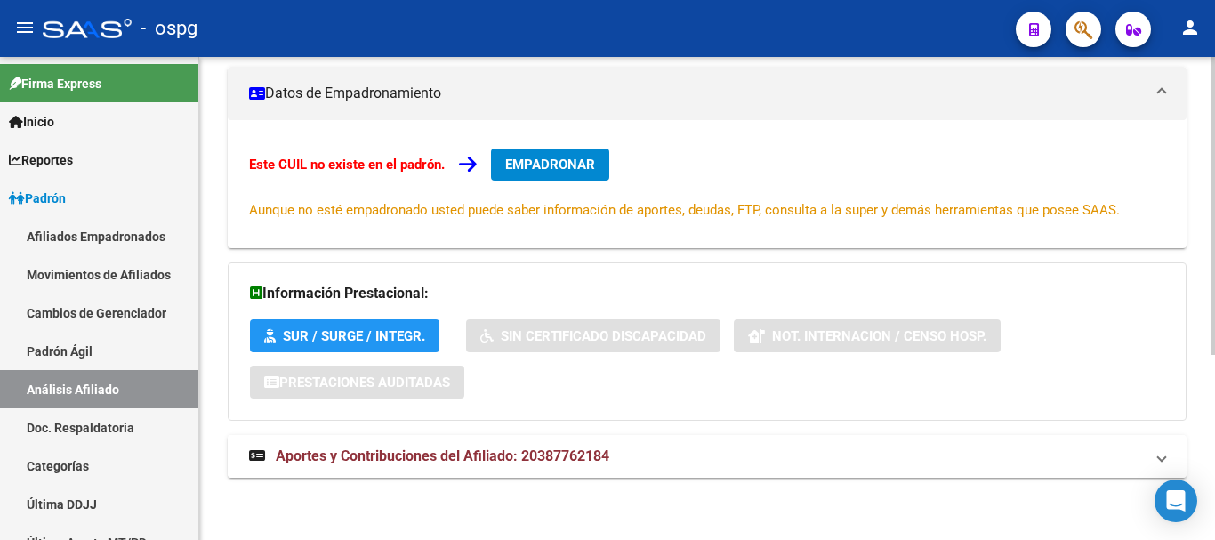
click at [510, 448] on span "Aportes y Contribuciones del Afiliado: 20387762184" at bounding box center [443, 456] width 334 height 17
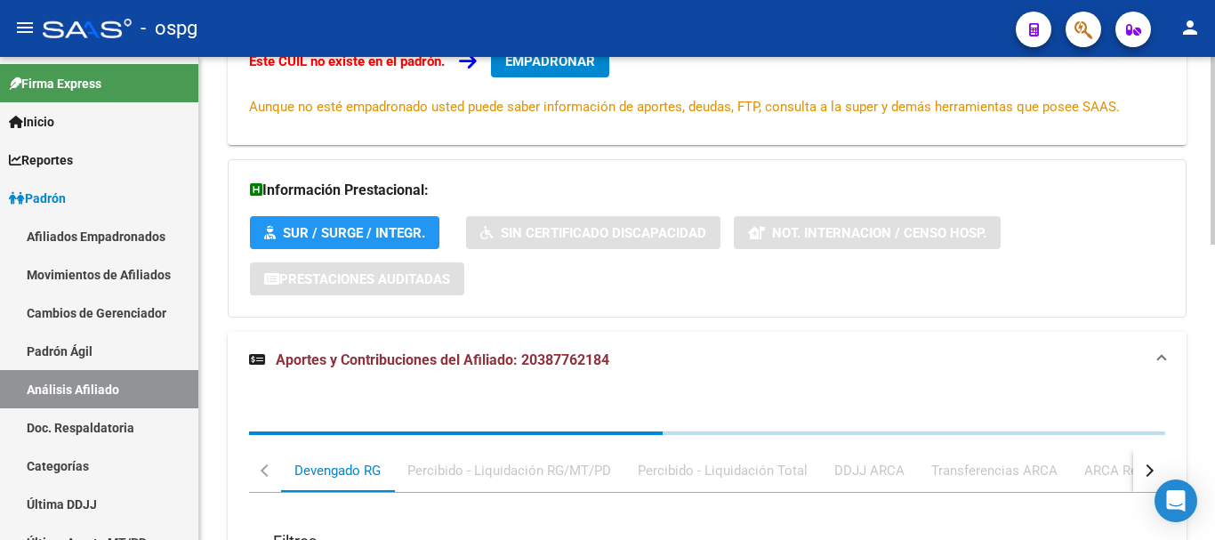
scroll to position [405, 0]
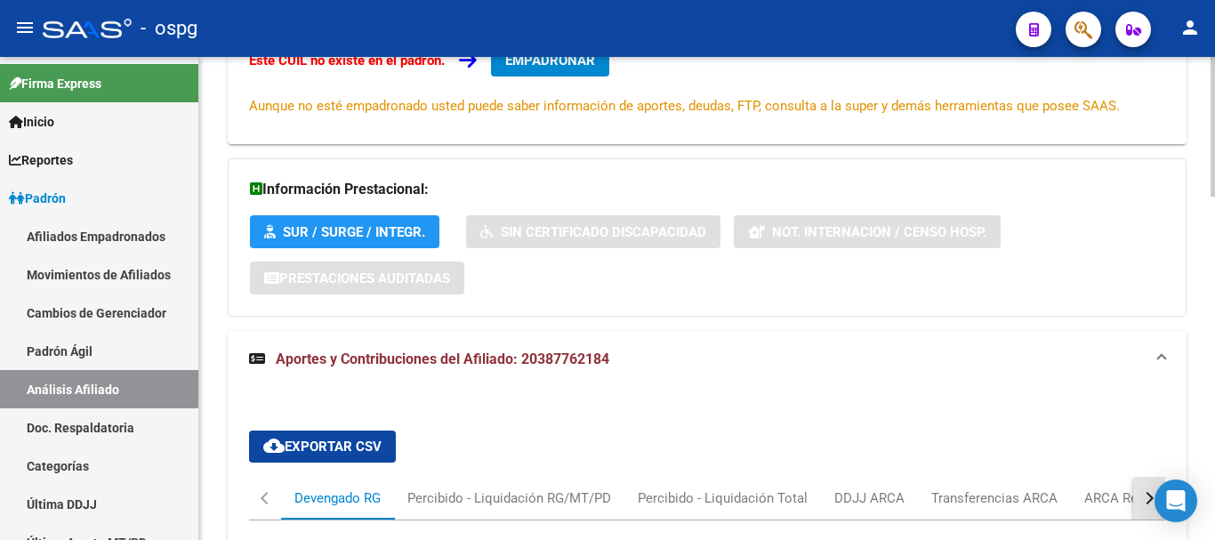
click at [1143, 492] on button "button" at bounding box center [1150, 498] width 32 height 43
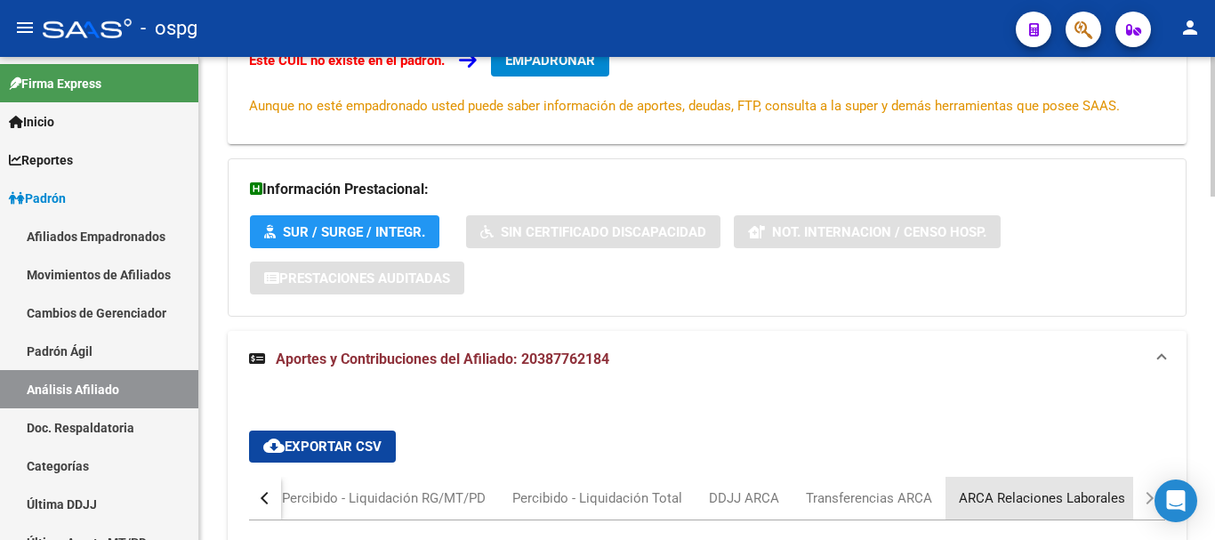
click at [1091, 491] on div "ARCA Relaciones Laborales" at bounding box center [1042, 498] width 166 height 20
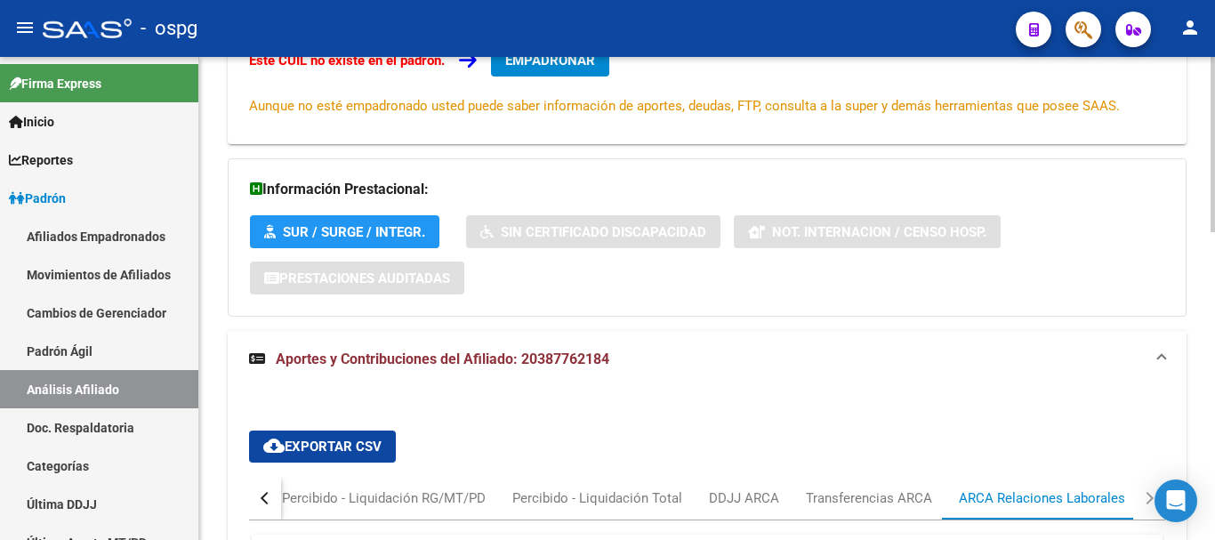
scroll to position [494, 0]
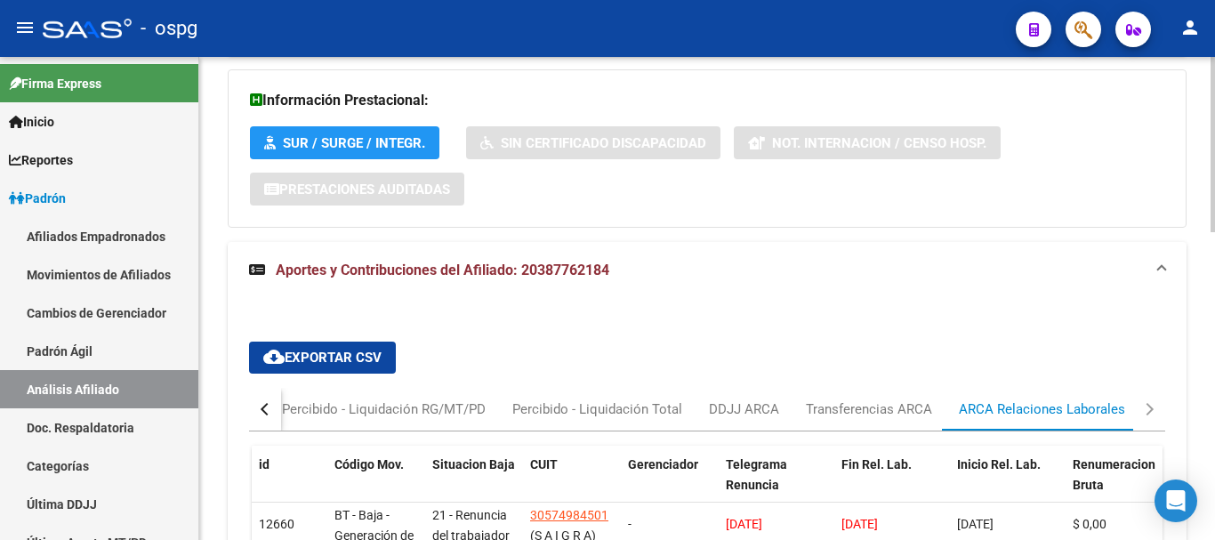
click at [268, 420] on button "button" at bounding box center [265, 409] width 32 height 43
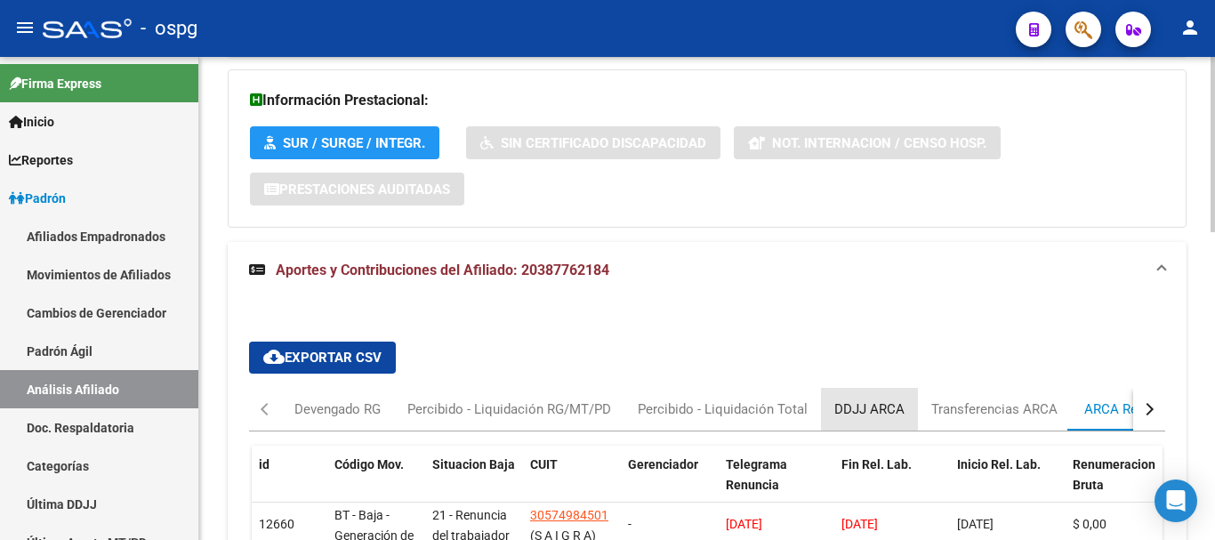
click at [870, 400] on div "DDJJ ARCA" at bounding box center [870, 410] width 70 height 20
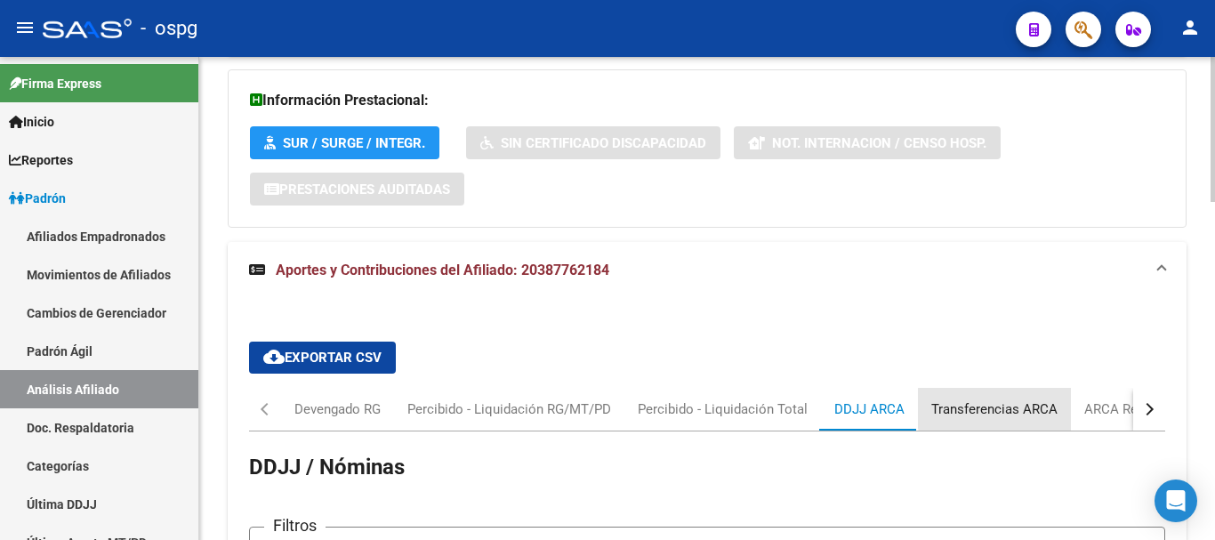
click at [993, 408] on div "Transferencias ARCA" at bounding box center [995, 410] width 126 height 20
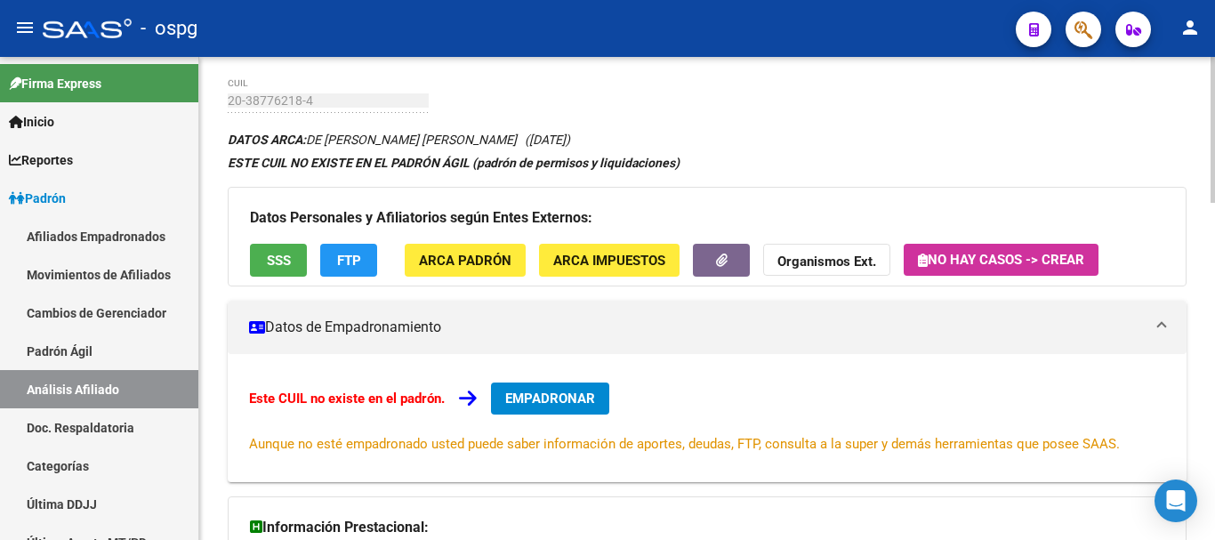
scroll to position [0, 0]
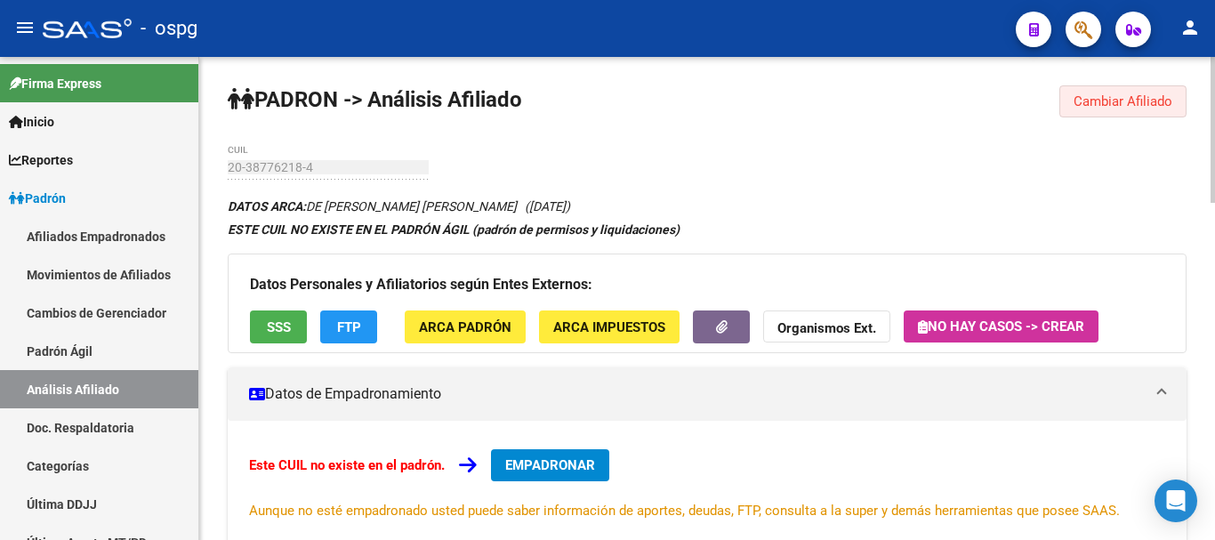
click at [1121, 103] on span "Cambiar Afiliado" at bounding box center [1123, 101] width 99 height 16
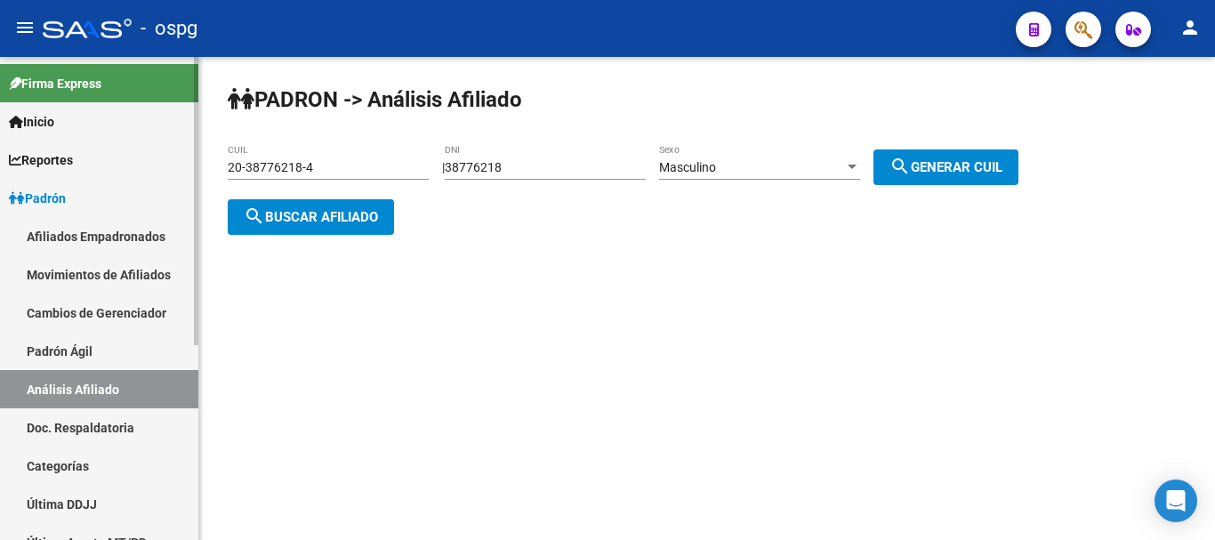
drag, startPoint x: 174, startPoint y: 164, endPoint x: 144, endPoint y: 165, distance: 30.3
click at [144, 165] on mat-sidenav-container "Firma Express Inicio Calendario SSS Instructivos Contacto OS Reportes Ingresos …" at bounding box center [607, 298] width 1215 height 483
paste input "4-39906686-3"
type input "24-39906686-3"
drag, startPoint x: 329, startPoint y: 220, endPoint x: 323, endPoint y: 213, distance: 9.5
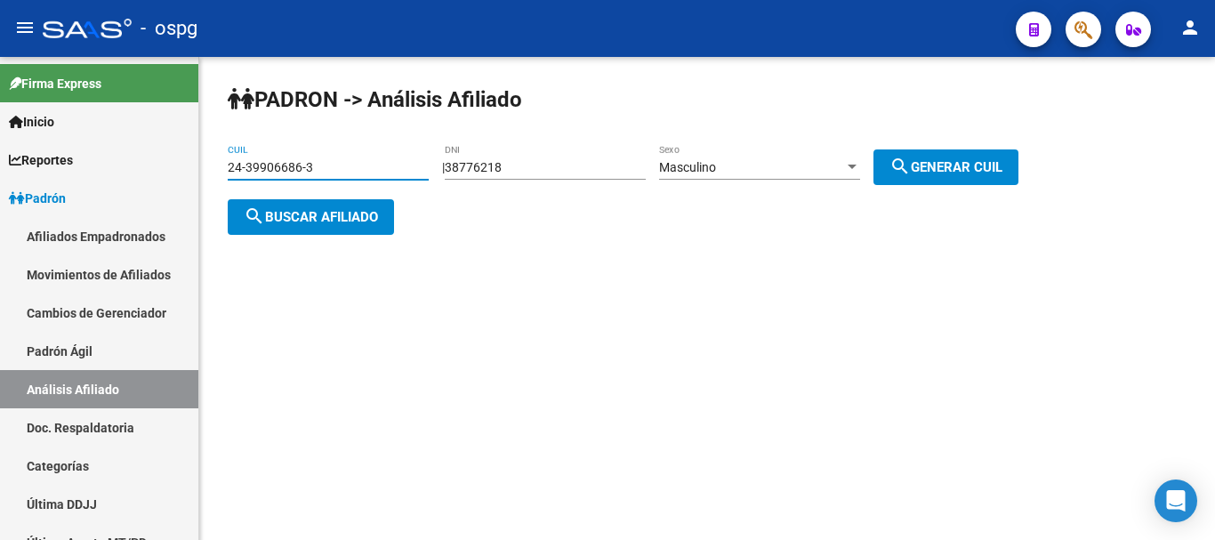
click at [323, 213] on span "search Buscar afiliado" at bounding box center [311, 217] width 134 height 16
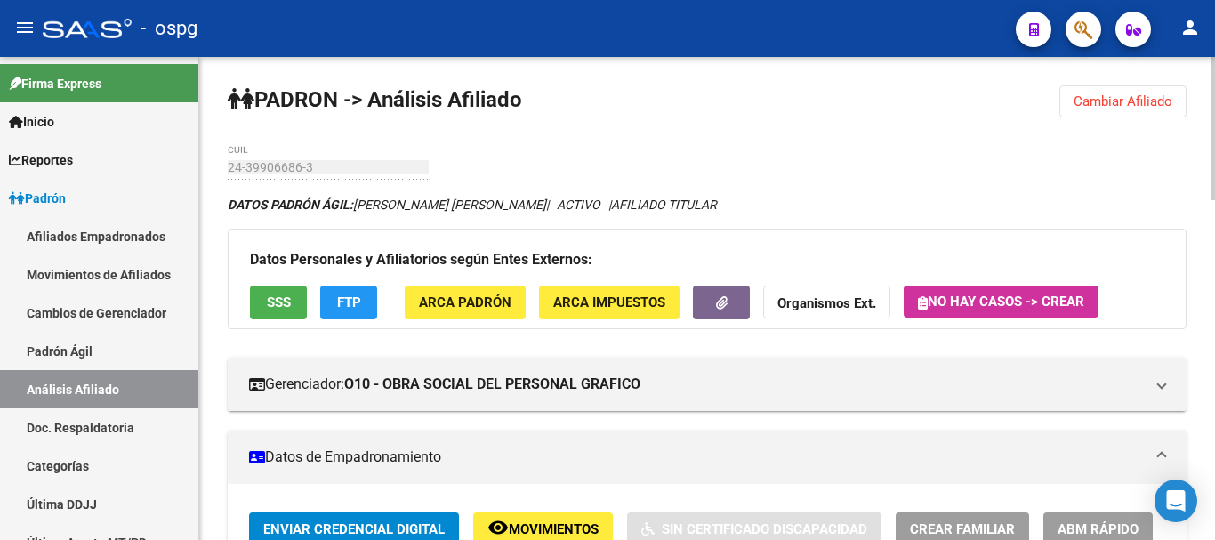
click at [270, 298] on span "SSS" at bounding box center [279, 303] width 24 height 16
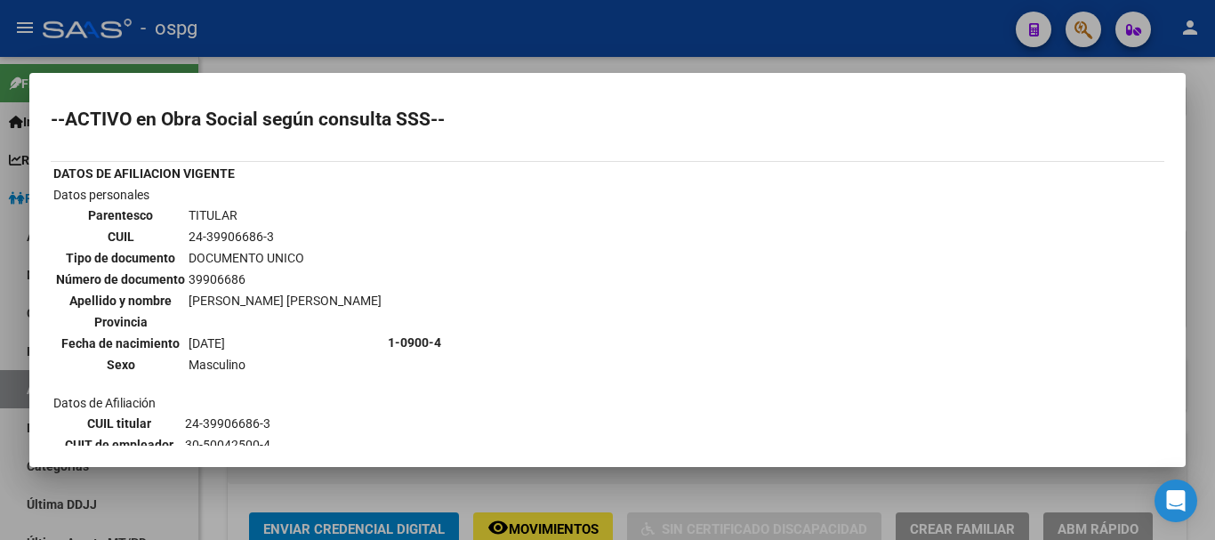
click at [1204, 186] on div at bounding box center [607, 270] width 1215 height 540
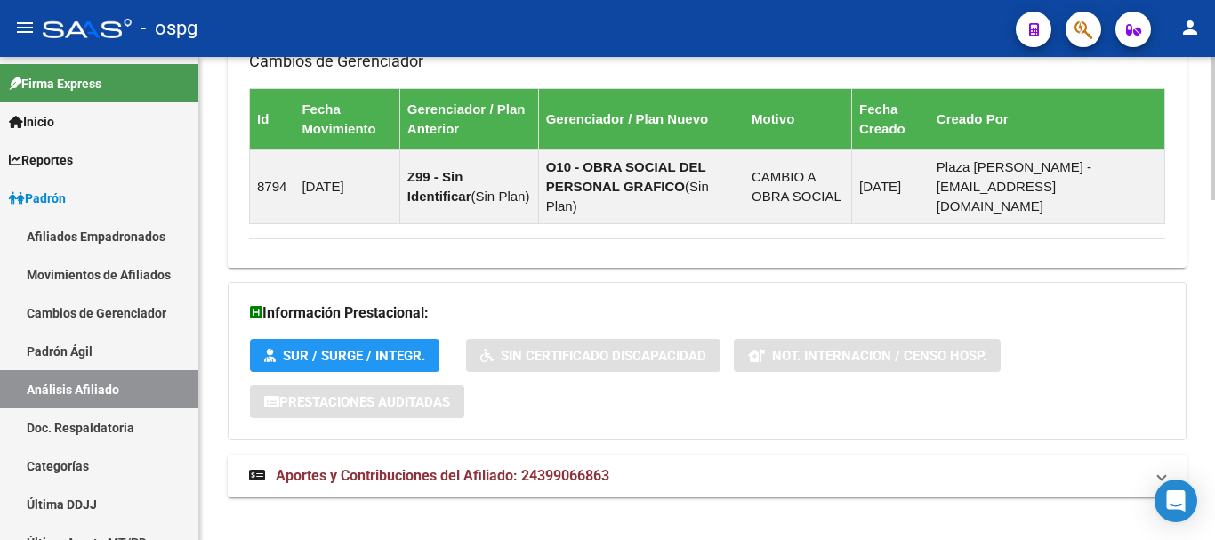
drag, startPoint x: 632, startPoint y: 452, endPoint x: 781, endPoint y: 431, distance: 151.0
click at [644, 466] on mat-panel-title "Aportes y Contribuciones del Afiliado: 24399066863" at bounding box center [696, 476] width 895 height 20
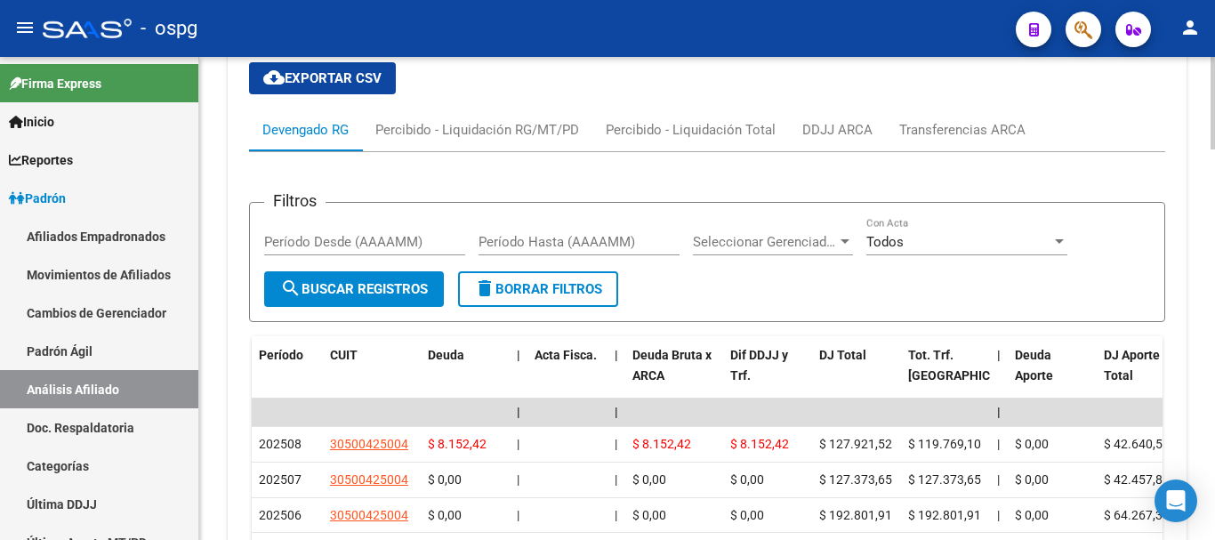
scroll to position [1873, 0]
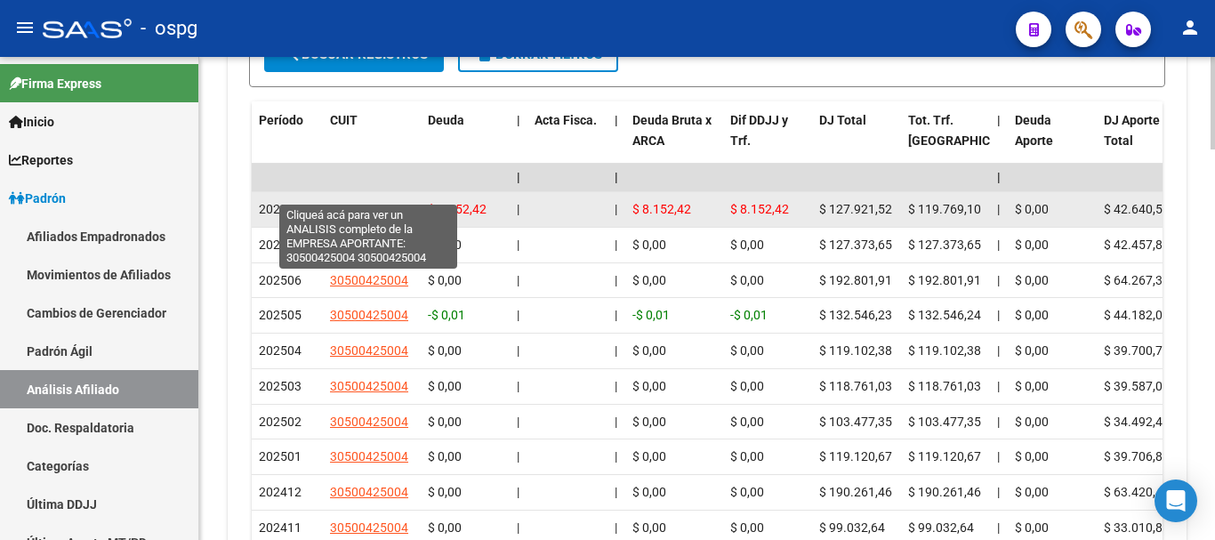
click at [379, 202] on span "30500425004" at bounding box center [369, 209] width 78 height 14
type textarea "30500425004"
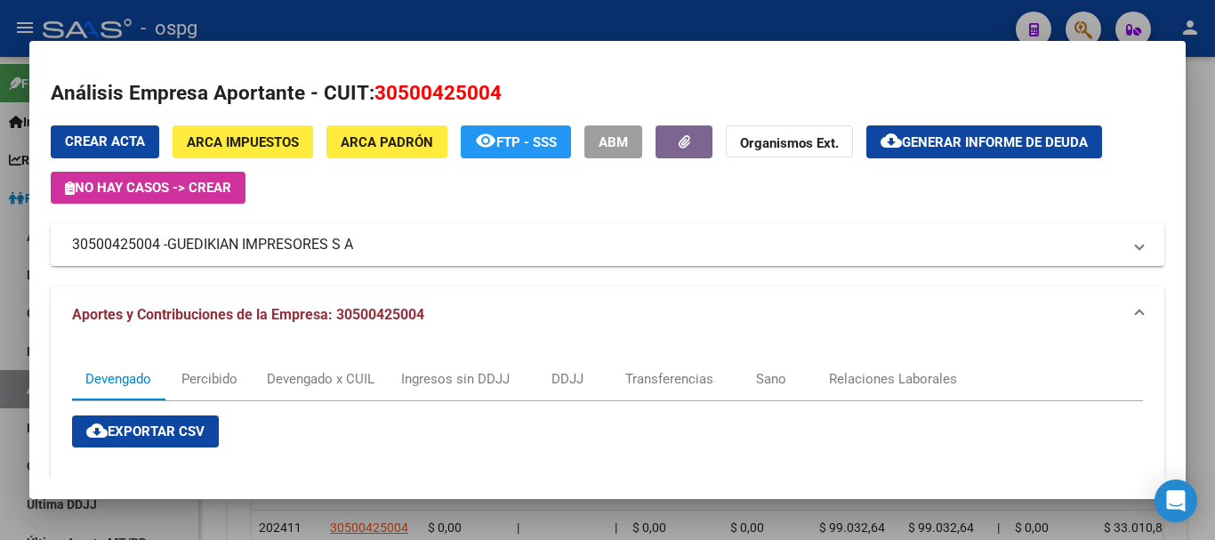
drag, startPoint x: 1204, startPoint y: 119, endPoint x: 1078, endPoint y: 242, distance: 176.2
click at [1203, 124] on div at bounding box center [607, 270] width 1215 height 540
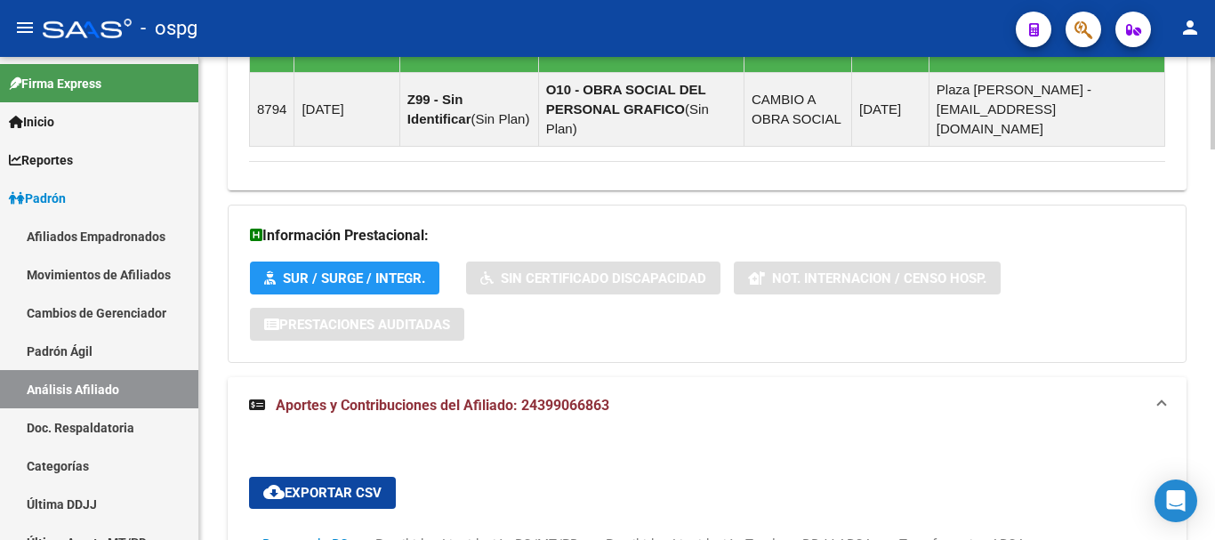
scroll to position [26, 0]
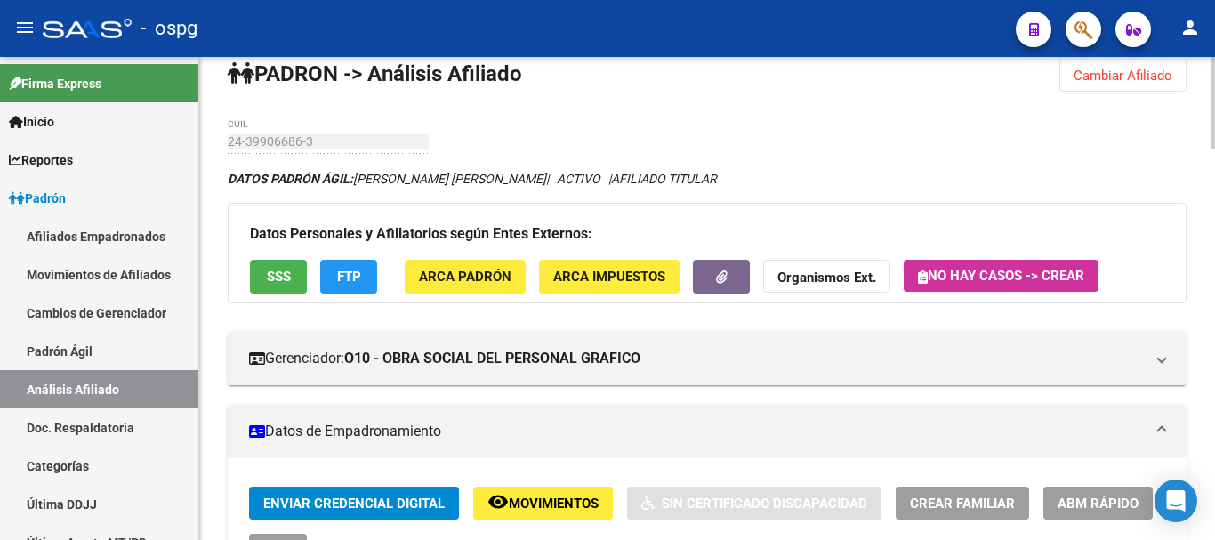
click at [1208, 28] on div "menu - ospg person Firma Express Inicio Calendario SSS Instructivos Contacto OS…" at bounding box center [607, 270] width 1215 height 540
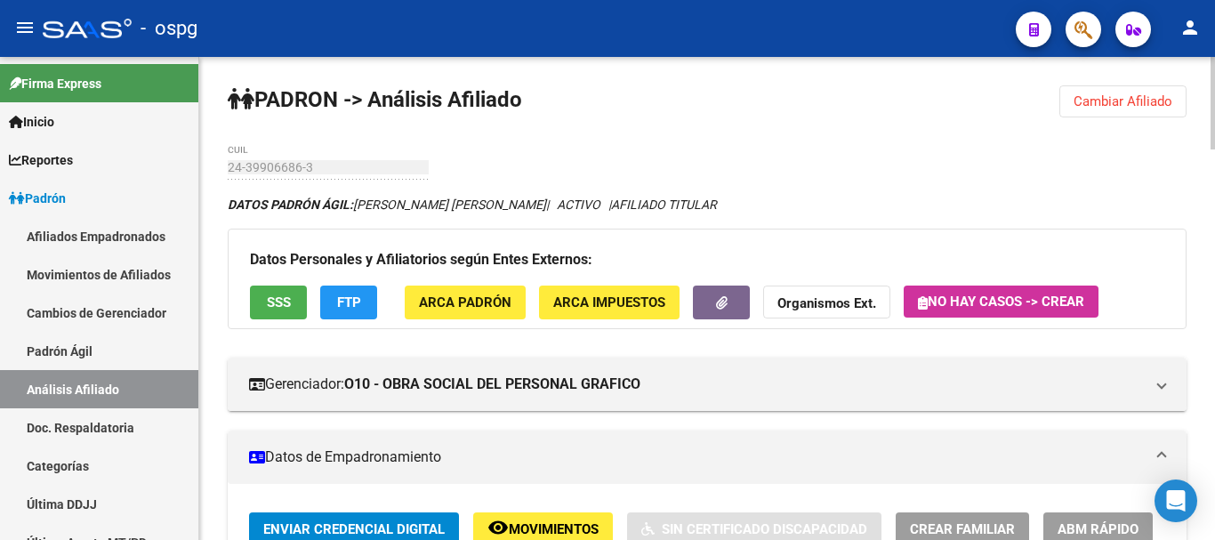
drag, startPoint x: 1162, startPoint y: 104, endPoint x: 1058, endPoint y: 110, distance: 104.3
click at [1158, 104] on span "Cambiar Afiliado" at bounding box center [1123, 101] width 99 height 16
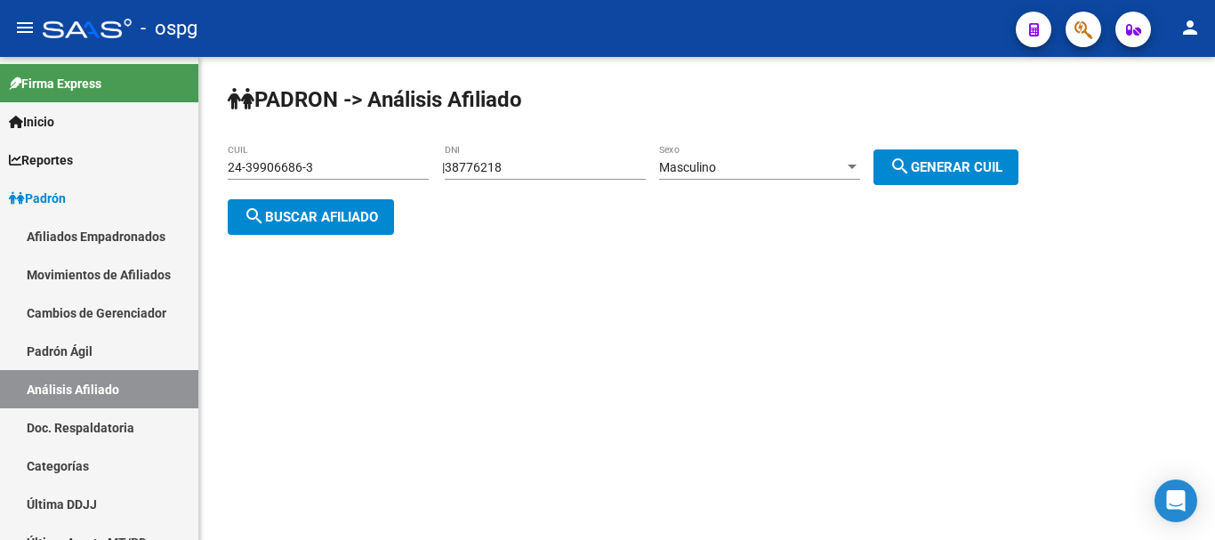
drag, startPoint x: 154, startPoint y: 186, endPoint x: 252, endPoint y: 193, distance: 98.1
click at [130, 189] on mat-sidenav-container "Firma Express Inicio Calendario SSS Instructivos Contacto OS Reportes Ingresos …" at bounding box center [607, 298] width 1215 height 483
paste input "0-18550484-1"
type input "20-18550484-1"
click at [367, 211] on span "search Buscar afiliado" at bounding box center [311, 217] width 134 height 16
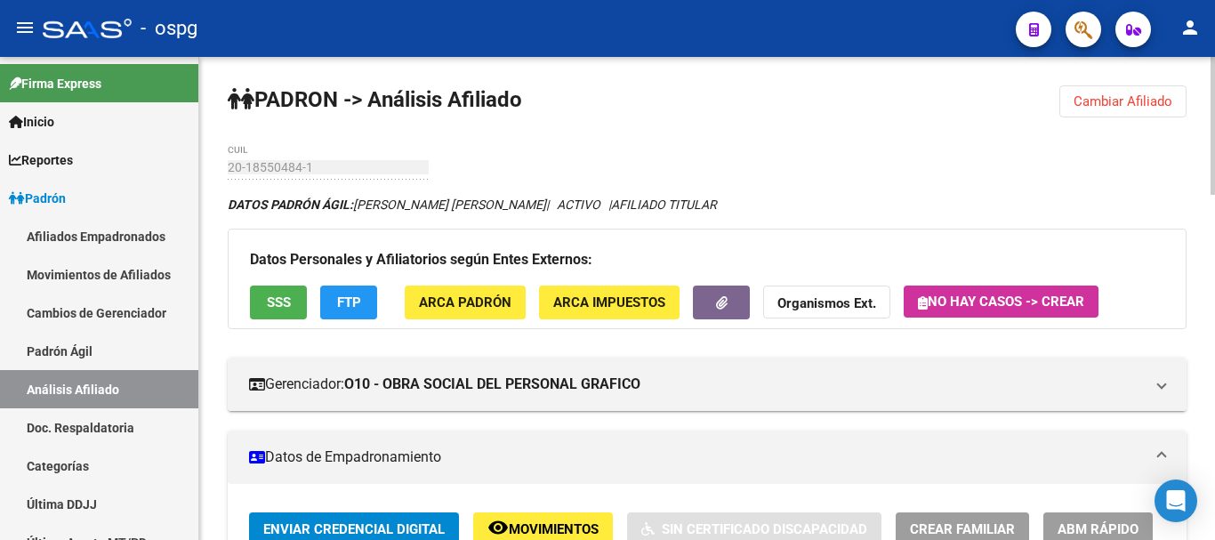
click at [283, 308] on span "SSS" at bounding box center [279, 303] width 24 height 16
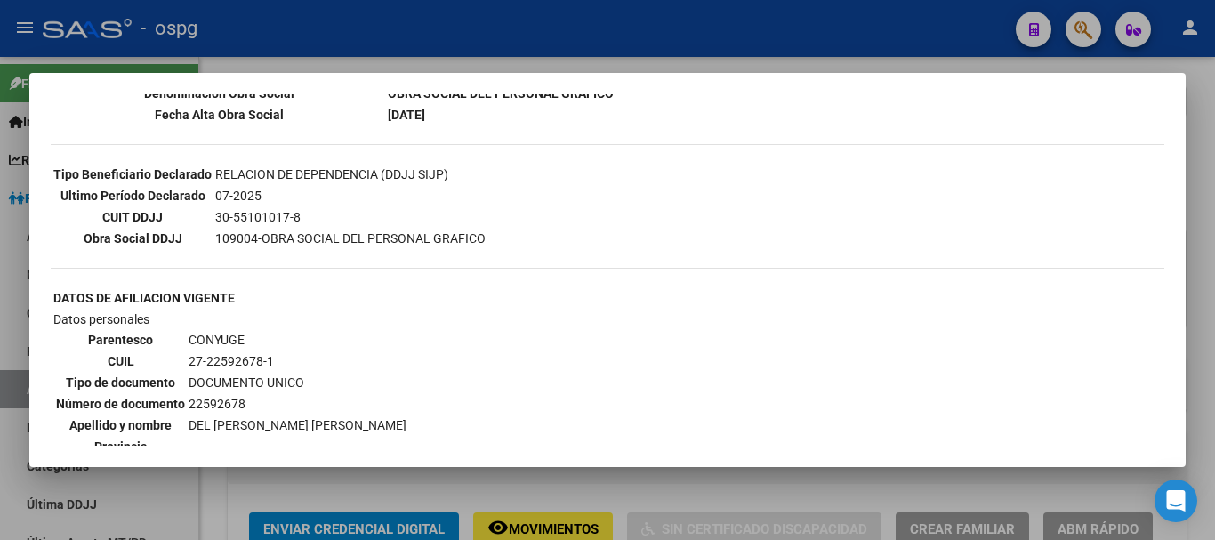
scroll to position [445, 0]
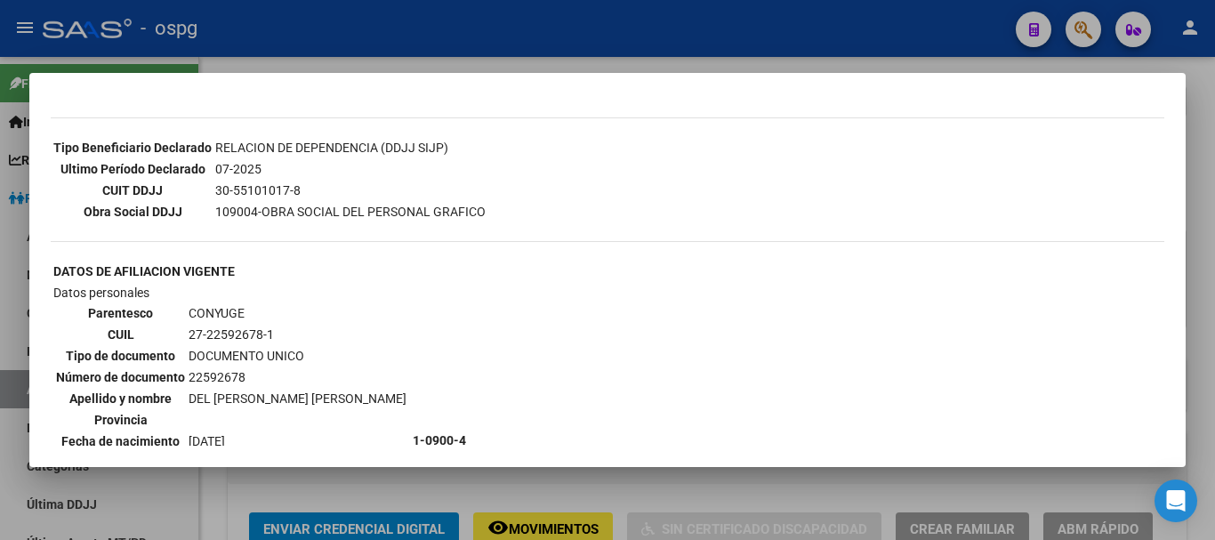
click at [1197, 238] on div at bounding box center [607, 270] width 1215 height 540
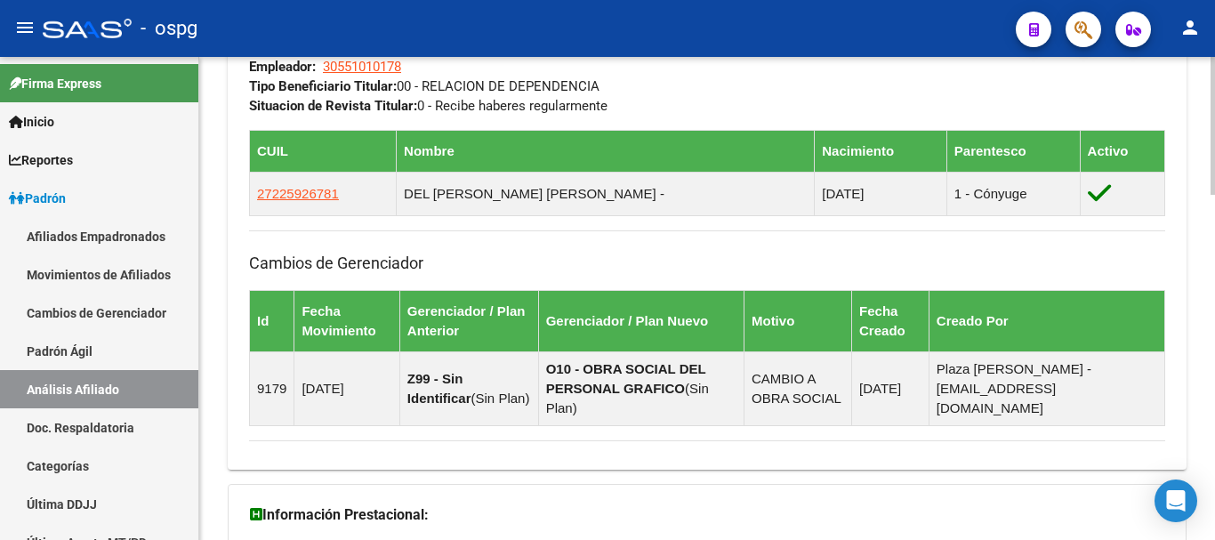
scroll to position [1213, 0]
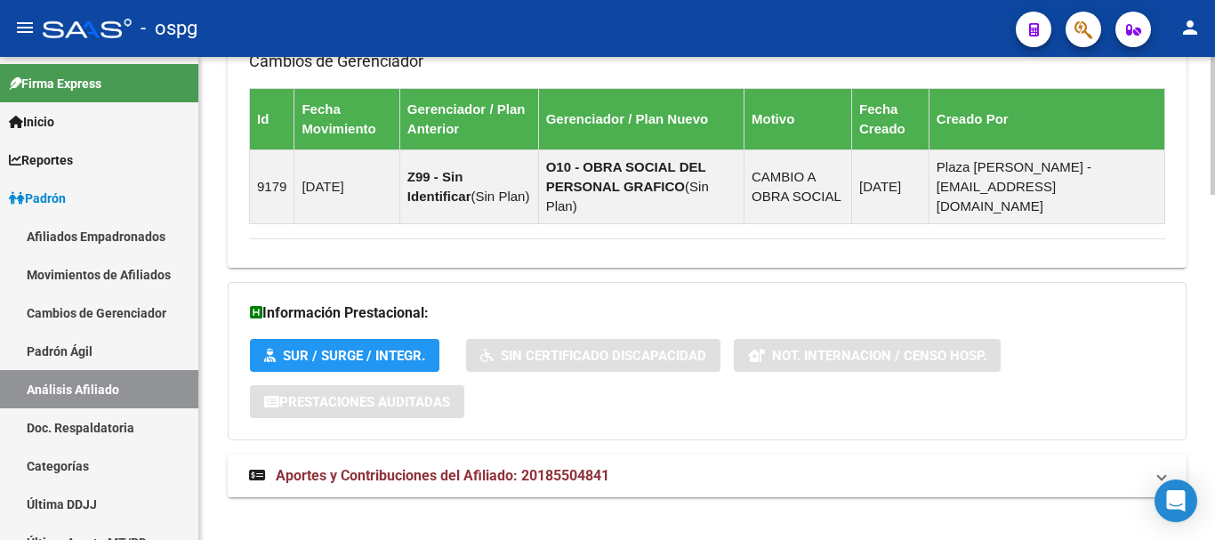
drag, startPoint x: 315, startPoint y: 441, endPoint x: 332, endPoint y: 445, distance: 17.3
click at [318, 455] on mat-expansion-panel-header "Aportes y Contribuciones del Afiliado: 20185504841" at bounding box center [707, 476] width 959 height 43
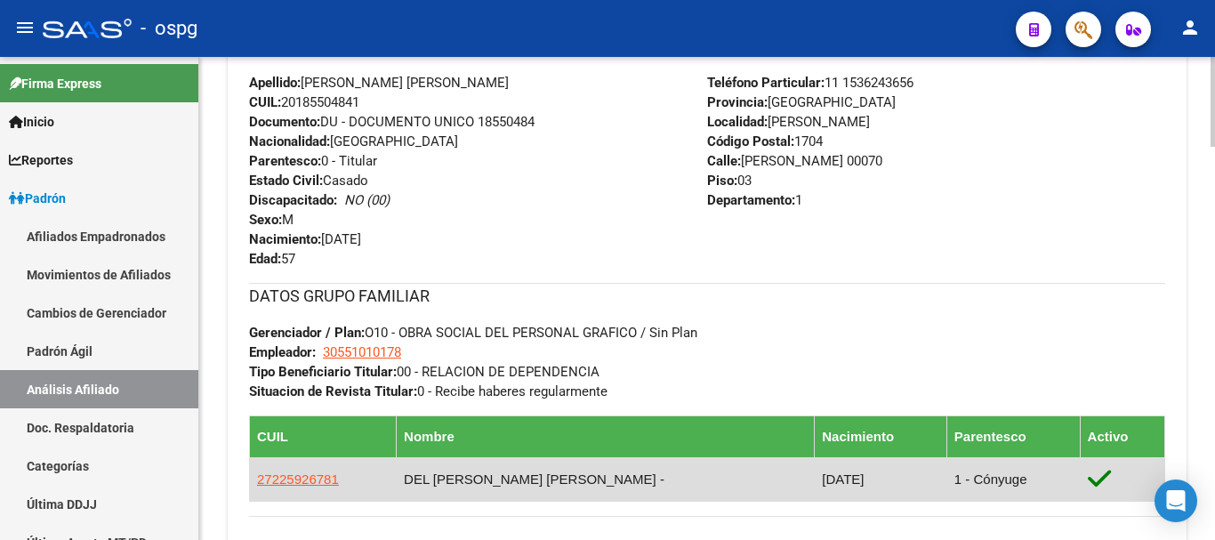
scroll to position [768, 0]
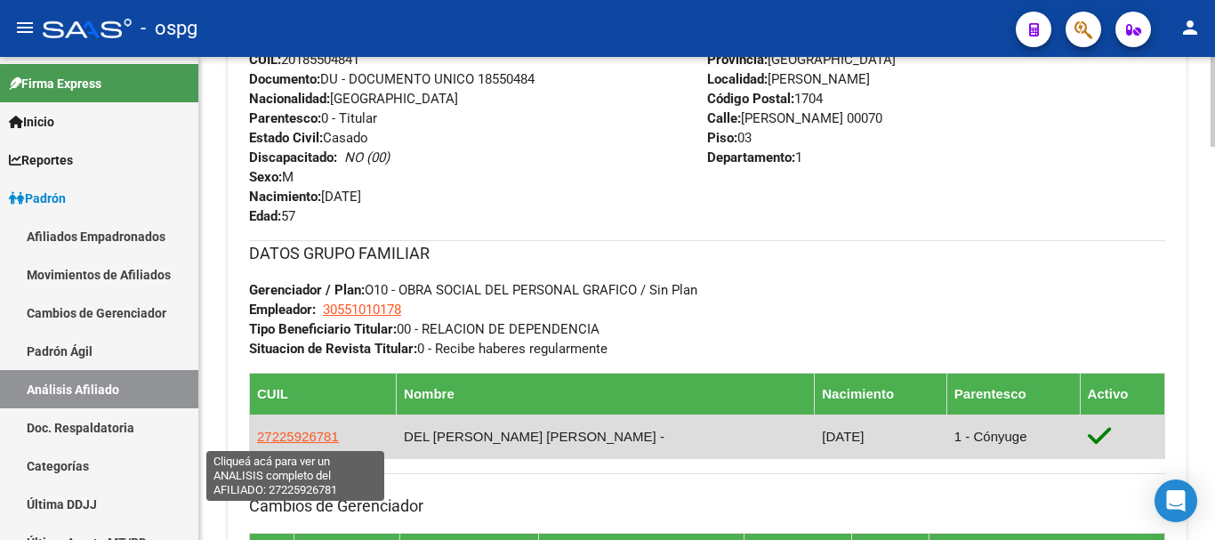
click at [311, 433] on span "27225926781" at bounding box center [298, 436] width 82 height 15
type textarea "27225926781"
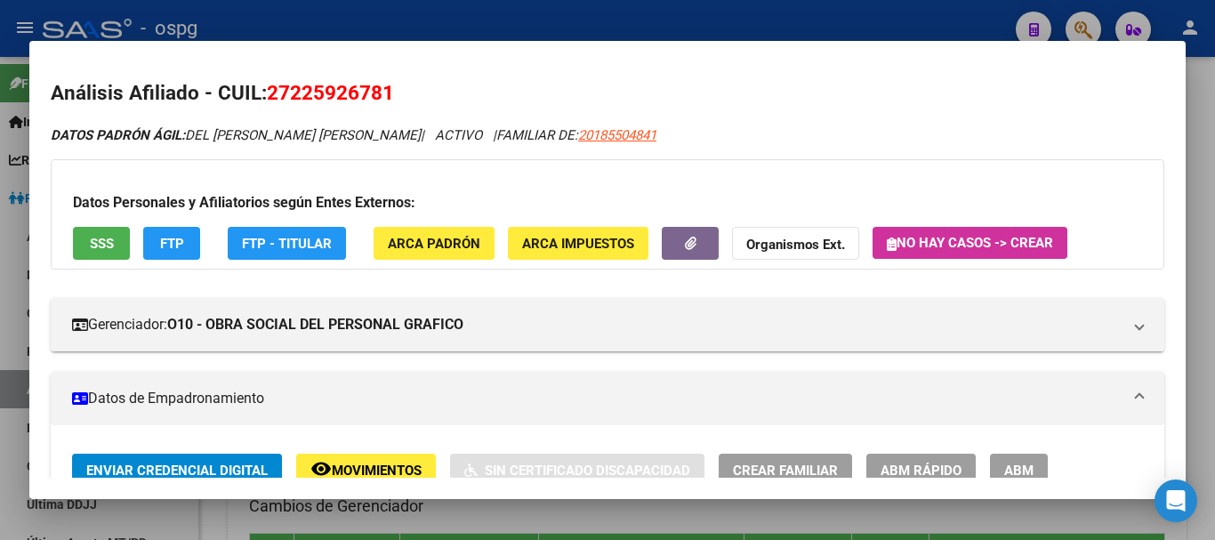
drag, startPoint x: 295, startPoint y: 89, endPoint x: 389, endPoint y: 86, distance: 93.5
click at [389, 86] on span "27225926781" at bounding box center [330, 92] width 127 height 23
click at [382, 91] on span "27225926781" at bounding box center [330, 92] width 127 height 23
drag, startPoint x: 382, startPoint y: 91, endPoint x: 296, endPoint y: 86, distance: 85.5
click at [296, 86] on span "27225926781" at bounding box center [330, 92] width 127 height 23
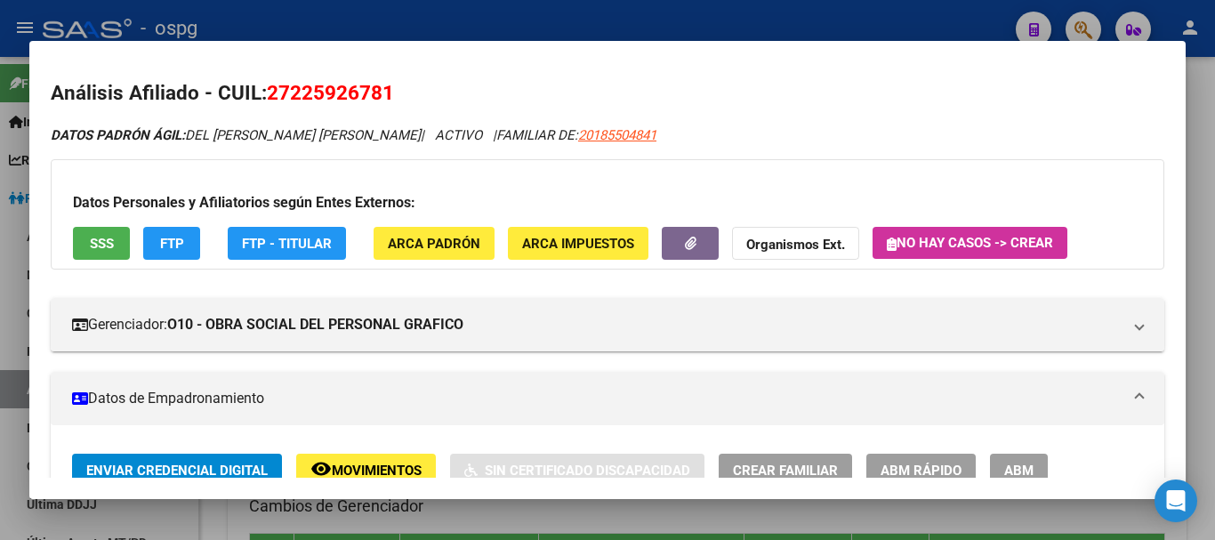
copy span "22592678"
click at [775, 254] on button "Organismos Ext." at bounding box center [795, 243] width 127 height 33
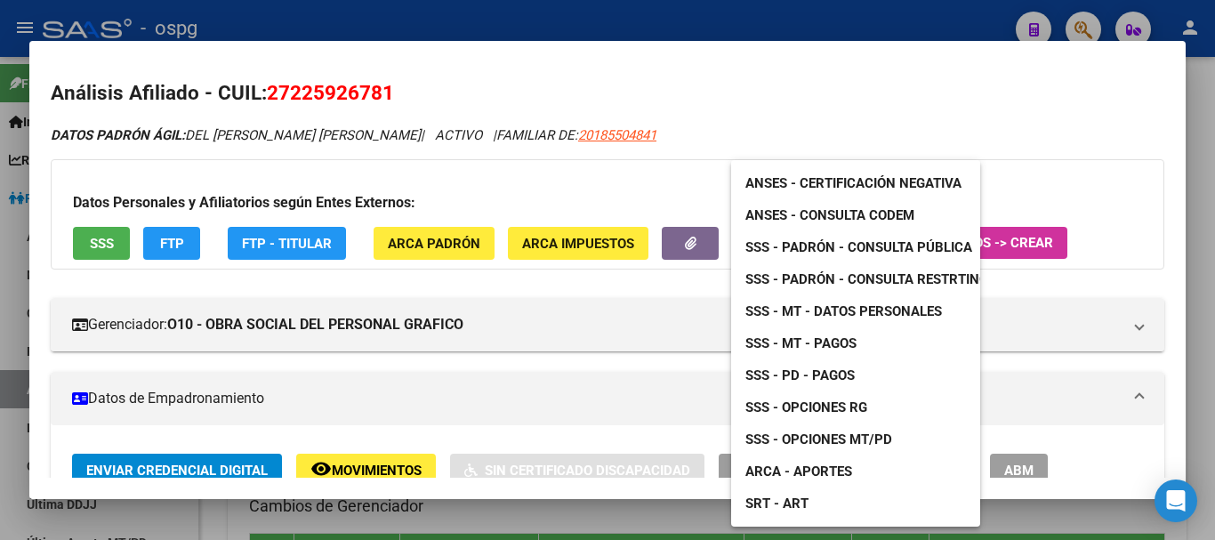
click at [884, 186] on span "ANSES - Certificación Negativa" at bounding box center [854, 183] width 216 height 16
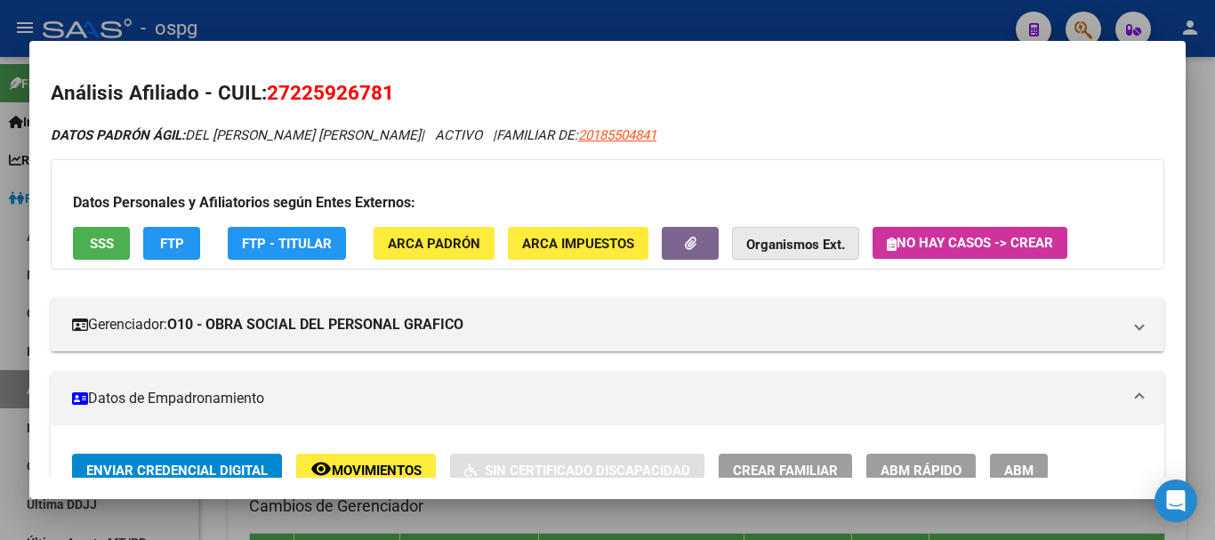
click at [793, 242] on strong "Organismos Ext." at bounding box center [796, 245] width 99 height 16
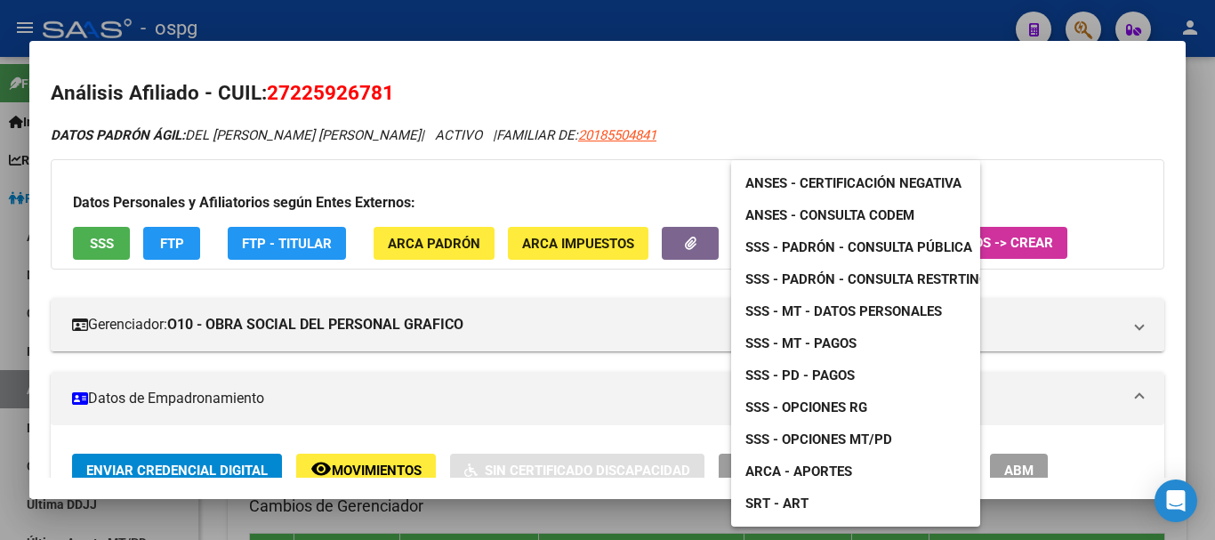
click at [868, 214] on span "ANSES - Consulta CODEM" at bounding box center [830, 215] width 169 height 16
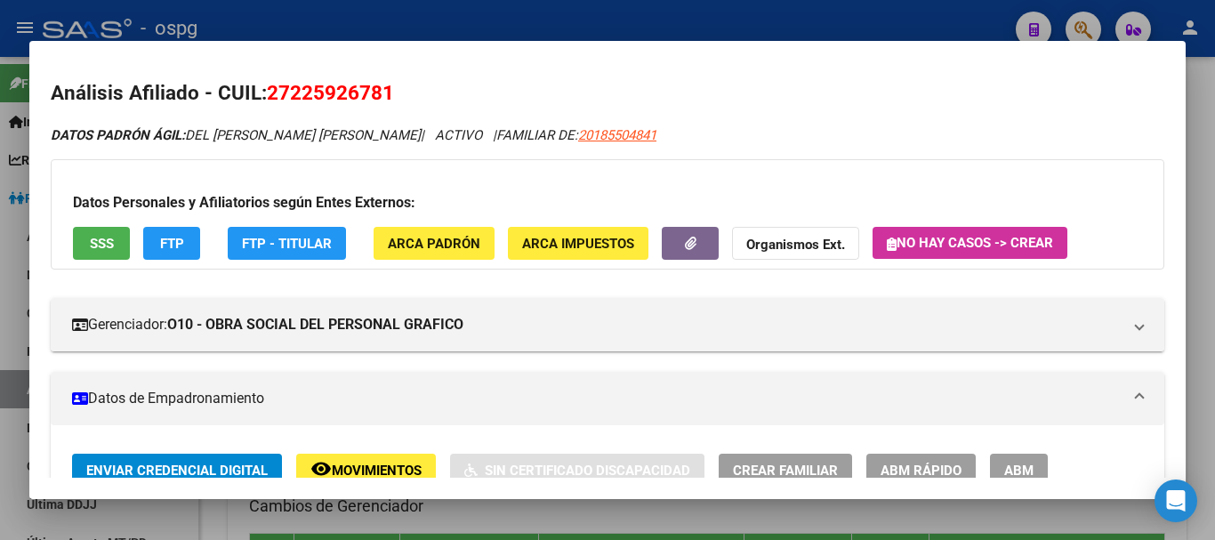
click at [819, 244] on strong "Organismos Ext." at bounding box center [796, 245] width 99 height 16
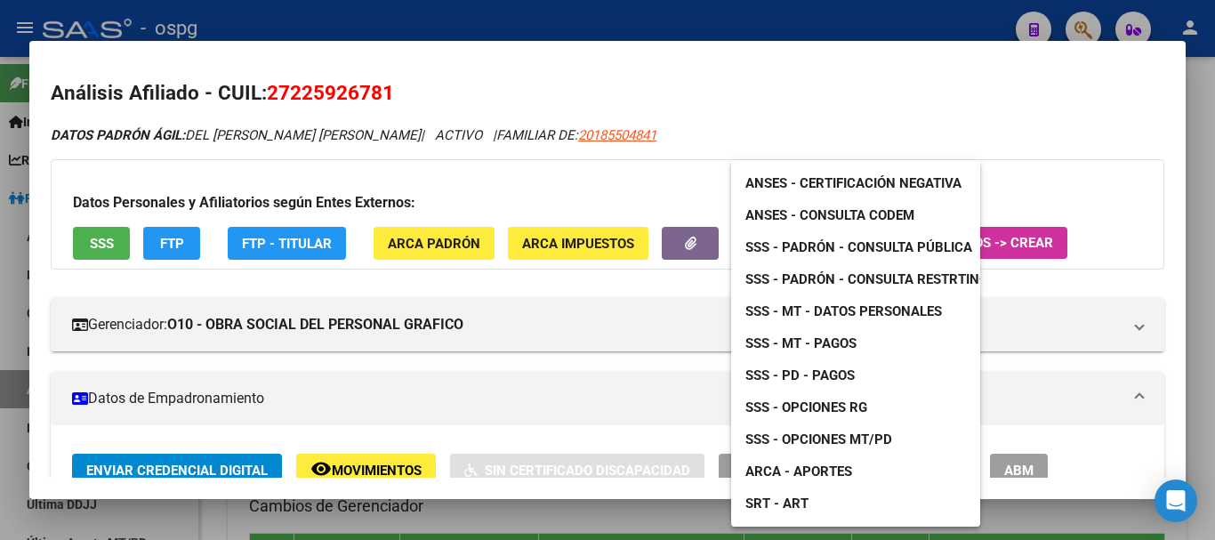
click at [909, 310] on span "SSS - MT - Datos Personales" at bounding box center [844, 311] width 197 height 16
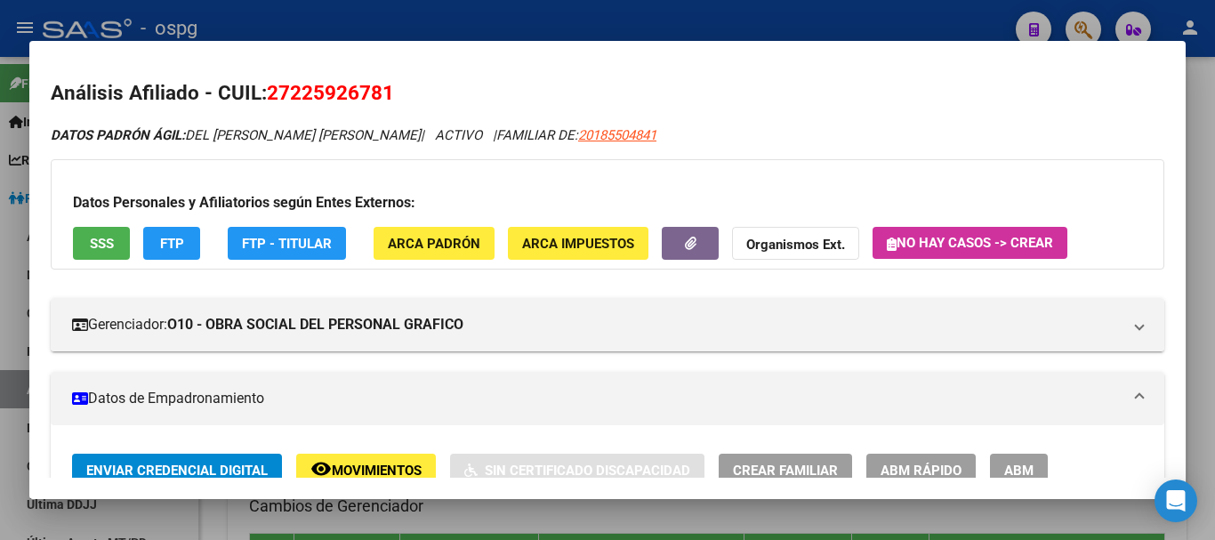
drag, startPoint x: 1214, startPoint y: 106, endPoint x: 1179, endPoint y: 103, distance: 34.8
click at [1211, 106] on div at bounding box center [607, 270] width 1215 height 540
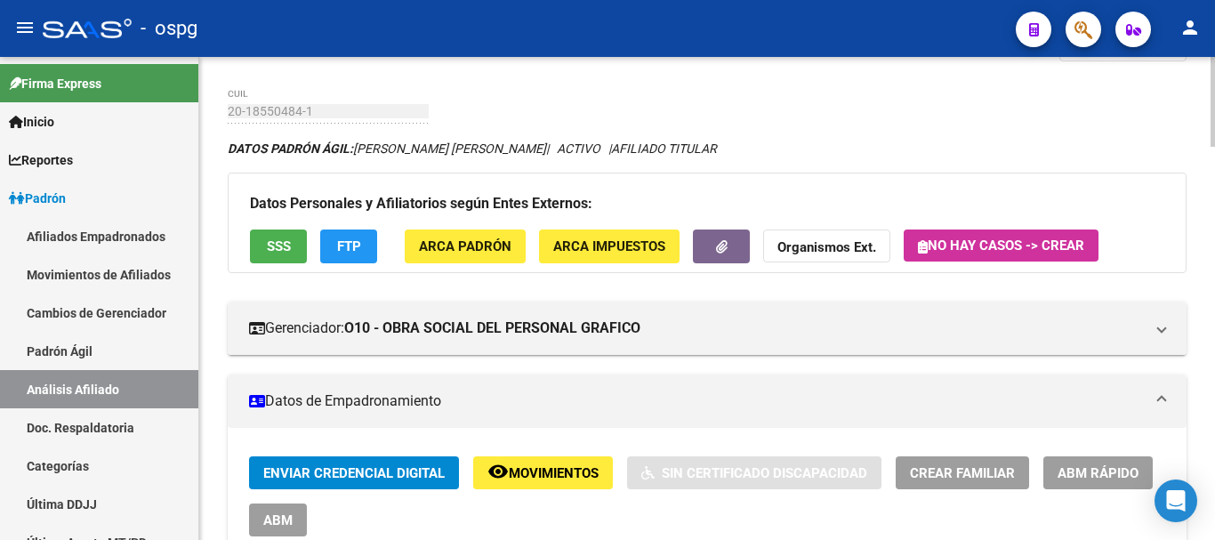
scroll to position [0, 0]
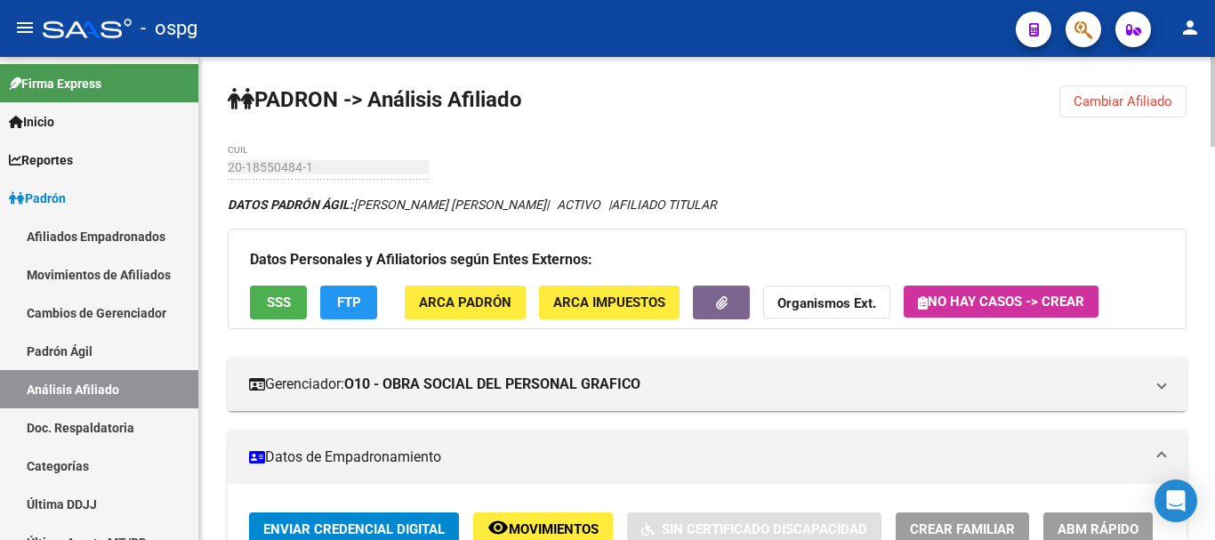
drag, startPoint x: 1127, startPoint y: 107, endPoint x: 238, endPoint y: 118, distance: 889.8
click at [1120, 102] on span "Cambiar Afiliado" at bounding box center [1123, 101] width 99 height 16
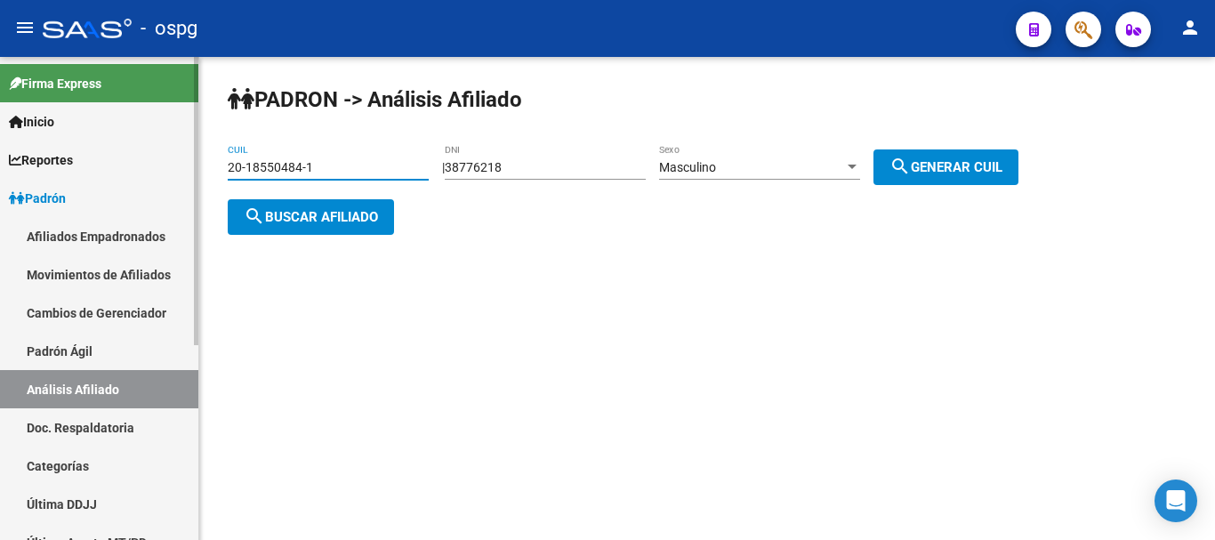
drag, startPoint x: 348, startPoint y: 161, endPoint x: 124, endPoint y: 160, distance: 224.2
click at [117, 160] on mat-sidenav-container "Firma Express Inicio Calendario SSS Instructivos Contacto OS Reportes Ingresos …" at bounding box center [607, 298] width 1215 height 483
paste input "25681237-2"
type input "20-25681237-2"
click at [338, 222] on span "search Buscar afiliado" at bounding box center [311, 217] width 134 height 16
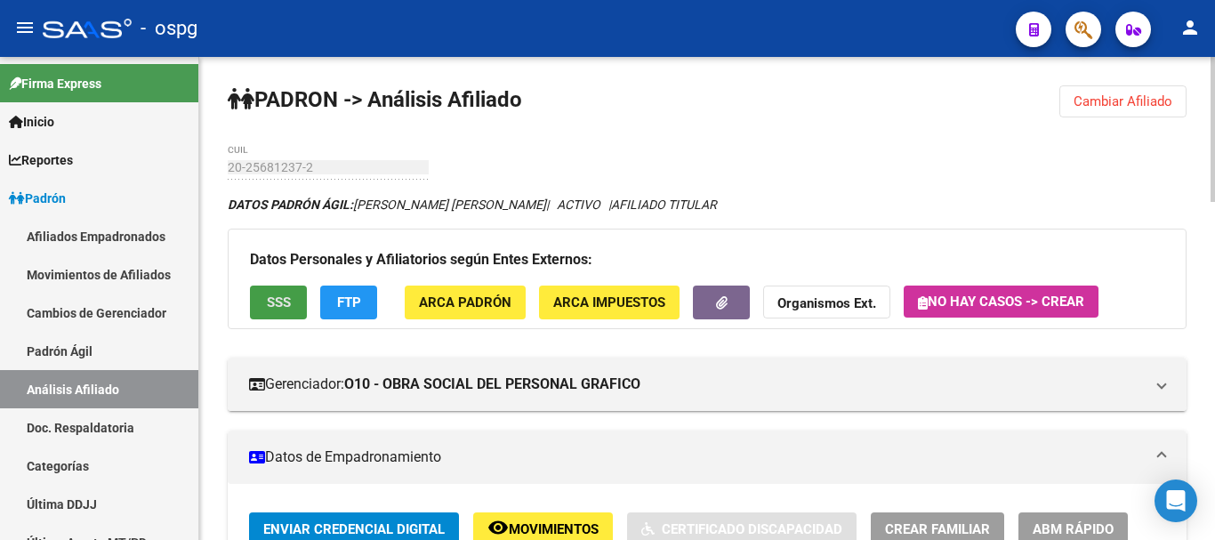
click at [264, 287] on button "SSS" at bounding box center [278, 302] width 57 height 33
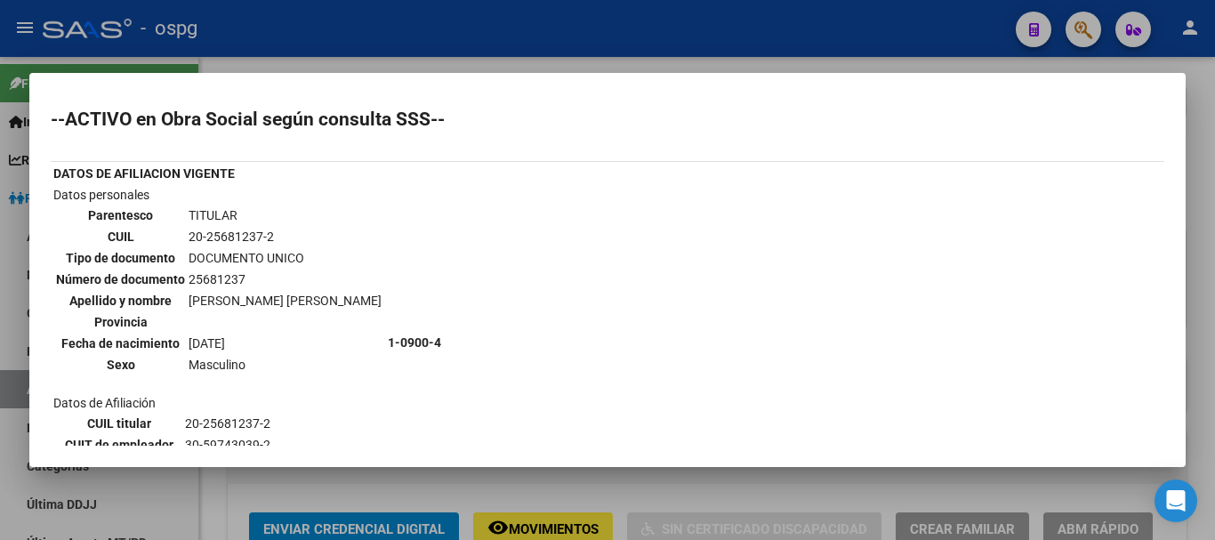
click at [758, 73] on mat-dialog-container "--ACTIVO en Obra Social según consulta SSS-- DATOS DE AFILIACION VIGENTE Datos …" at bounding box center [607, 270] width 1157 height 394
click at [751, 63] on div at bounding box center [607, 270] width 1215 height 540
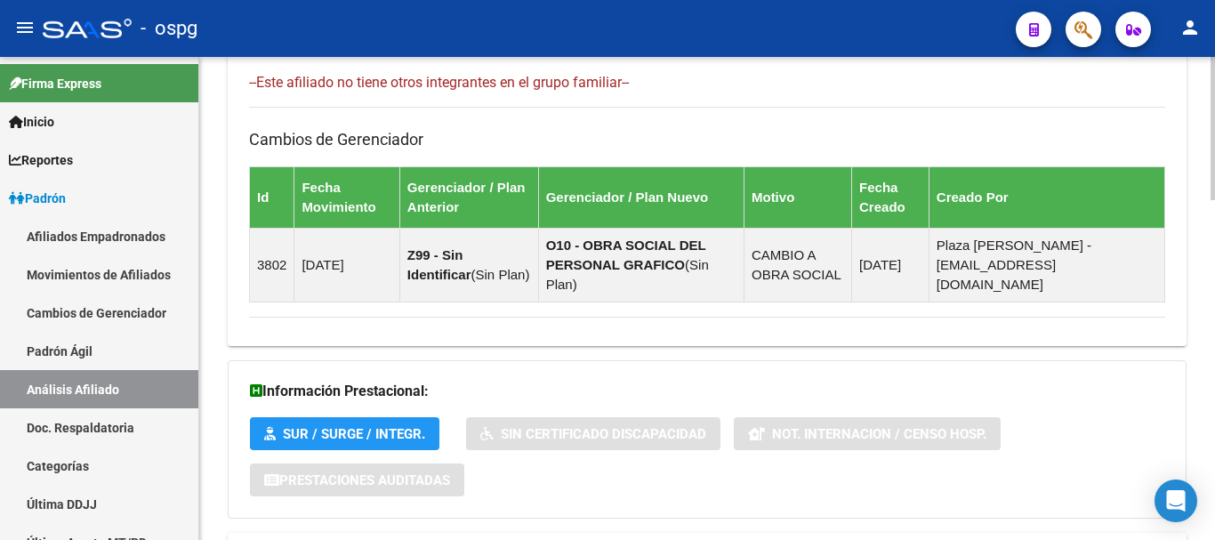
scroll to position [1146, 0]
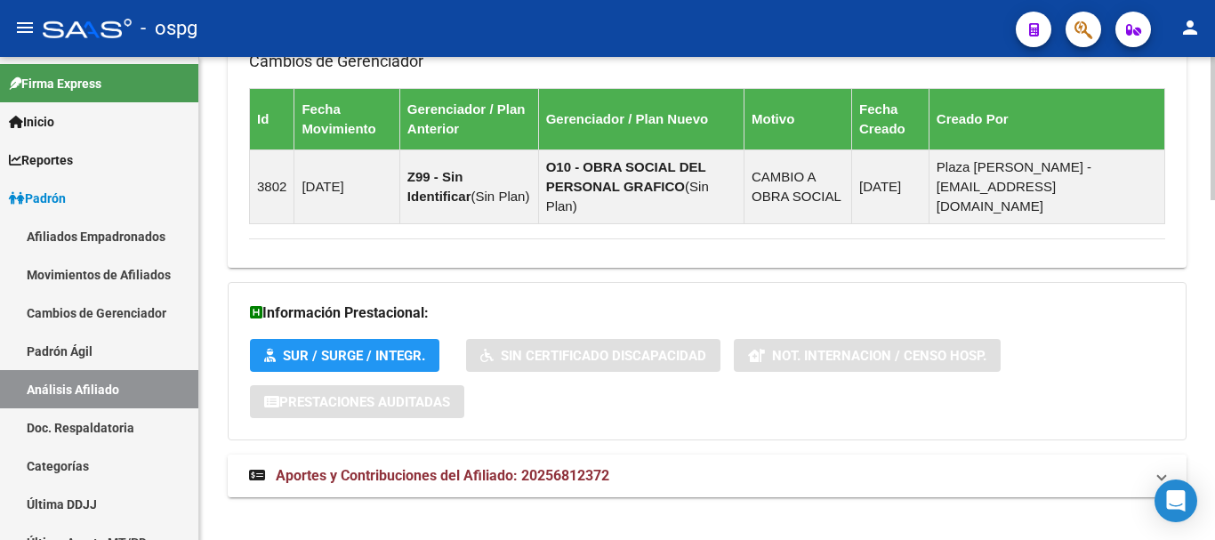
click at [577, 469] on mat-expansion-panel-header "Aportes y Contribuciones del Afiliado: 20256812372" at bounding box center [707, 476] width 959 height 43
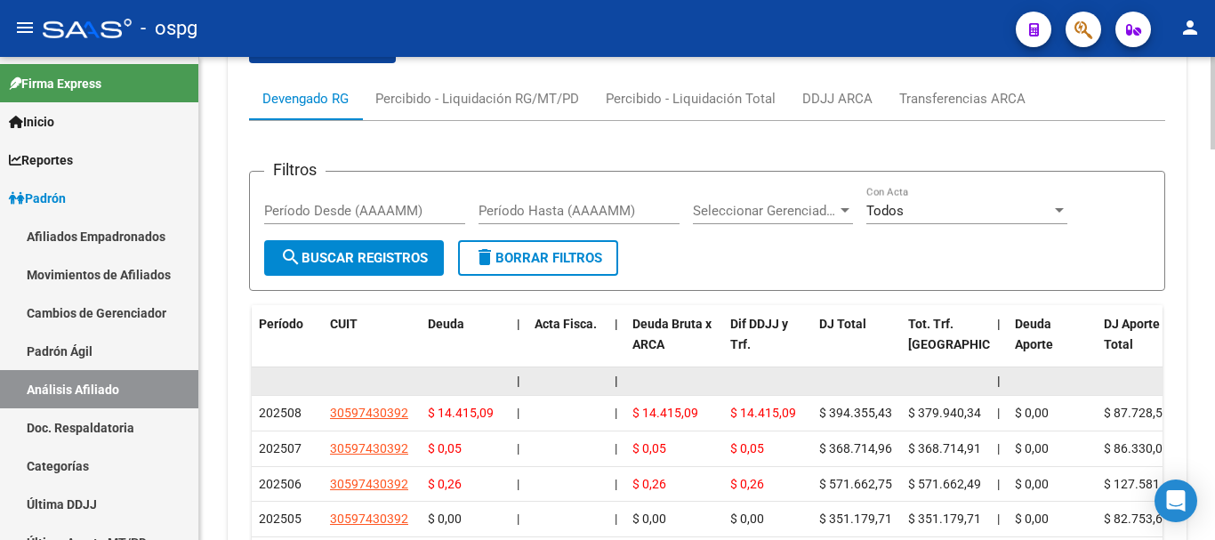
scroll to position [1692, 0]
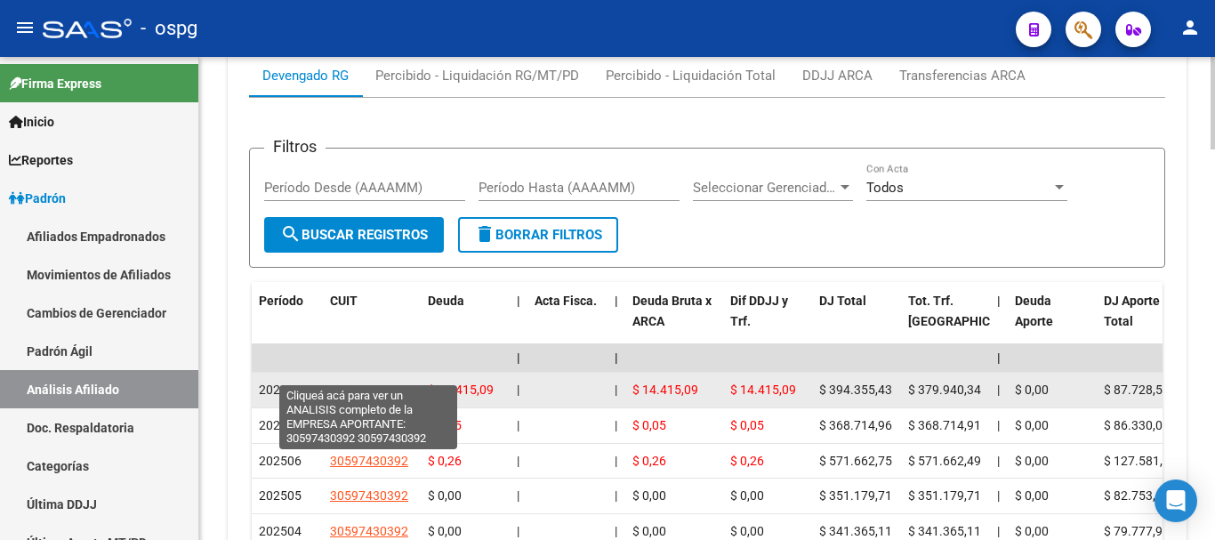
click at [352, 383] on span "30597430392" at bounding box center [369, 390] width 78 height 14
type textarea "30597430392"
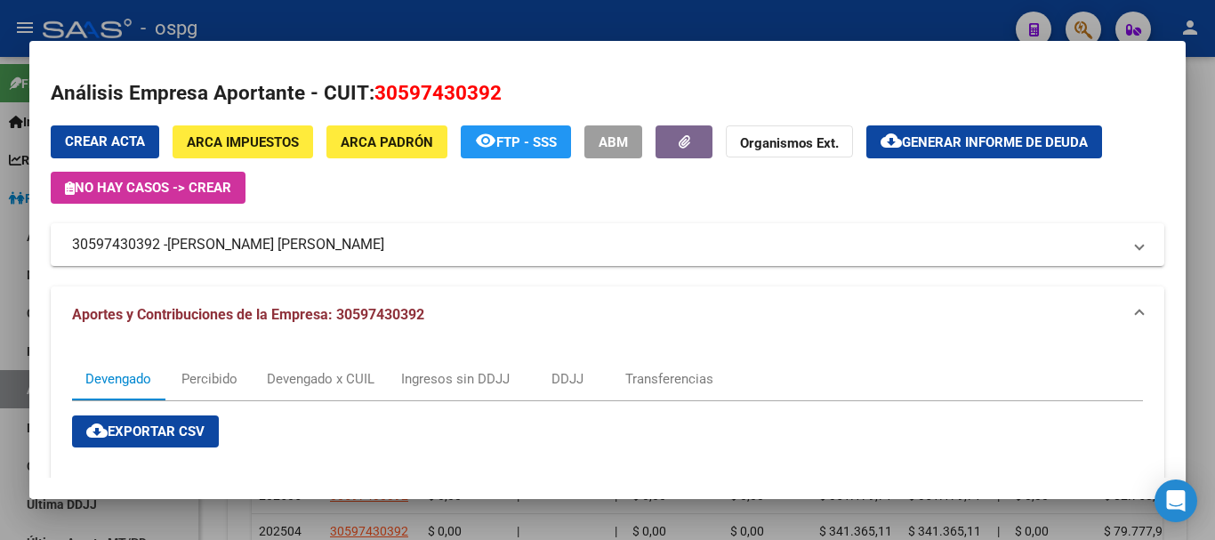
click at [1207, 219] on div at bounding box center [607, 270] width 1215 height 540
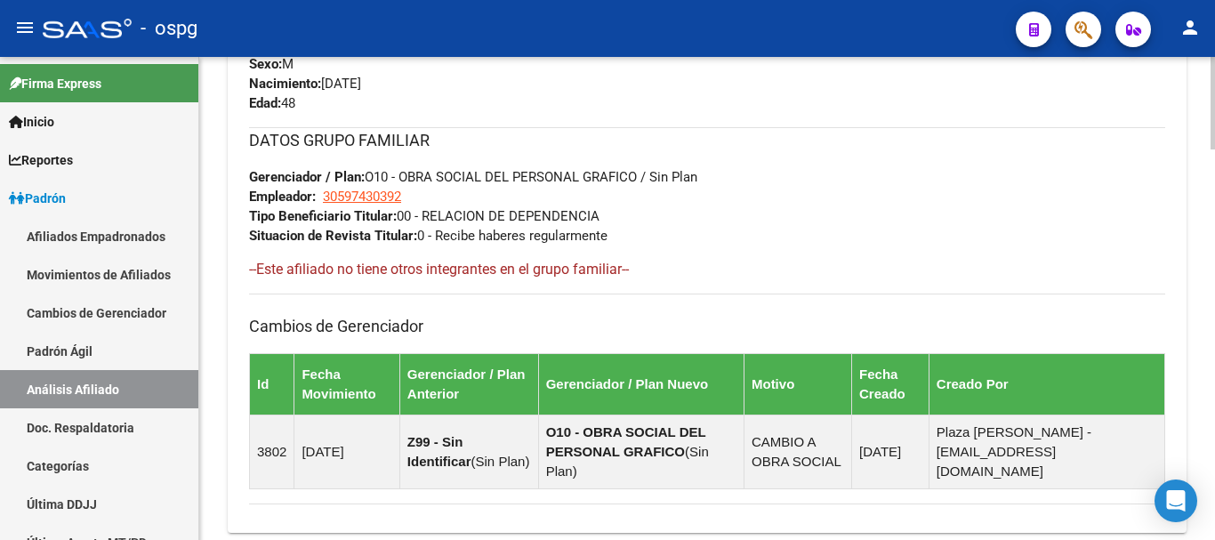
scroll to position [0, 0]
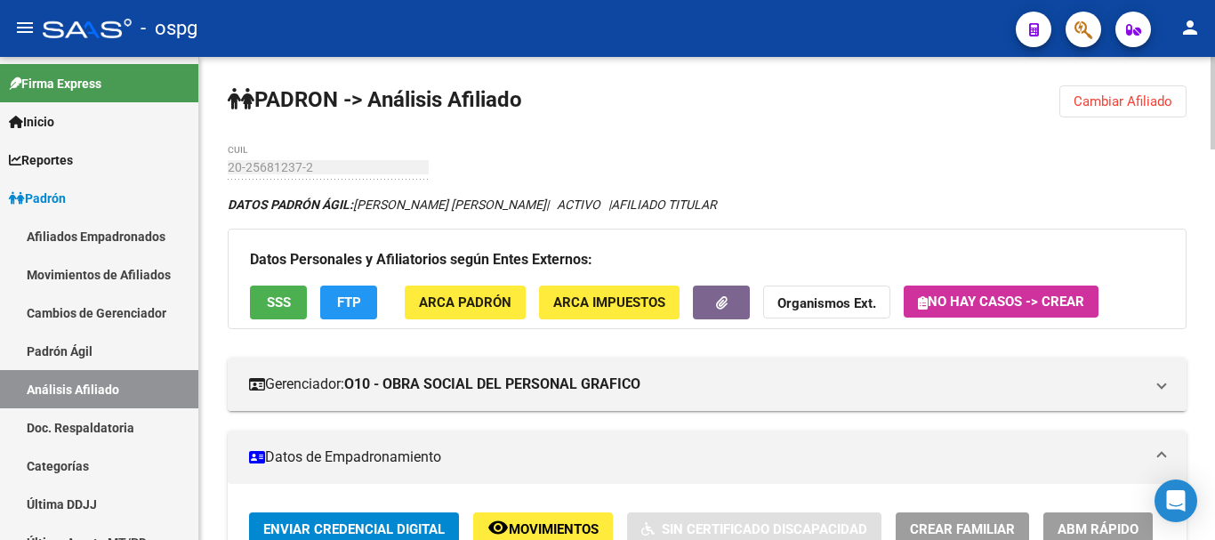
click at [1215, 79] on div at bounding box center [1213, 103] width 4 height 93
click at [1158, 111] on button "Cambiar Afiliado" at bounding box center [1123, 101] width 127 height 32
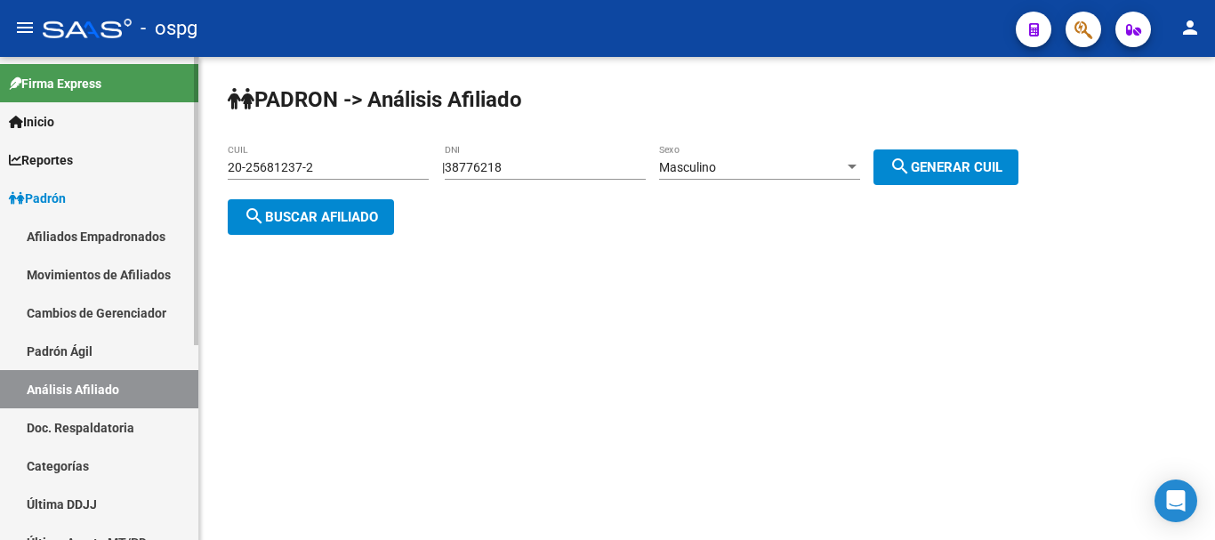
drag, startPoint x: 392, startPoint y: 169, endPoint x: 76, endPoint y: 170, distance: 316.8
click at [75, 170] on mat-sidenav-container "Firma Express Inicio Calendario SSS Instructivos Contacto OS Reportes Ingresos …" at bounding box center [607, 298] width 1215 height 483
paste input "3693950-3"
type input "20-23693950-3"
click at [334, 215] on span "search Buscar afiliado" at bounding box center [311, 217] width 134 height 16
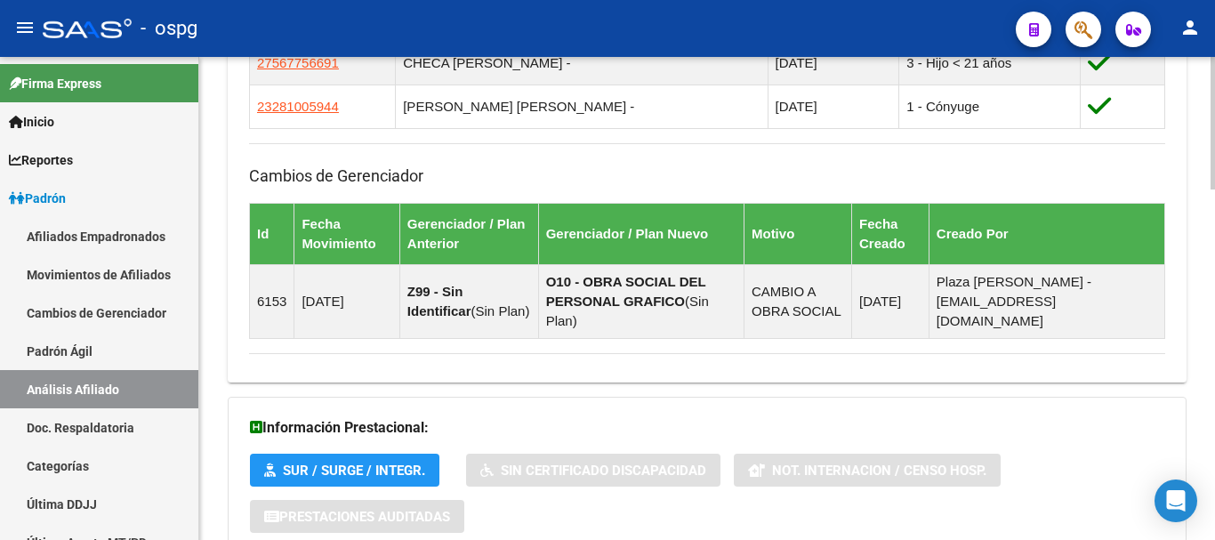
scroll to position [1276, 0]
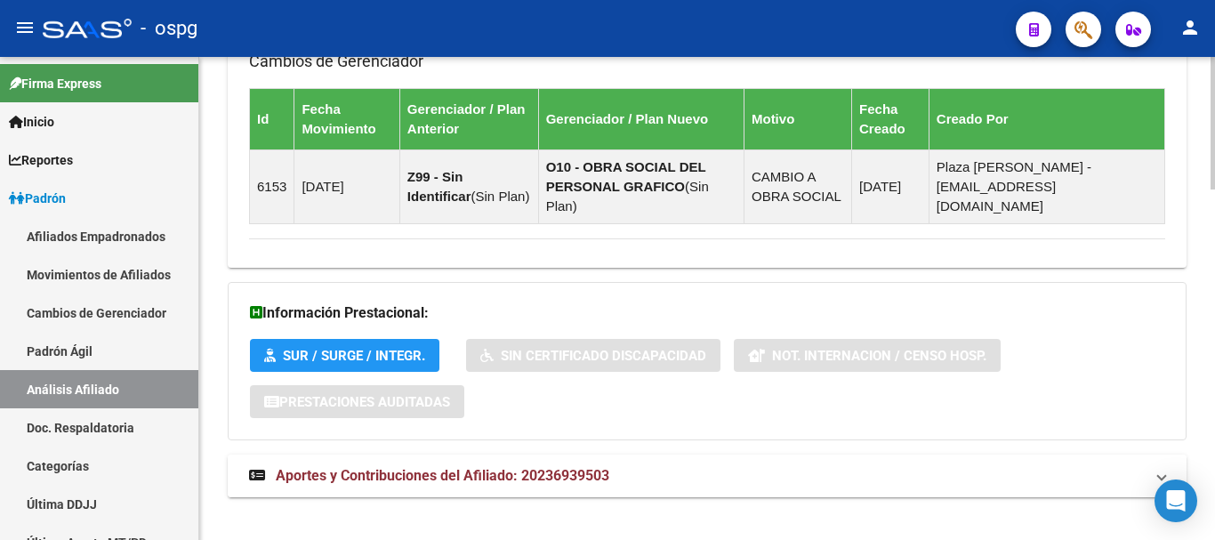
click at [391, 467] on mat-expansion-panel-header "Aportes y Contribuciones del Afiliado: 20236939503" at bounding box center [707, 476] width 959 height 43
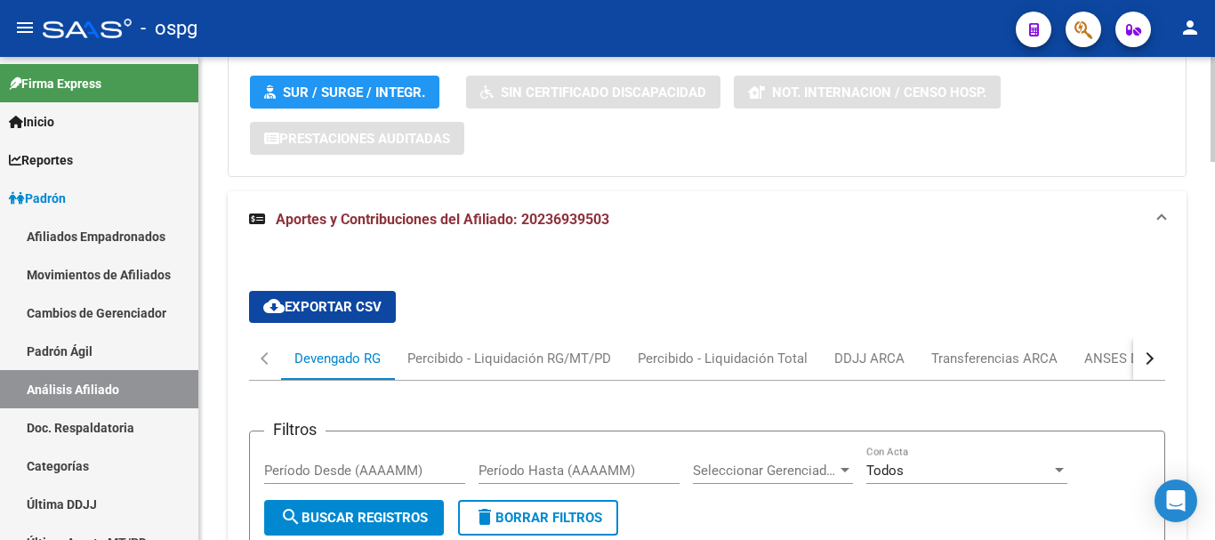
scroll to position [1543, 0]
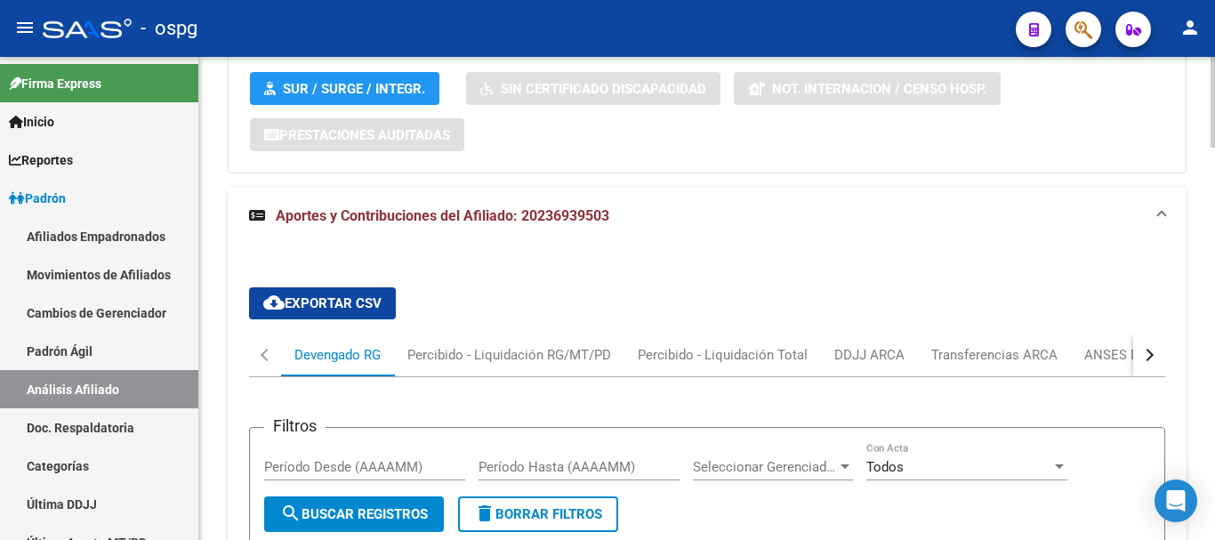
drag, startPoint x: 1137, startPoint y: 340, endPoint x: 1109, endPoint y: 341, distance: 28.5
click at [1128, 340] on mat-tab-header "Devengado RG Percibido - Liquidación RG/MT/PD Percibido - Liquidación Total DDJ…" at bounding box center [707, 356] width 916 height 44
click at [1109, 345] on div "ANSES Desempleo" at bounding box center [1142, 355] width 114 height 20
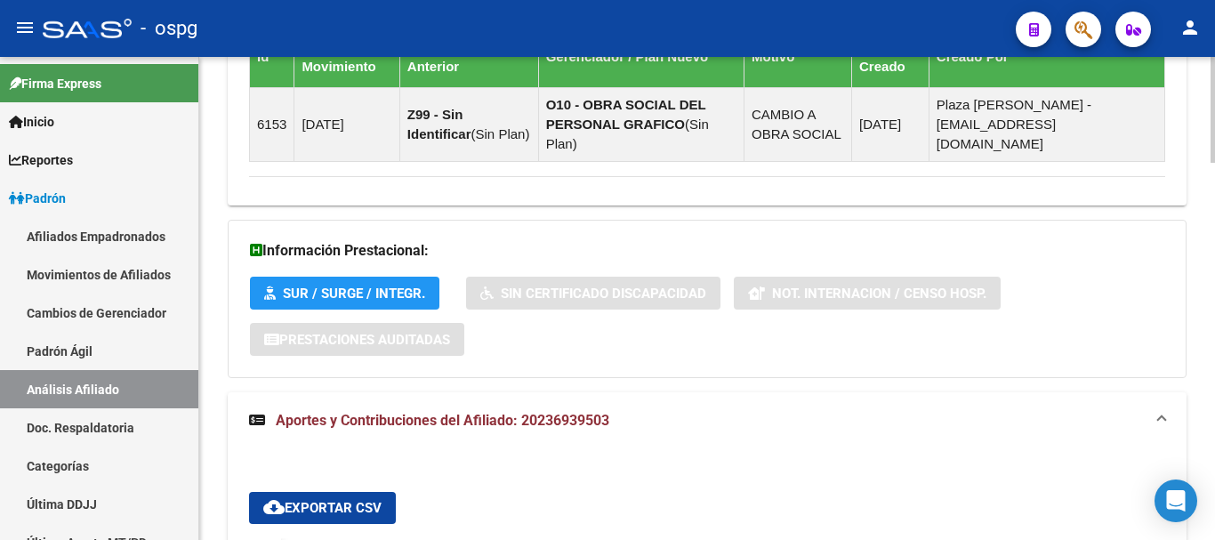
scroll to position [1009, 0]
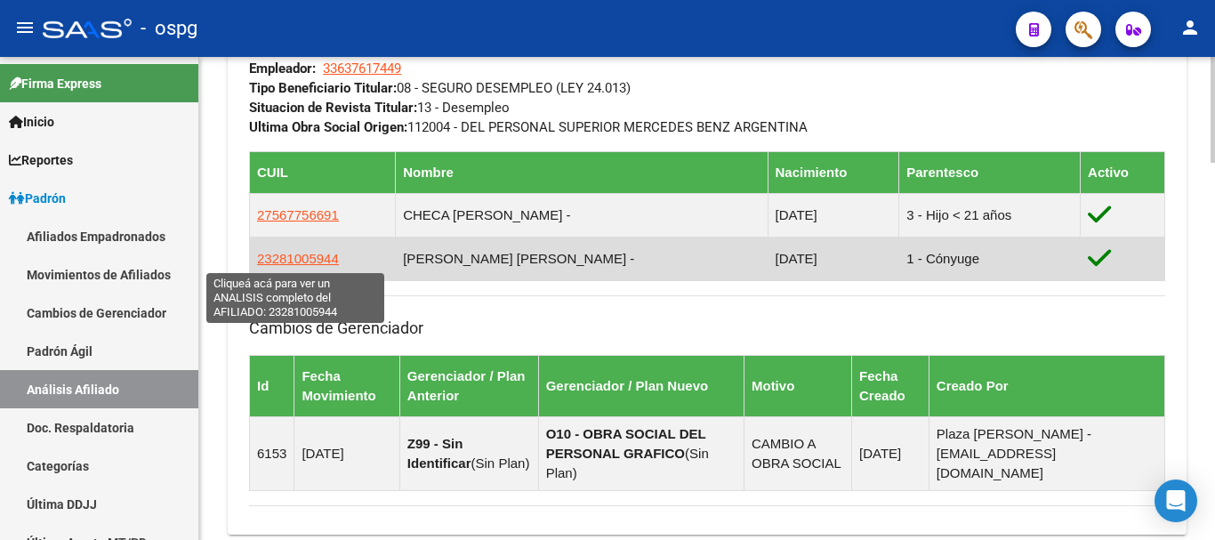
click at [295, 262] on span "23281005944" at bounding box center [298, 258] width 82 height 15
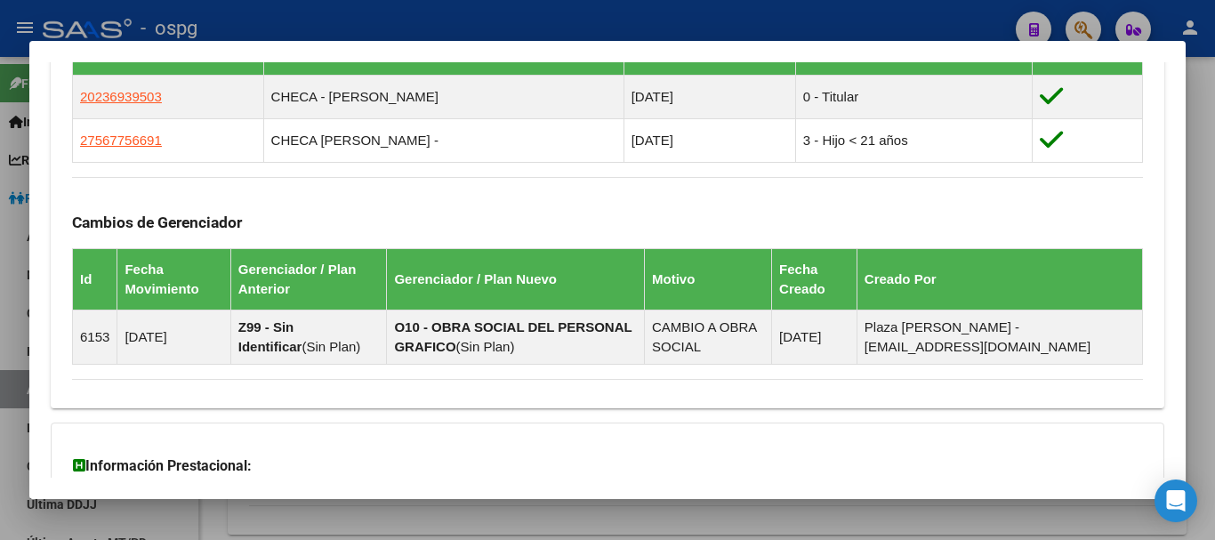
scroll to position [1290, 0]
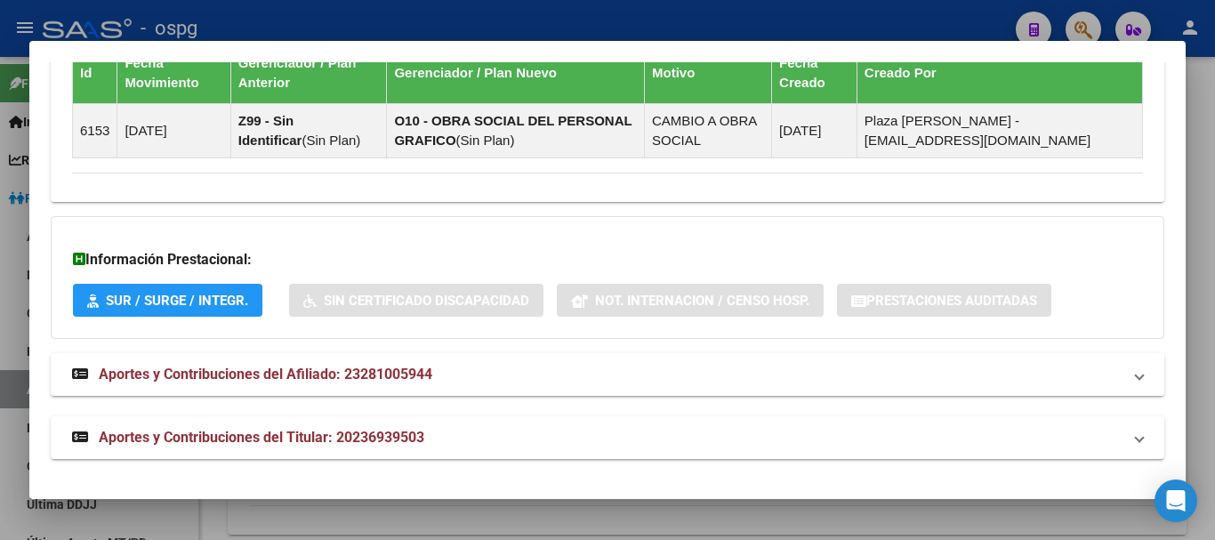
click at [345, 384] on strong "Aportes y Contribuciones del Afiliado: 23281005944" at bounding box center [252, 374] width 360 height 21
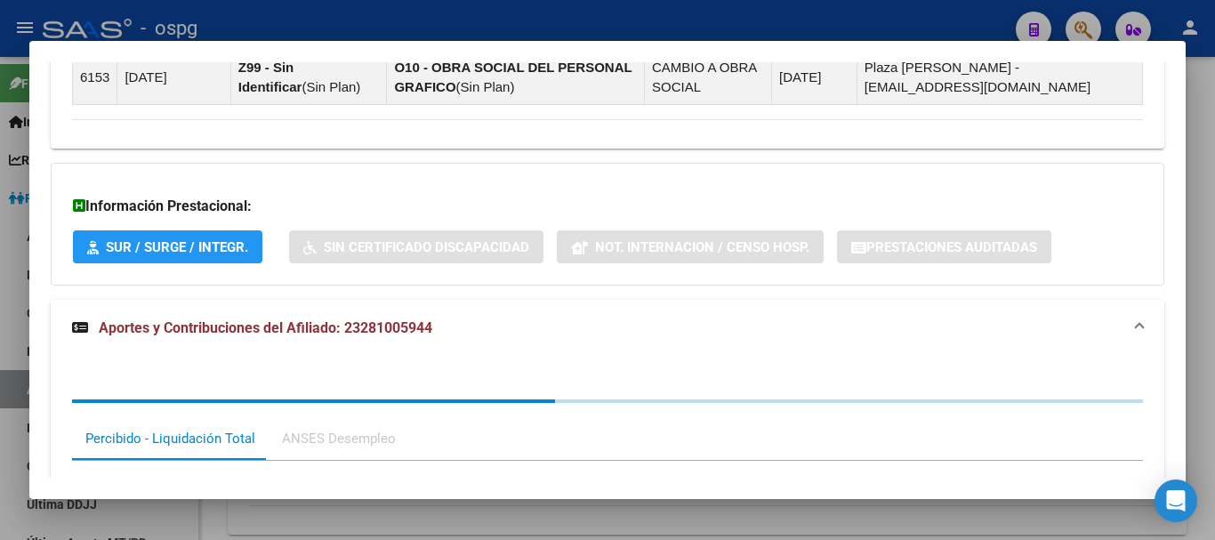
scroll to position [1484, 0]
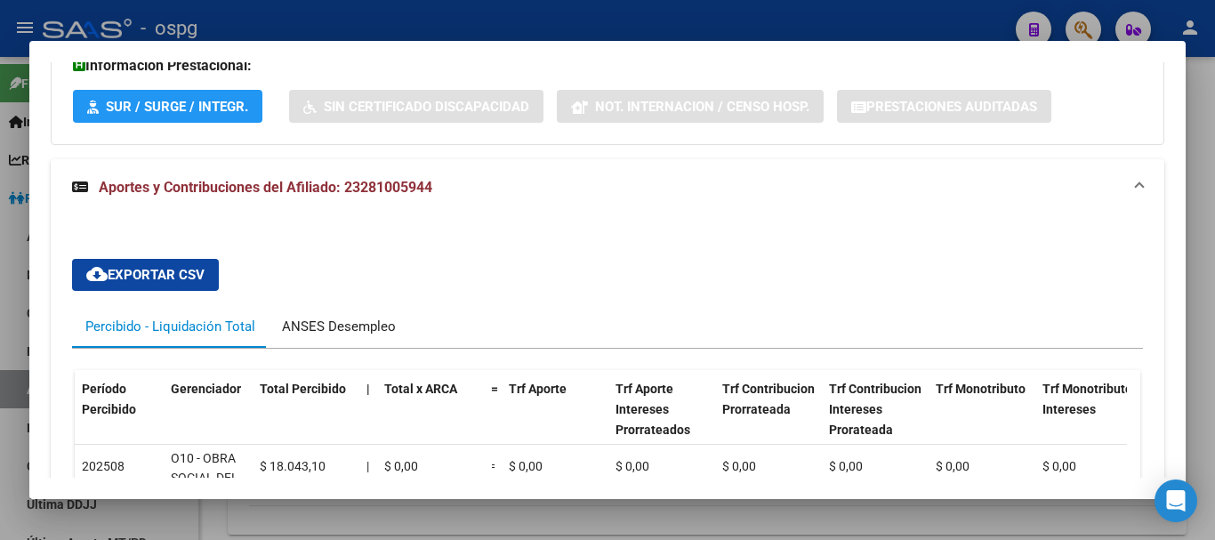
click at [348, 324] on div "ANSES Desempleo" at bounding box center [339, 327] width 114 height 20
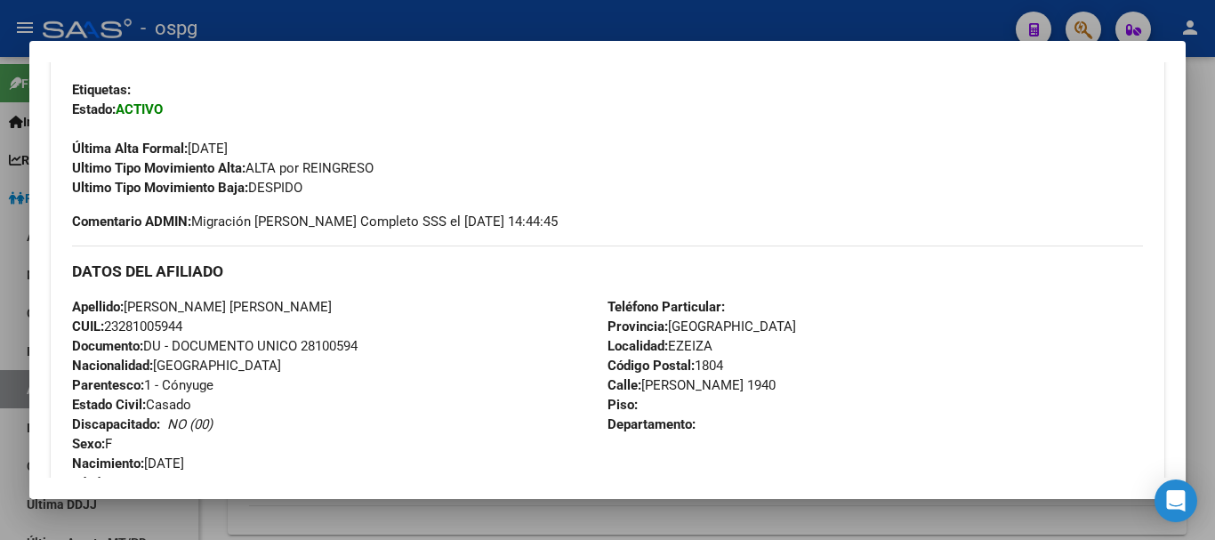
scroll to position [400, 0]
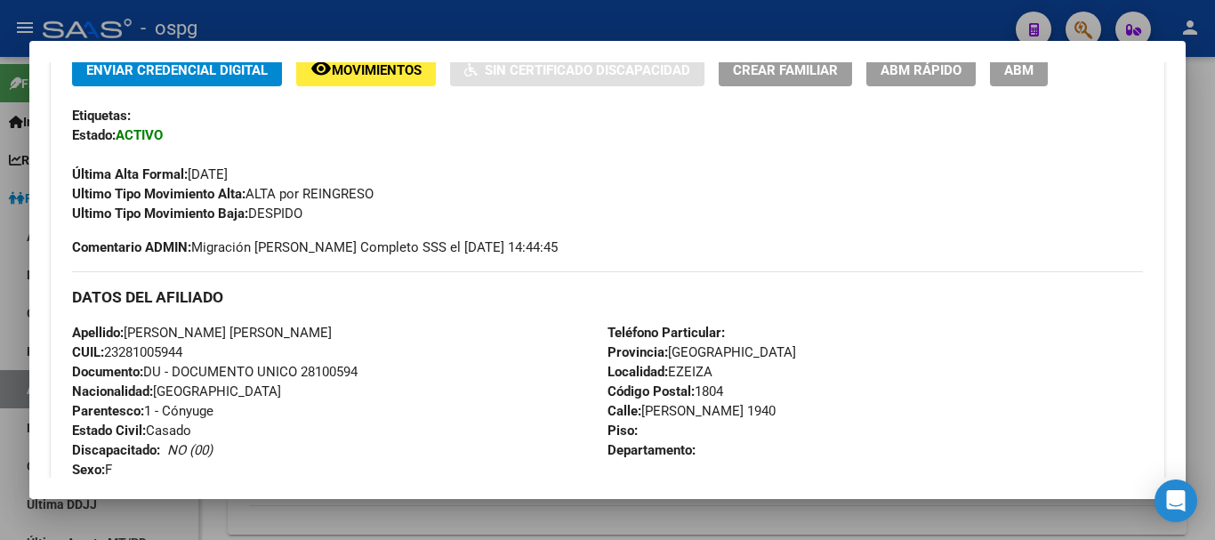
click at [1202, 310] on div at bounding box center [607, 270] width 1215 height 540
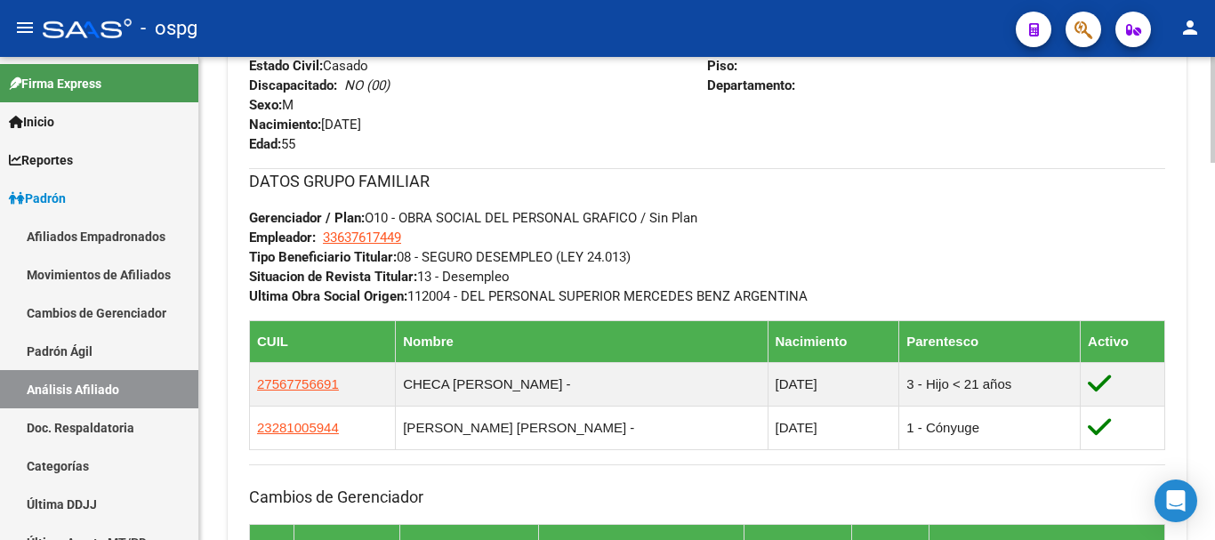
scroll to position [831, 0]
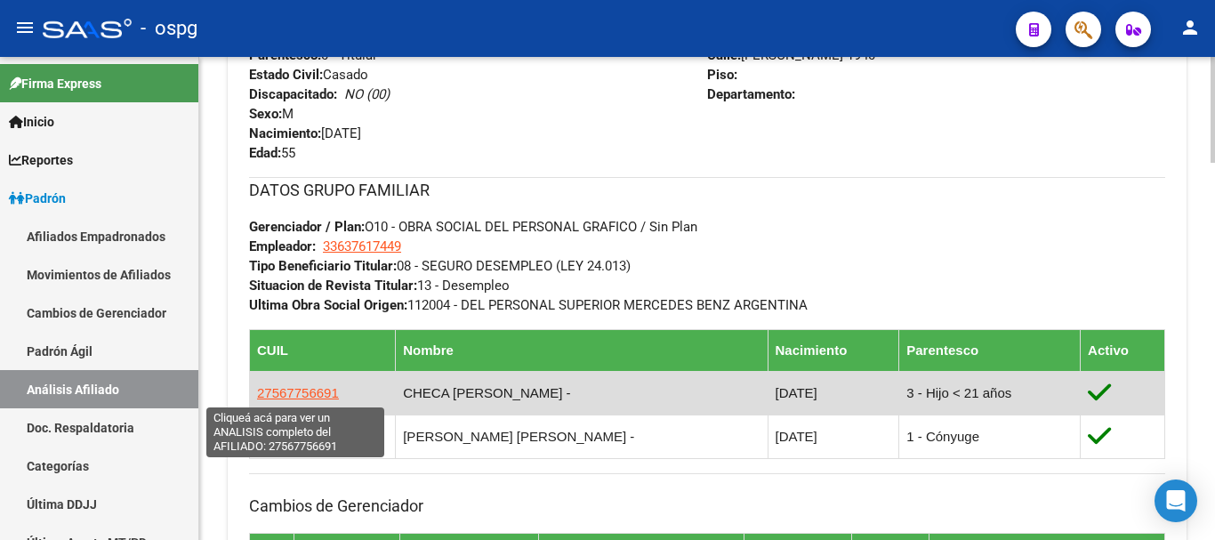
click at [291, 391] on span "27567756691" at bounding box center [298, 392] width 82 height 15
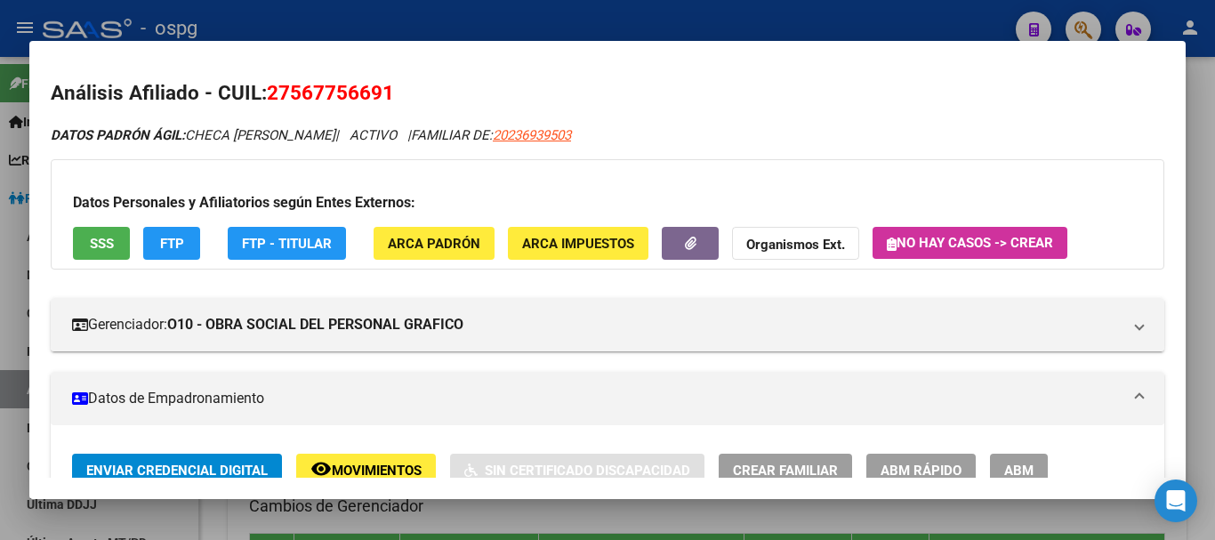
click at [714, 19] on div at bounding box center [607, 270] width 1215 height 540
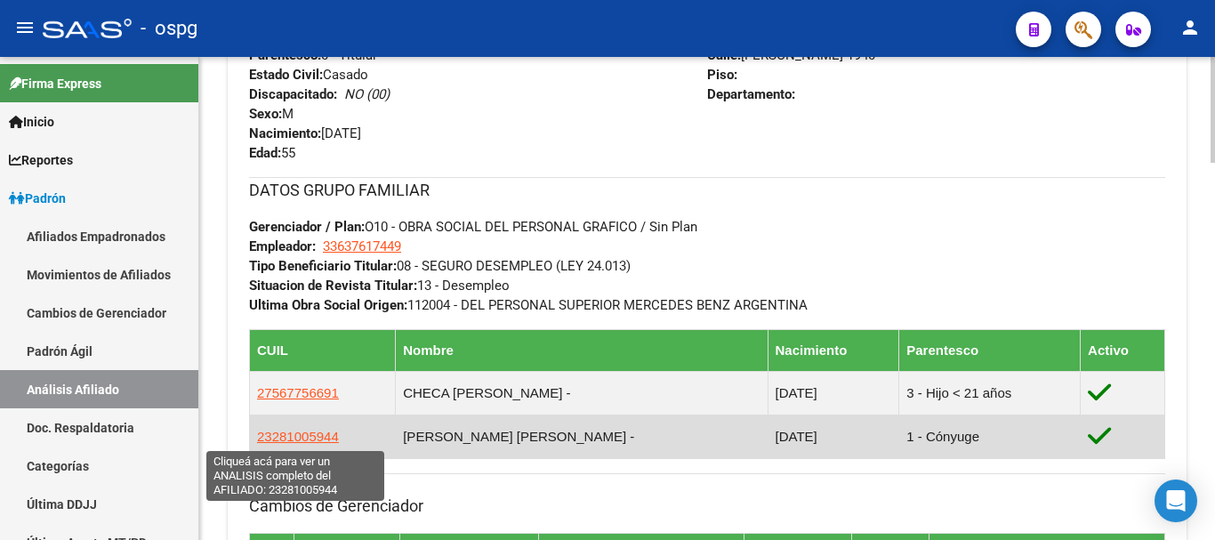
click at [316, 440] on span "23281005944" at bounding box center [298, 436] width 82 height 15
type textarea "23281005944"
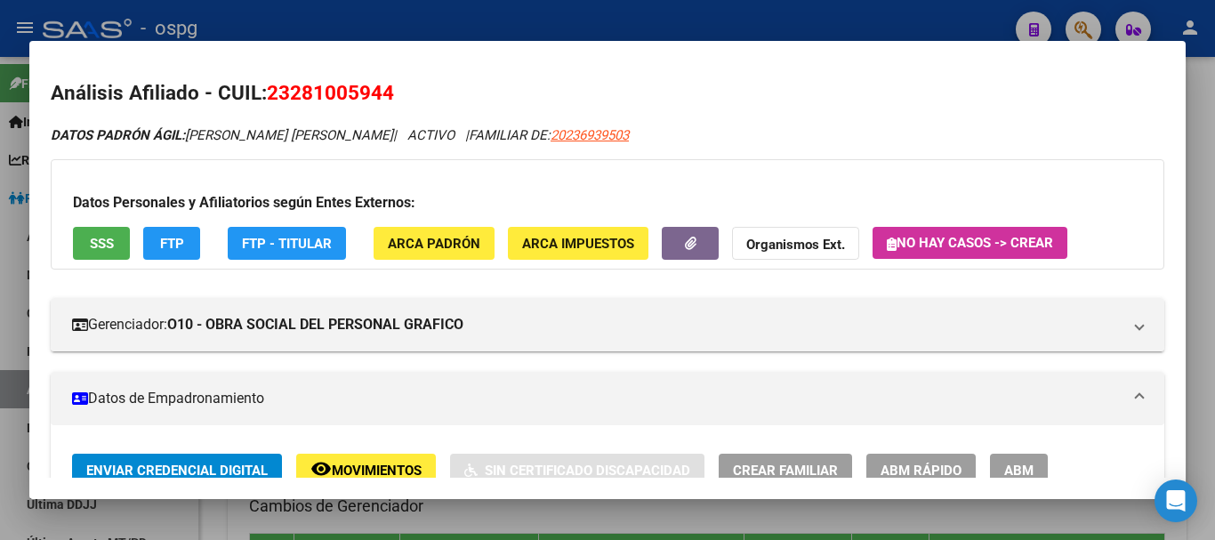
drag, startPoint x: 290, startPoint y: 94, endPoint x: 387, endPoint y: 99, distance: 97.1
click at [387, 99] on span "23281005944" at bounding box center [330, 92] width 127 height 23
copy span "28100594"
click at [774, 247] on strong "Organismos Ext." at bounding box center [796, 245] width 99 height 16
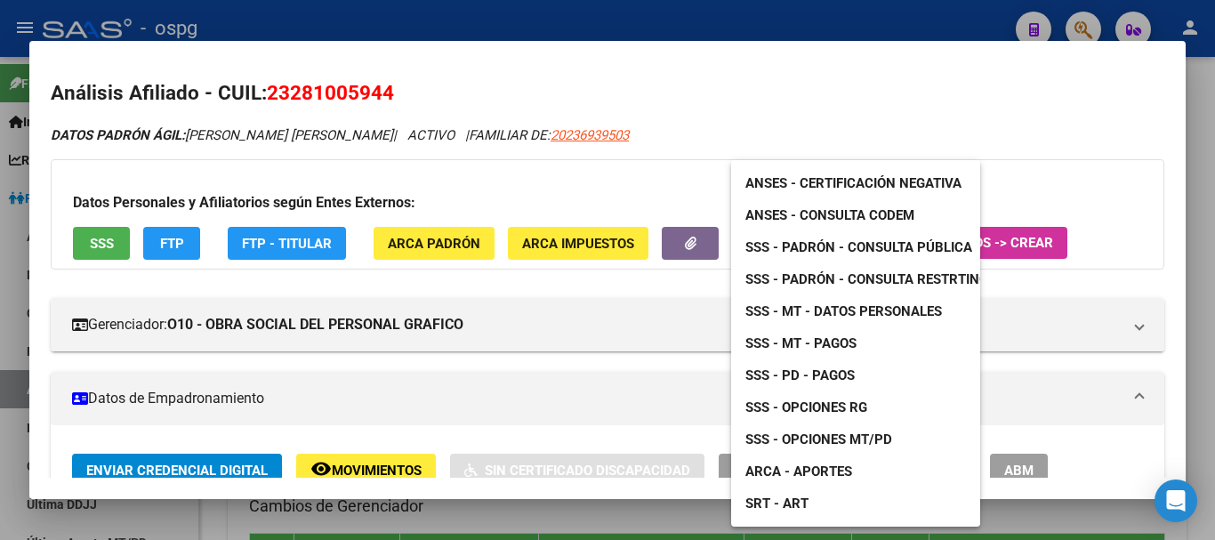
click at [830, 346] on span "SSS - MT - Pagos" at bounding box center [801, 343] width 111 height 16
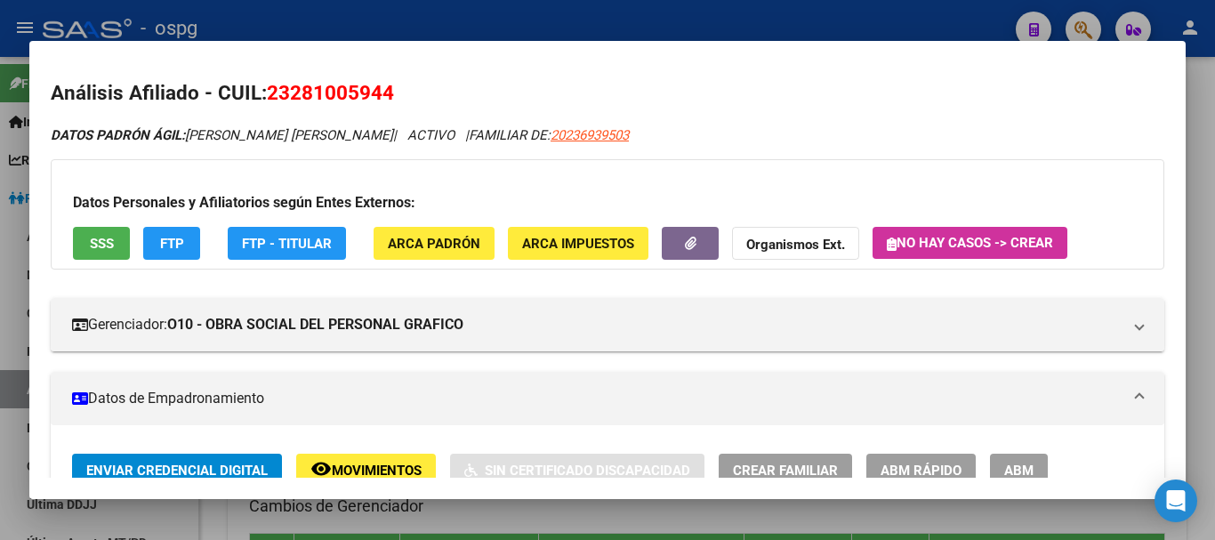
click at [1199, 179] on div at bounding box center [607, 270] width 1215 height 540
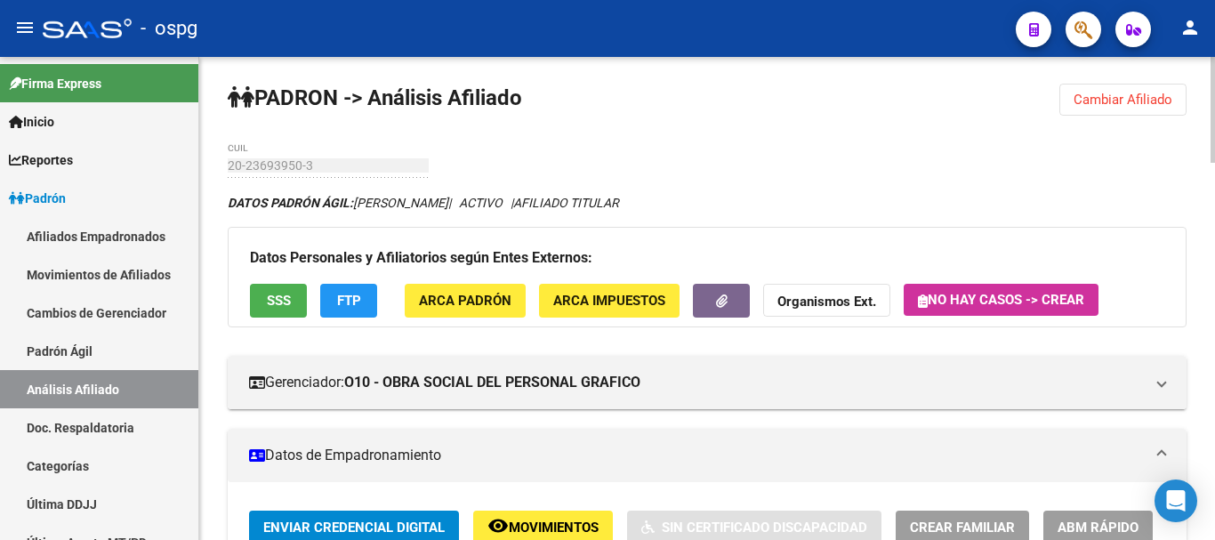
scroll to position [0, 0]
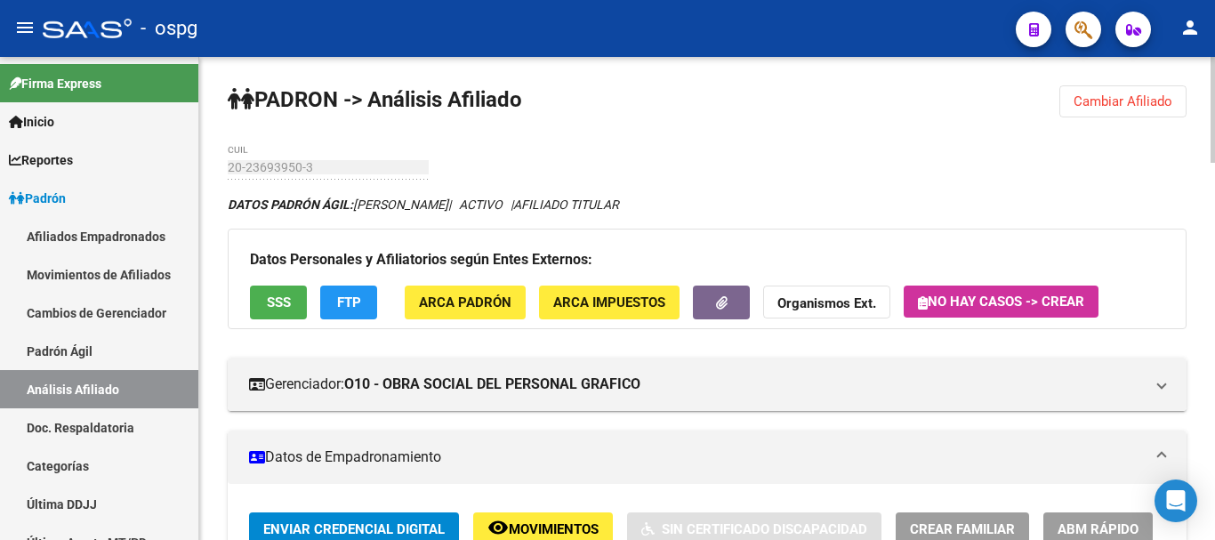
click at [1140, 106] on span "Cambiar Afiliado" at bounding box center [1123, 101] width 99 height 16
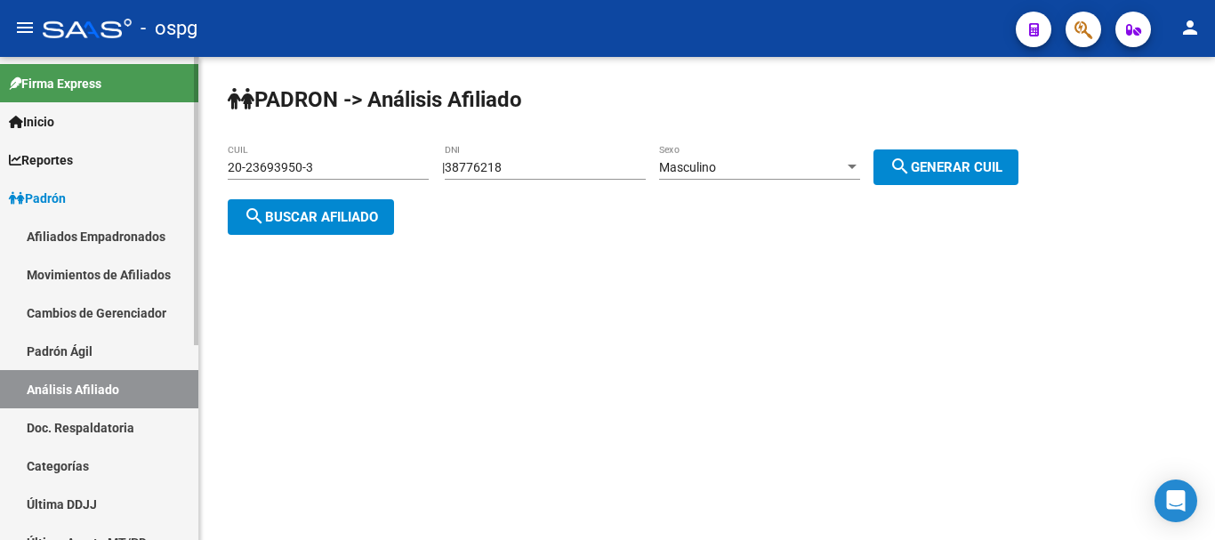
click at [138, 102] on mat-sidenav-container "Firma Express Inicio Calendario SSS Instructivos Contacto OS Reportes Ingresos …" at bounding box center [607, 298] width 1215 height 483
type input "22592678"
click at [755, 169] on div "Masculino" at bounding box center [751, 167] width 185 height 15
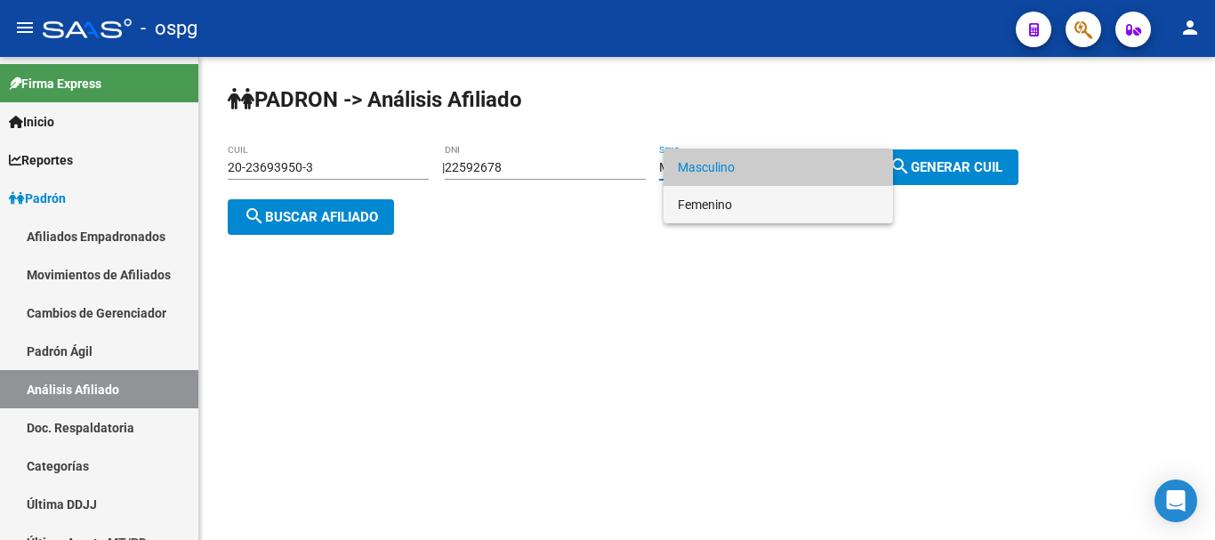
click at [761, 214] on span "Femenino" at bounding box center [778, 204] width 201 height 37
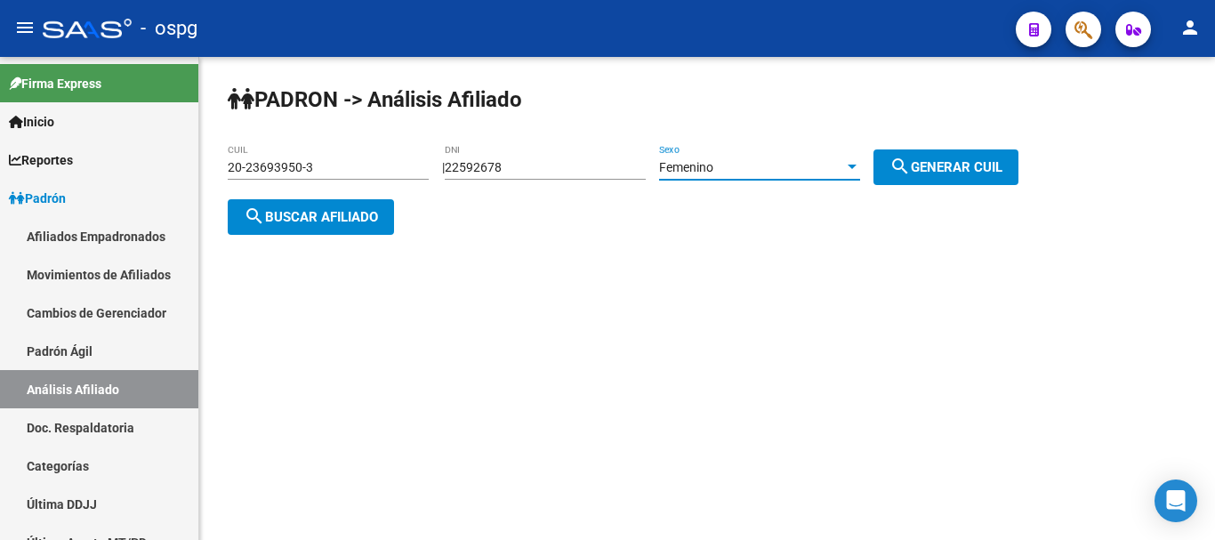
drag, startPoint x: 957, startPoint y: 160, endPoint x: 929, endPoint y: 155, distance: 29.0
click at [956, 159] on span "search Generar CUIL" at bounding box center [946, 167] width 113 height 16
type input "27-22592678-1"
click at [331, 216] on span "search Buscar afiliado" at bounding box center [311, 217] width 134 height 16
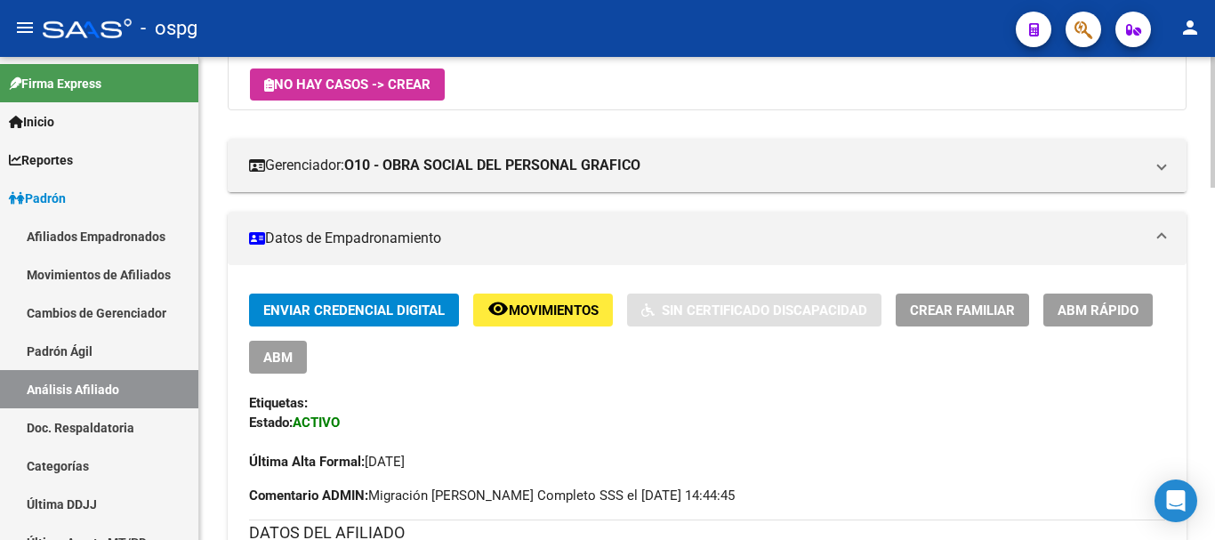
scroll to position [267, 0]
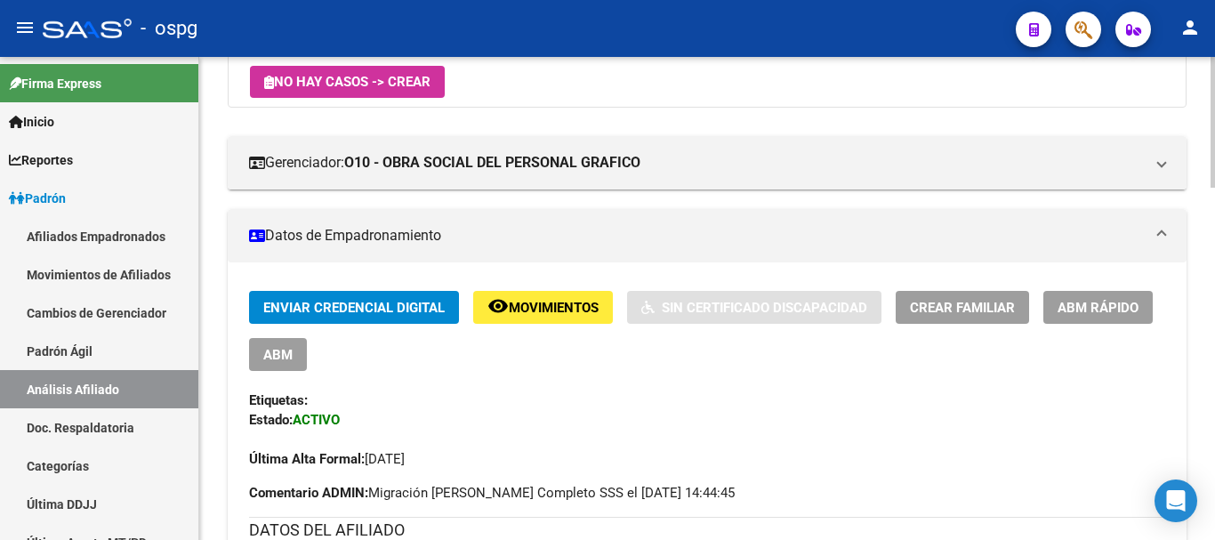
click at [1113, 303] on span "ABM Rápido" at bounding box center [1098, 308] width 81 height 16
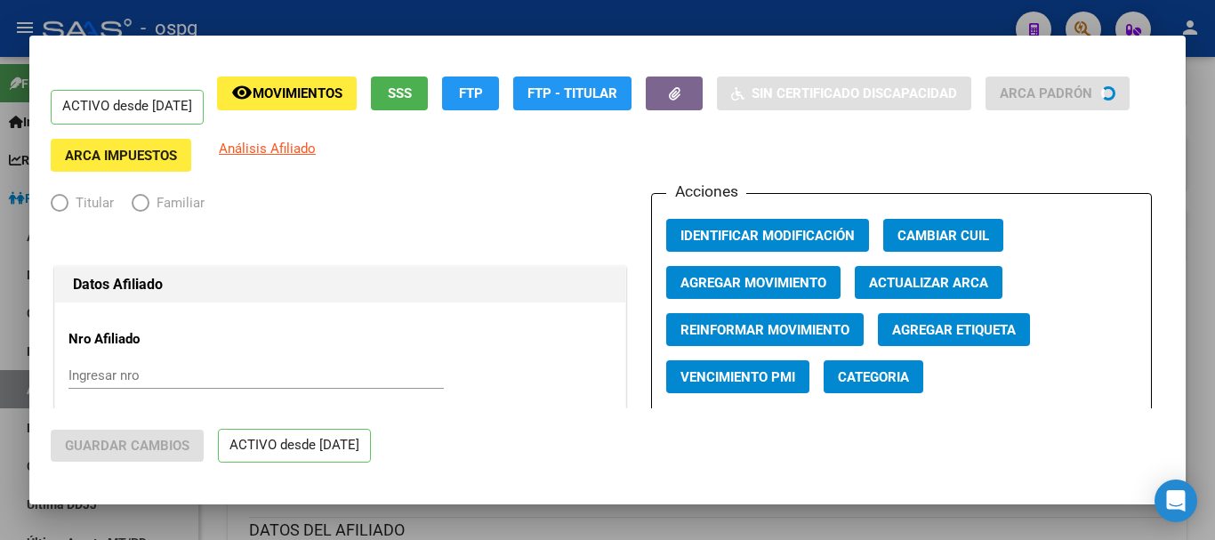
radio input "true"
type input "30-55101017-8"
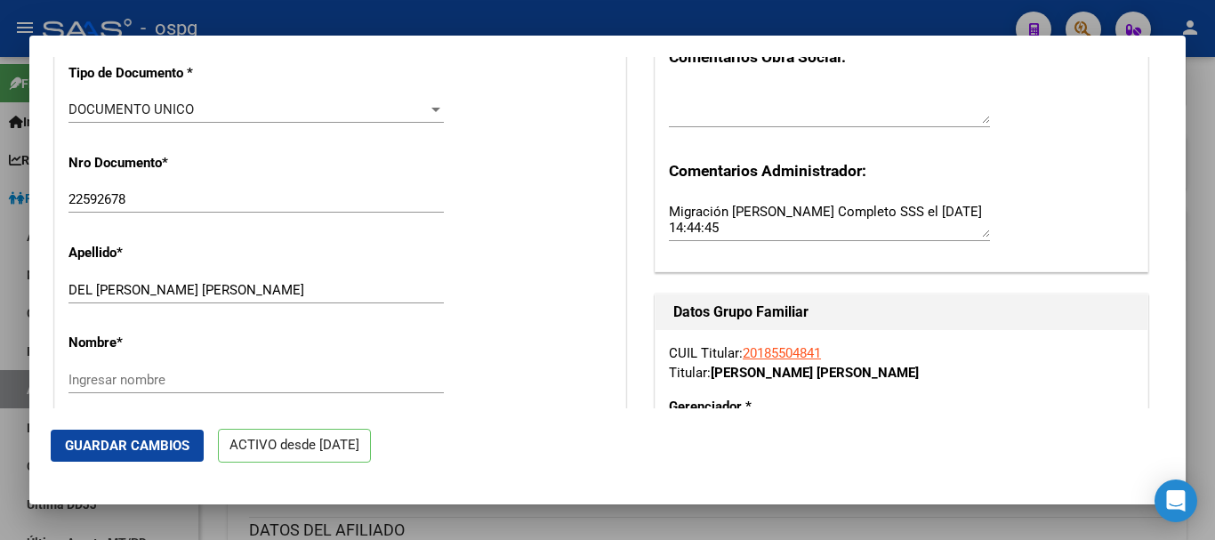
scroll to position [623, 0]
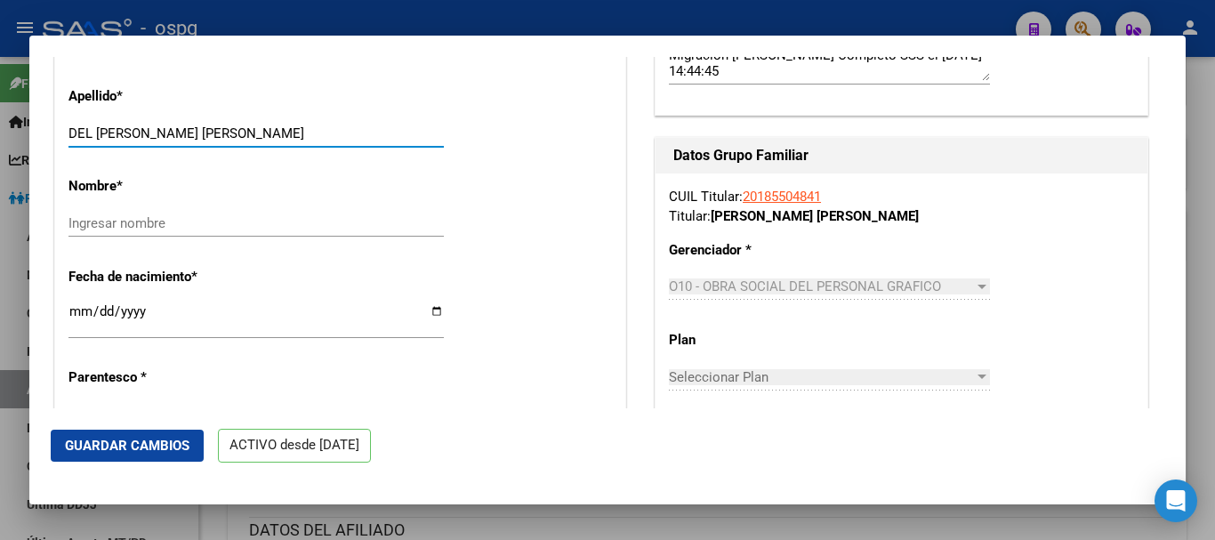
drag, startPoint x: 133, startPoint y: 133, endPoint x: 280, endPoint y: 140, distance: 147.0
click at [280, 140] on input "DEL [PERSON_NAME] [PERSON_NAME]" at bounding box center [256, 133] width 375 height 16
type input "DEL [PERSON_NAME]"
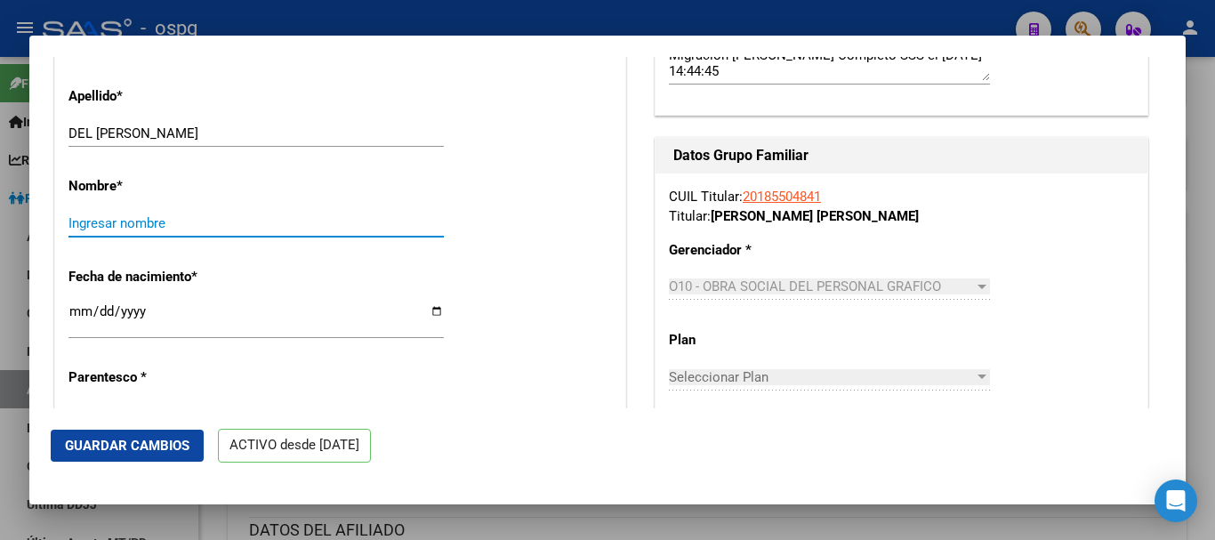
click at [174, 216] on input "Ingresar nombre" at bounding box center [256, 223] width 375 height 16
paste input "[PERSON_NAME] [PERSON_NAME]"
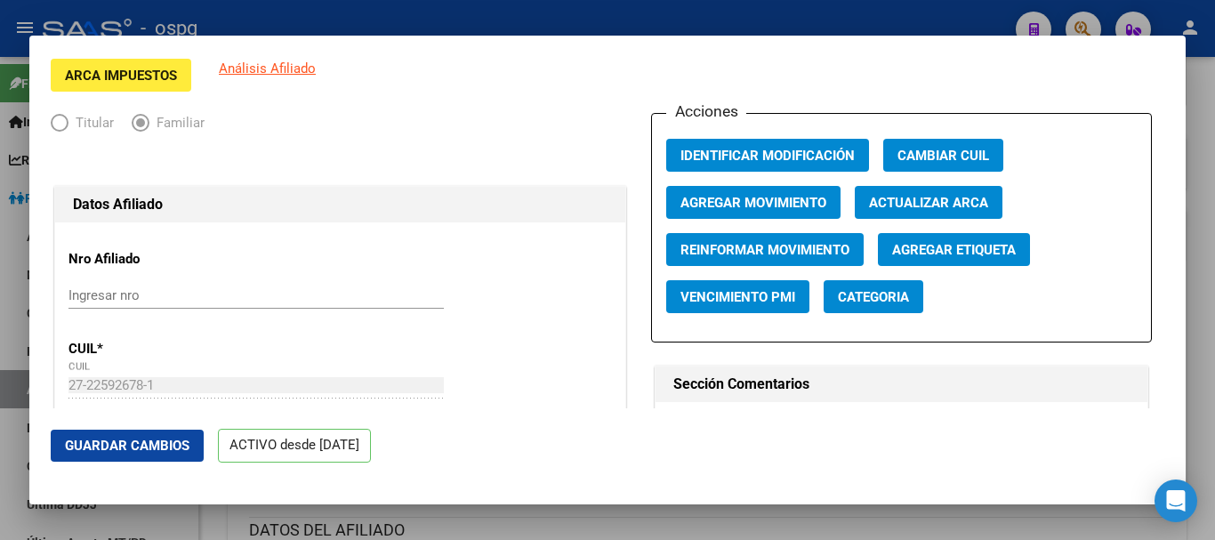
scroll to position [0, 0]
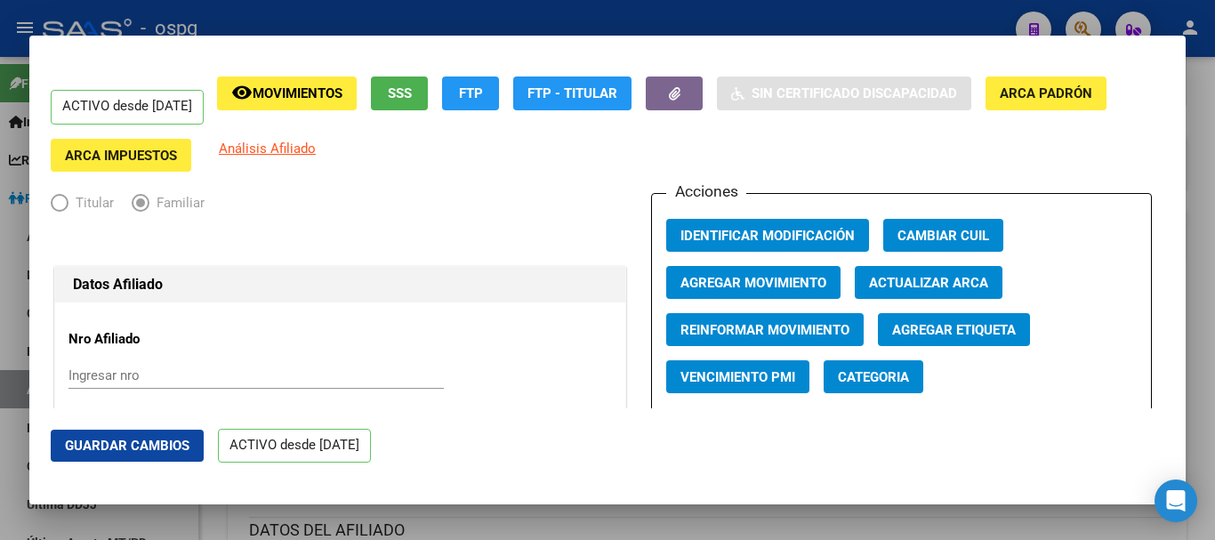
type input "[PERSON_NAME] [PERSON_NAME]"
click at [711, 278] on span "Agregar Movimiento" at bounding box center [754, 283] width 146 height 16
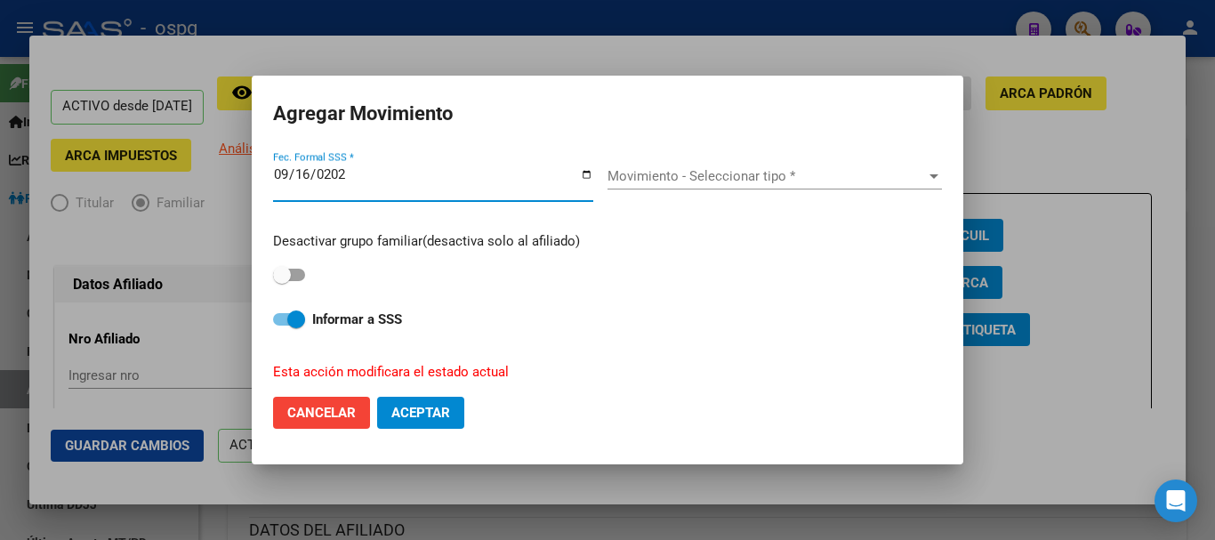
type input "[DATE]"
click at [738, 190] on div "Movimiento - Seleccionar tipo * Movimiento - Seleccionar tipo *" at bounding box center [775, 176] width 335 height 27
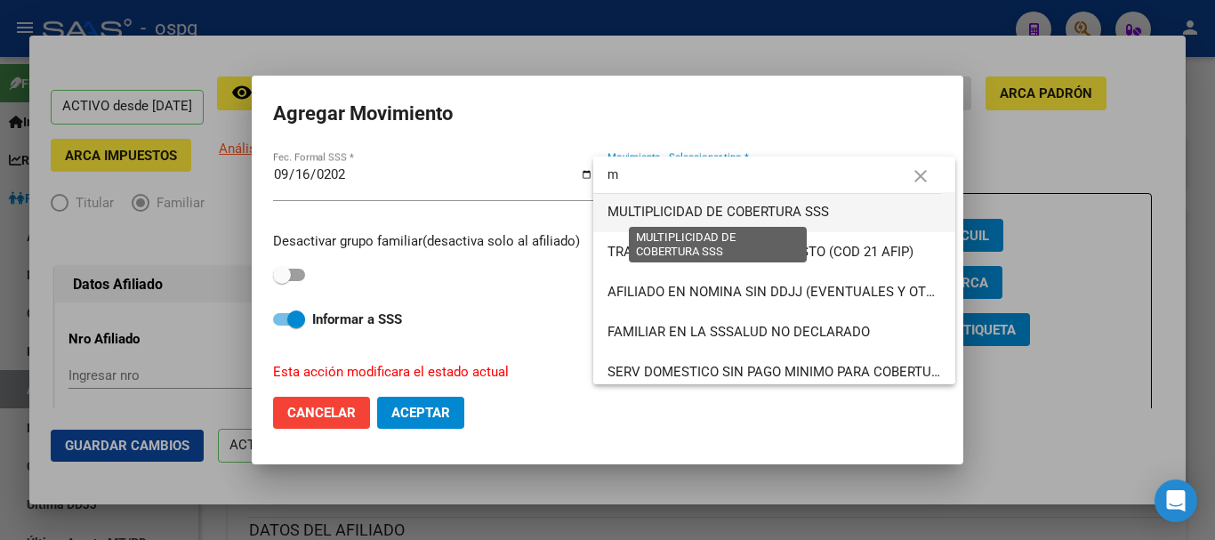
type input "m"
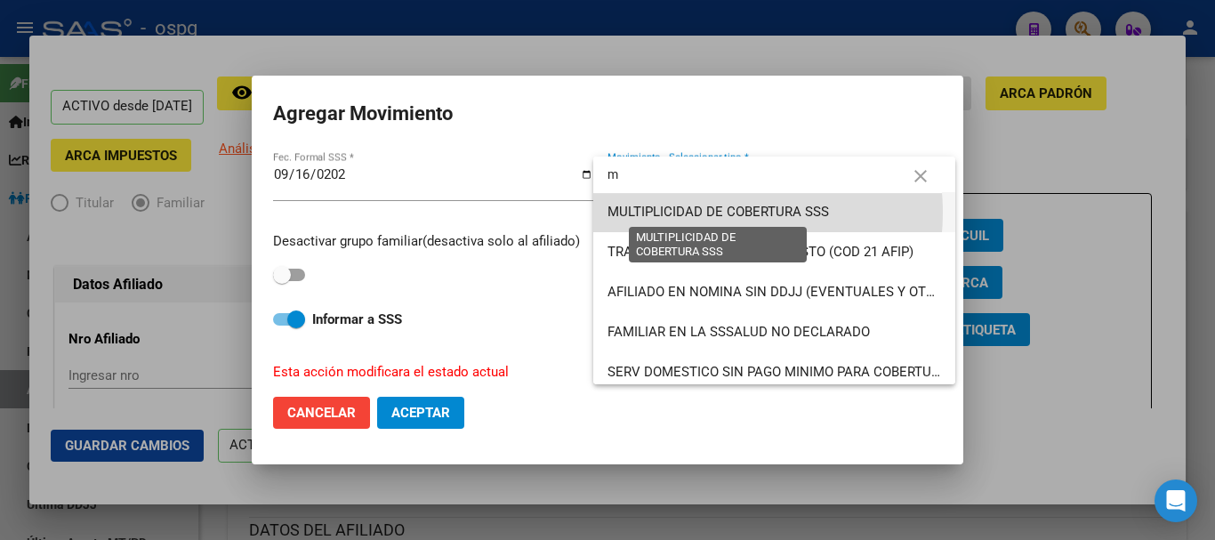
click at [708, 213] on span "MULTIPLICIDAD DE COBERTURA SSS" at bounding box center [719, 212] width 222 height 16
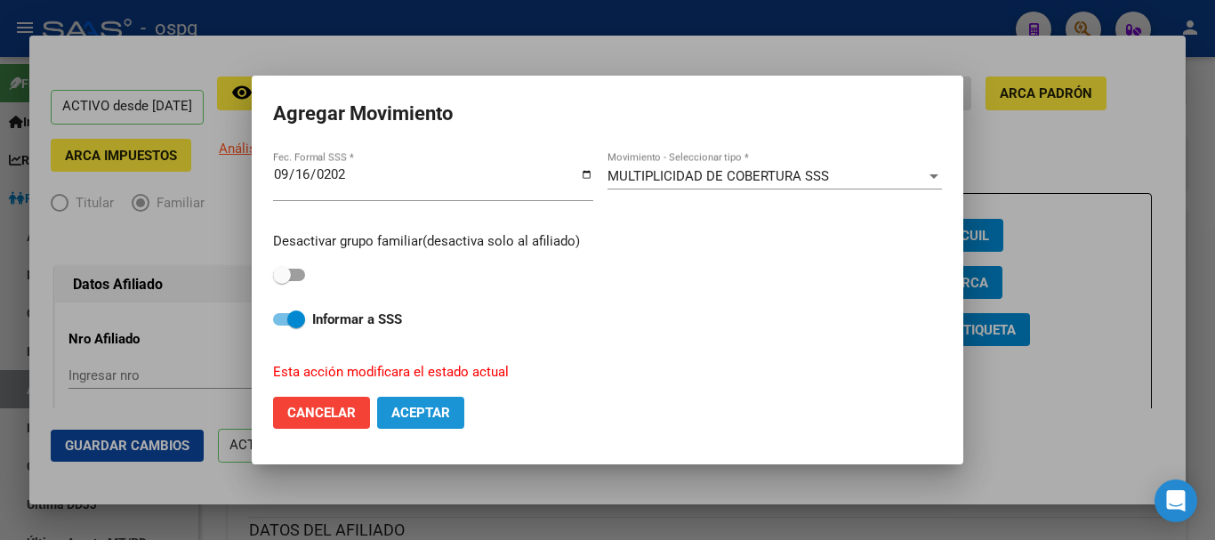
click at [428, 417] on span "Aceptar" at bounding box center [420, 413] width 59 height 16
checkbox input "false"
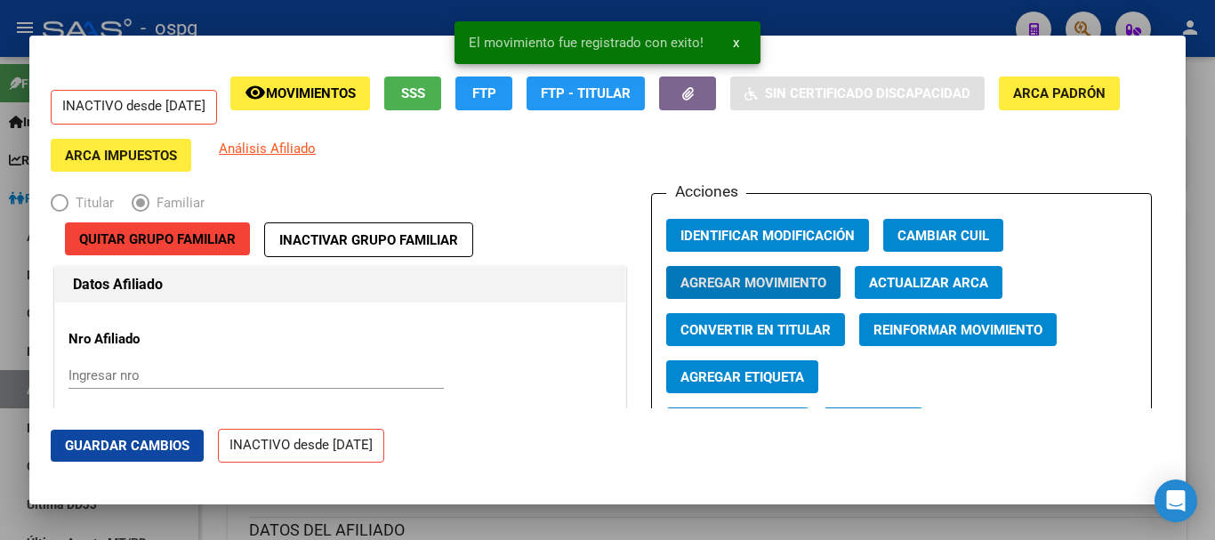
click at [113, 448] on span "Guardar Cambios" at bounding box center [127, 446] width 125 height 16
click at [1192, 198] on div at bounding box center [607, 270] width 1215 height 540
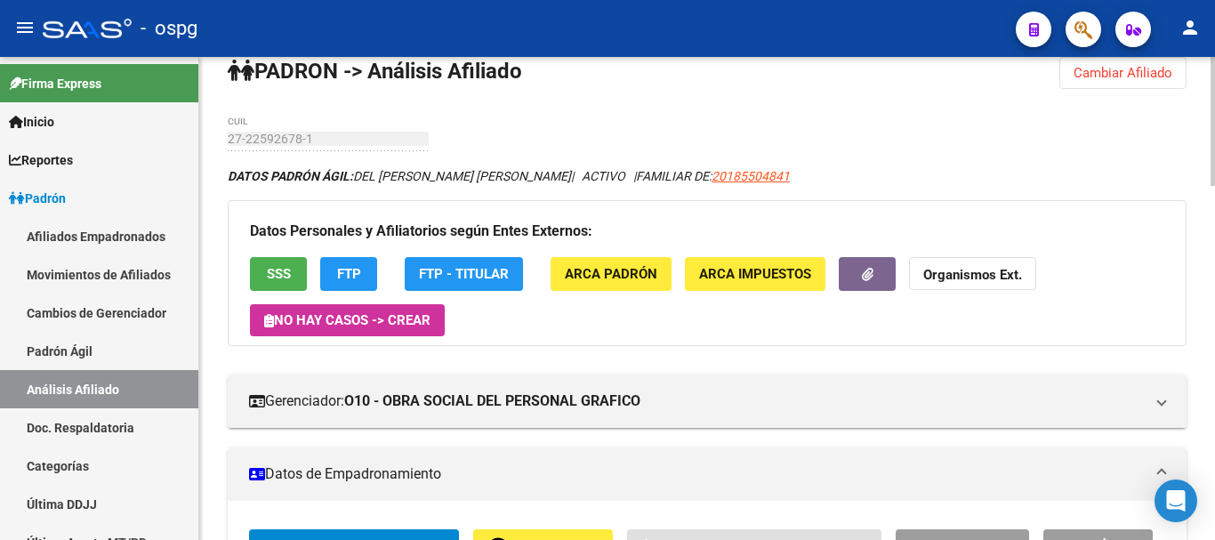
scroll to position [0, 0]
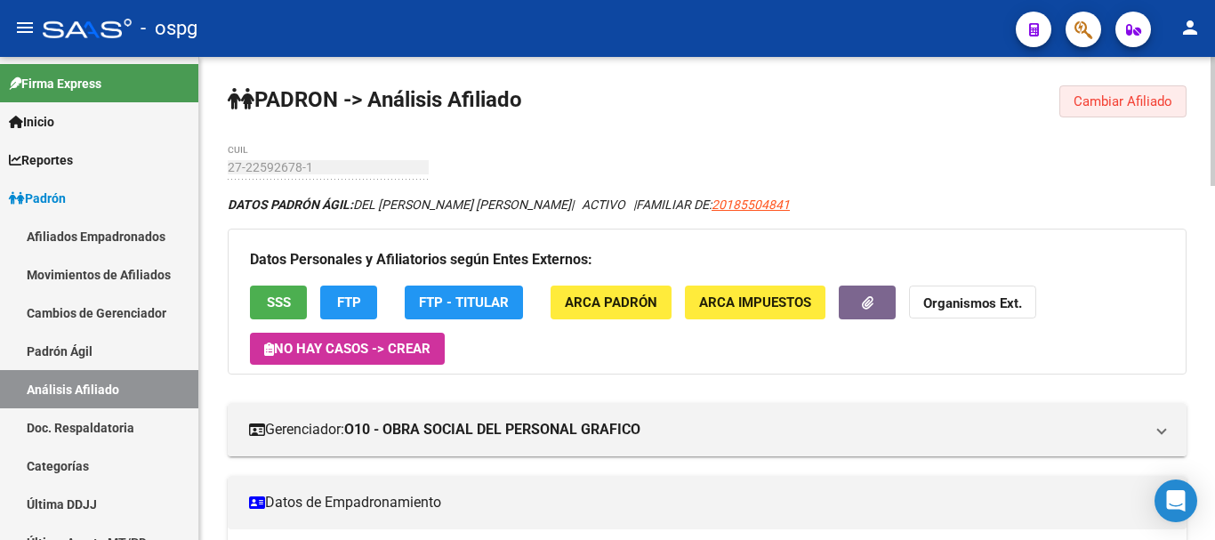
drag, startPoint x: 1158, startPoint y: 107, endPoint x: 263, endPoint y: 190, distance: 898.0
click at [1156, 107] on span "Cambiar Afiliado" at bounding box center [1123, 101] width 99 height 16
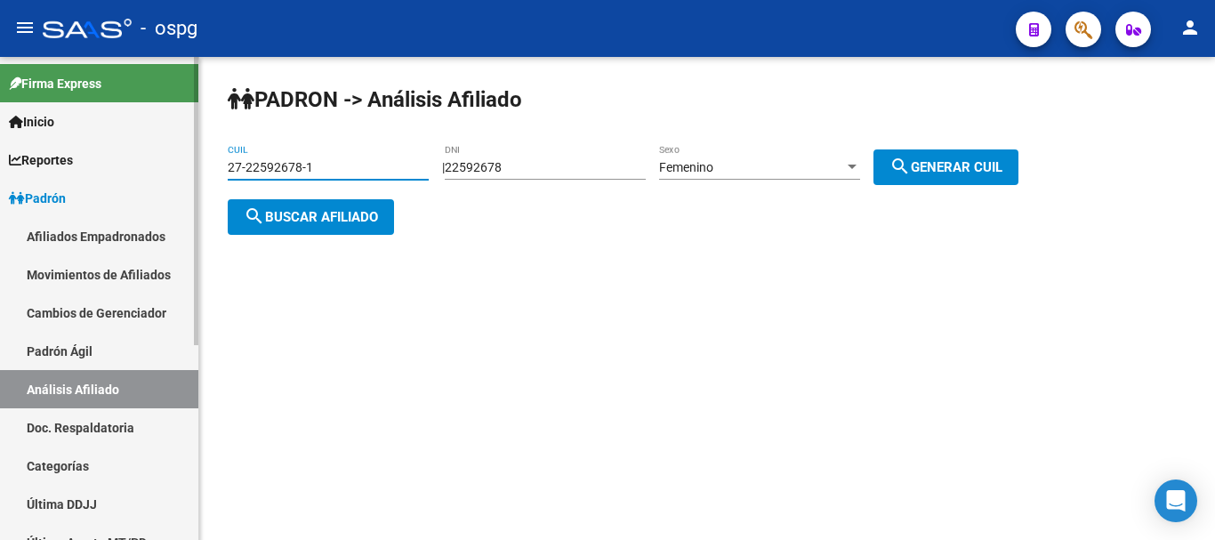
drag, startPoint x: 344, startPoint y: 169, endPoint x: 44, endPoint y: 184, distance: 301.1
click at [13, 182] on mat-sidenav-container "Firma Express Inicio Calendario SSS Instructivos Contacto OS Reportes Ingresos …" at bounding box center [607, 298] width 1215 height 483
paste input "0-23693950-3"
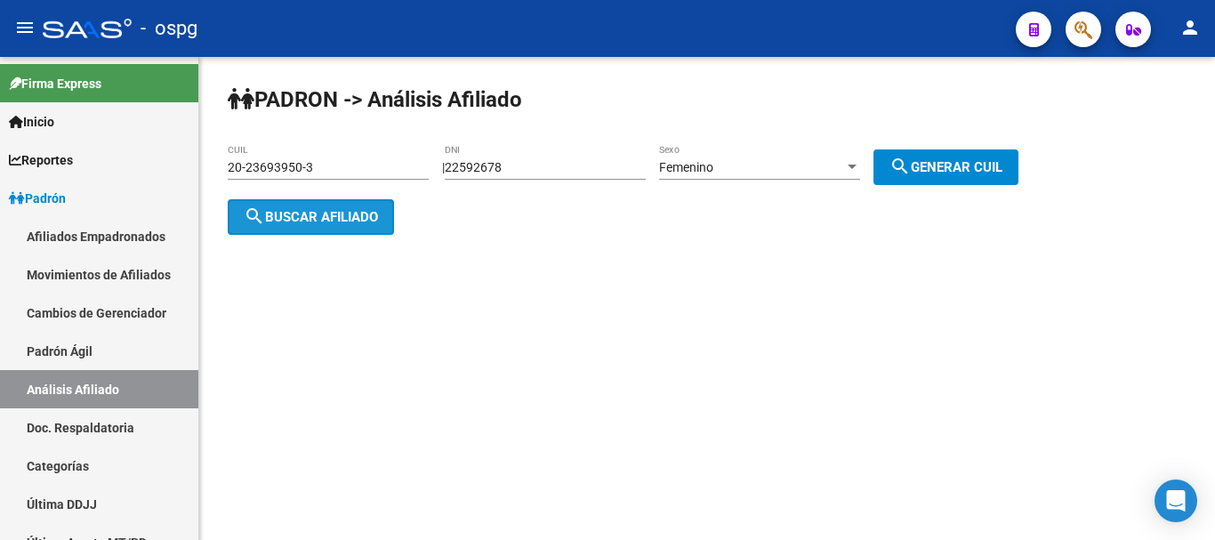
click at [360, 225] on button "search Buscar afiliado" at bounding box center [311, 217] width 166 height 36
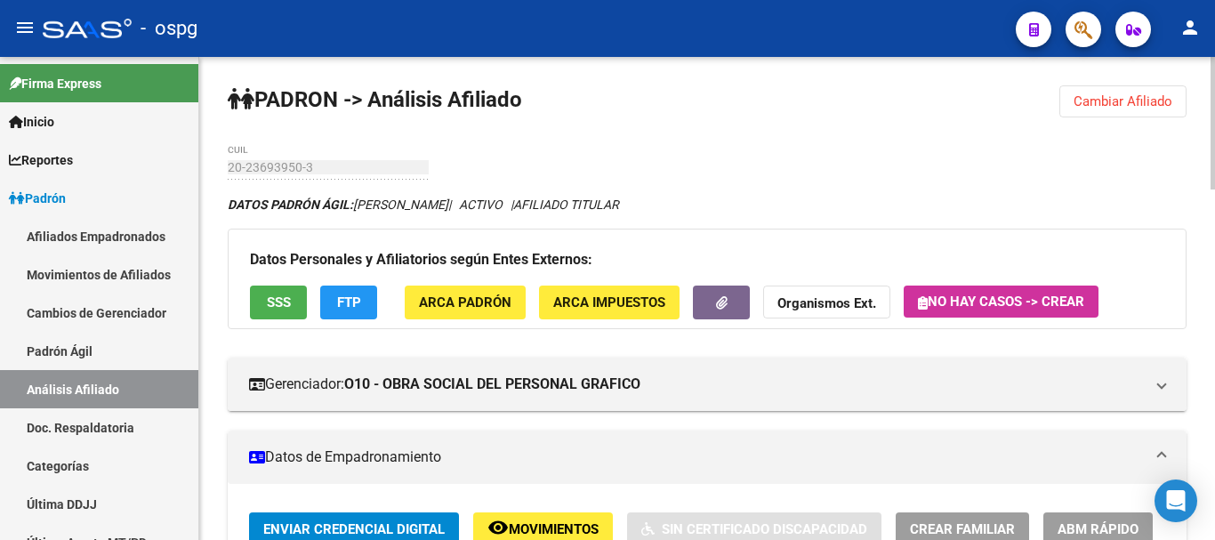
click at [298, 303] on button "SSS" at bounding box center [278, 302] width 57 height 33
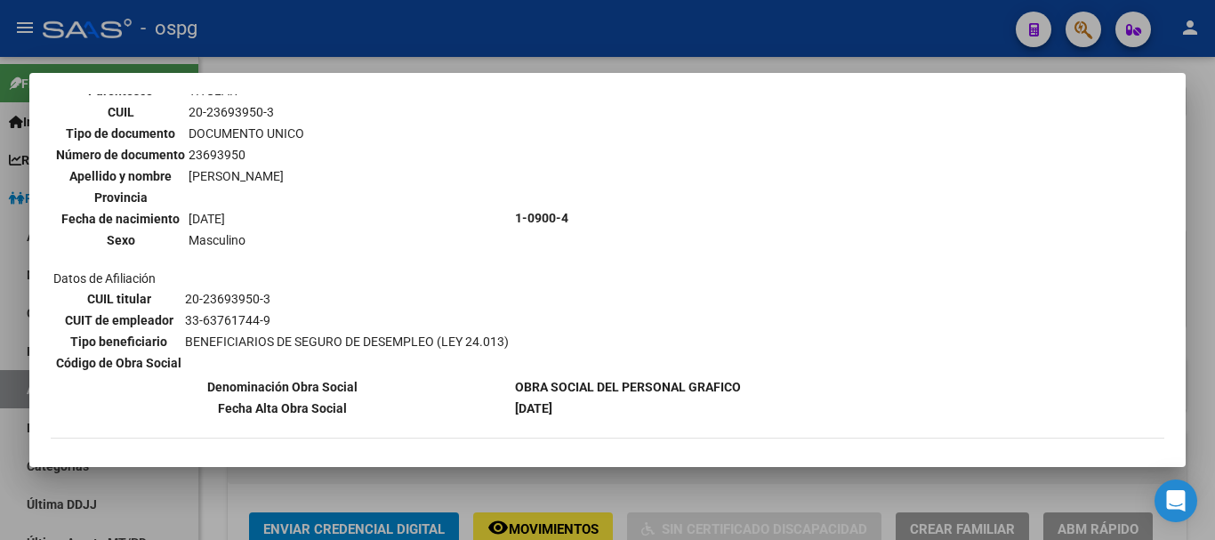
scroll to position [445, 0]
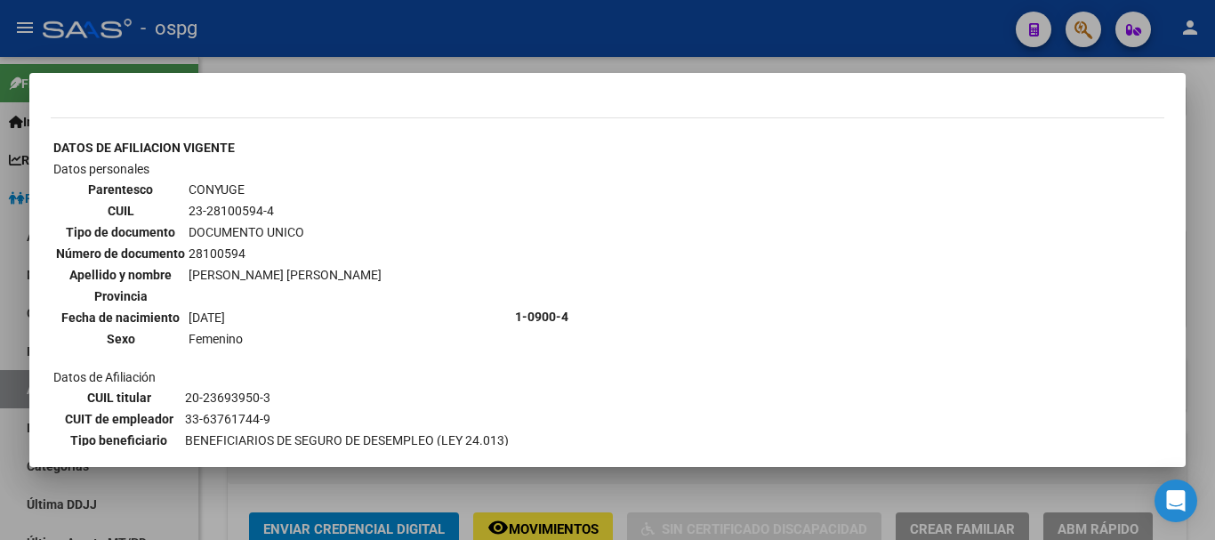
click at [1199, 195] on div at bounding box center [607, 270] width 1215 height 540
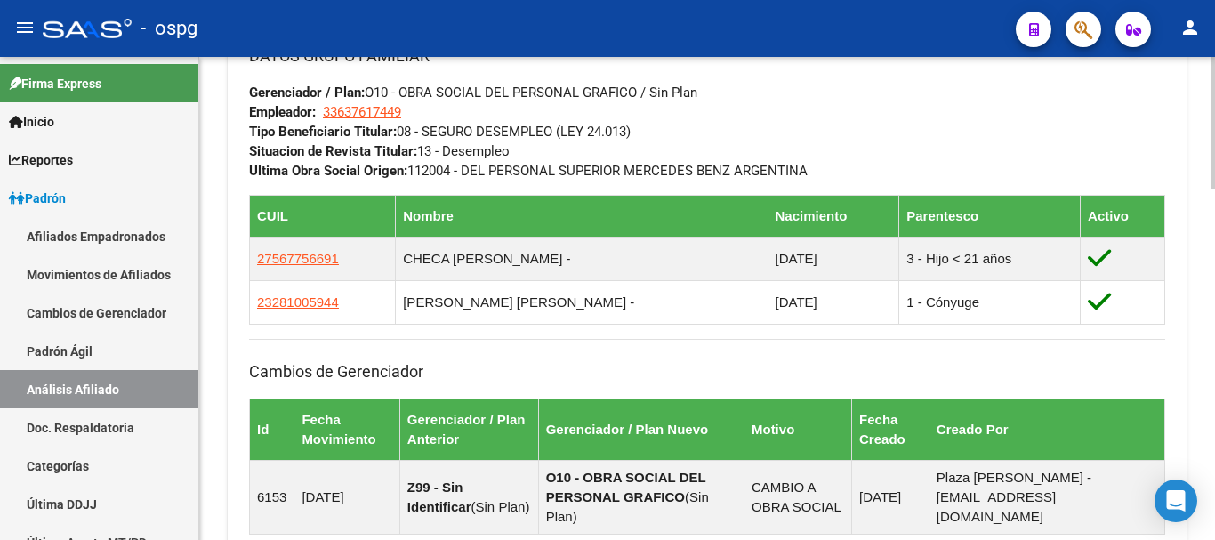
scroll to position [979, 0]
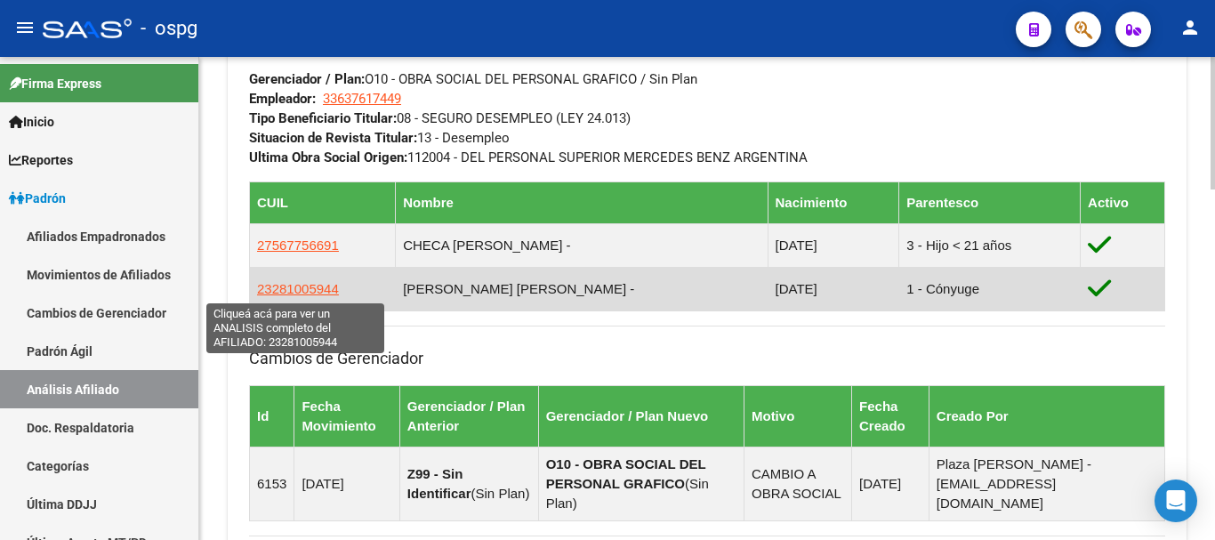
click at [304, 290] on span "23281005944" at bounding box center [298, 288] width 82 height 15
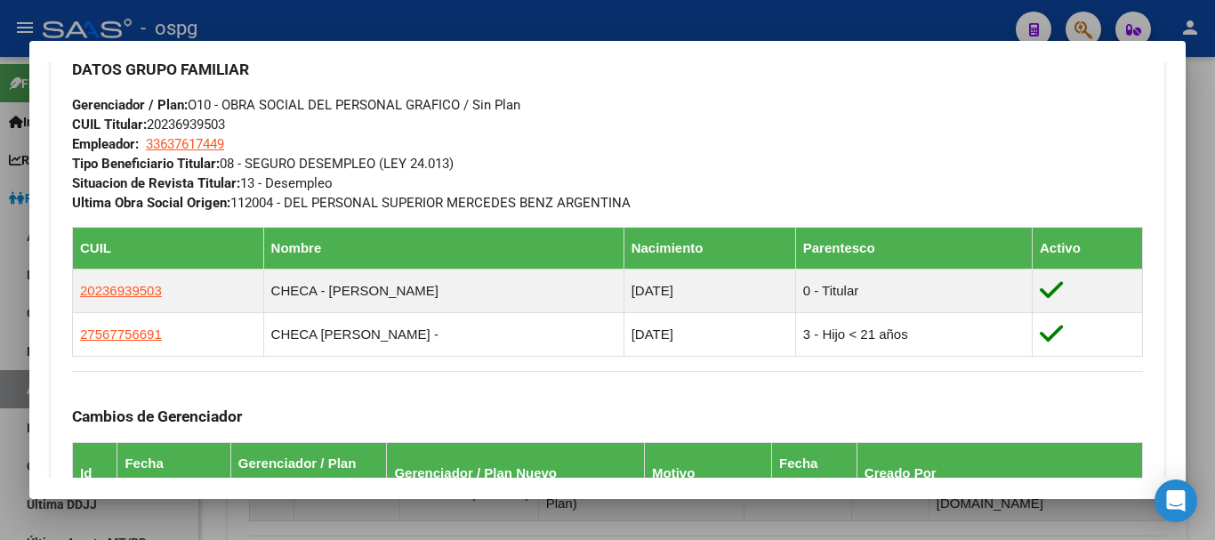
scroll to position [1290, 0]
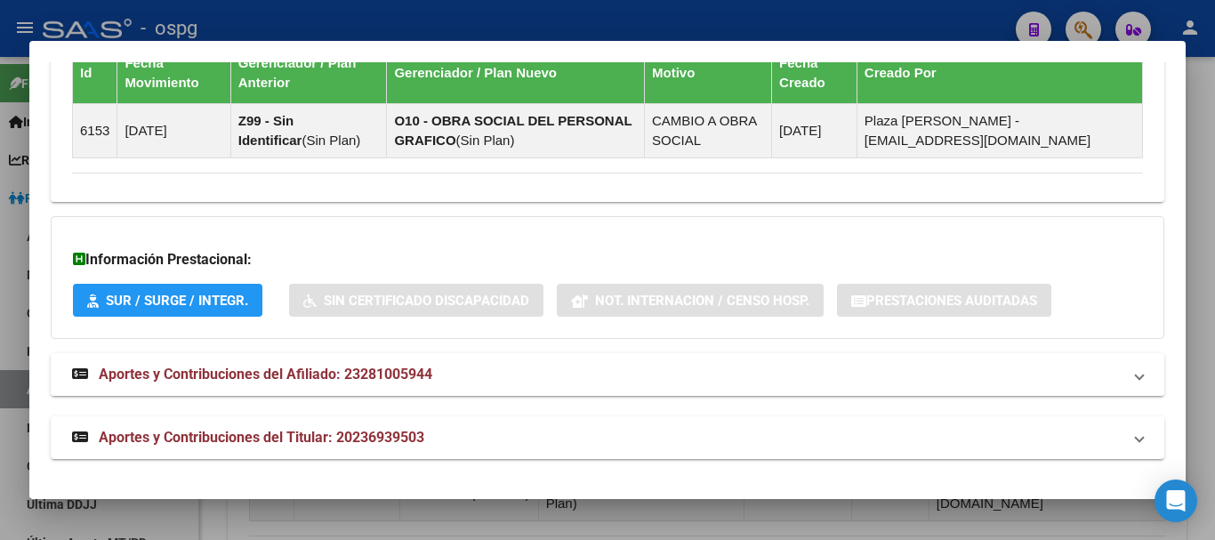
drag, startPoint x: 278, startPoint y: 365, endPoint x: 296, endPoint y: 366, distance: 18.7
click at [278, 365] on strong "Aportes y Contribuciones del Afiliado: 23281005944" at bounding box center [252, 374] width 360 height 21
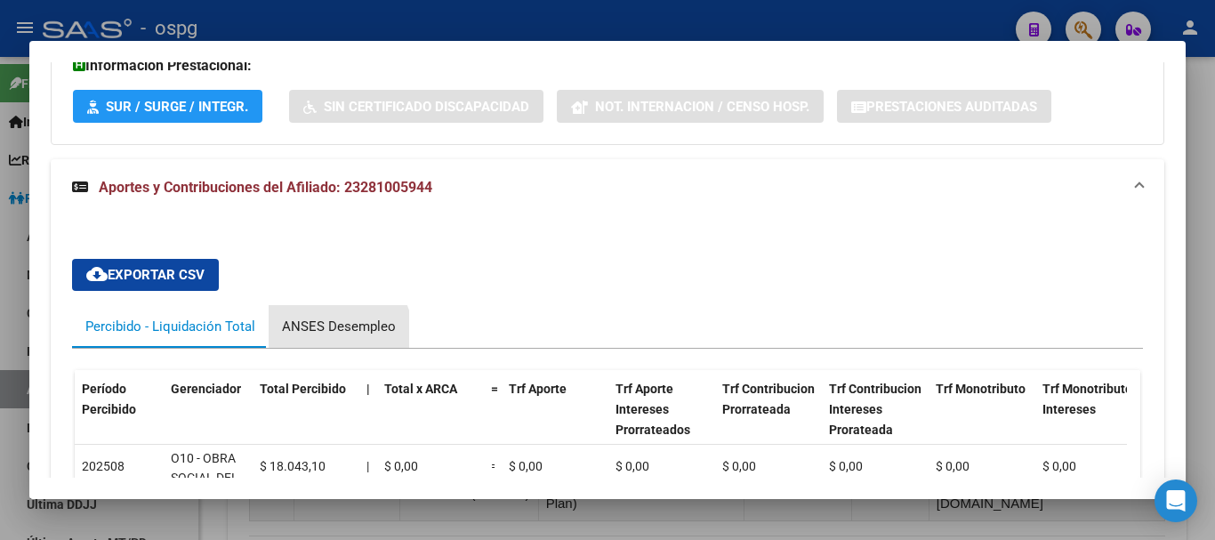
click at [335, 336] on div "ANSES Desempleo" at bounding box center [339, 326] width 141 height 43
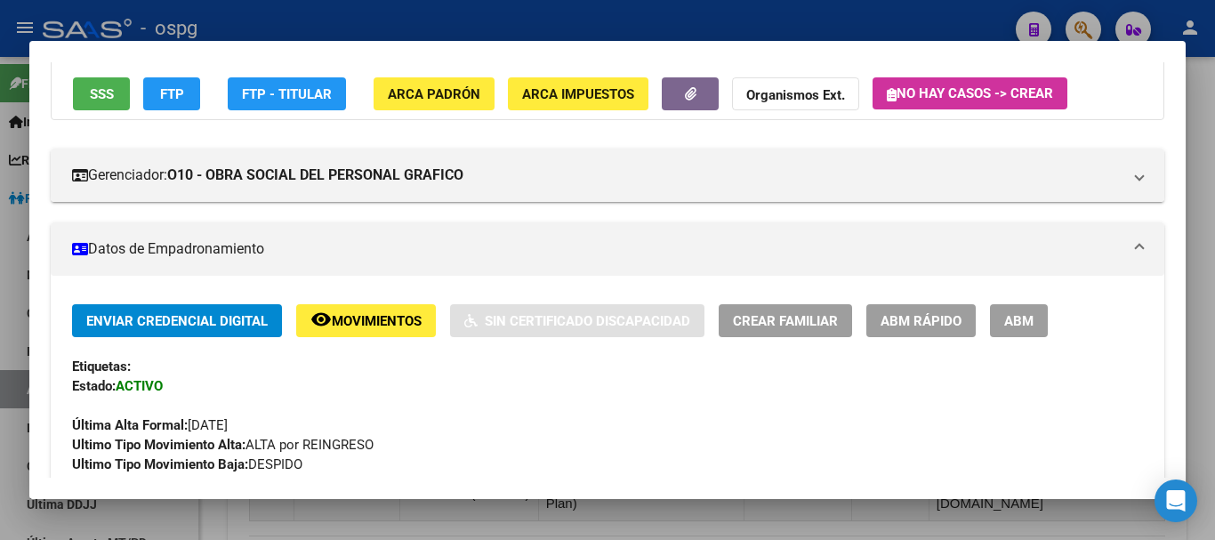
scroll to position [0, 0]
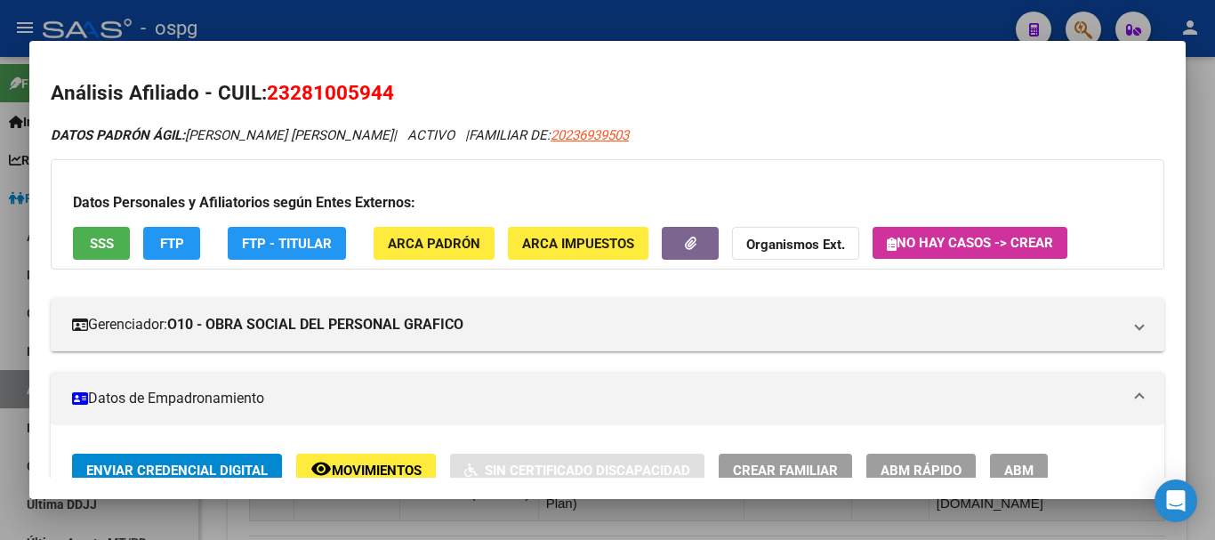
drag, startPoint x: 294, startPoint y: 85, endPoint x: 382, endPoint y: 88, distance: 88.1
click at [382, 88] on span "23281005944" at bounding box center [330, 92] width 127 height 23
copy span "28100594"
click at [819, 243] on strong "Organismos Ext." at bounding box center [796, 245] width 99 height 16
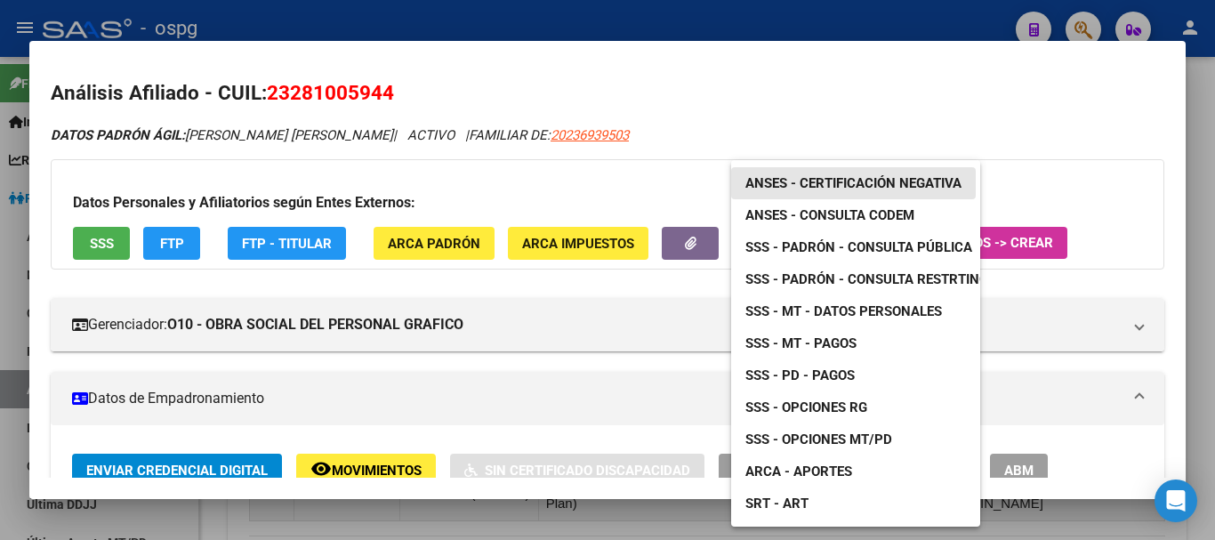
click at [862, 174] on link "ANSES - Certificación Negativa" at bounding box center [853, 183] width 245 height 32
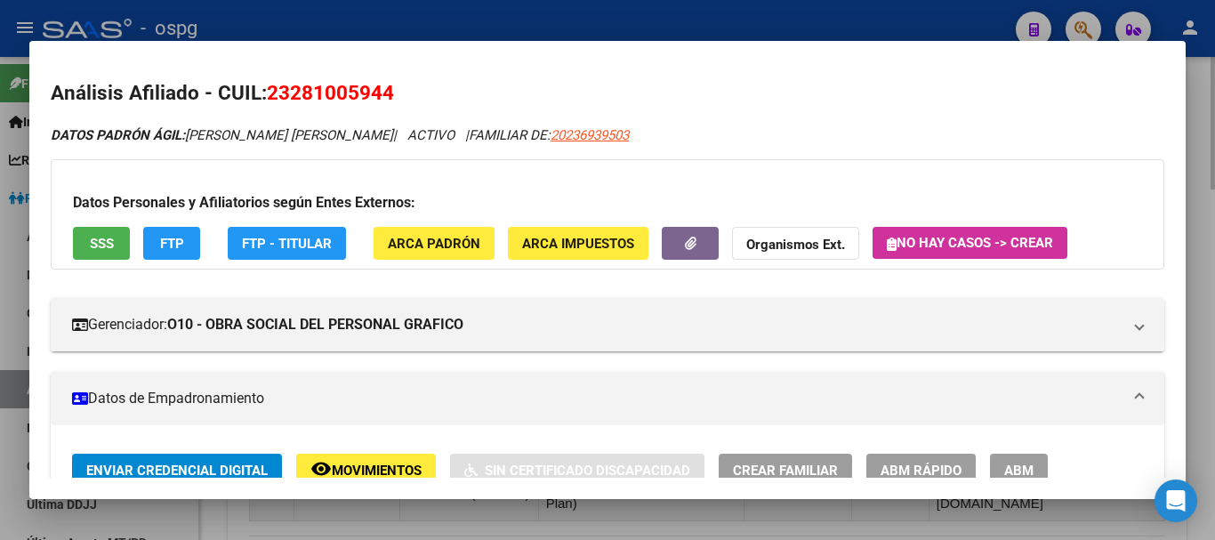
click at [1204, 349] on div at bounding box center [607, 270] width 1215 height 540
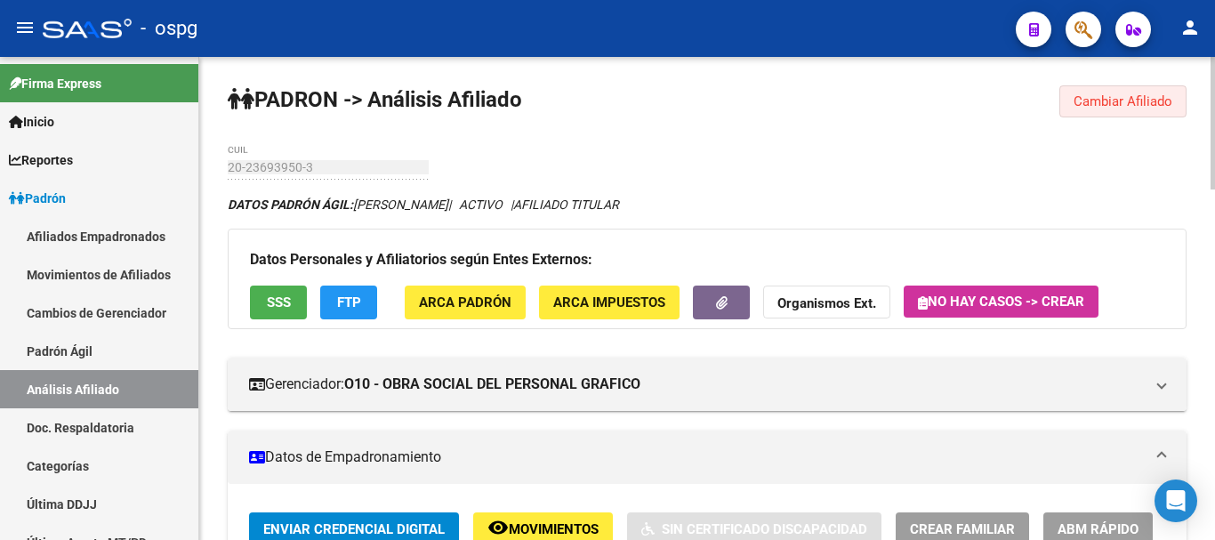
drag, startPoint x: 1175, startPoint y: 106, endPoint x: 594, endPoint y: 94, distance: 581.1
click at [1174, 106] on button "Cambiar Afiliado" at bounding box center [1123, 101] width 127 height 32
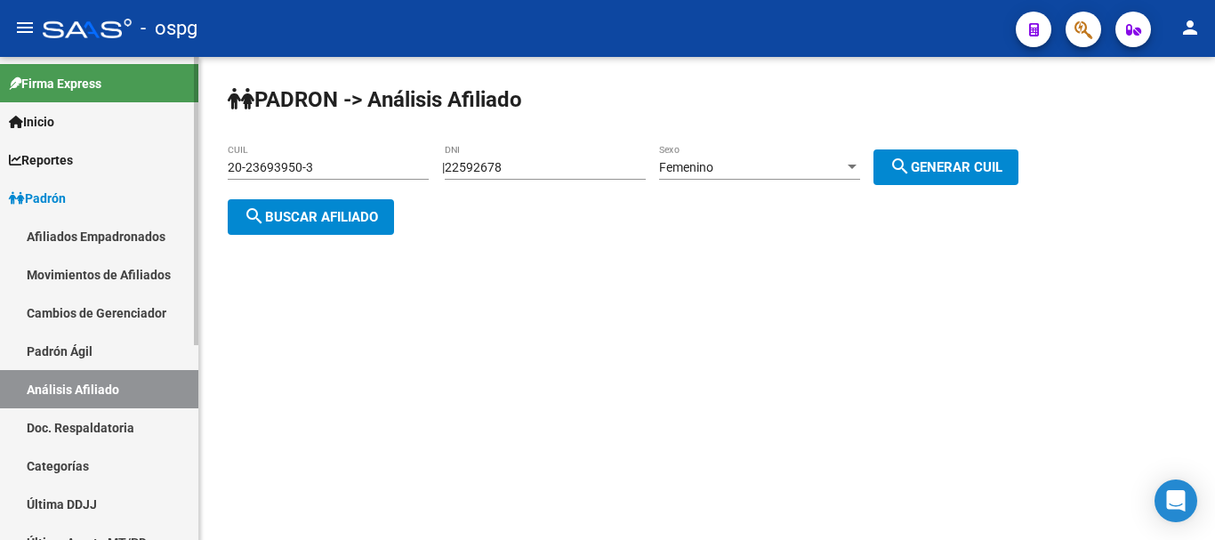
drag, startPoint x: 327, startPoint y: 165, endPoint x: 9, endPoint y: 133, distance: 320.1
click at [9, 133] on mat-sidenav-container "Firma Express Inicio Calendario SSS Instructivos Contacto OS Reportes Ingresos …" at bounding box center [607, 298] width 1215 height 483
paste input "5681237-2"
click at [319, 210] on span "search Buscar afiliado" at bounding box center [311, 217] width 134 height 16
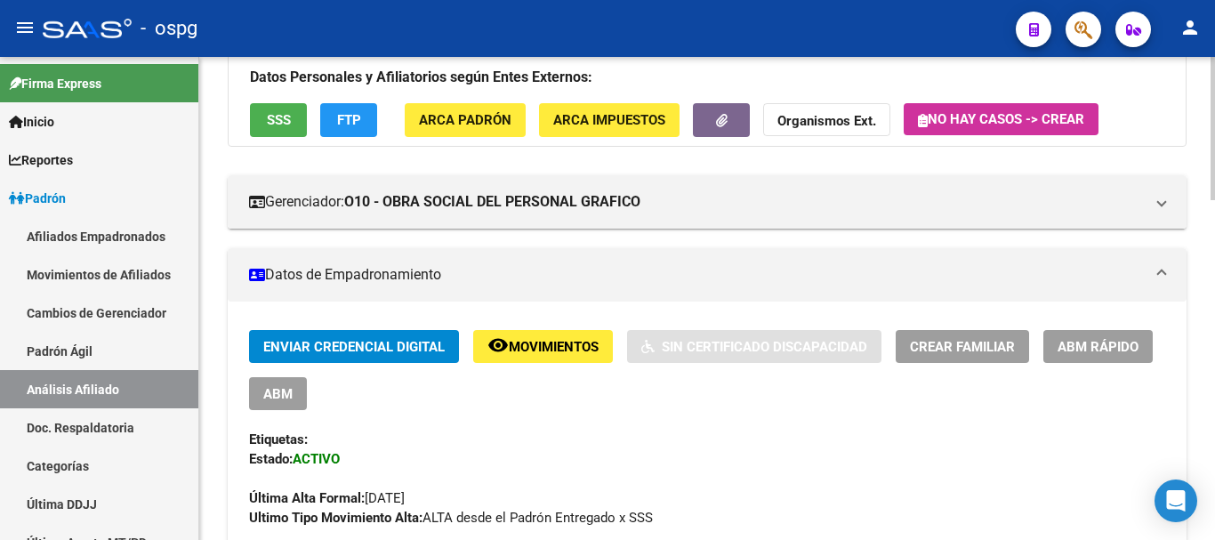
scroll to position [89, 0]
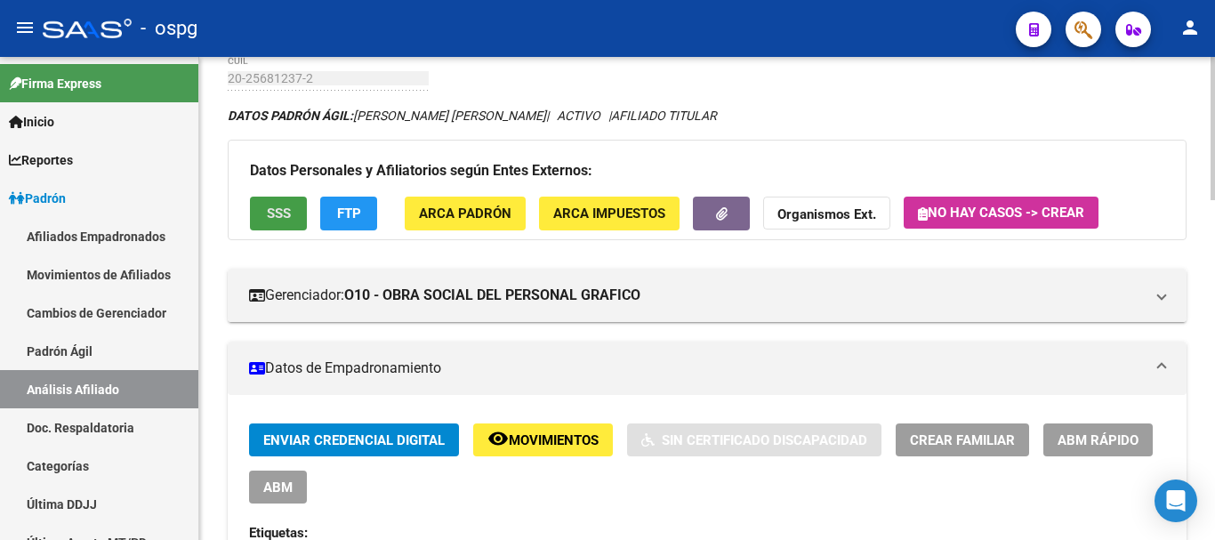
click at [299, 209] on button "SSS" at bounding box center [278, 213] width 57 height 33
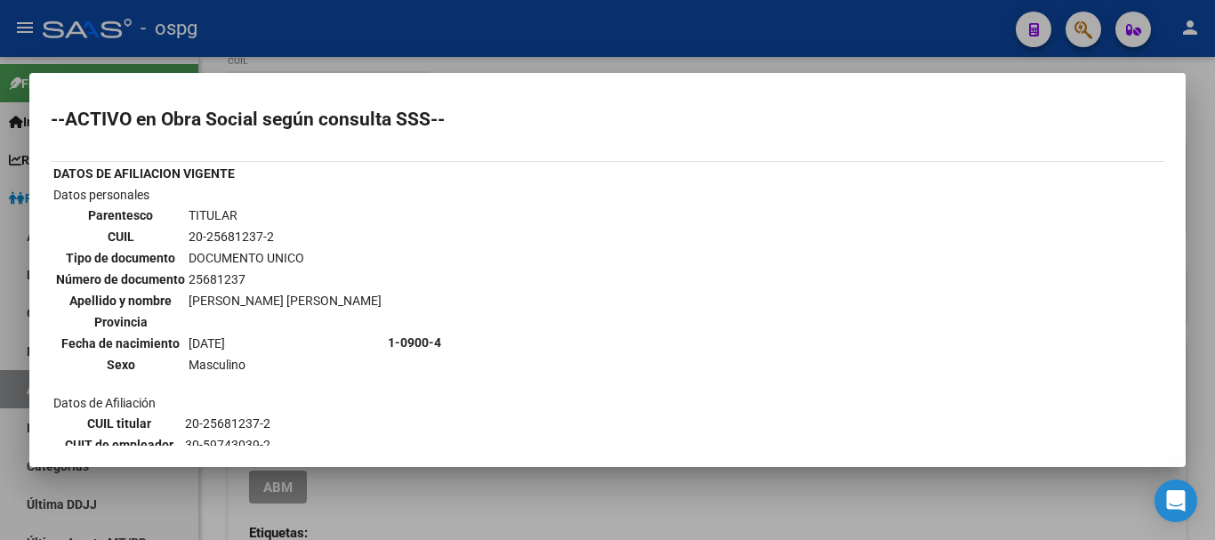
click at [1204, 287] on div at bounding box center [607, 270] width 1215 height 540
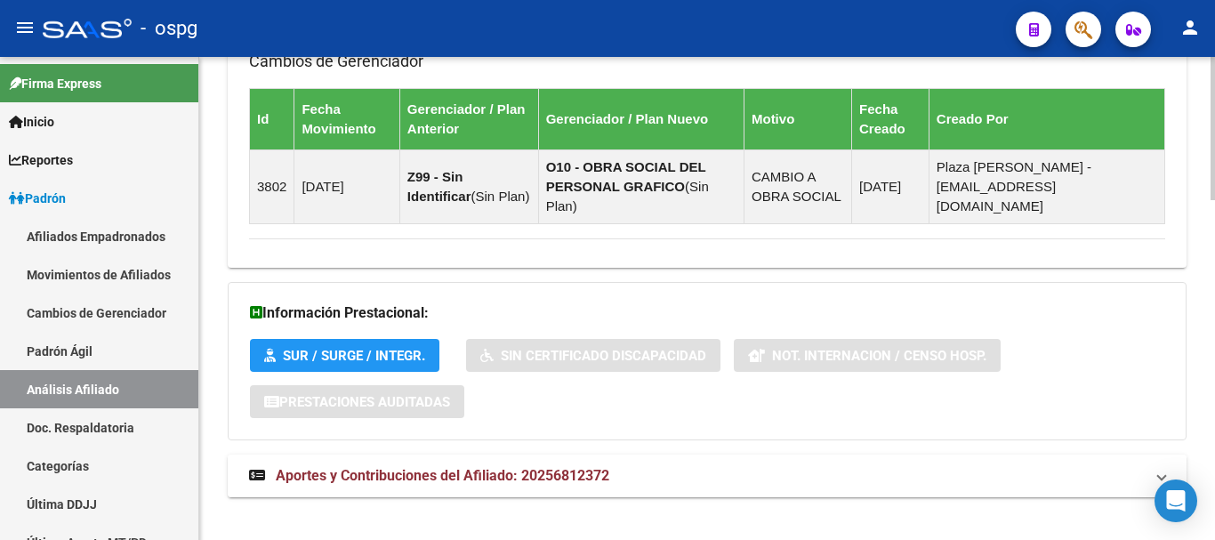
drag, startPoint x: 385, startPoint y: 464, endPoint x: 486, endPoint y: 444, distance: 102.6
click at [388, 466] on strong "Aportes y Contribuciones del Afiliado: 20256812372" at bounding box center [429, 476] width 360 height 20
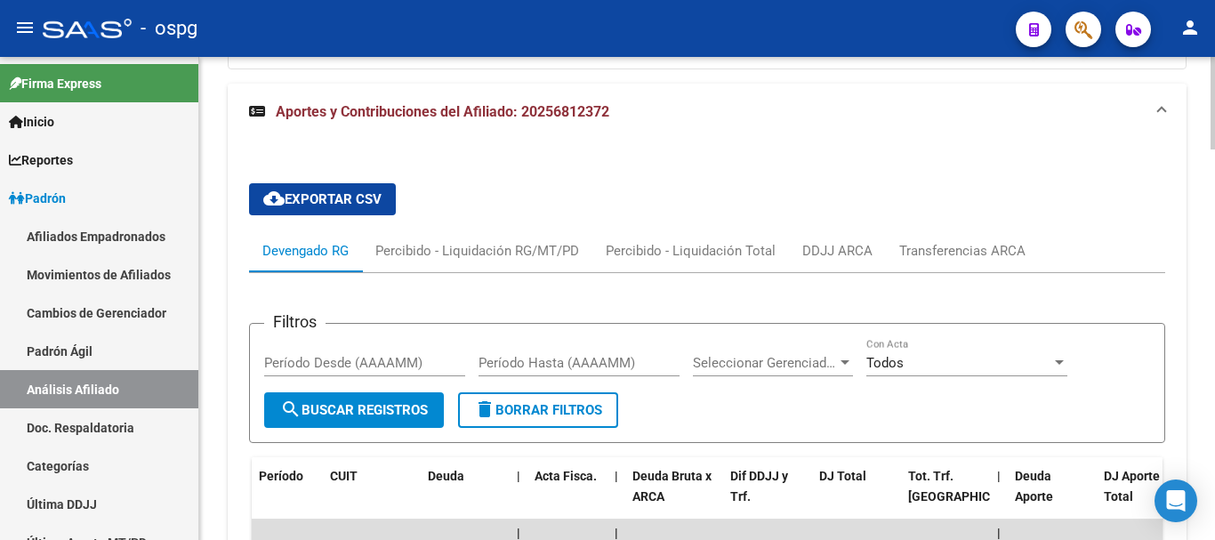
scroll to position [0, 0]
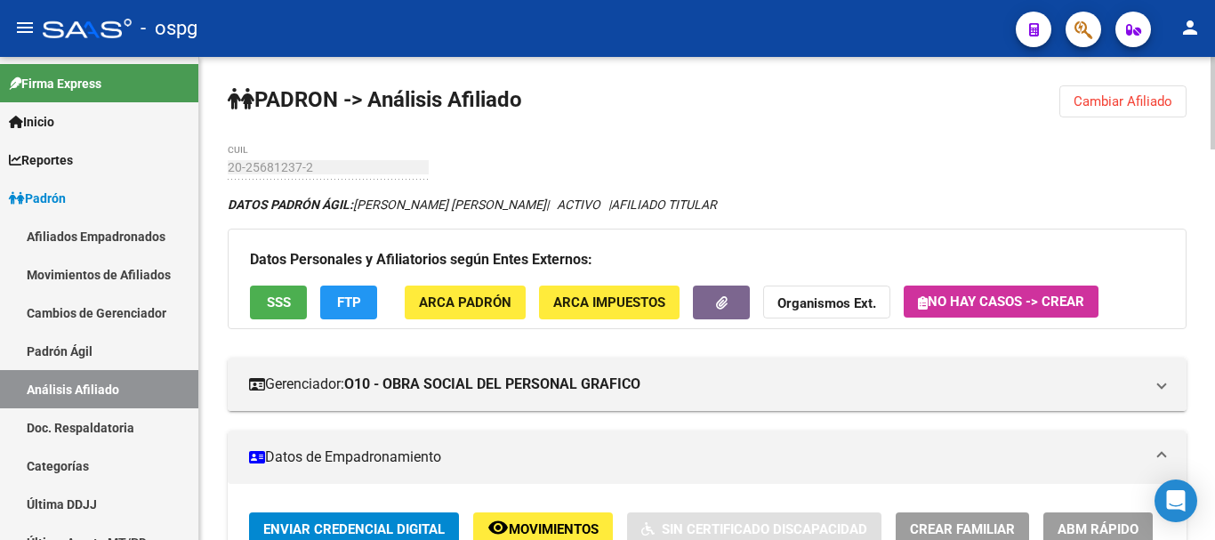
click at [1206, 29] on div "menu - ospg person Firma Express Inicio Calendario SSS Instructivos Contacto OS…" at bounding box center [607, 270] width 1215 height 540
drag, startPoint x: 1134, startPoint y: 102, endPoint x: 811, endPoint y: 131, distance: 324.2
click at [1128, 103] on span "Cambiar Afiliado" at bounding box center [1123, 101] width 99 height 16
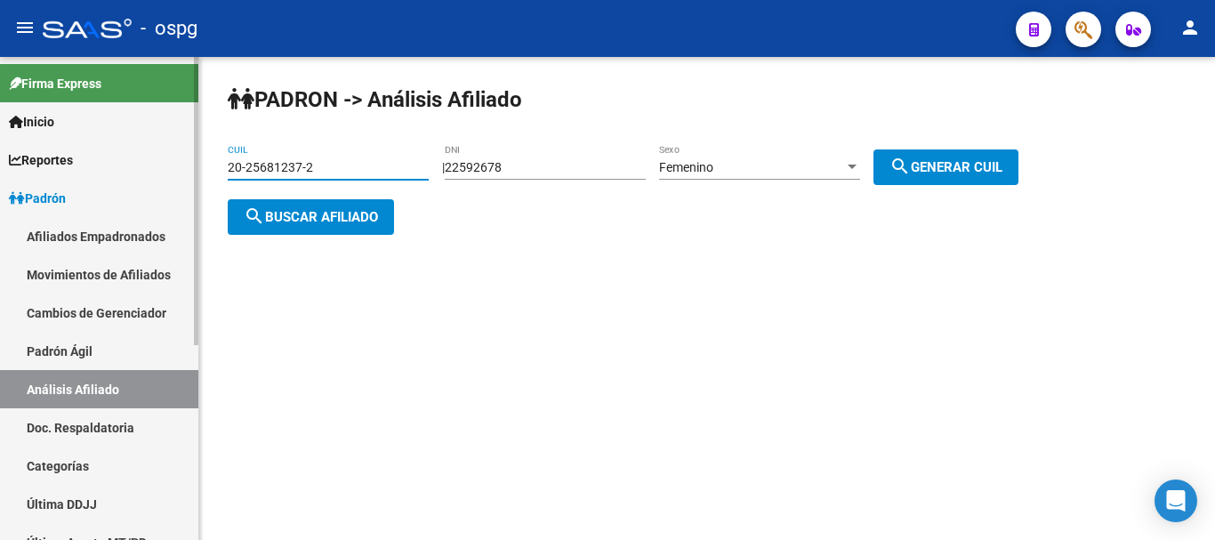
drag, startPoint x: 391, startPoint y: 167, endPoint x: 160, endPoint y: 209, distance: 234.2
click at [121, 198] on mat-sidenav-container "Firma Express Inicio Calendario SSS Instructivos Contacto OS Reportes Ingresos …" at bounding box center [607, 298] width 1215 height 483
paste input "7-22135908-4"
click at [325, 222] on span "search Buscar afiliado" at bounding box center [311, 217] width 134 height 16
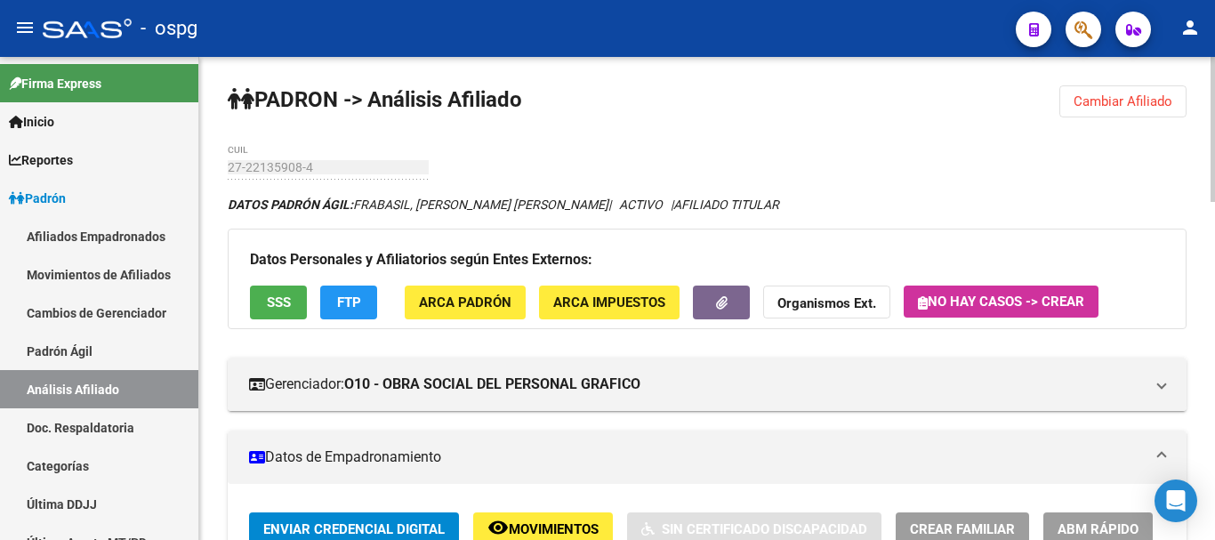
click at [268, 292] on button "SSS" at bounding box center [278, 302] width 57 height 33
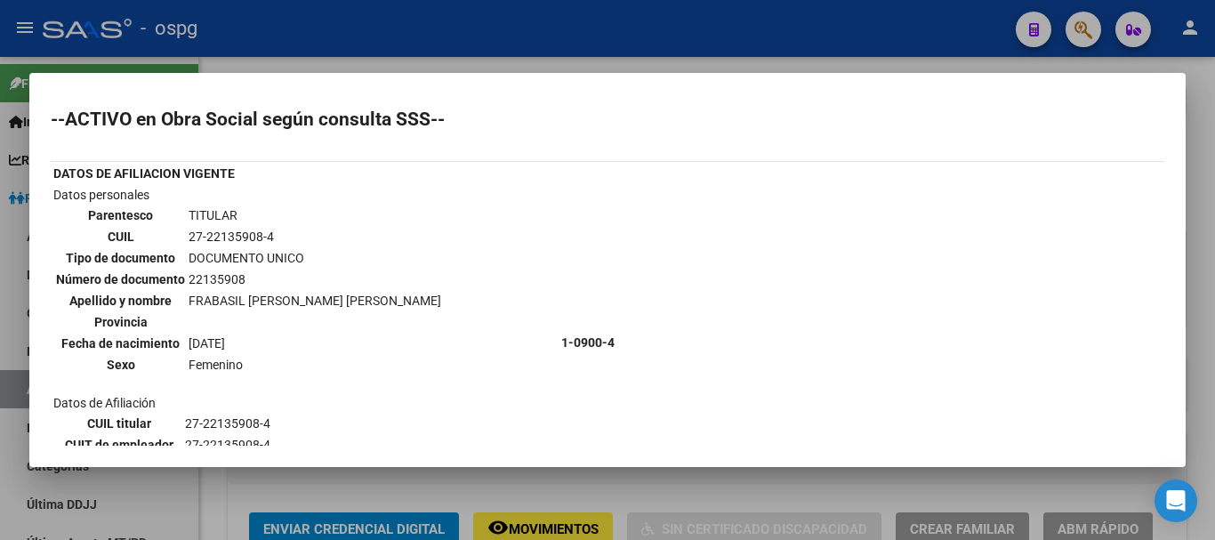
click at [1199, 284] on div at bounding box center [607, 270] width 1215 height 540
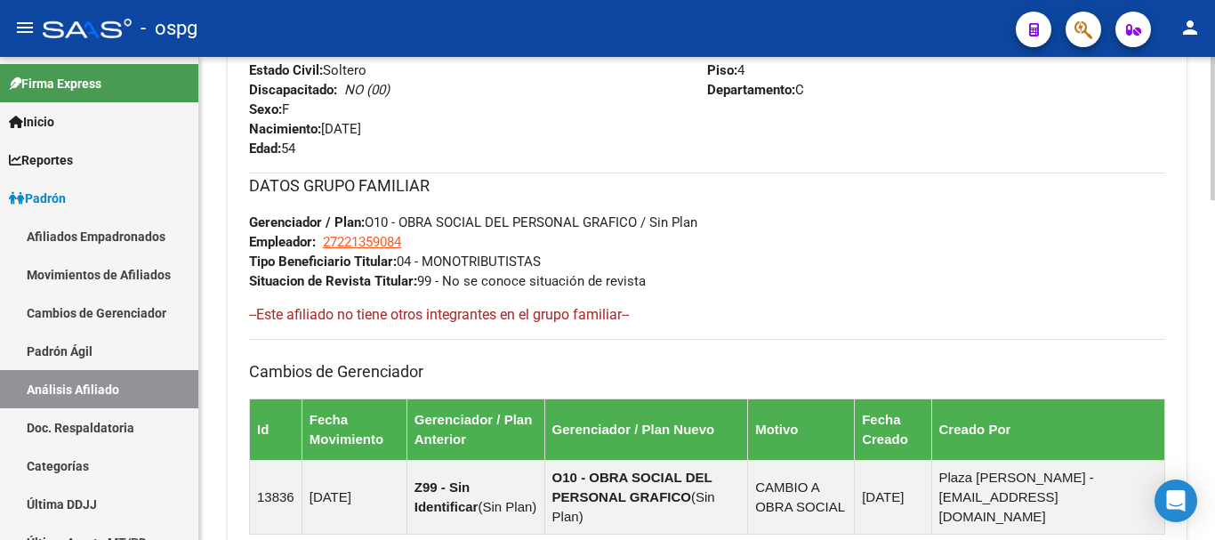
scroll to position [1146, 0]
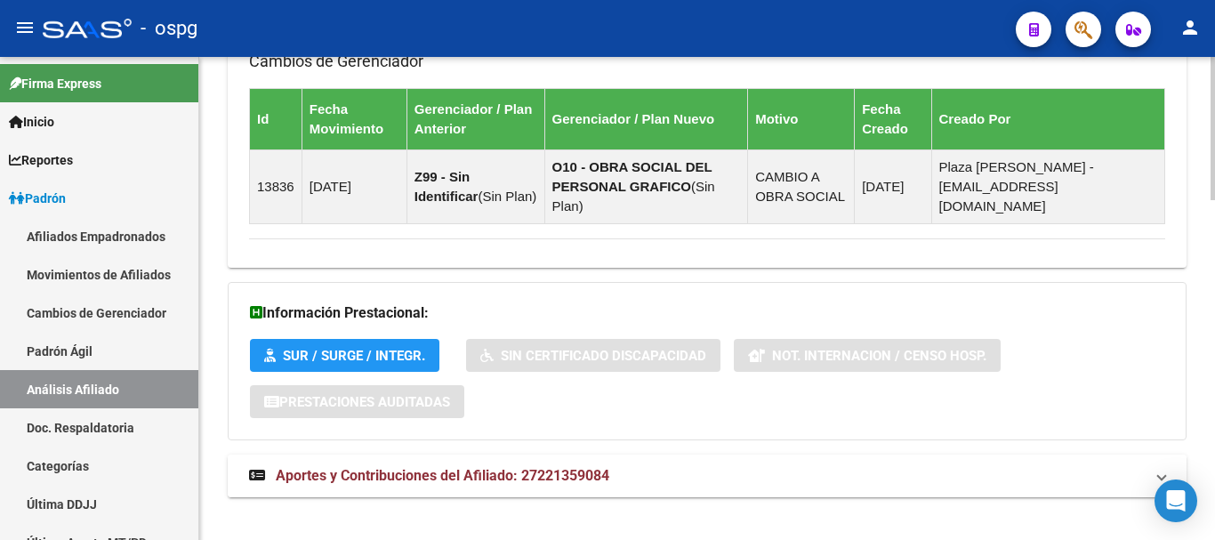
click at [500, 467] on span "Aportes y Contribuciones del Afiliado: 27221359084" at bounding box center [443, 475] width 334 height 17
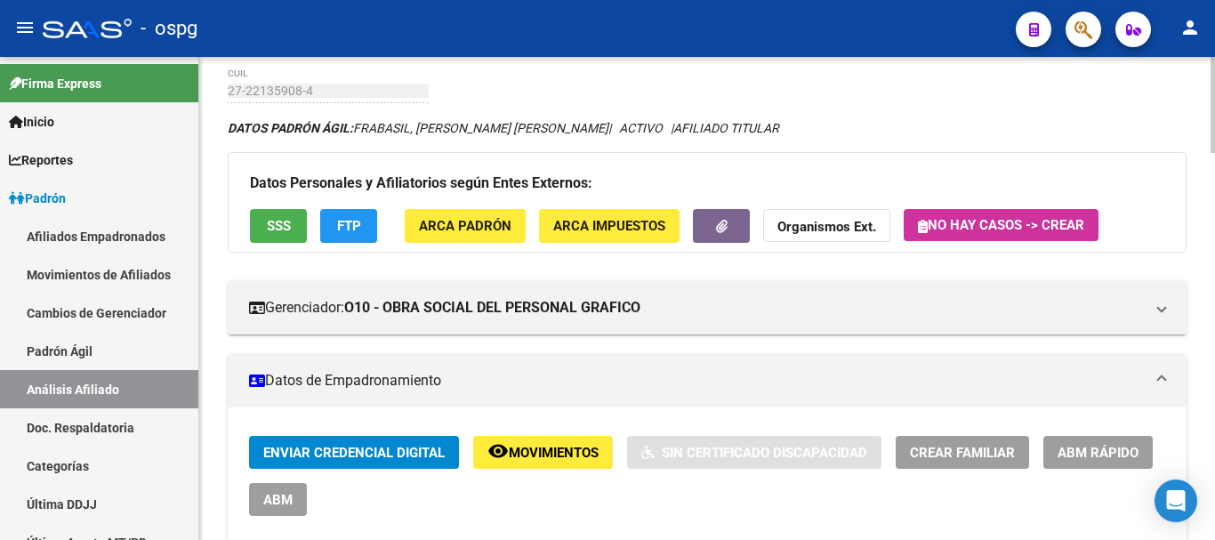
scroll to position [23, 0]
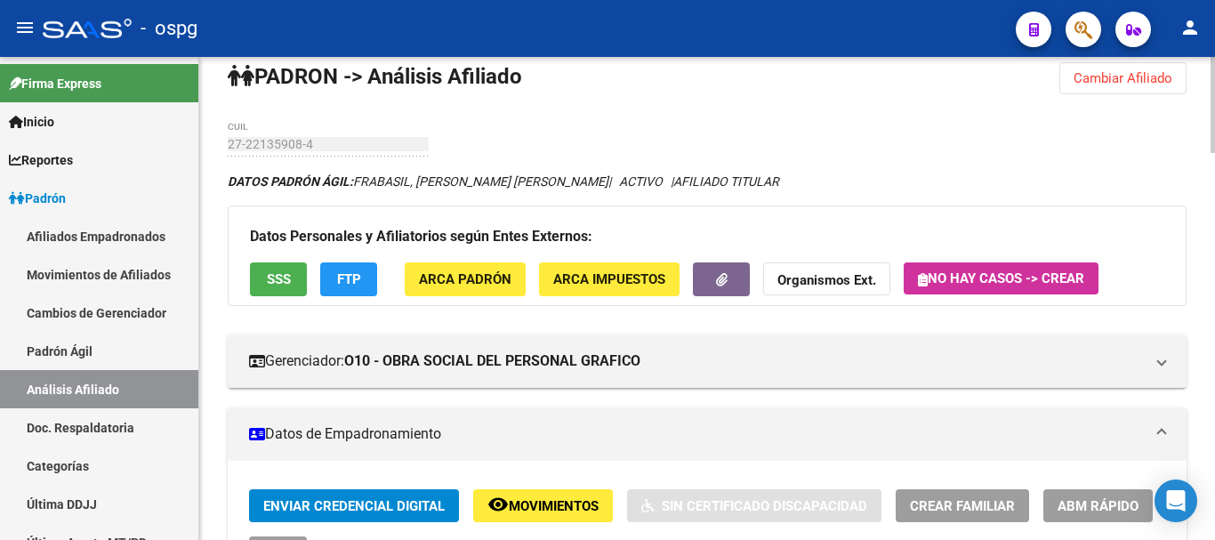
click at [1148, 91] on button "Cambiar Afiliado" at bounding box center [1123, 78] width 127 height 32
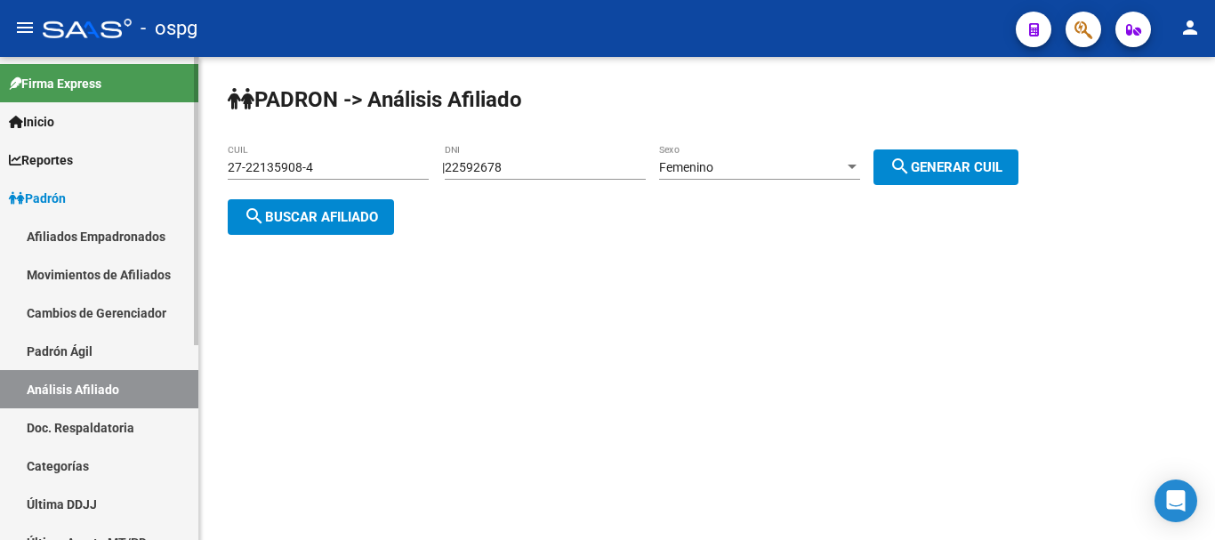
drag, startPoint x: 379, startPoint y: 168, endPoint x: 54, endPoint y: 225, distance: 329.7
click at [40, 224] on mat-sidenav-container "Firma Express Inicio Calendario SSS Instructivos Contacto OS Reportes Ingresos …" at bounding box center [607, 298] width 1215 height 483
paste input "549901-8"
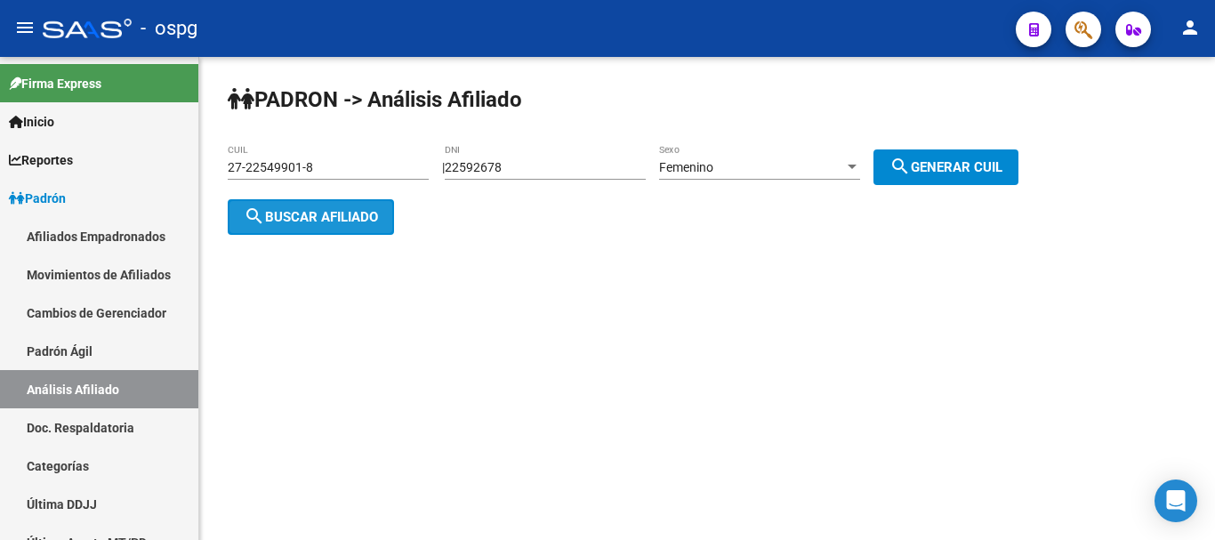
click at [353, 218] on span "search Buscar afiliado" at bounding box center [311, 217] width 134 height 16
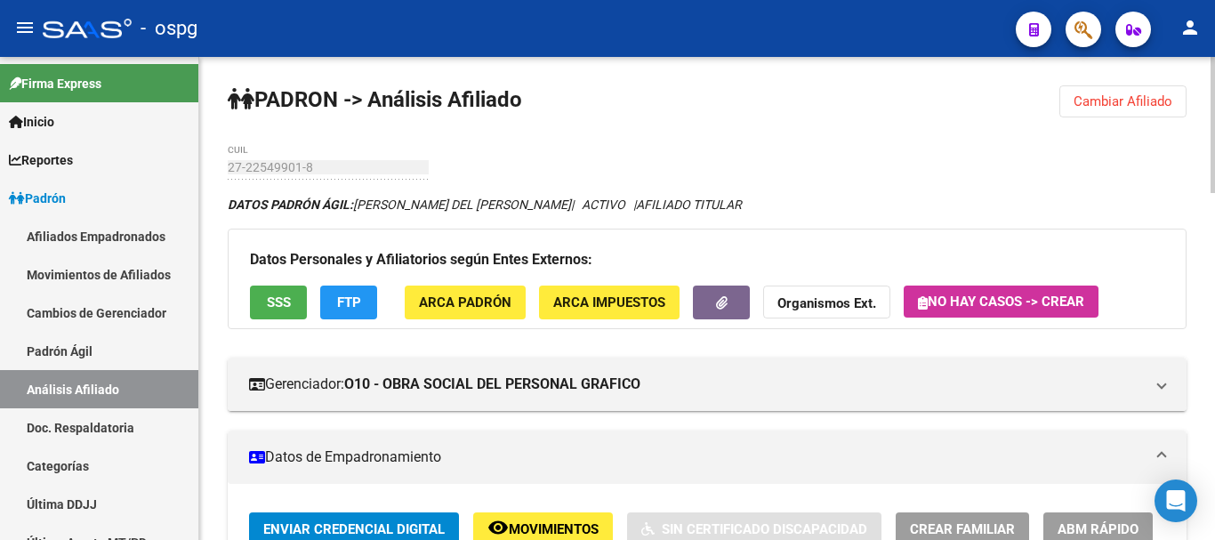
click at [266, 303] on button "SSS" at bounding box center [278, 302] width 57 height 33
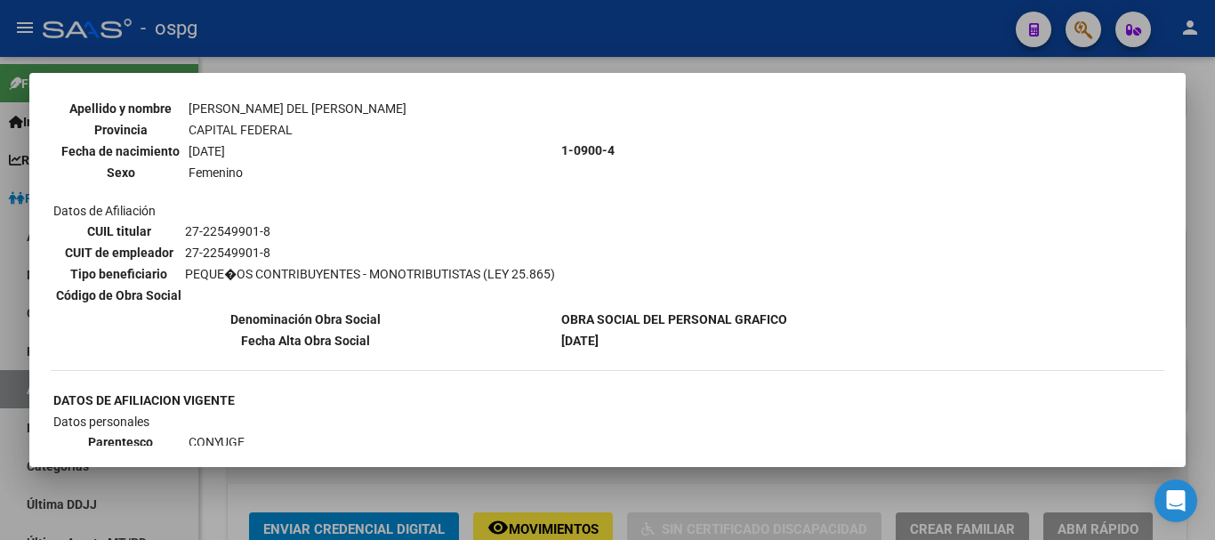
scroll to position [178, 0]
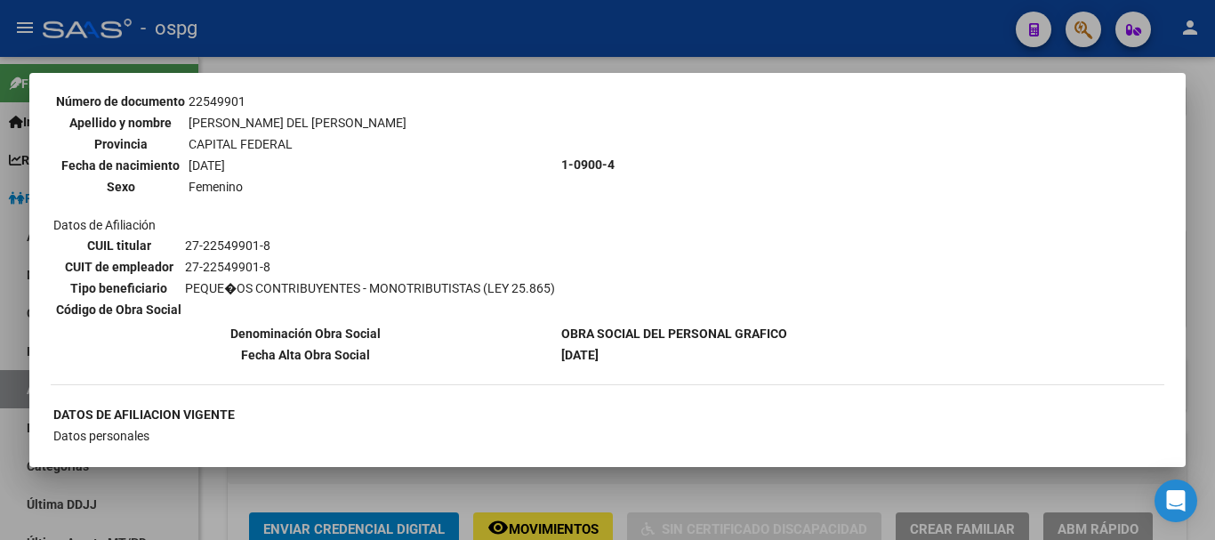
click at [1199, 202] on div at bounding box center [607, 270] width 1215 height 540
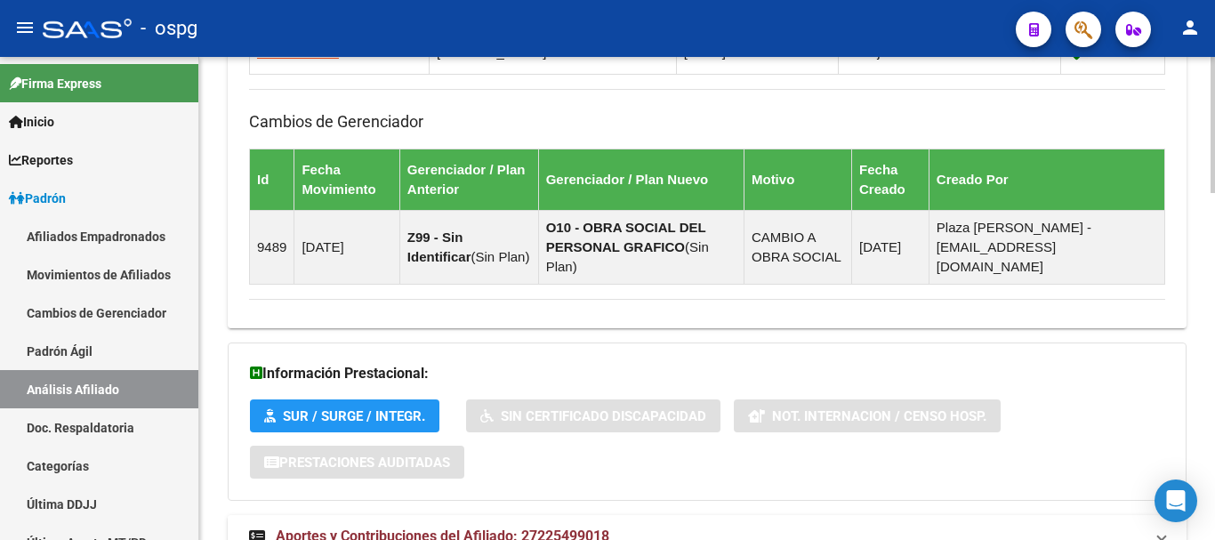
scroll to position [1237, 0]
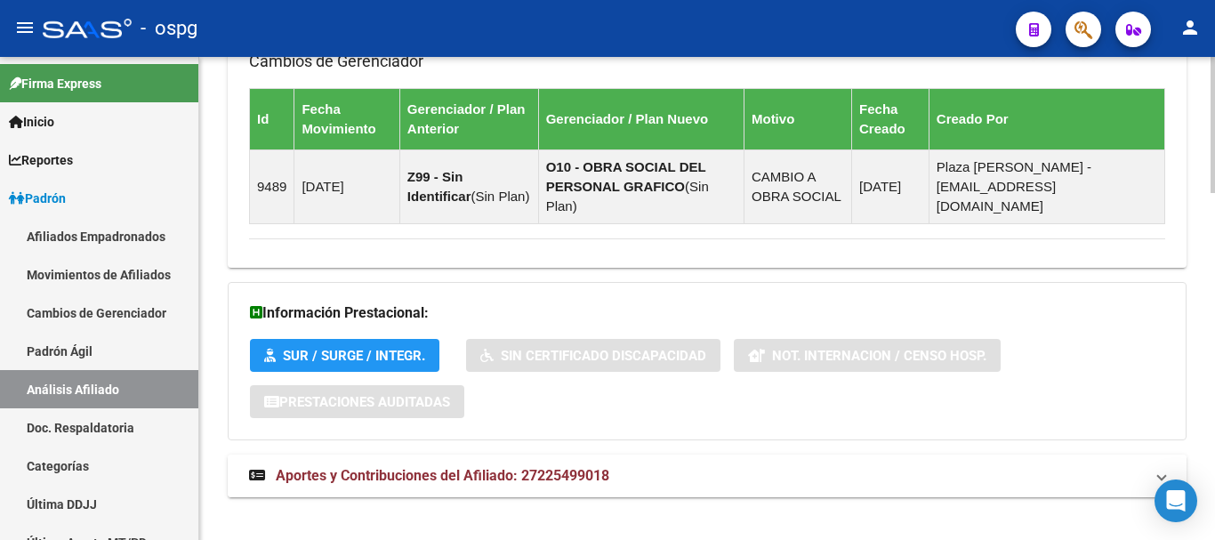
click at [399, 467] on span "Aportes y Contribuciones del Afiliado: 27225499018" at bounding box center [443, 475] width 334 height 17
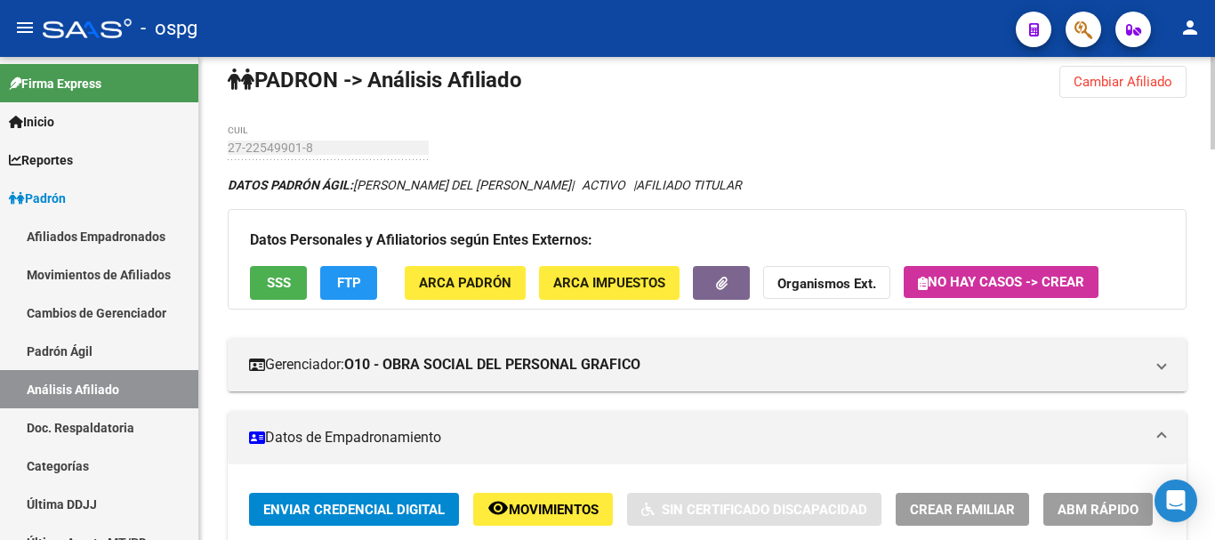
scroll to position [0, 0]
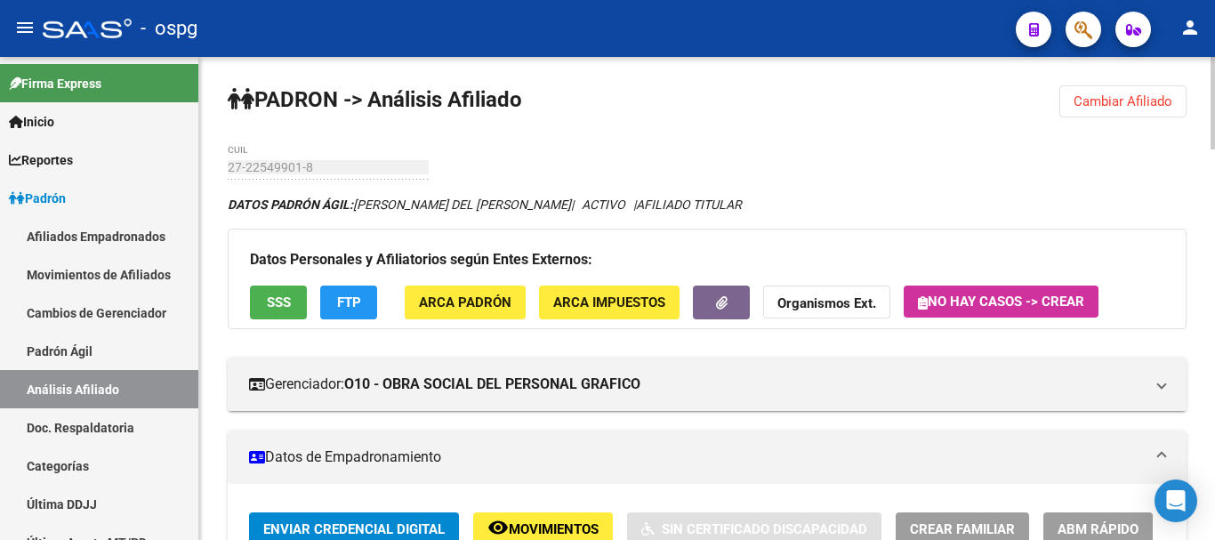
drag, startPoint x: 1127, startPoint y: 102, endPoint x: 406, endPoint y: 164, distance: 724.2
click at [1124, 103] on span "Cambiar Afiliado" at bounding box center [1123, 101] width 99 height 16
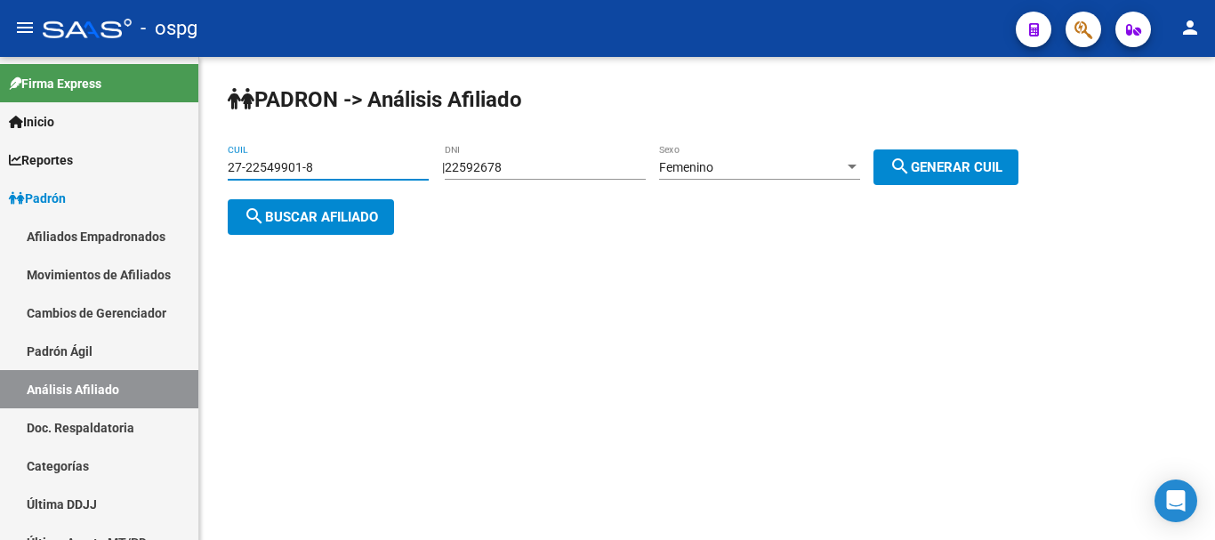
drag, startPoint x: 195, startPoint y: 166, endPoint x: 303, endPoint y: 167, distance: 108.6
click at [65, 179] on mat-sidenav-container "Firma Express Inicio Calendario SSS Instructivos Contacto OS Reportes Ingresos …" at bounding box center [607, 298] width 1215 height 483
paste input "0-07786599-4"
click at [337, 223] on span "search Buscar afiliado" at bounding box center [311, 217] width 134 height 16
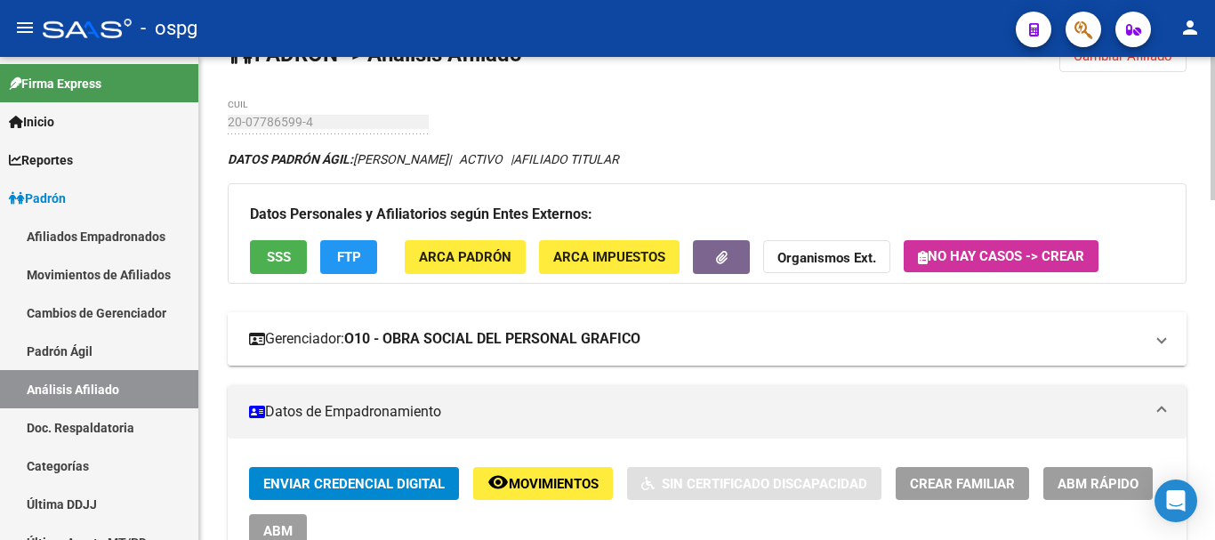
scroll to position [89, 0]
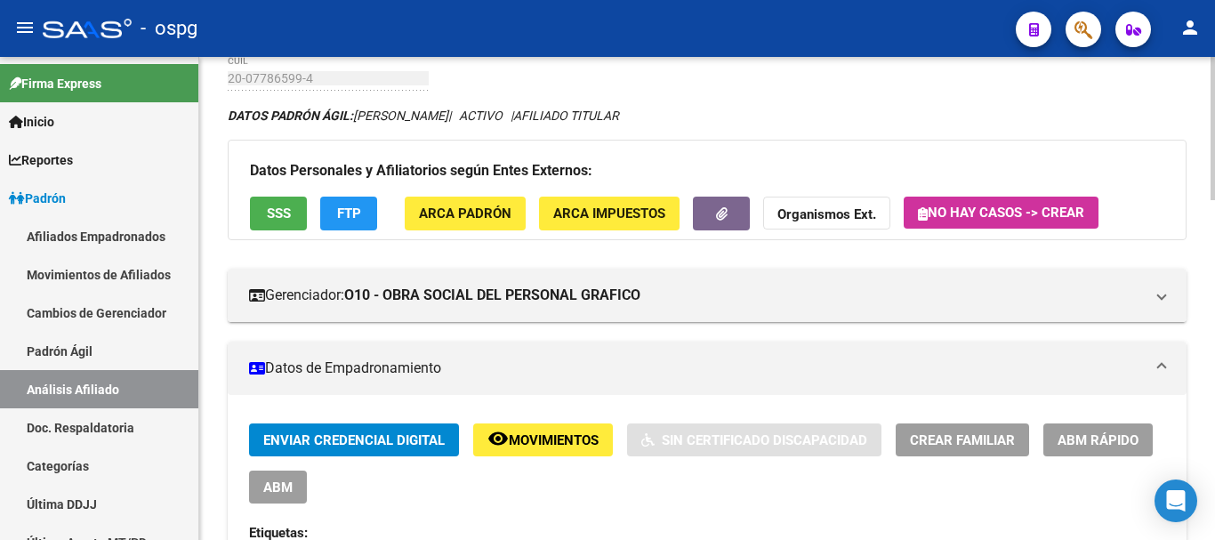
click at [262, 221] on button "SSS" at bounding box center [278, 213] width 57 height 33
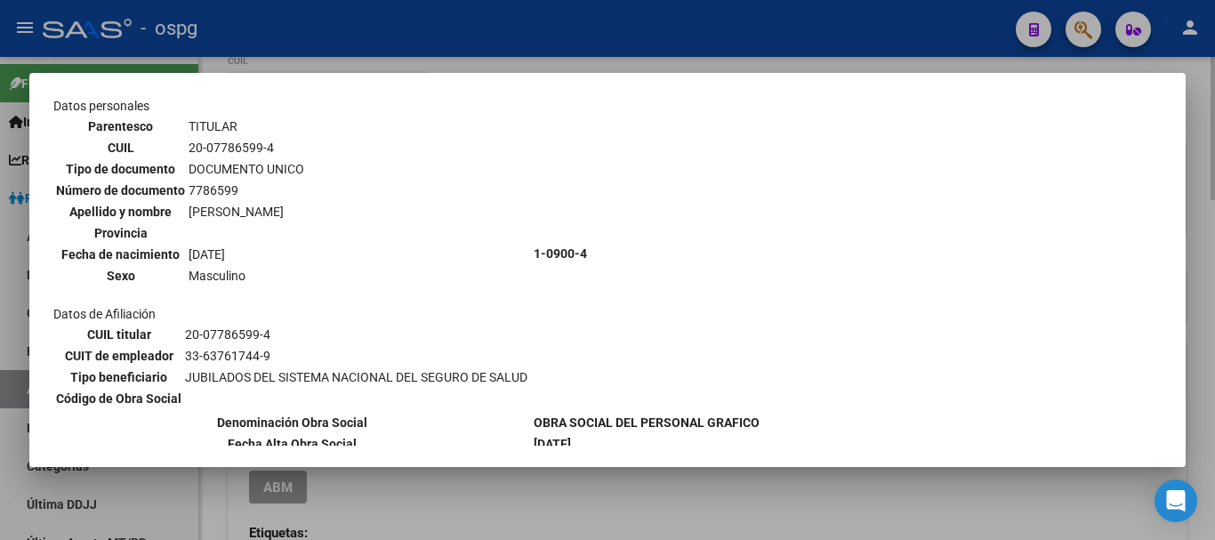
drag, startPoint x: 1206, startPoint y: 321, endPoint x: 629, endPoint y: 518, distance: 609.2
click at [1205, 324] on div at bounding box center [607, 270] width 1215 height 540
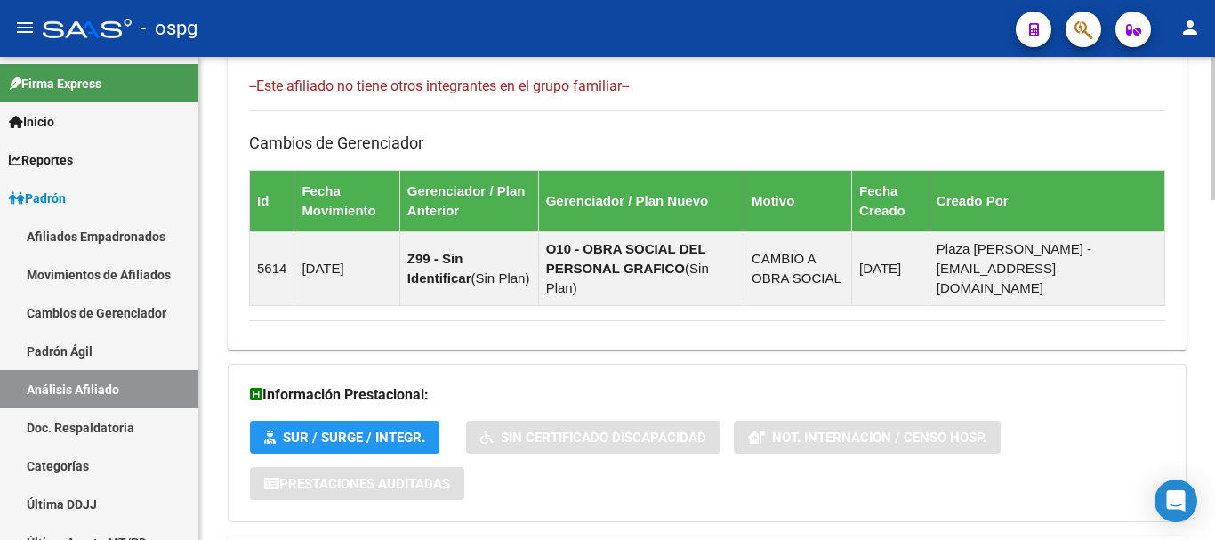
scroll to position [1146, 0]
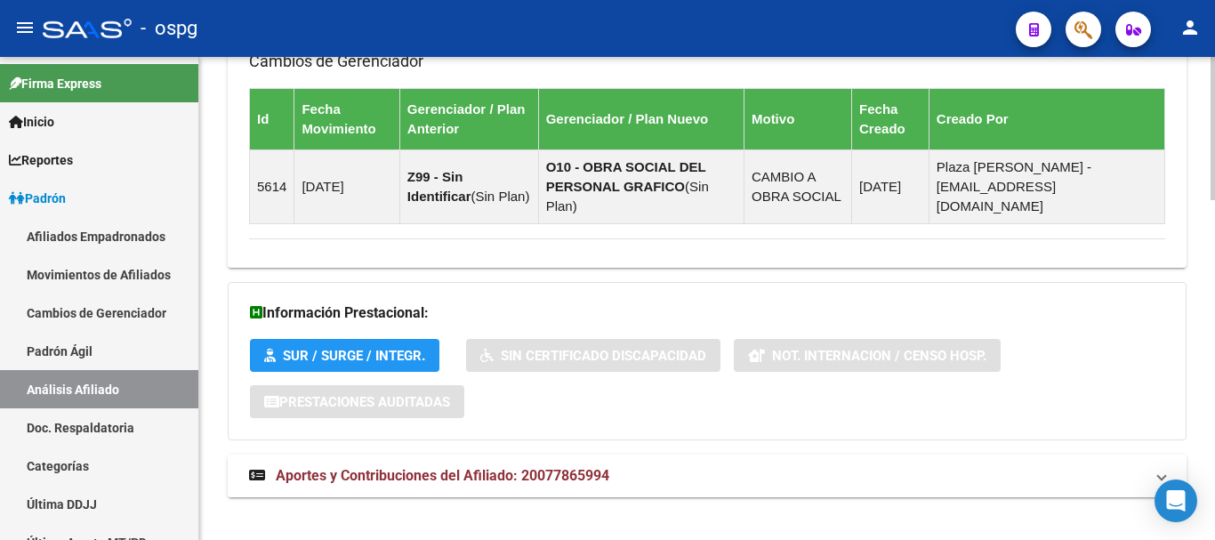
click at [481, 455] on mat-expansion-panel-header "Aportes y Contribuciones del Afiliado: 20077865994" at bounding box center [707, 476] width 959 height 43
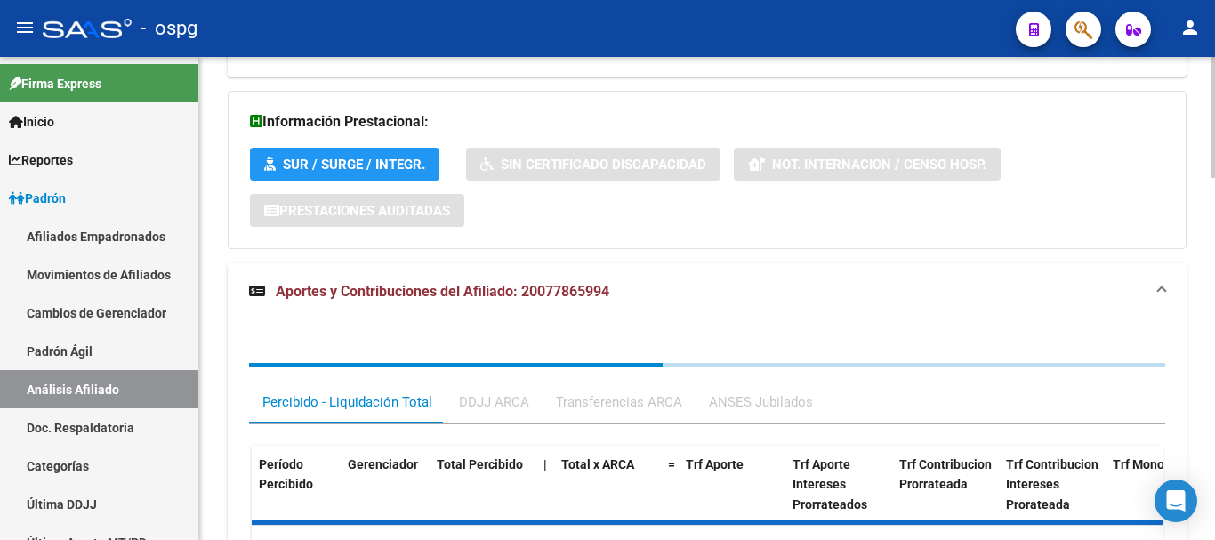
scroll to position [1339, 0]
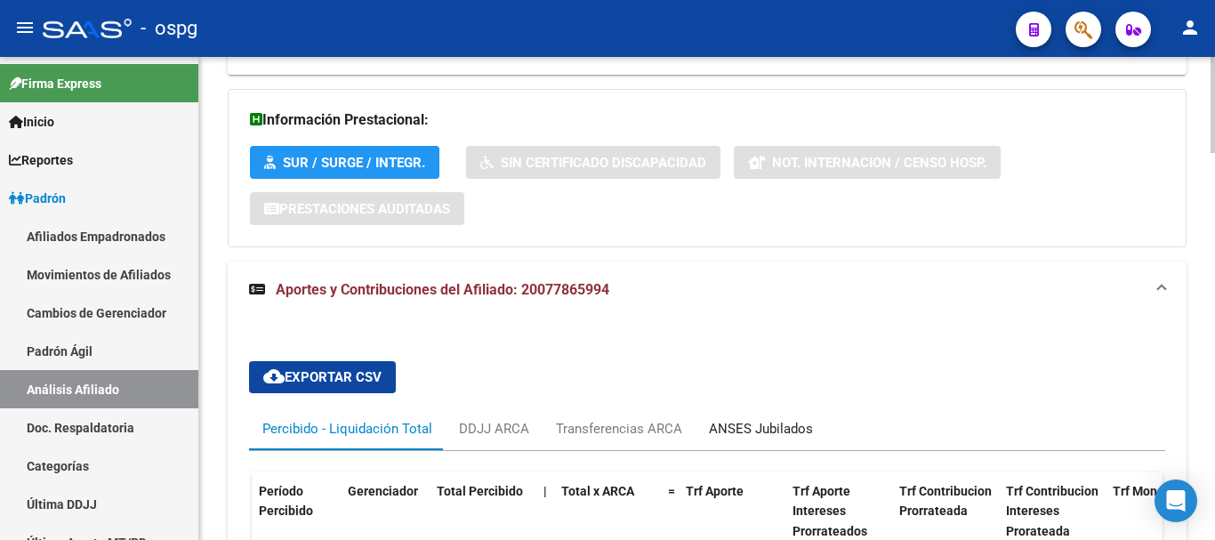
click at [804, 419] on div "ANSES Jubilados" at bounding box center [761, 429] width 104 height 20
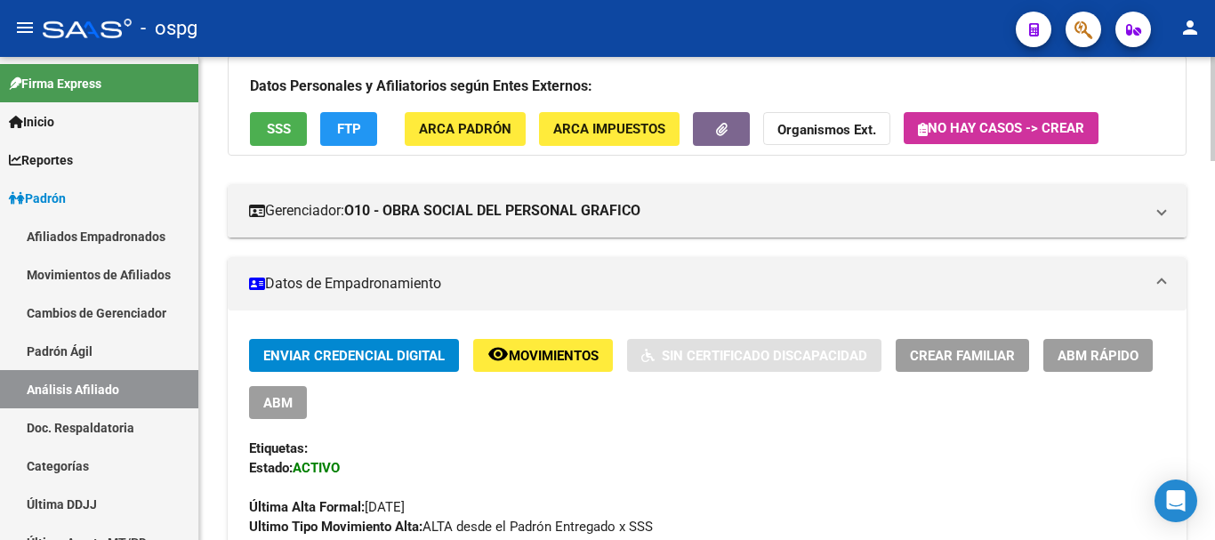
scroll to position [0, 0]
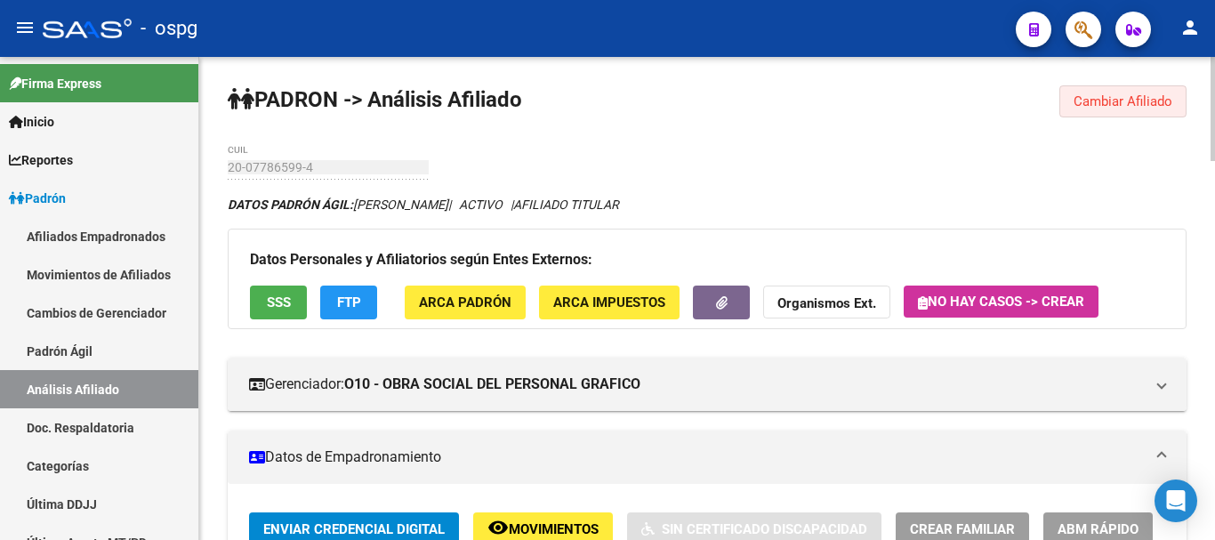
click at [1139, 91] on button "Cambiar Afiliado" at bounding box center [1123, 101] width 127 height 32
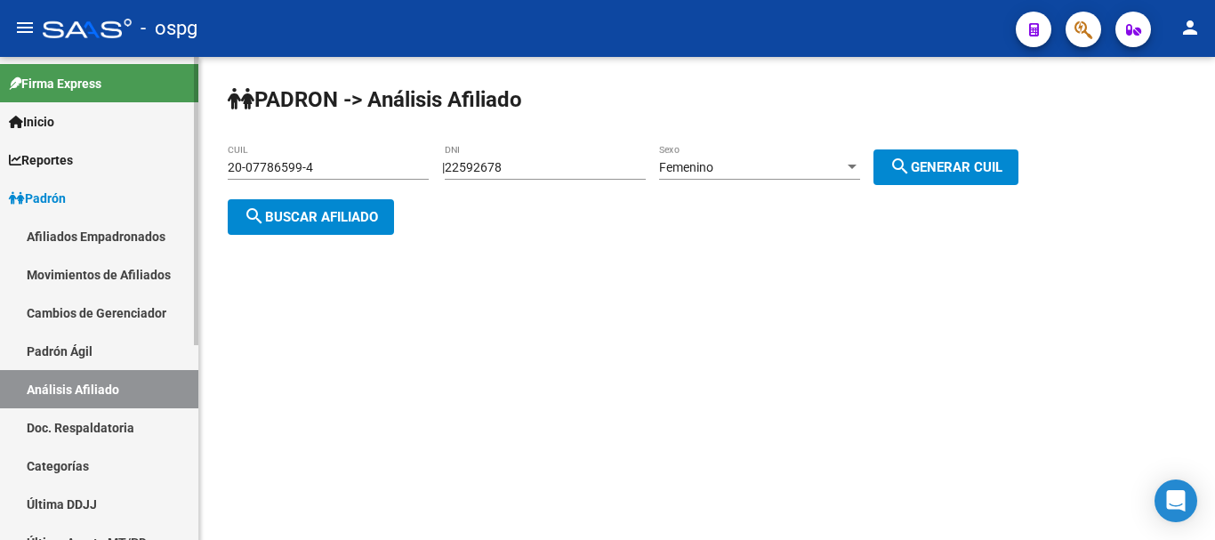
drag, startPoint x: 402, startPoint y: 164, endPoint x: 58, endPoint y: 165, distance: 344.3
click at [31, 166] on mat-sidenav-container "Firma Express Inicio Calendario SSS Instructivos Contacto OS Reportes Ingresos …" at bounding box center [607, 298] width 1215 height 483
paste input "38992505-6"
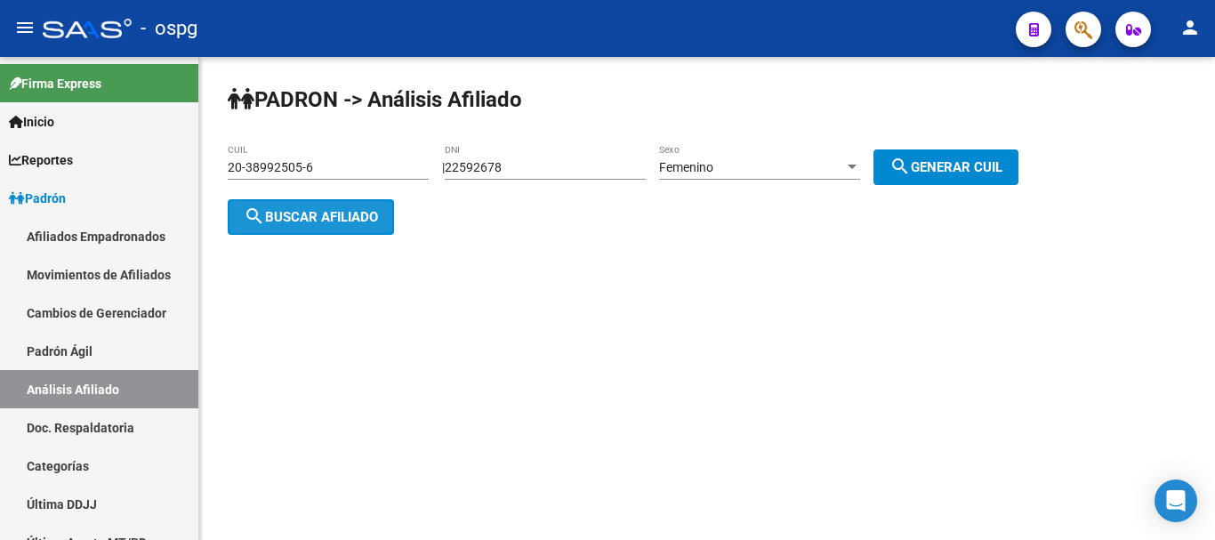
click at [322, 222] on span "search Buscar afiliado" at bounding box center [311, 217] width 134 height 16
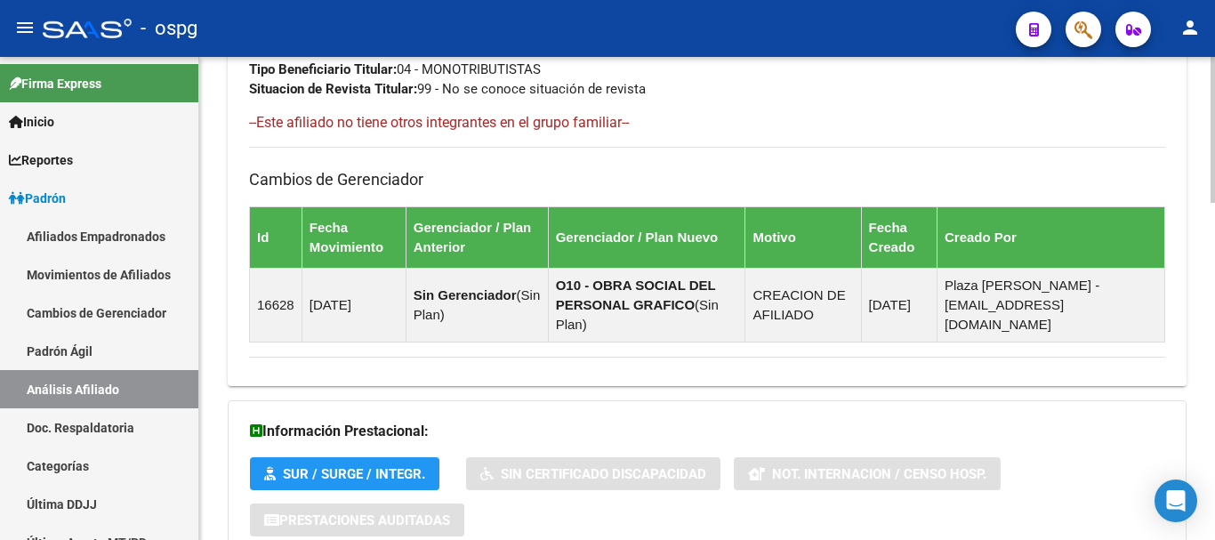
scroll to position [1112, 0]
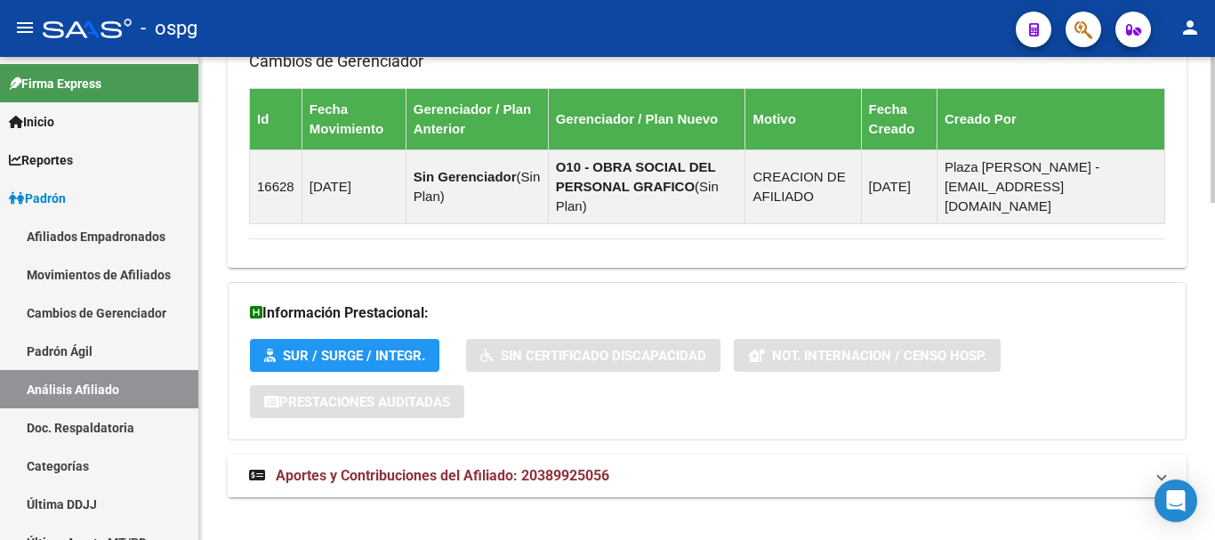
click at [506, 466] on strong "Aportes y Contribuciones del Afiliado: 20389925056" at bounding box center [429, 476] width 360 height 20
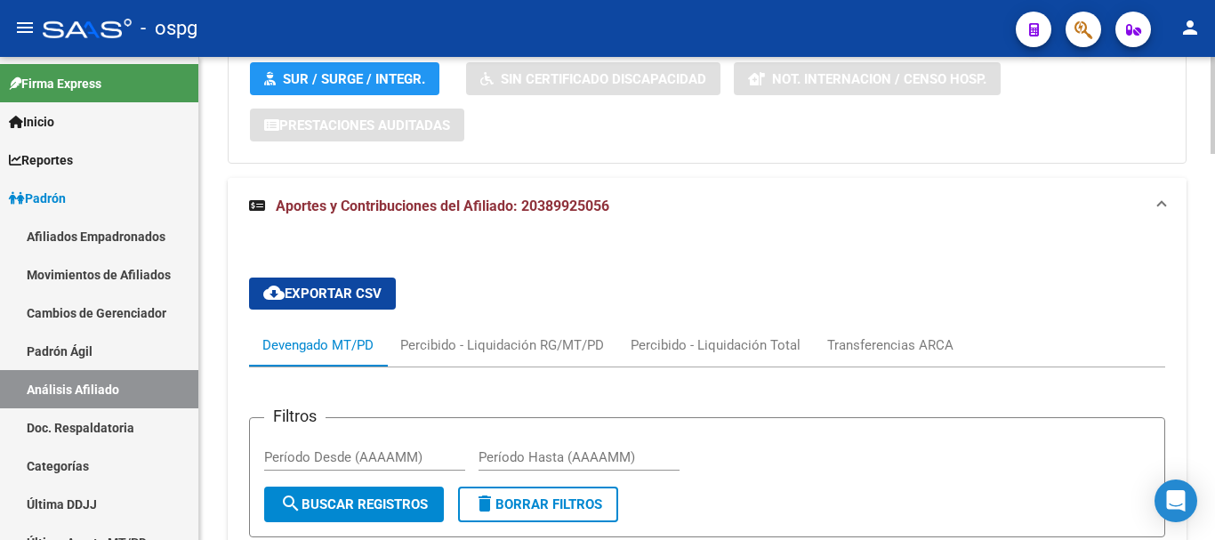
scroll to position [0, 0]
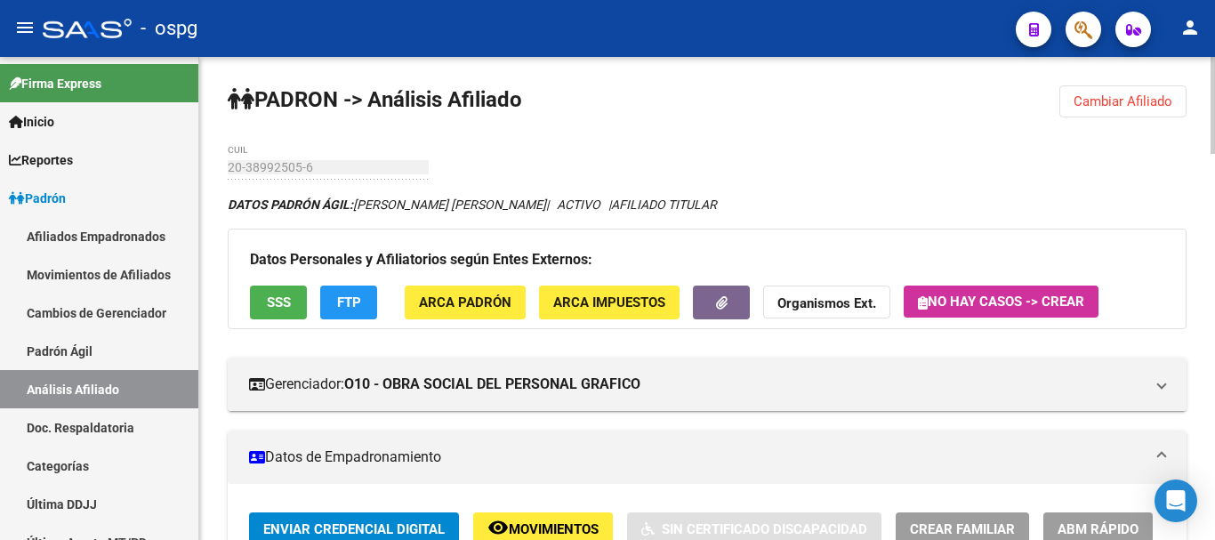
click at [1213, 0] on html "menu - ospg person Firma Express Inicio Calendario SSS Instructivos Contacto OS…" at bounding box center [607, 270] width 1215 height 540
click at [1132, 93] on span "Cambiar Afiliado" at bounding box center [1123, 101] width 99 height 16
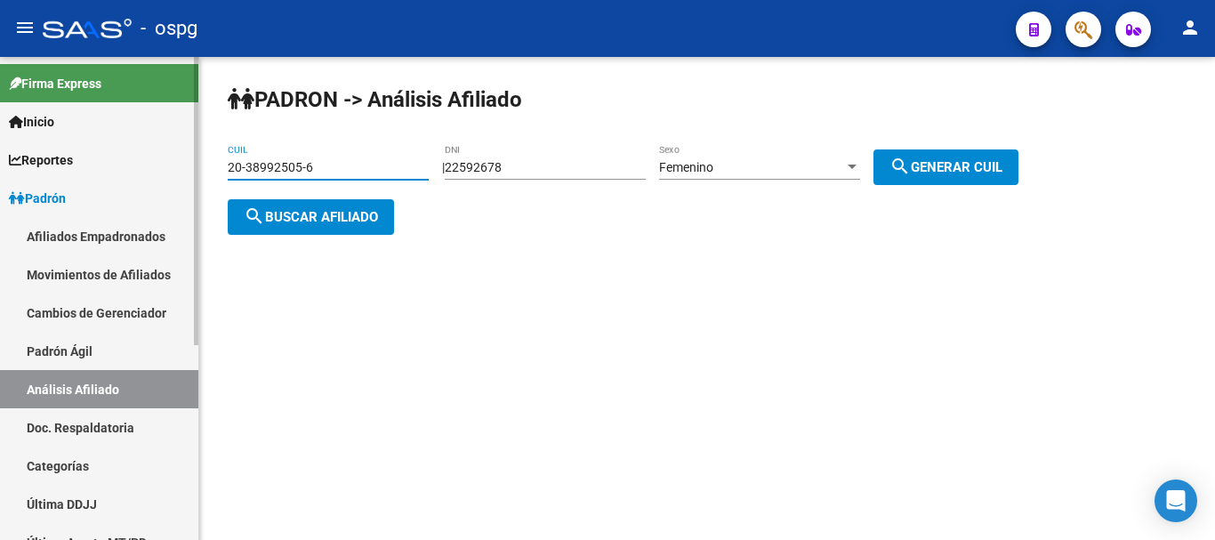
drag, startPoint x: 373, startPoint y: 163, endPoint x: 169, endPoint y: 169, distance: 203.9
click at [167, 169] on mat-sidenav-container "Firma Express Inicio Calendario SSS Instructivos Contacto OS Reportes Ingresos …" at bounding box center [607, 298] width 1215 height 483
paste input "17121012-8"
type input "20-17121012-8"
click at [377, 220] on span "search Buscar afiliado" at bounding box center [311, 217] width 134 height 16
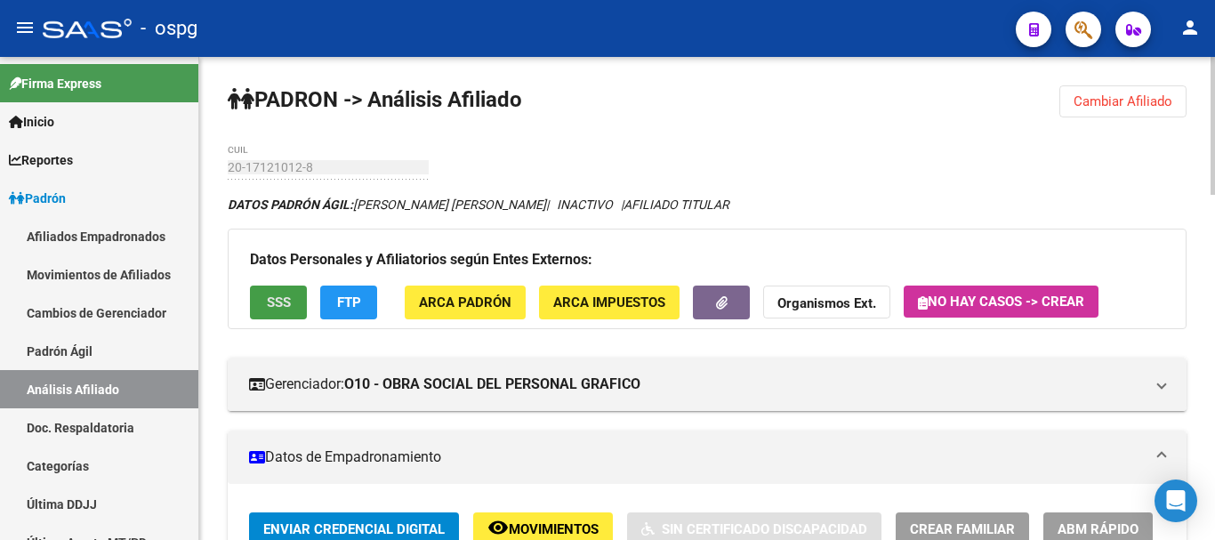
click at [288, 303] on span "SSS" at bounding box center [279, 303] width 24 height 16
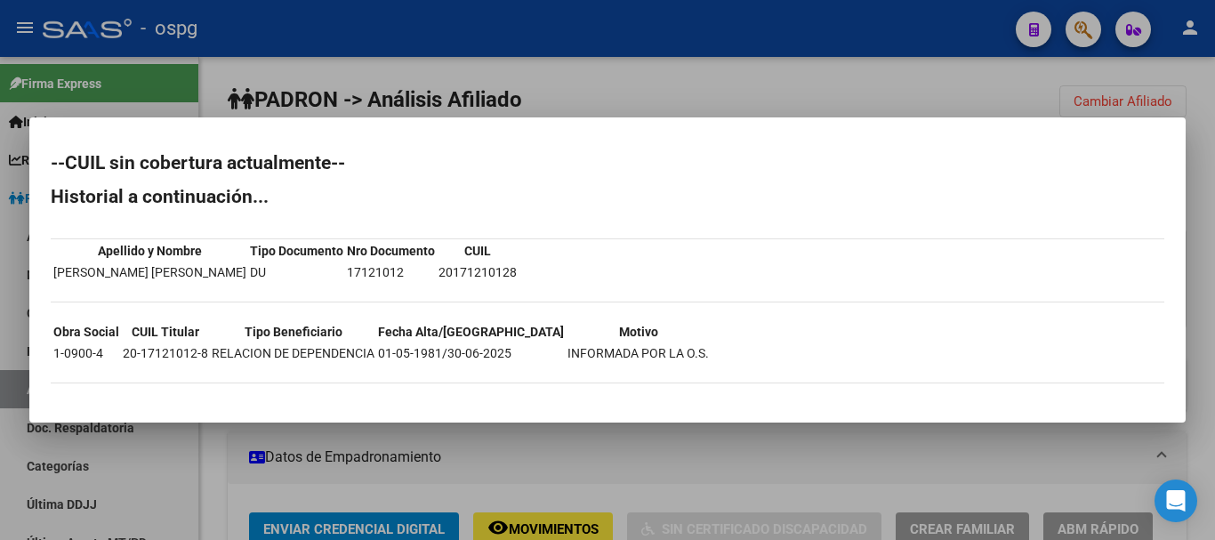
click at [727, 65] on div at bounding box center [607, 270] width 1215 height 540
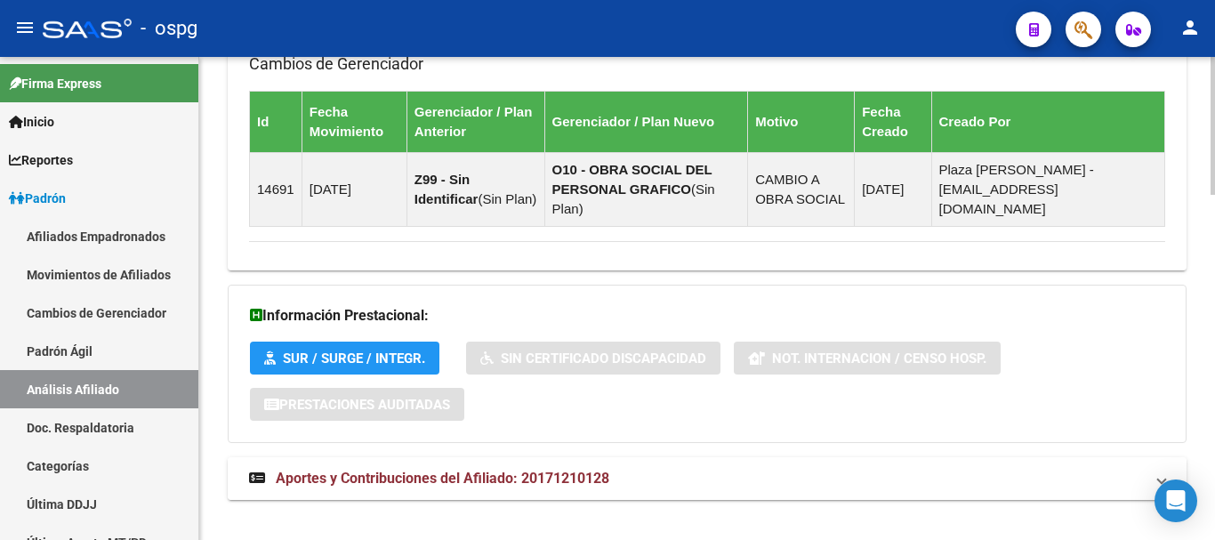
scroll to position [1205, 0]
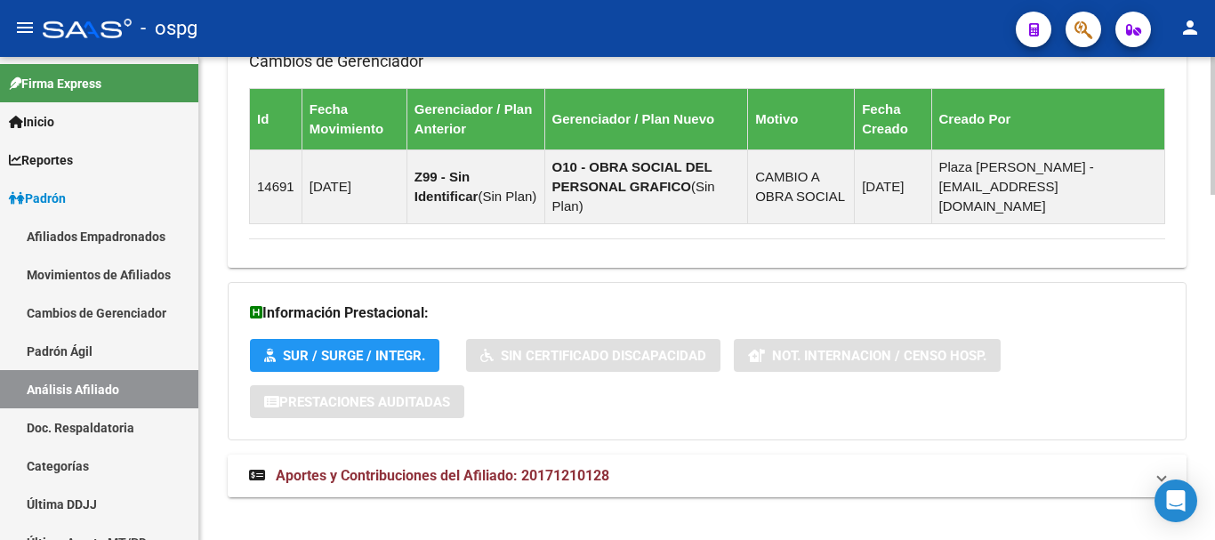
click at [634, 468] on mat-expansion-panel-header "Aportes y Contribuciones del Afiliado: 20171210128" at bounding box center [707, 476] width 959 height 43
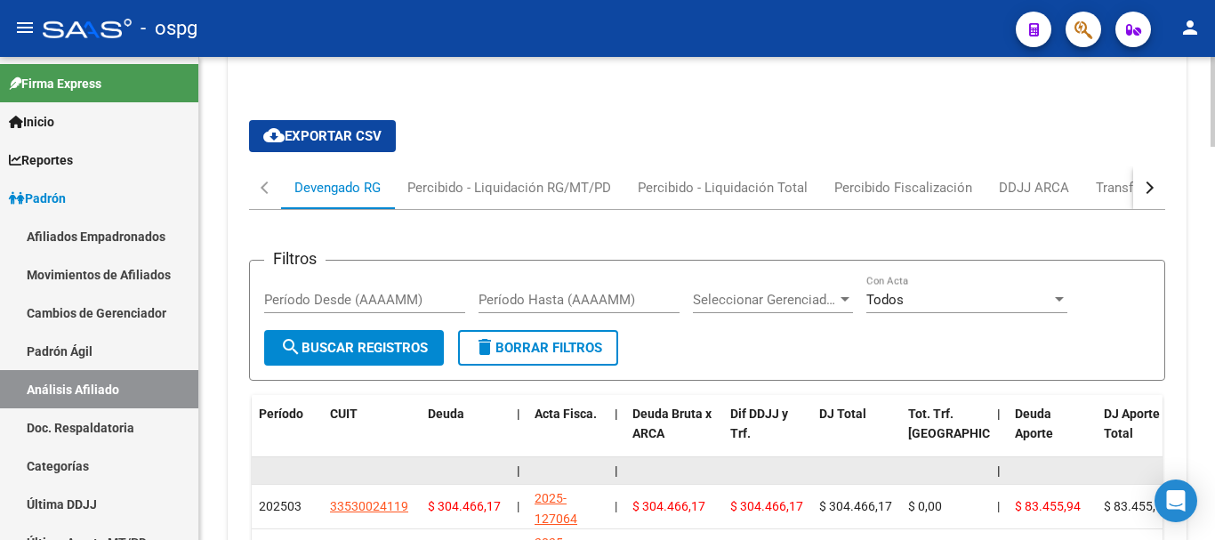
scroll to position [1650, 0]
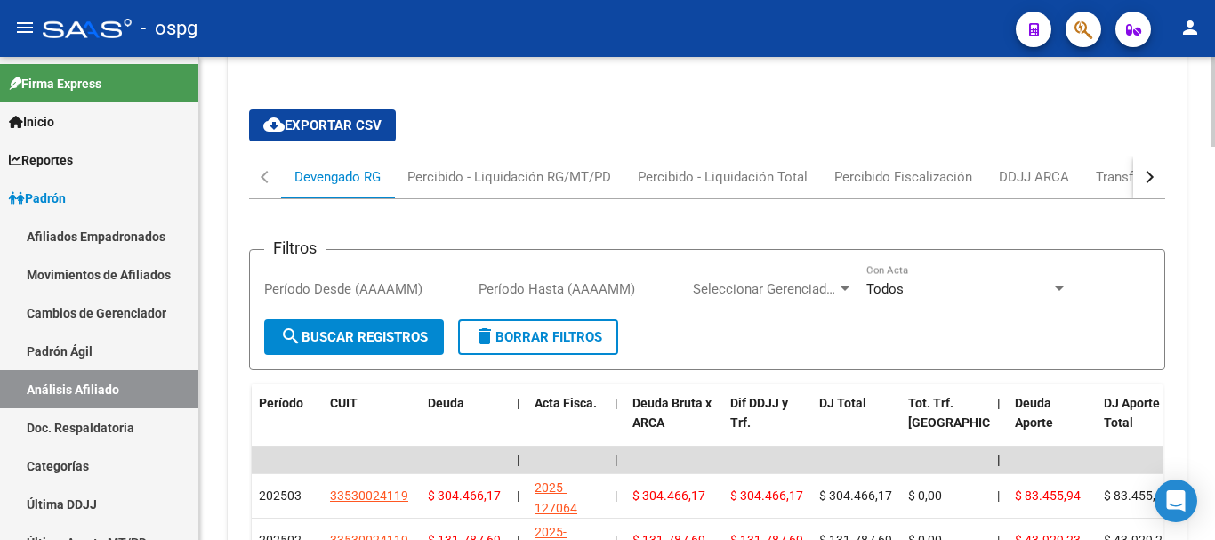
click at [1151, 171] on div "button" at bounding box center [1148, 177] width 12 height 12
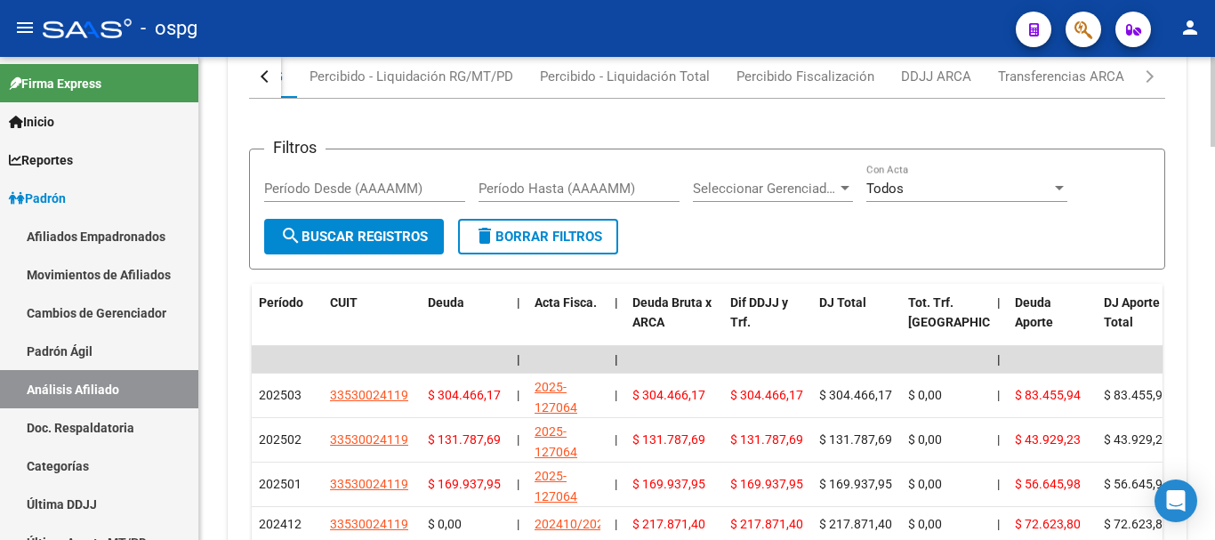
scroll to position [1917, 0]
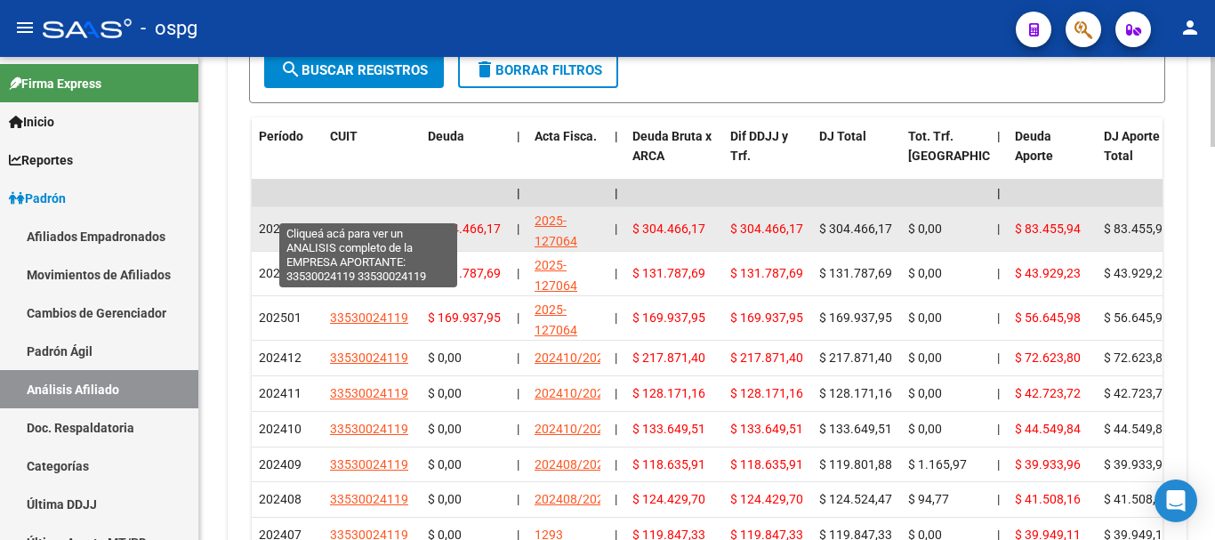
click at [349, 222] on span "33530024119" at bounding box center [369, 229] width 78 height 14
type textarea "33530024119"
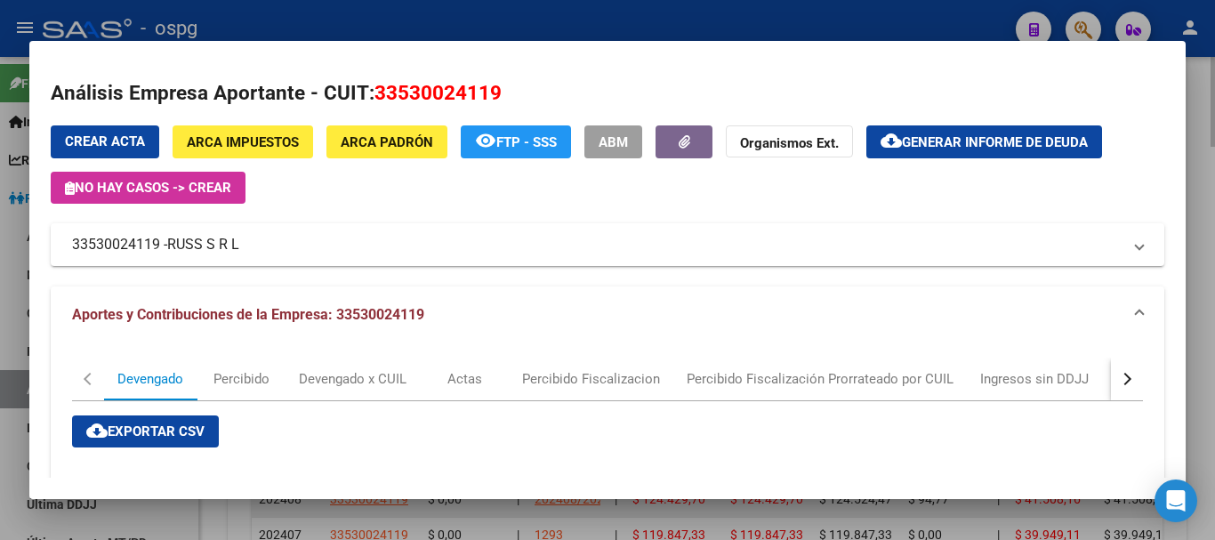
drag, startPoint x: 1202, startPoint y: 187, endPoint x: 968, endPoint y: 501, distance: 391.7
click at [1201, 188] on div at bounding box center [607, 270] width 1215 height 540
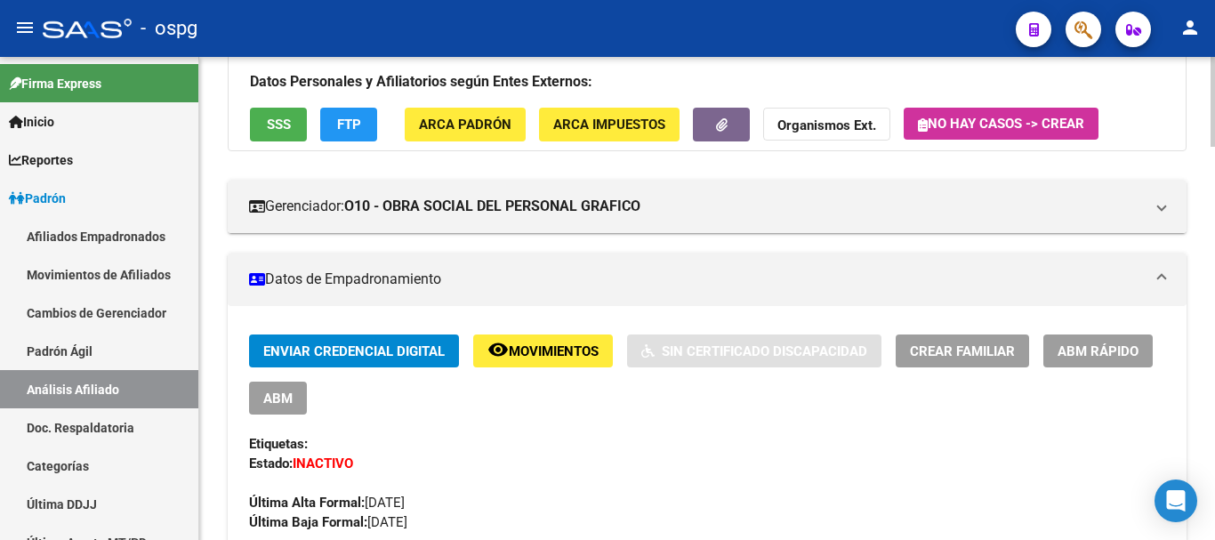
scroll to position [89, 0]
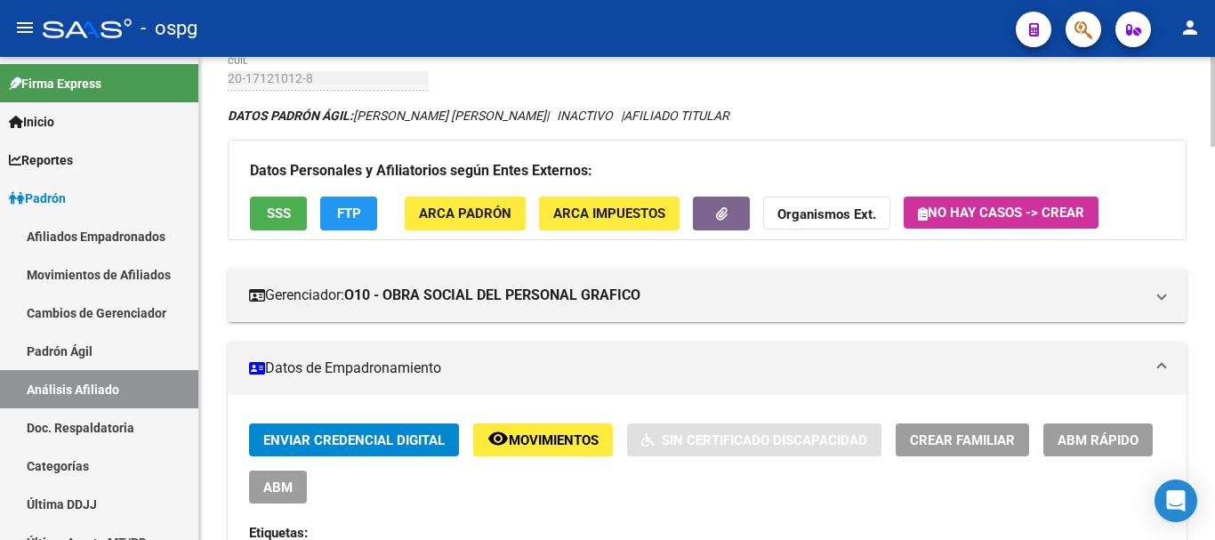
click at [857, 216] on strong "Organismos Ext." at bounding box center [827, 215] width 99 height 16
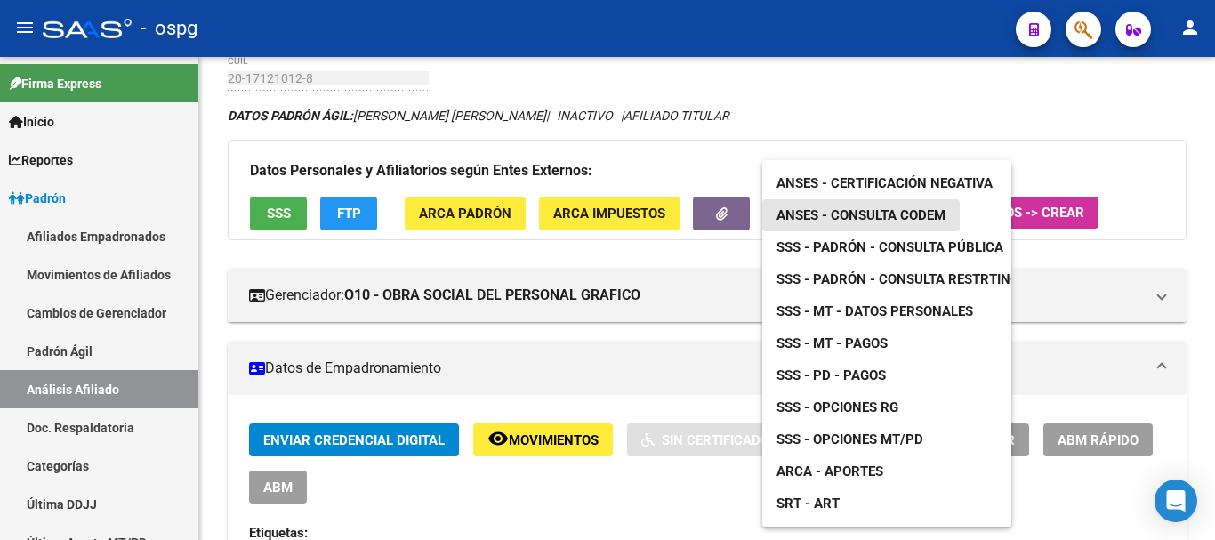
click at [931, 213] on span "ANSES - Consulta CODEM" at bounding box center [861, 215] width 169 height 16
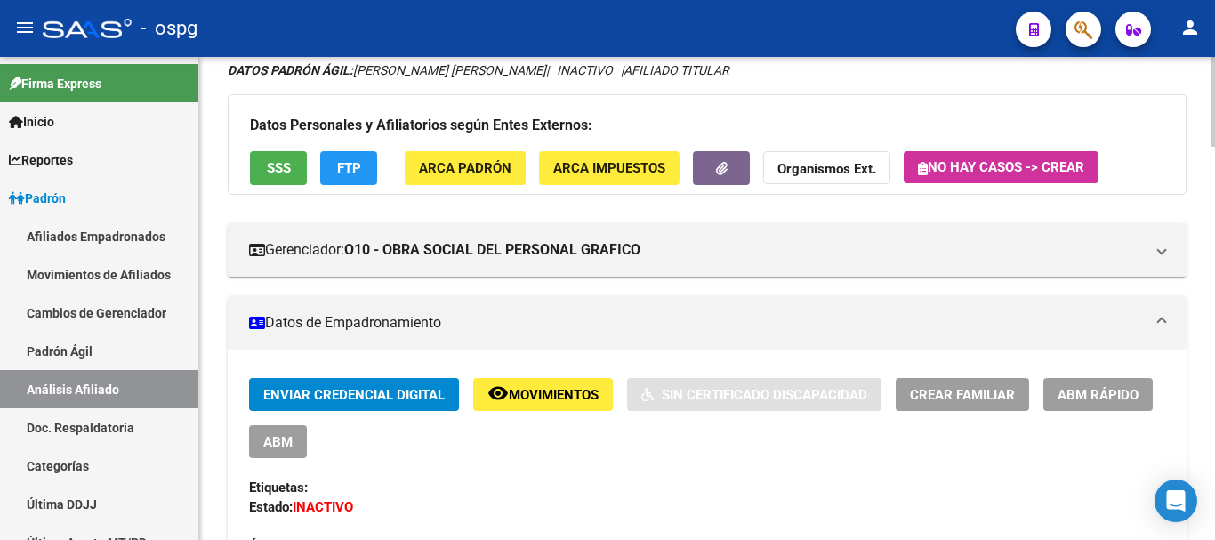
scroll to position [178, 0]
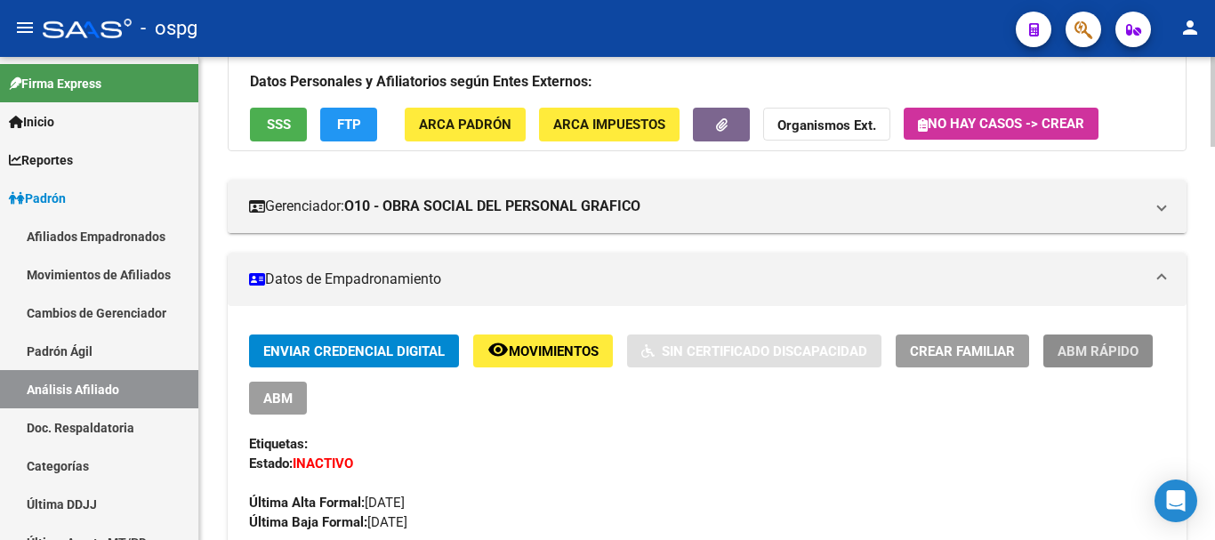
click at [1146, 362] on button "ABM Rápido" at bounding box center [1098, 351] width 109 height 33
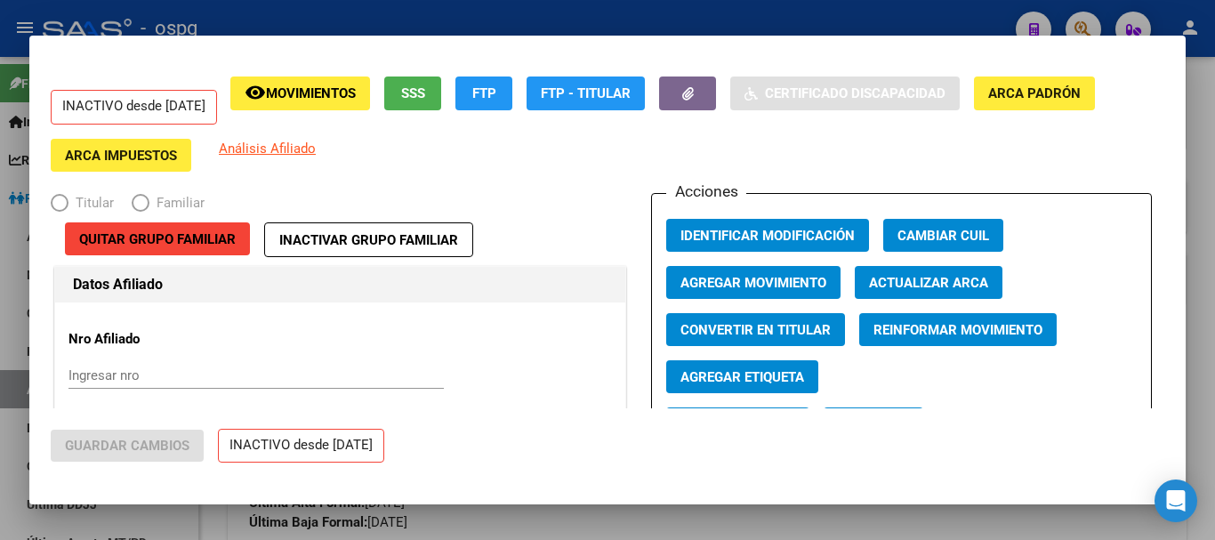
radio input "true"
type input "33-53002411-9"
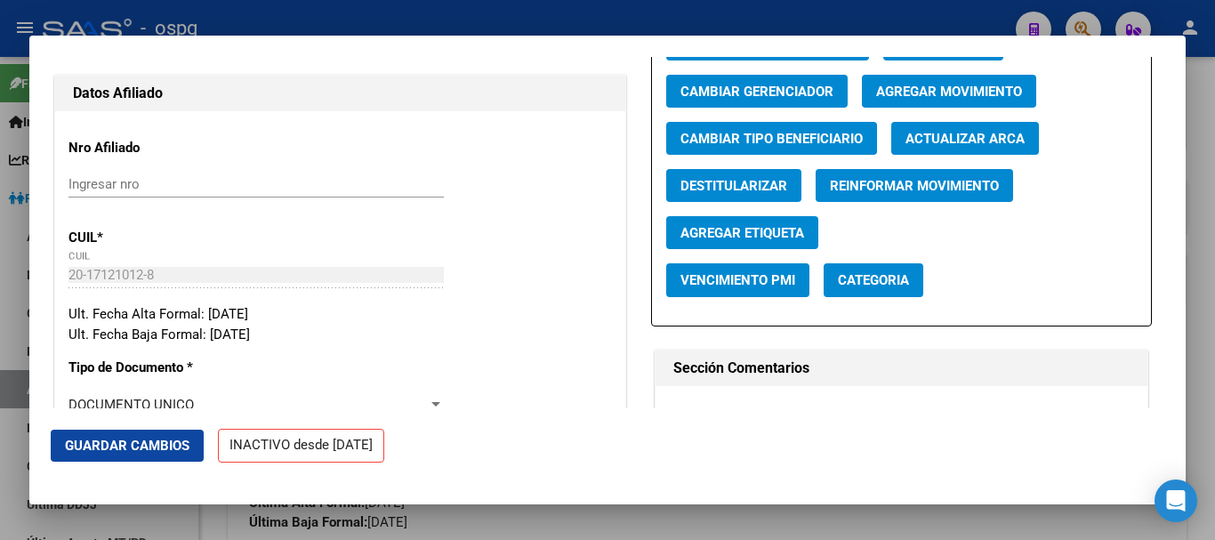
click at [956, 100] on span "Agregar Movimiento" at bounding box center [949, 92] width 146 height 16
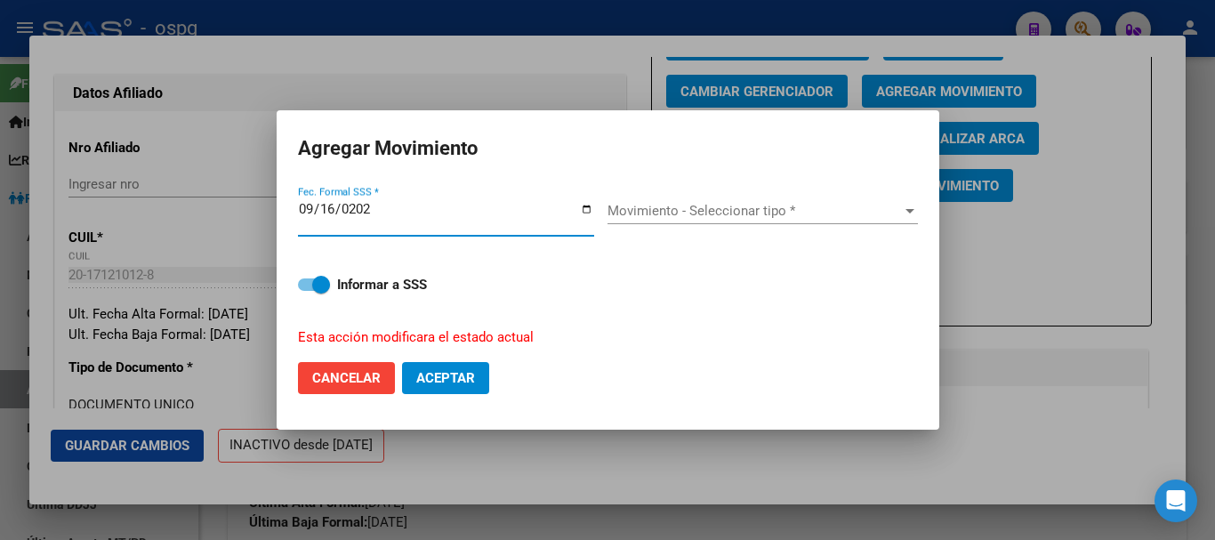
type input "[DATE]"
click at [699, 221] on div "Movimiento - Seleccionar tipo * Movimiento - Seleccionar tipo *" at bounding box center [763, 211] width 311 height 27
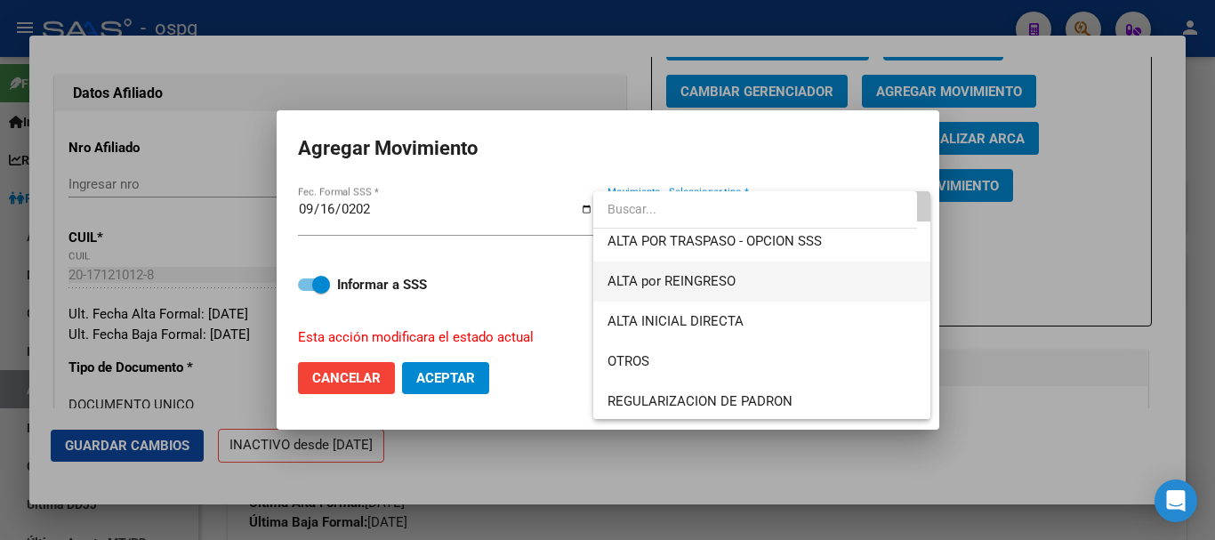
scroll to position [89, 0]
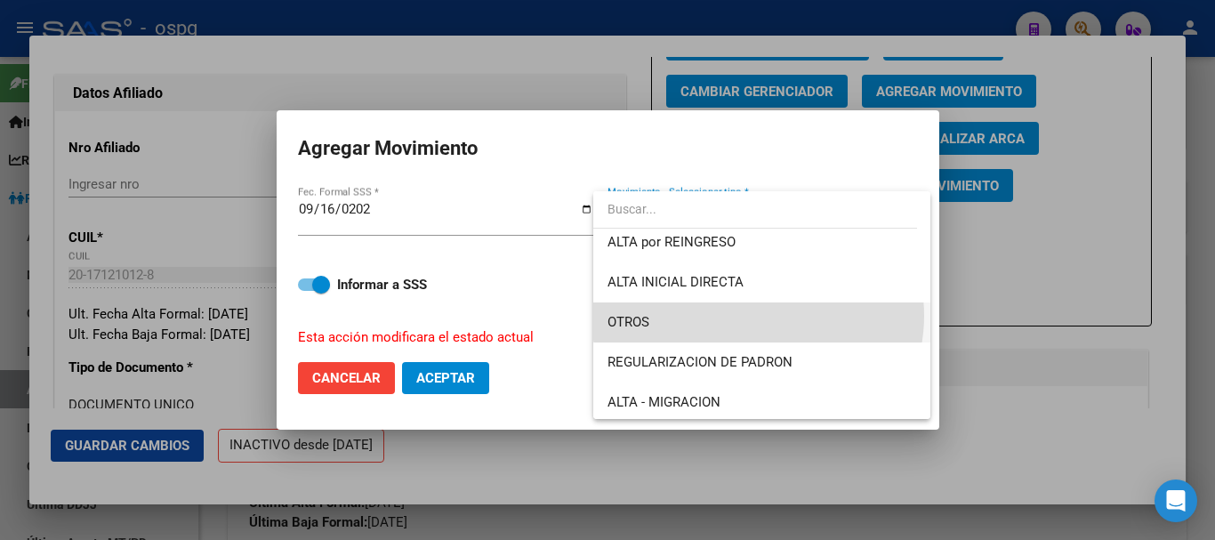
click at [758, 316] on span "OTROS" at bounding box center [762, 323] width 309 height 40
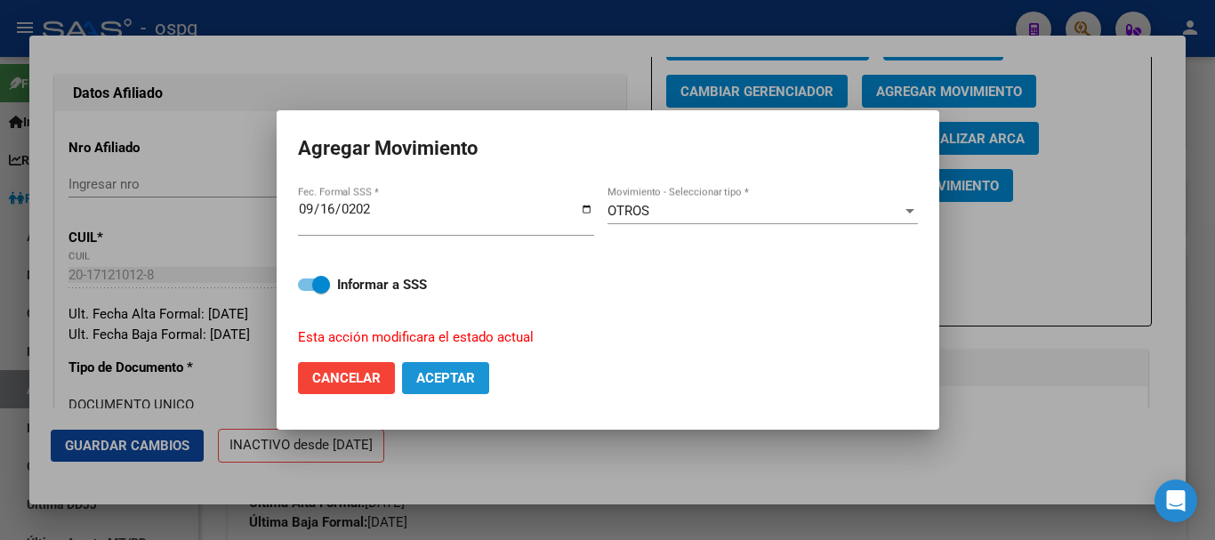
click at [472, 377] on span "Aceptar" at bounding box center [445, 378] width 59 height 16
checkbox input "false"
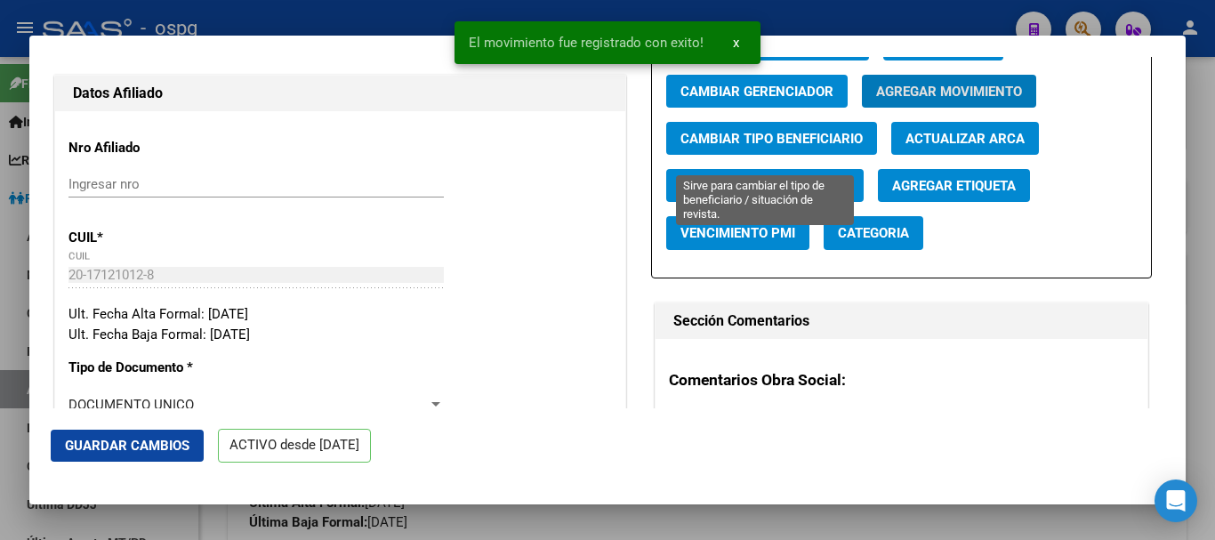
click at [788, 147] on span "Cambiar Tipo Beneficiario" at bounding box center [772, 139] width 182 height 16
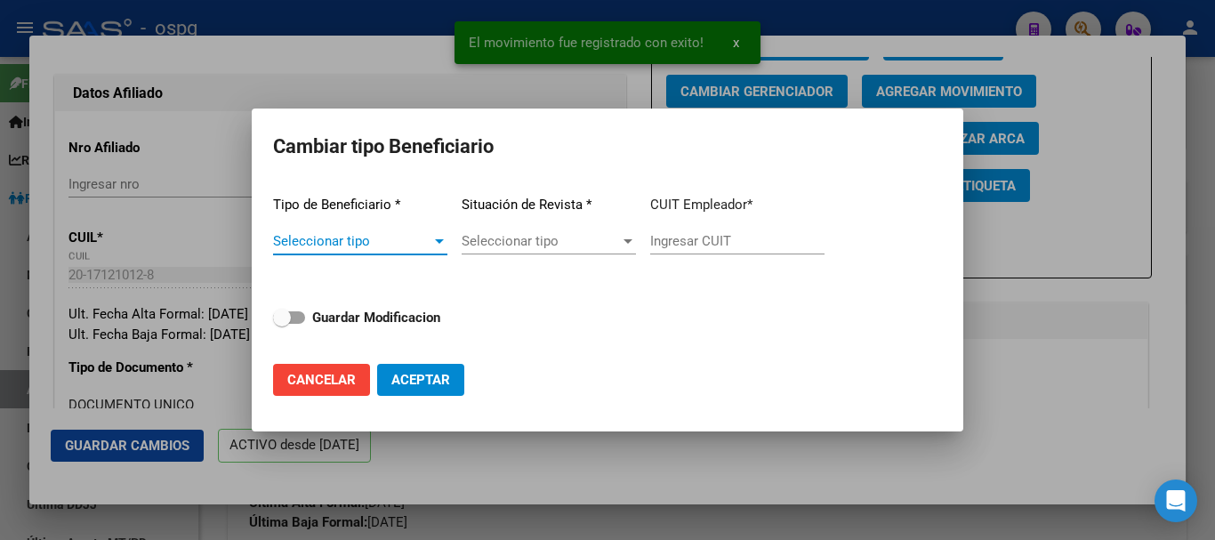
click at [304, 246] on span "Seleccionar tipo" at bounding box center [352, 241] width 158 height 16
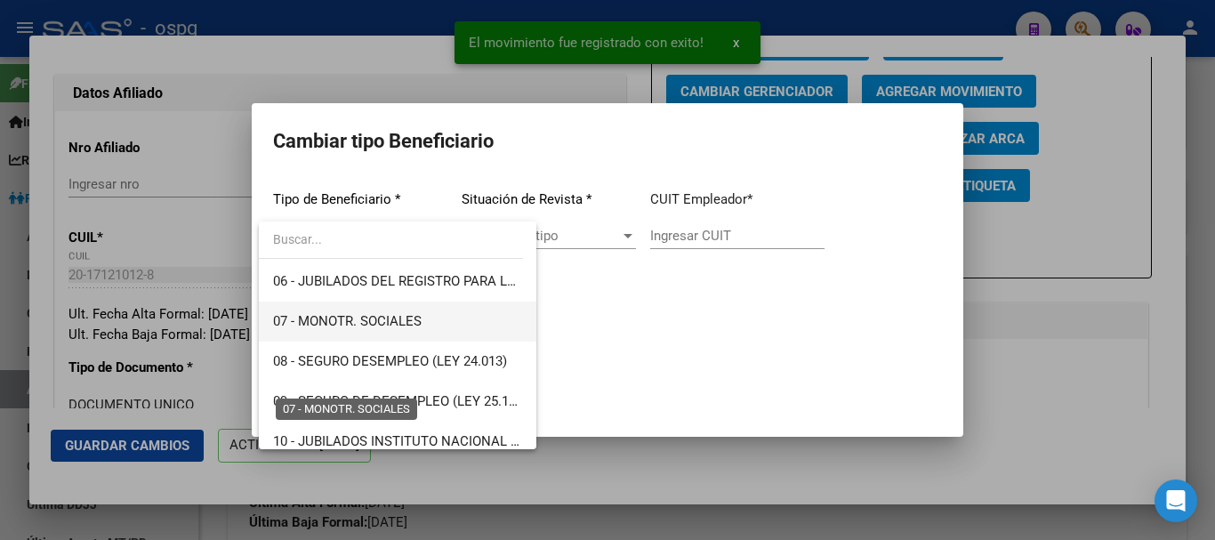
scroll to position [267, 0]
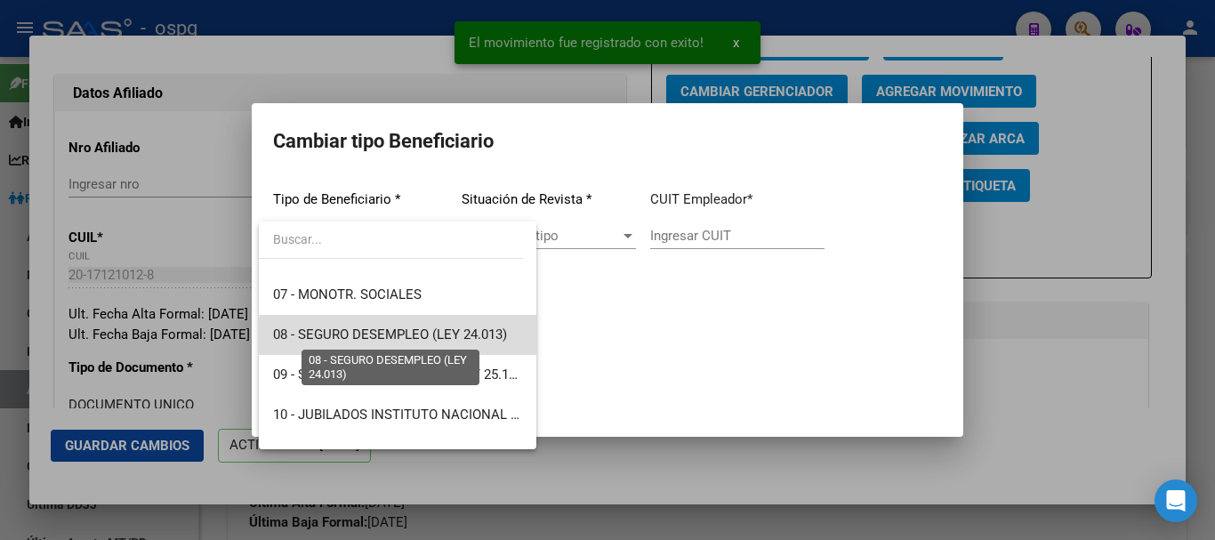
click at [404, 340] on span "08 - SEGURO DESEMPLEO (LEY 24.013)" at bounding box center [390, 335] width 234 height 16
type input "33-63761744-9"
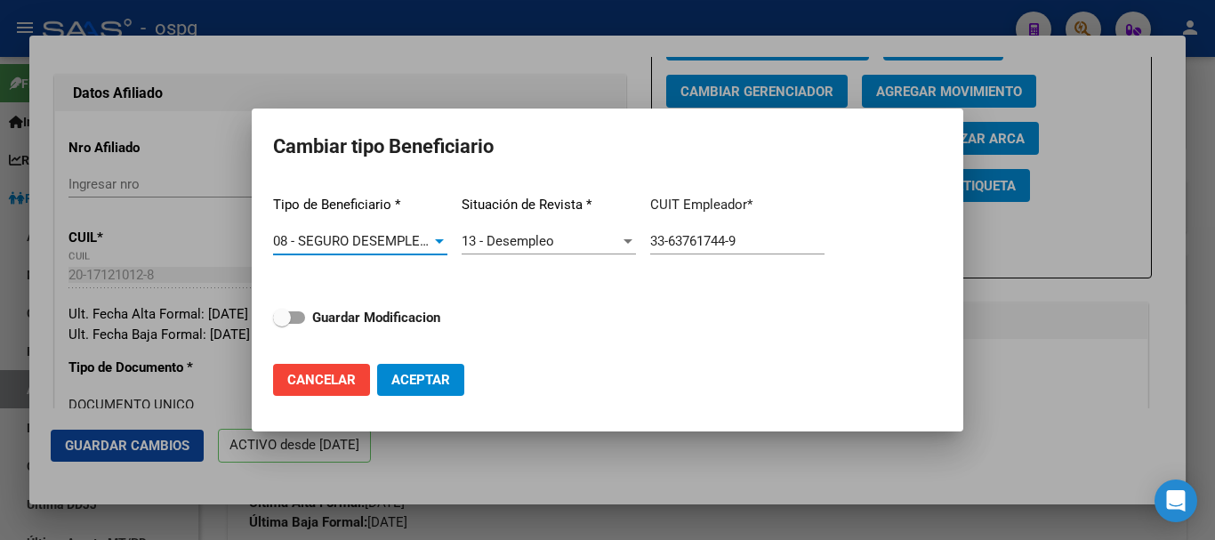
drag, startPoint x: 353, startPoint y: 314, endPoint x: 466, endPoint y: 362, distance: 122.8
click at [356, 314] on strong "Guardar Modificacion" at bounding box center [376, 318] width 128 height 16
click at [282, 324] on input "Guardar Modificacion" at bounding box center [281, 324] width 1 height 1
checkbox input "true"
click at [447, 381] on span "Aceptar" at bounding box center [420, 380] width 59 height 16
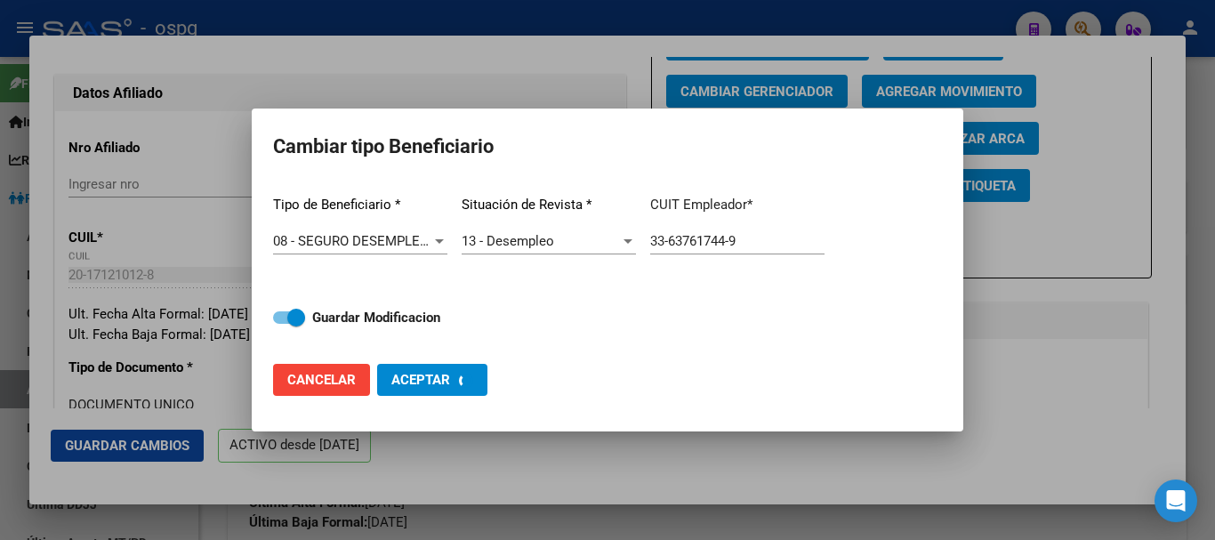
type input "33-63761744-9"
checkbox input "false"
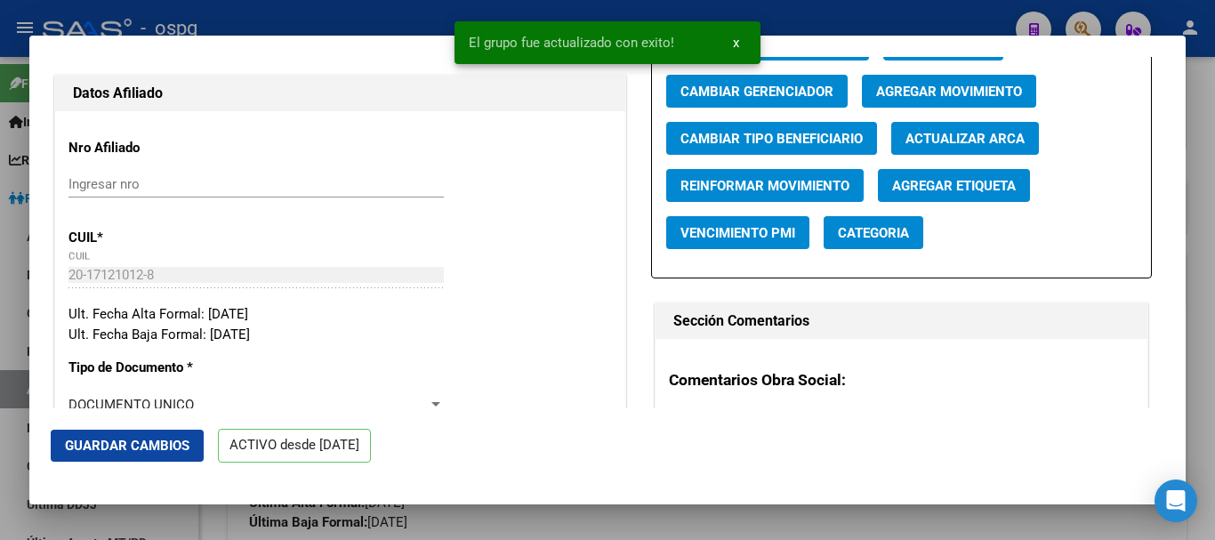
click at [748, 422] on mat-dialog-actions "Guardar Cambios ACTIVO desde [DATE]" at bounding box center [608, 446] width 1114 height 76
click at [769, 378] on div "Comentarios Obra Social: Comentarios Administrador: Migración [PERSON_NAME] Com…" at bounding box center [902, 466] width 492 height 254
drag, startPoint x: 772, startPoint y: 369, endPoint x: 117, endPoint y: 394, distance: 655.3
click at [763, 377] on div "Comentarios Obra Social: Comentarios Administrador: Migración [PERSON_NAME] Com…" at bounding box center [902, 466] width 492 height 254
click at [109, 443] on span "Guardar Cambios" at bounding box center [127, 446] width 125 height 16
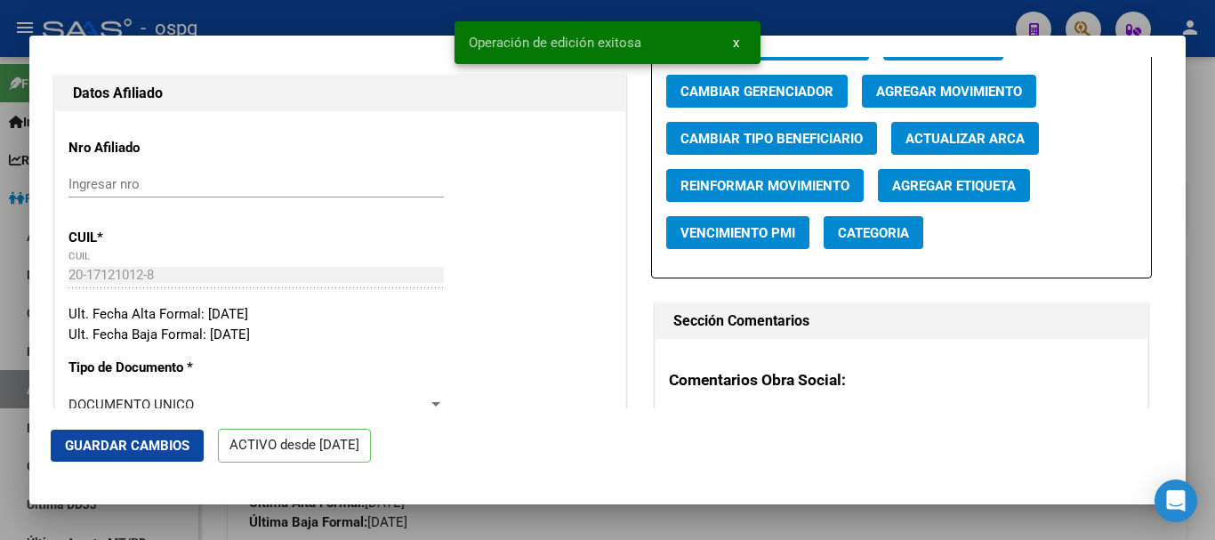
click at [1206, 190] on div at bounding box center [607, 270] width 1215 height 540
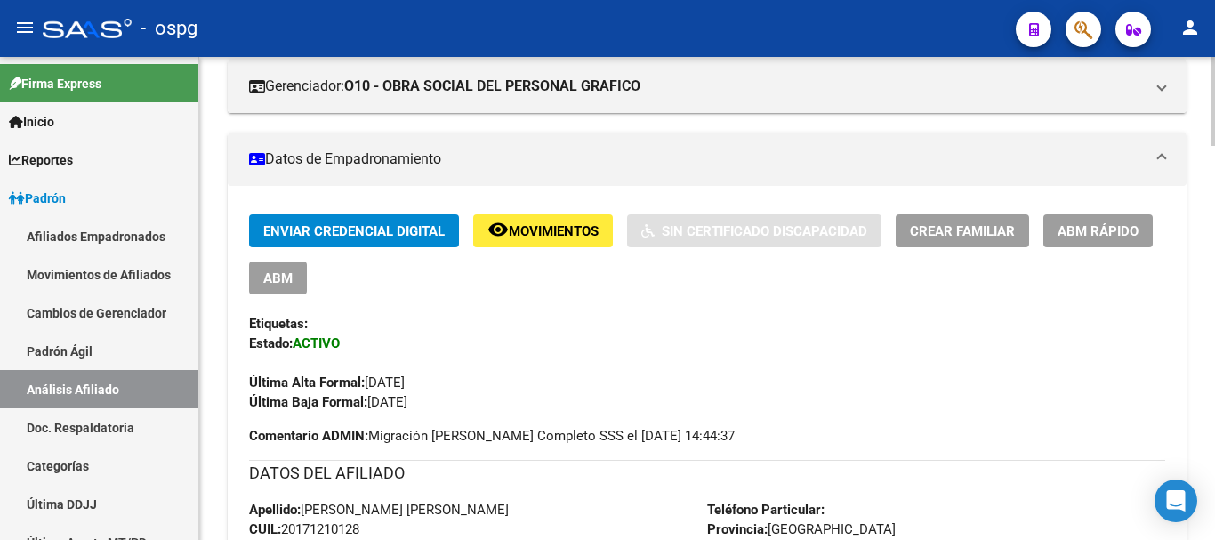
scroll to position [0, 0]
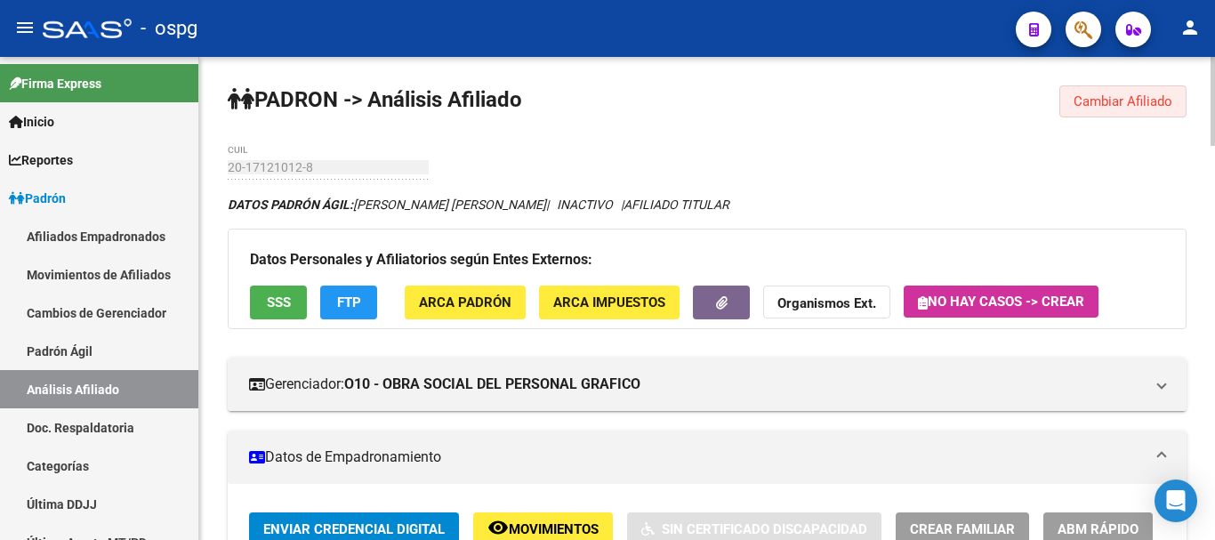
drag, startPoint x: 1096, startPoint y: 102, endPoint x: 400, endPoint y: 156, distance: 697.8
click at [1096, 101] on span "Cambiar Afiliado" at bounding box center [1123, 101] width 99 height 16
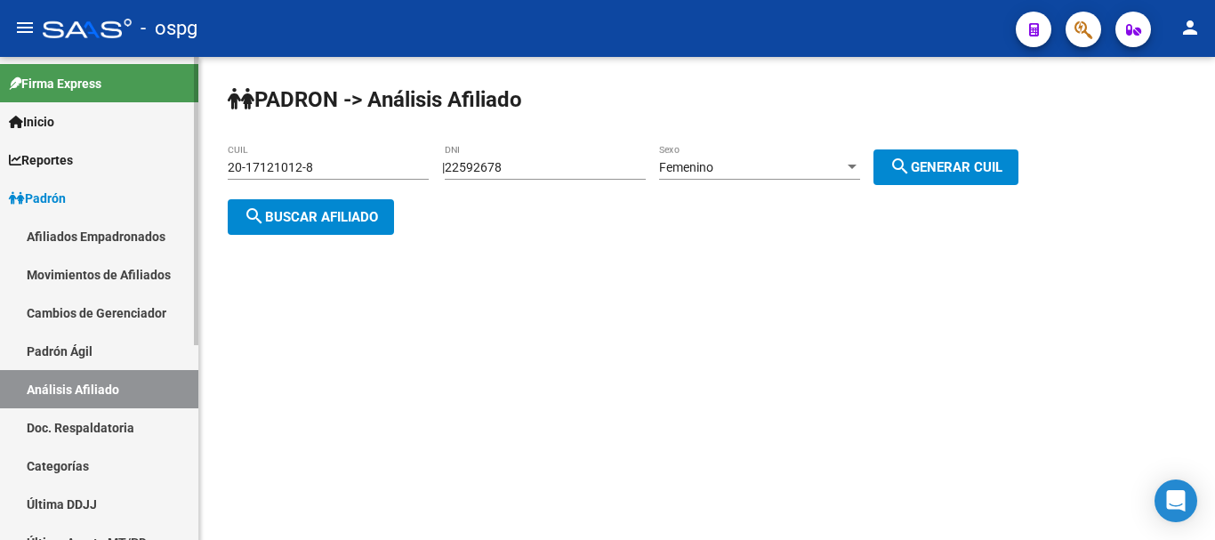
drag, startPoint x: 91, startPoint y: 163, endPoint x: 230, endPoint y: 173, distance: 139.1
click at [95, 163] on mat-sidenav-container "Firma Express Inicio Calendario SSS Instructivos Contacto OS Reportes Ingresos …" at bounding box center [607, 298] width 1215 height 483
paste input "7-36286659-1"
type input "27-36286659-1"
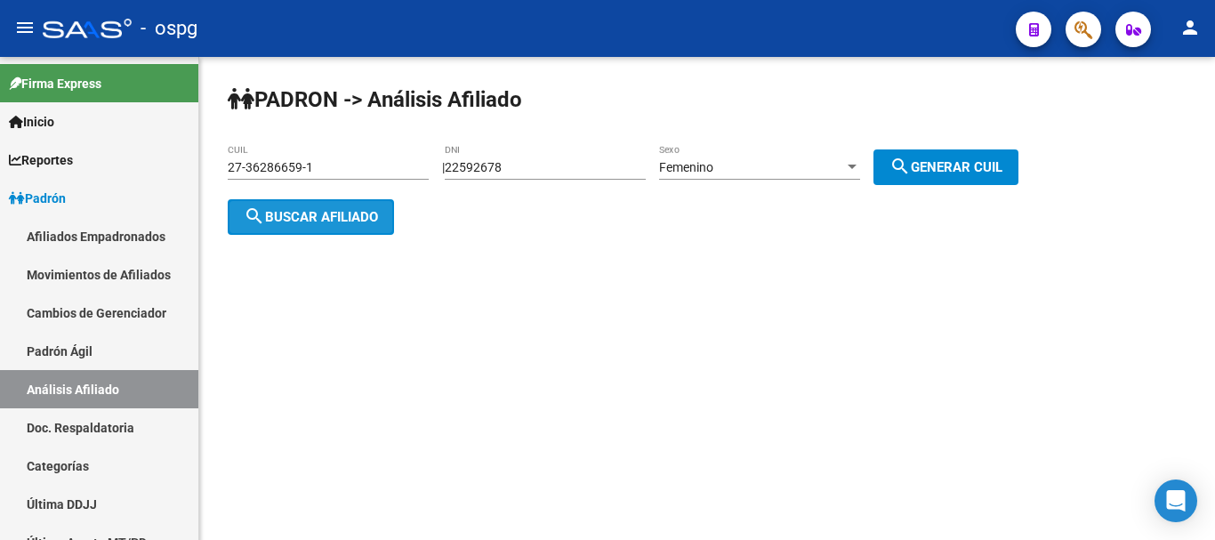
click at [357, 228] on button "search Buscar afiliado" at bounding box center [311, 217] width 166 height 36
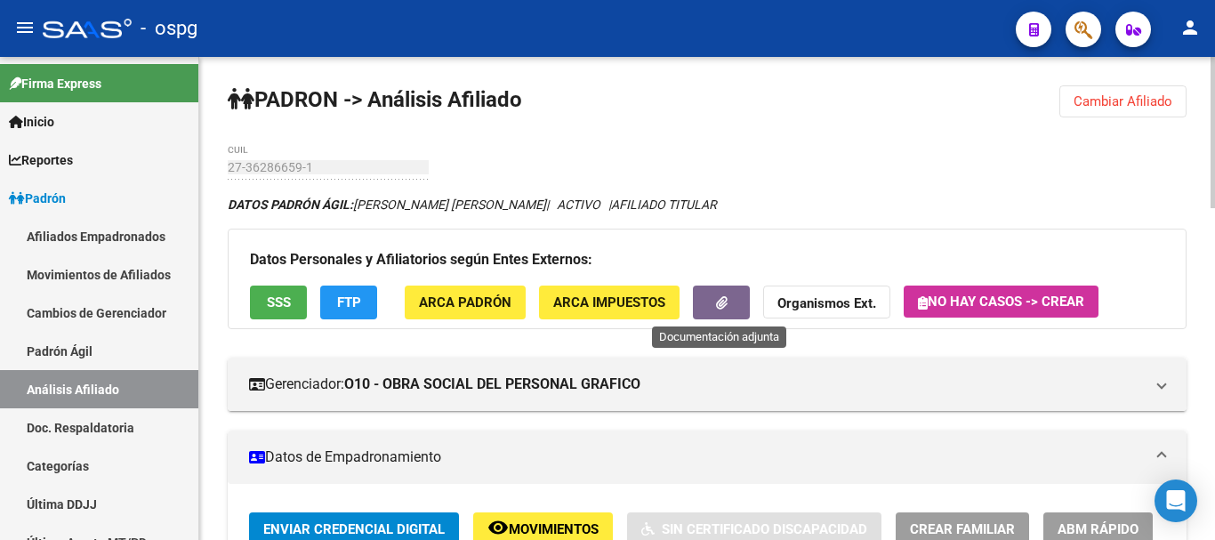
click at [730, 306] on button "button" at bounding box center [721, 302] width 57 height 33
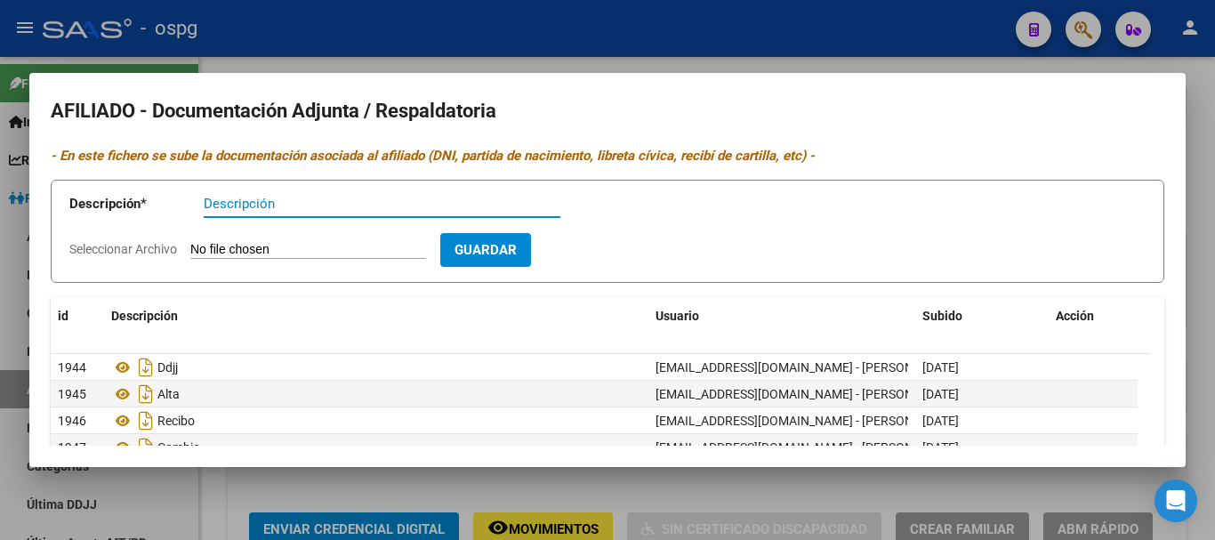
scroll to position [133, 0]
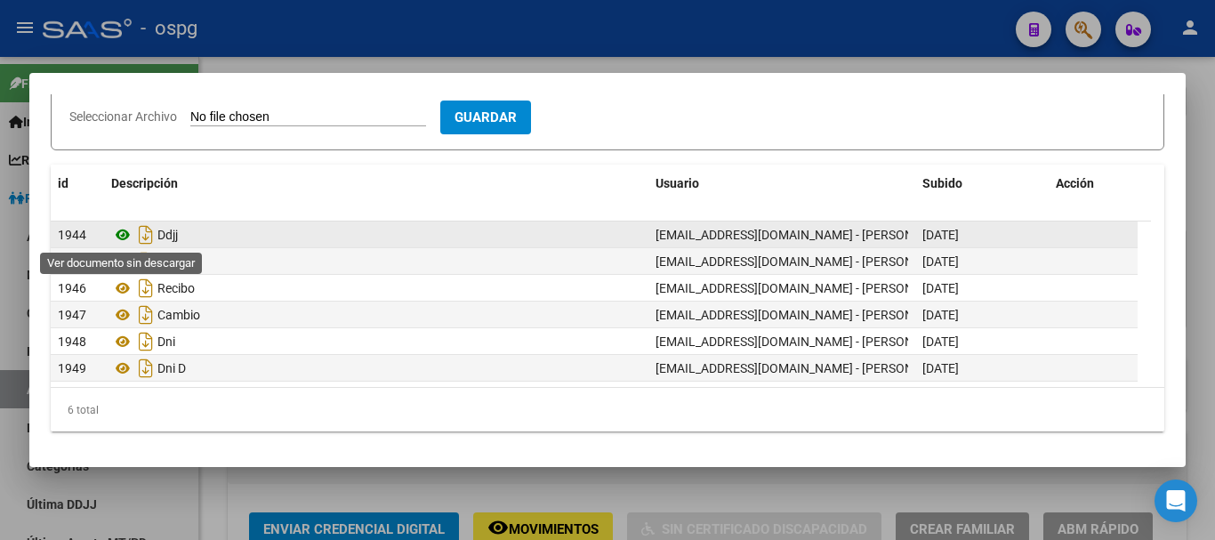
click at [126, 235] on icon at bounding box center [122, 234] width 23 height 21
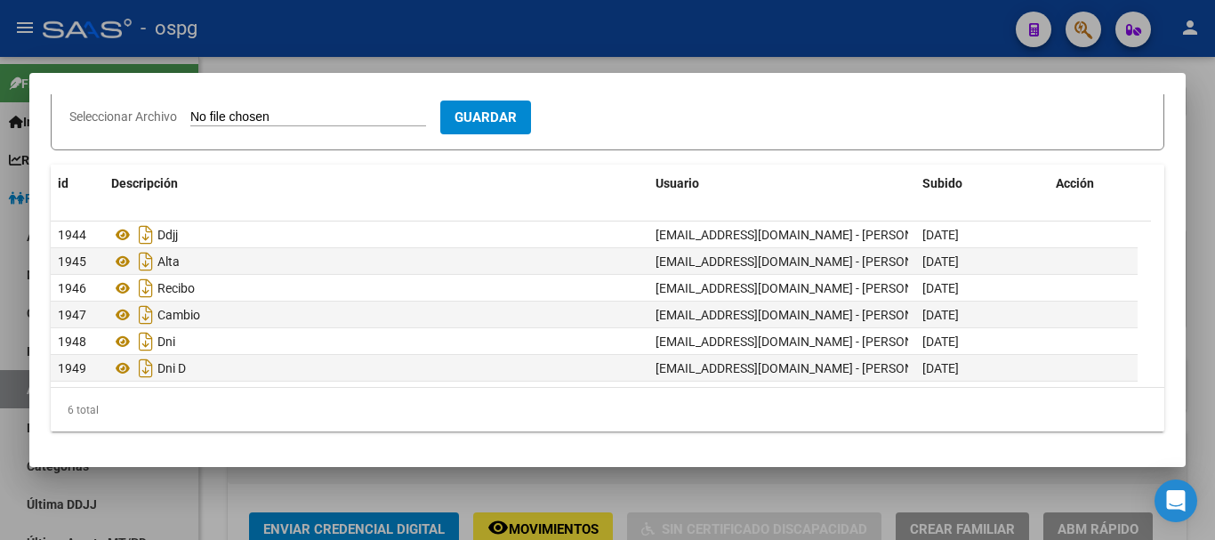
drag, startPoint x: 1204, startPoint y: 120, endPoint x: 1086, endPoint y: 24, distance: 152.4
click at [1202, 113] on div at bounding box center [607, 270] width 1215 height 540
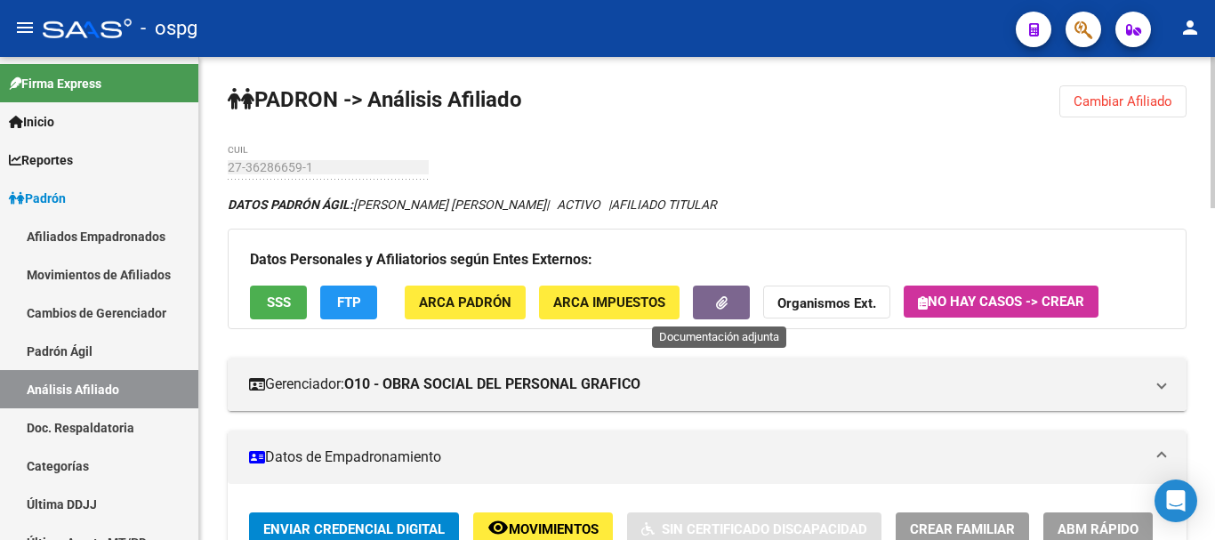
click at [716, 303] on icon "button" at bounding box center [722, 302] width 12 height 13
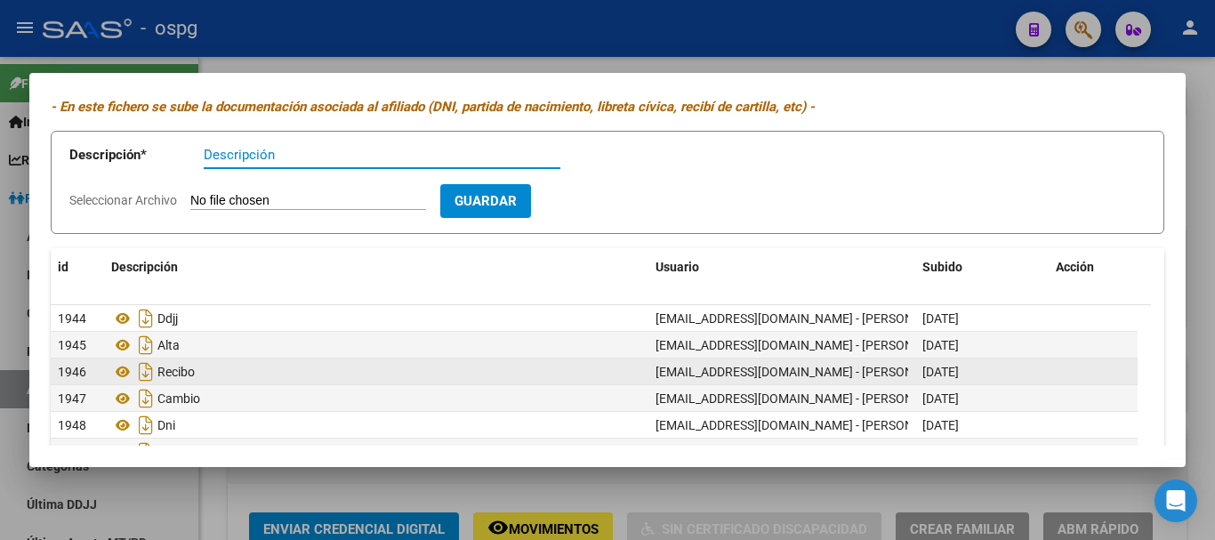
scroll to position [89, 0]
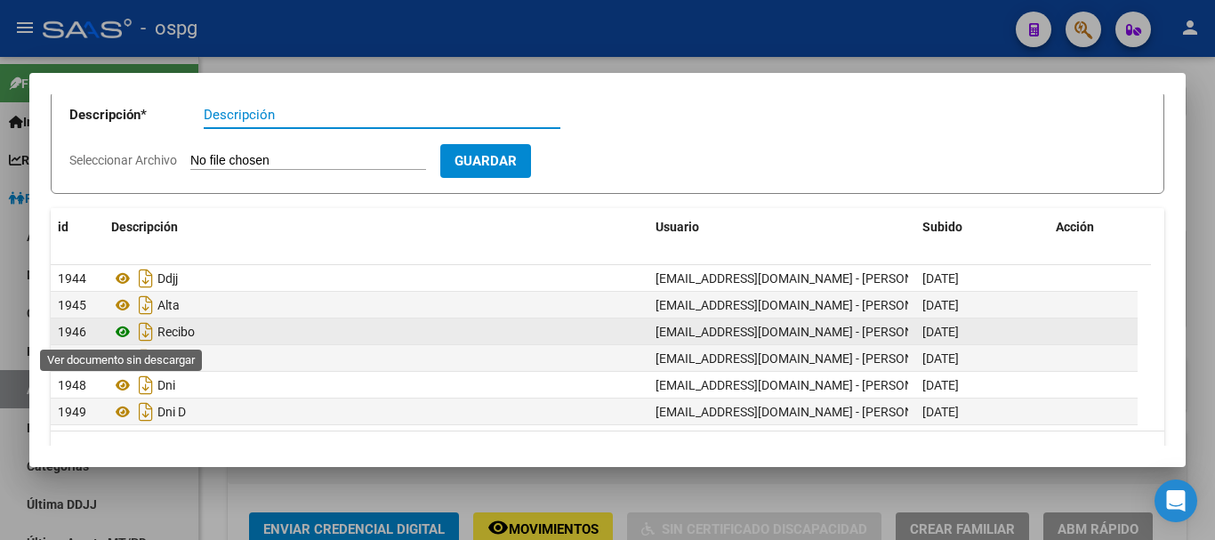
click at [122, 332] on icon at bounding box center [122, 331] width 23 height 21
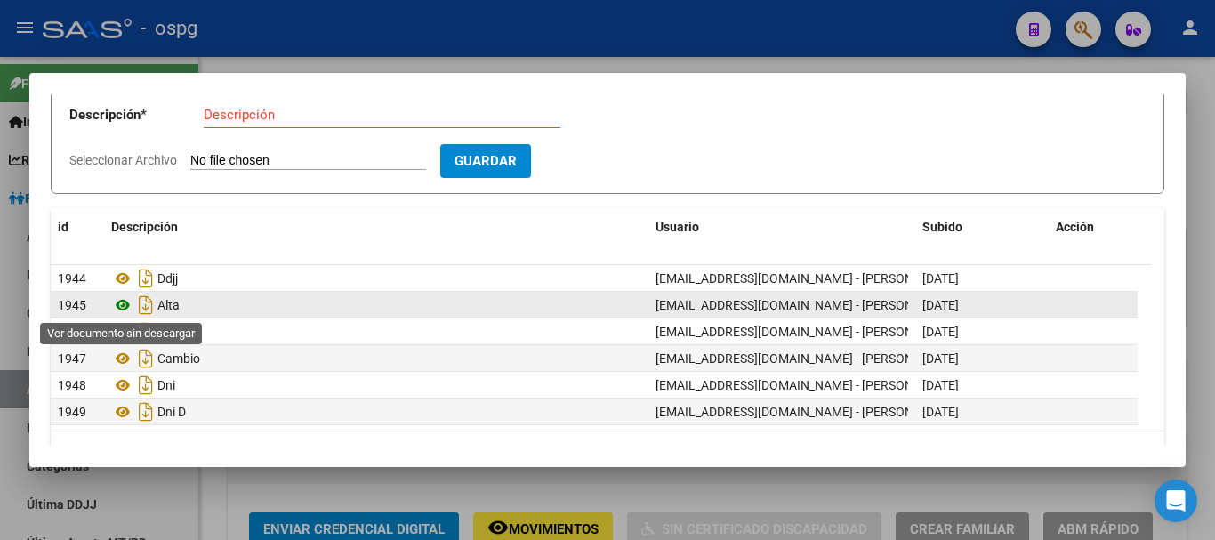
click at [121, 305] on icon at bounding box center [122, 305] width 23 height 21
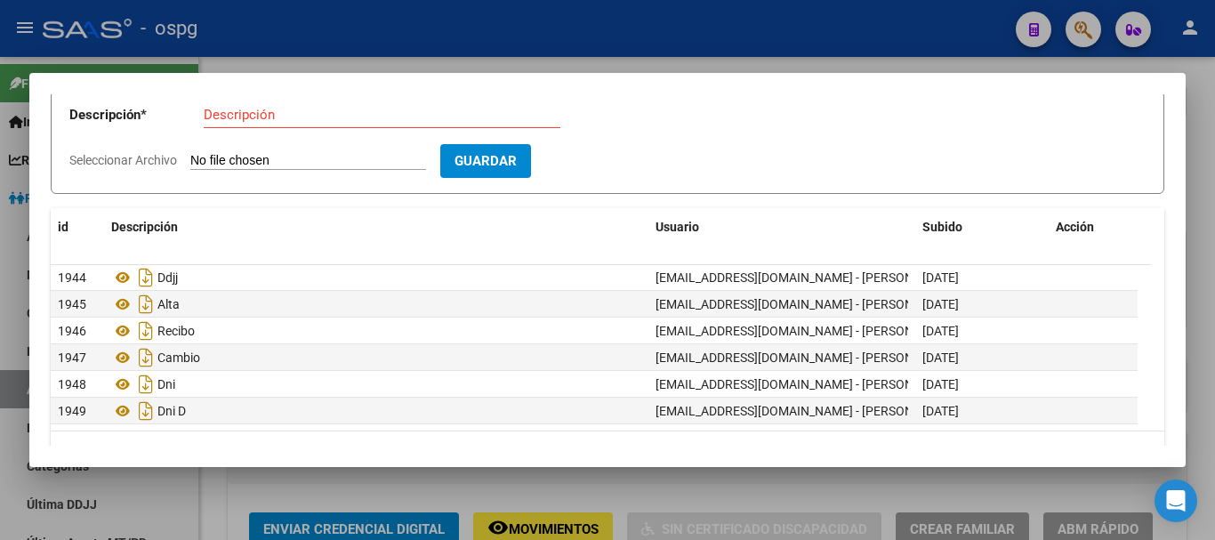
click at [1210, 143] on div at bounding box center [607, 270] width 1215 height 540
